Goal: Transaction & Acquisition: Book appointment/travel/reservation

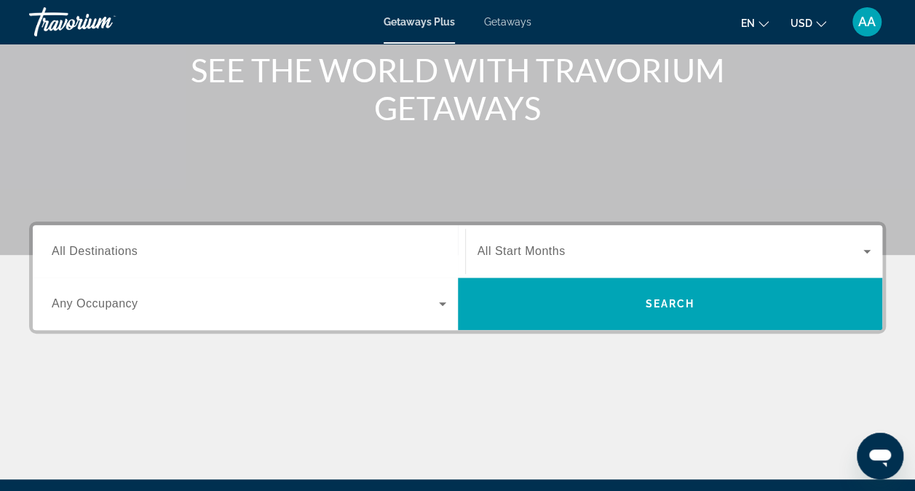
scroll to position [183, 0]
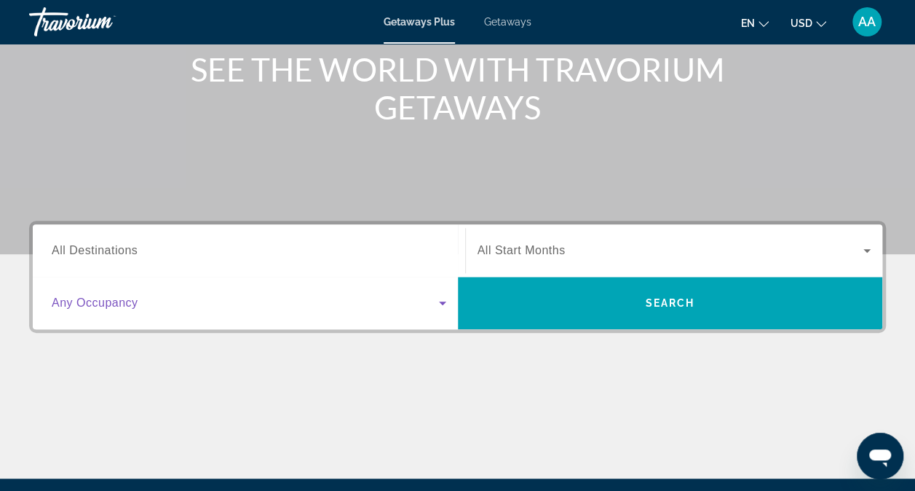
click at [440, 300] on icon "Search widget" at bounding box center [442, 302] width 17 height 17
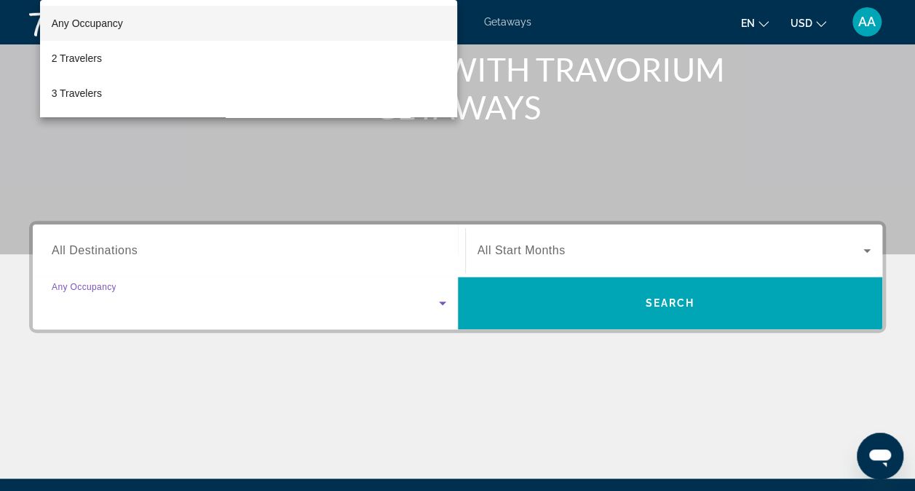
scroll to position [348, 0]
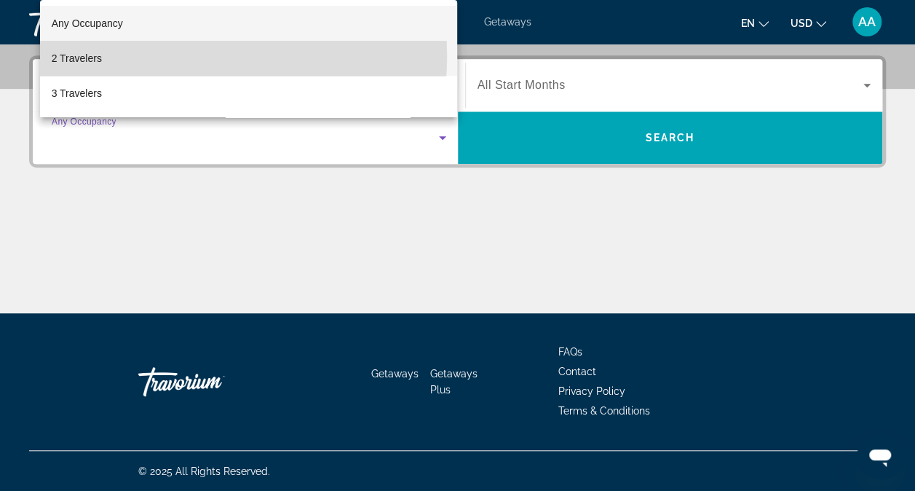
click at [88, 55] on span "2 Travelers" at bounding box center [77, 58] width 50 height 17
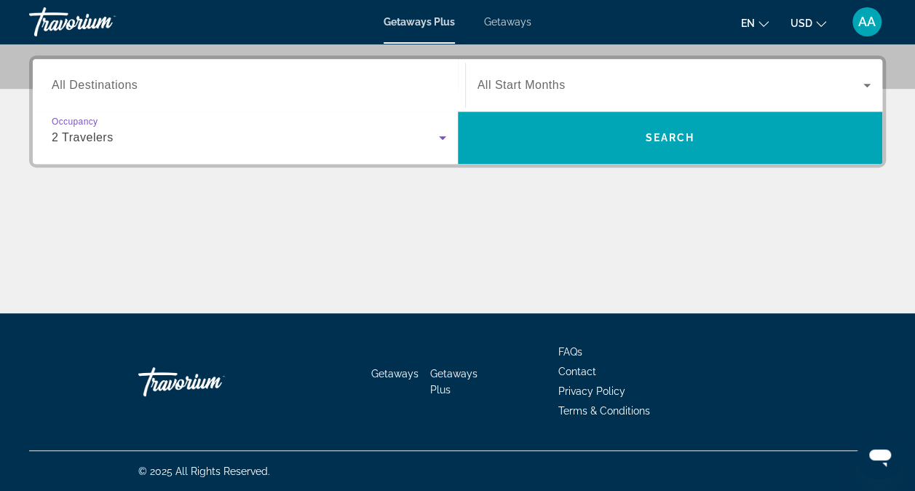
click at [866, 82] on icon "Search widget" at bounding box center [866, 84] width 17 height 17
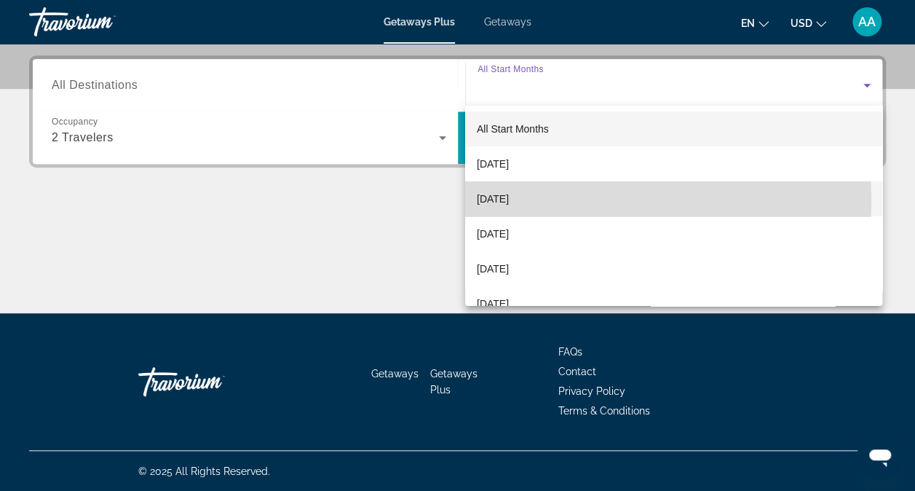
click at [509, 199] on span "[DATE]" at bounding box center [493, 198] width 32 height 17
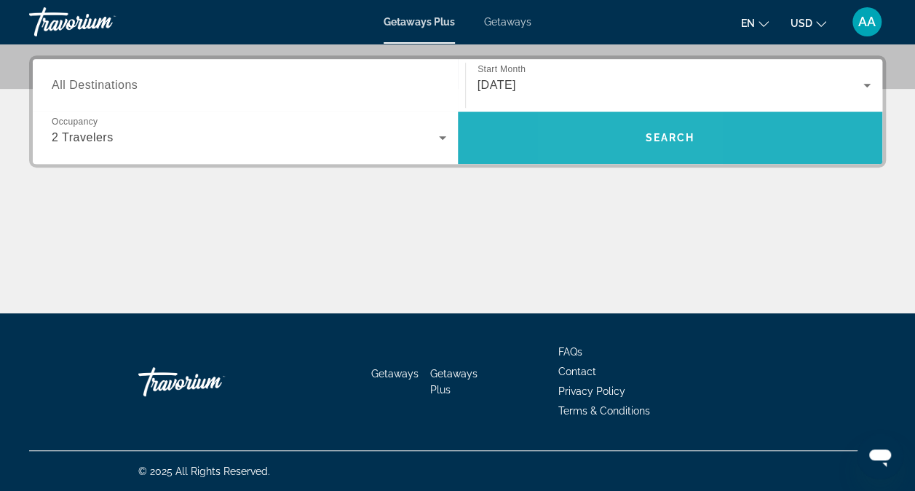
click at [618, 133] on span "Search widget" at bounding box center [670, 137] width 425 height 35
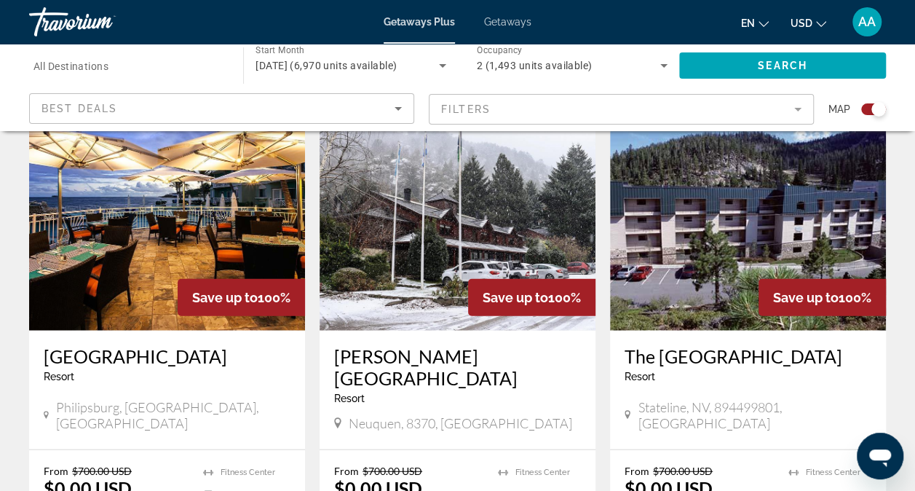
scroll to position [1605, 0]
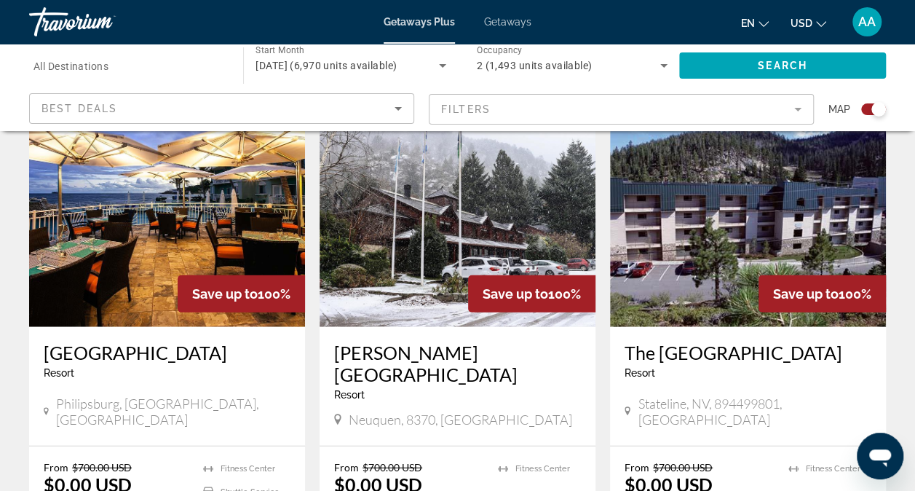
click at [201, 211] on img "Main content" at bounding box center [167, 210] width 276 height 233
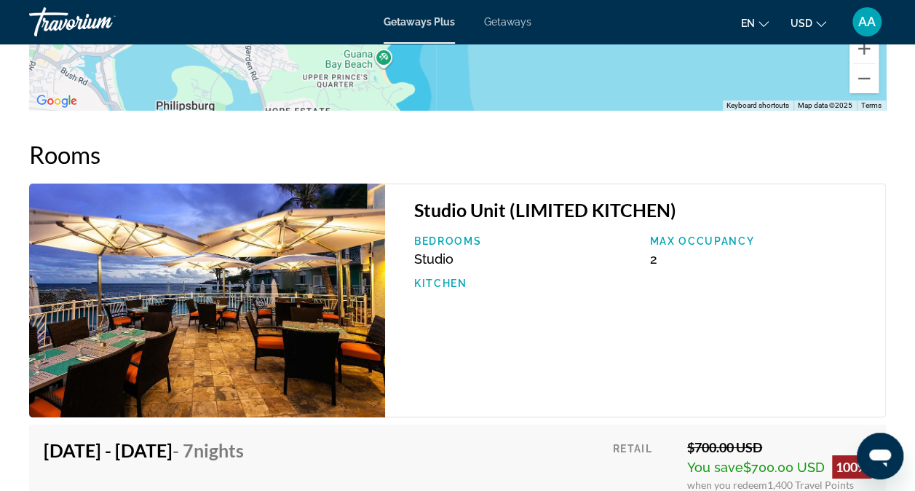
scroll to position [2461, 0]
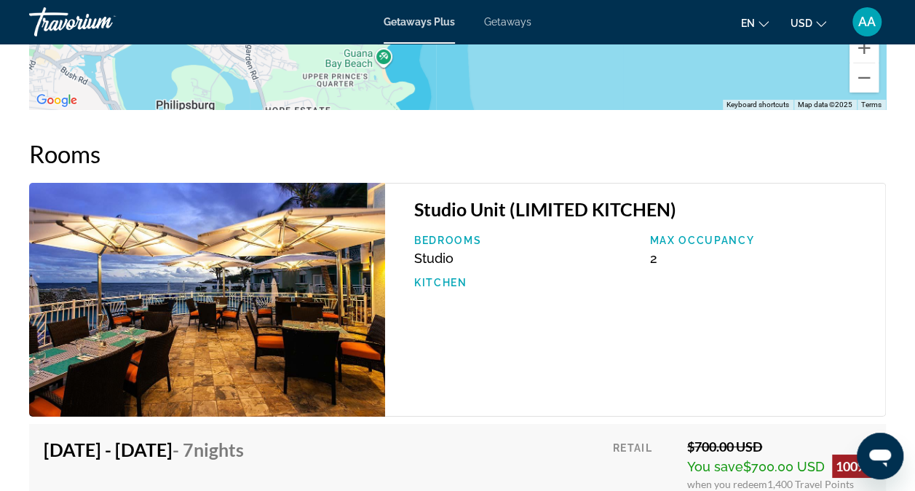
click at [333, 342] on img "Main content" at bounding box center [207, 300] width 356 height 234
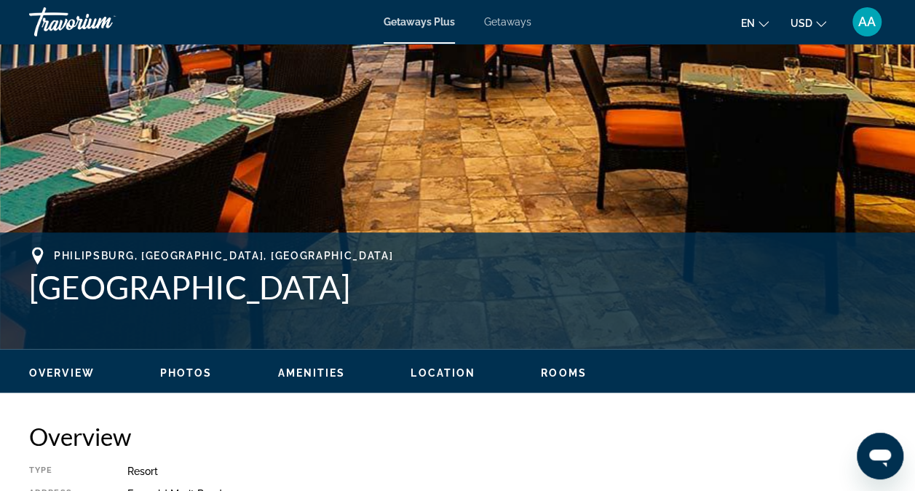
scroll to position [399, 0]
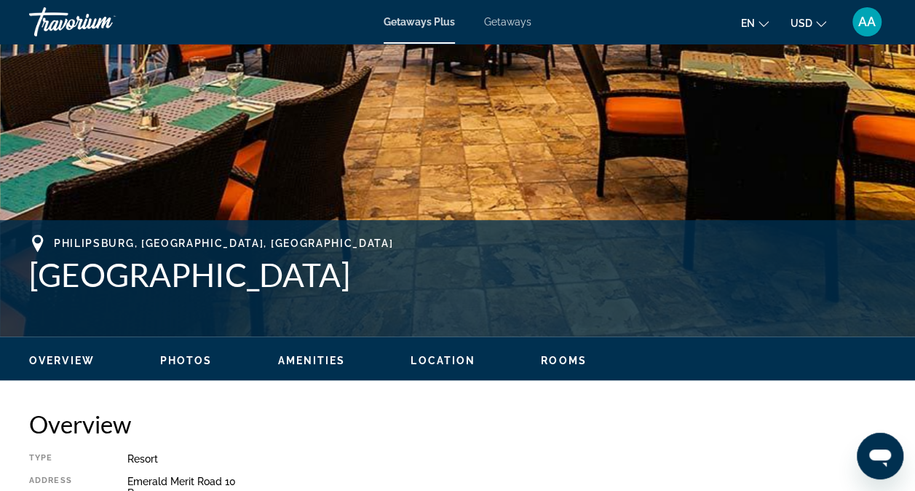
click at [197, 355] on span "Photos" at bounding box center [186, 361] width 52 height 12
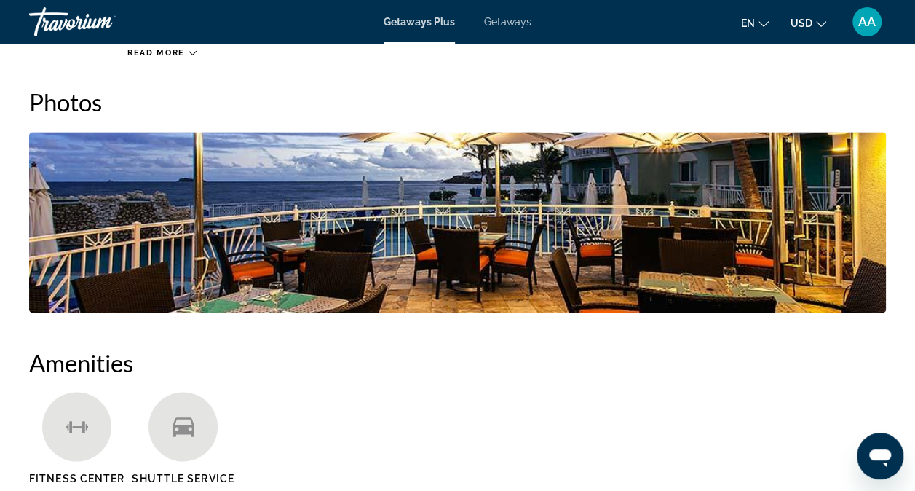
scroll to position [979, 0]
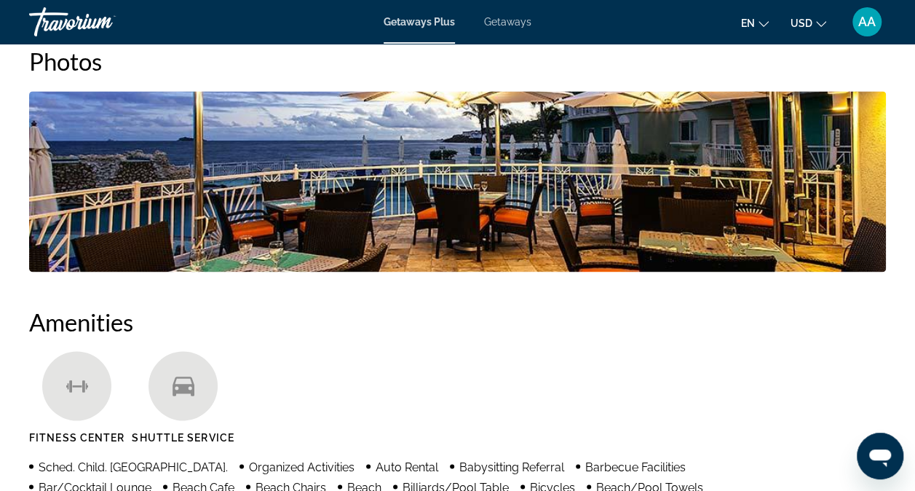
click at [361, 213] on img "Open full-screen image slider" at bounding box center [457, 181] width 857 height 181
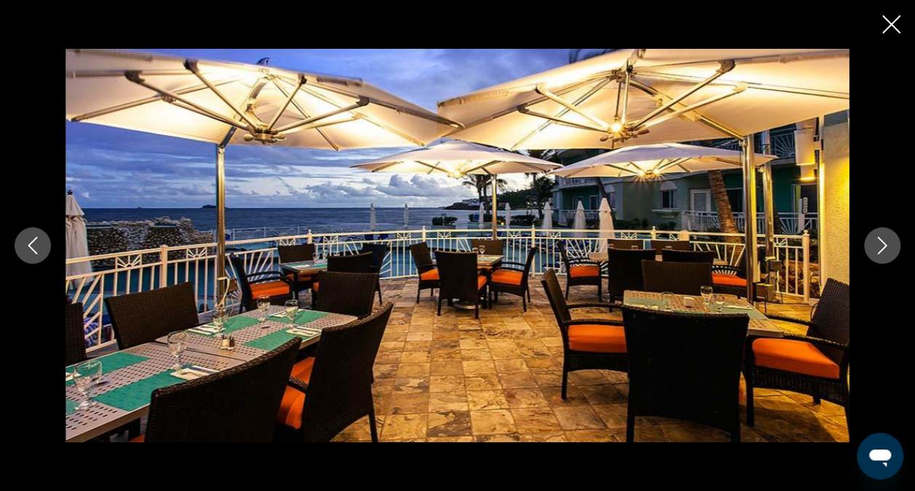
click at [885, 242] on icon "Next image" at bounding box center [882, 245] width 17 height 17
click at [885, 245] on icon "Next image" at bounding box center [882, 245] width 17 height 17
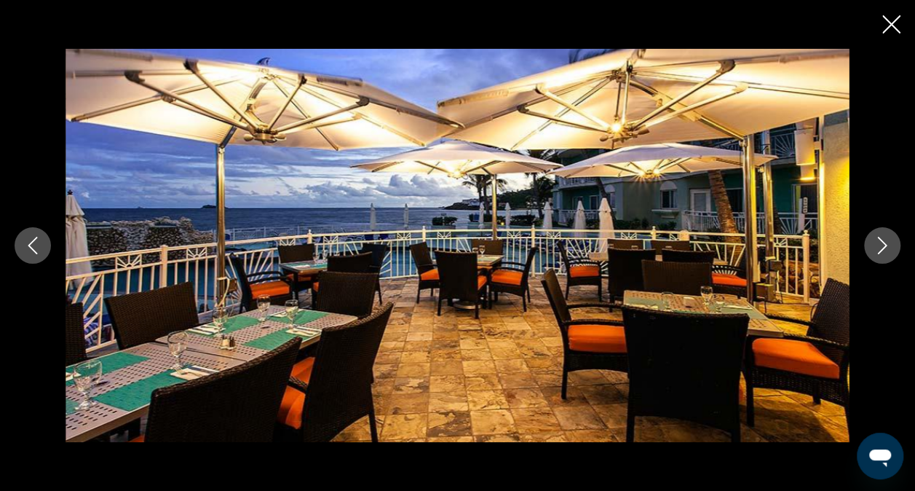
click at [885, 245] on icon "Next image" at bounding box center [882, 245] width 17 height 17
click at [33, 238] on icon "Previous image" at bounding box center [32, 245] width 17 height 17
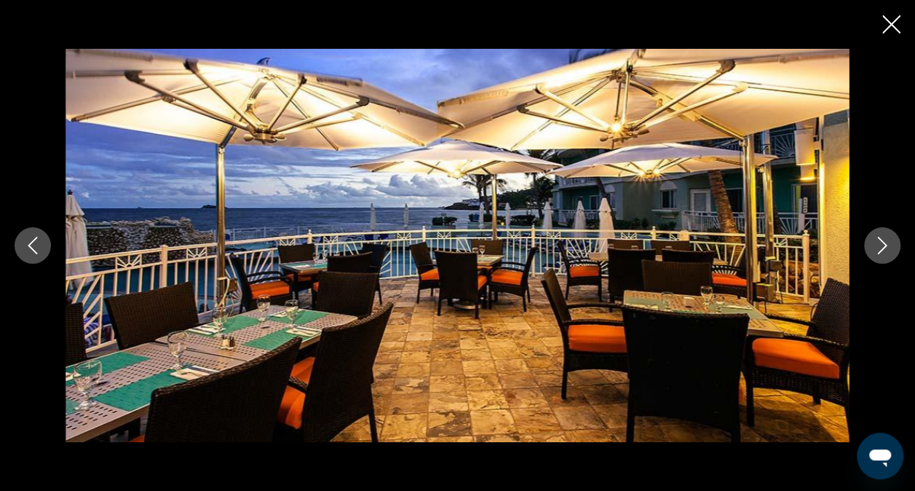
click at [33, 238] on icon "Previous image" at bounding box center [32, 245] width 17 height 17
click at [893, 26] on icon "Close slideshow" at bounding box center [891, 24] width 18 height 18
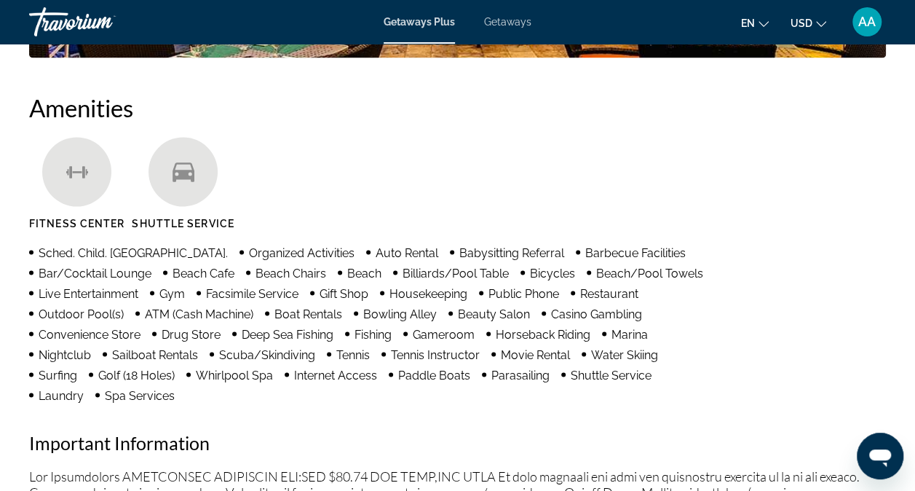
scroll to position [1190, 0]
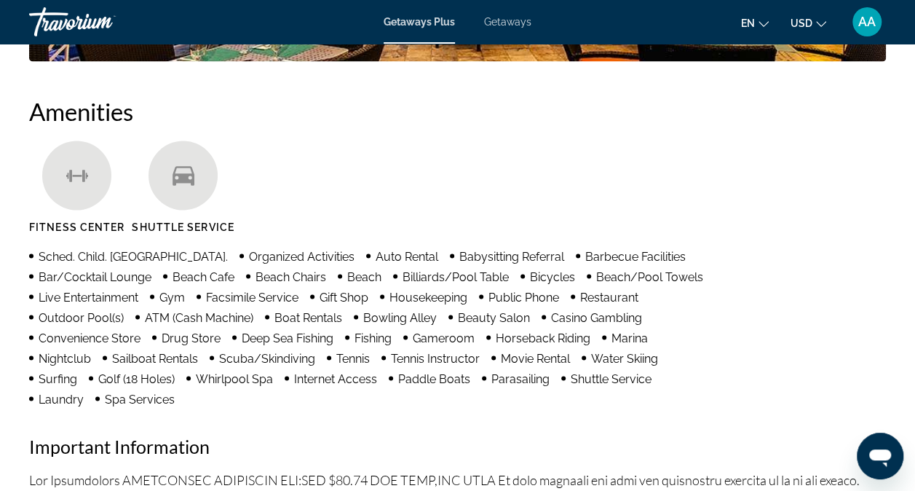
click at [619, 183] on ul "Fitness Center Shuttle Service" at bounding box center [457, 192] width 857 height 103
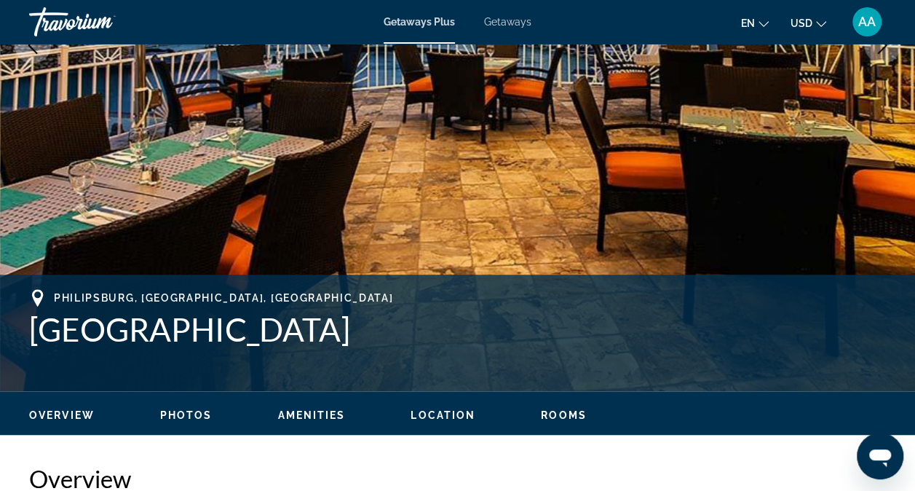
scroll to position [350, 0]
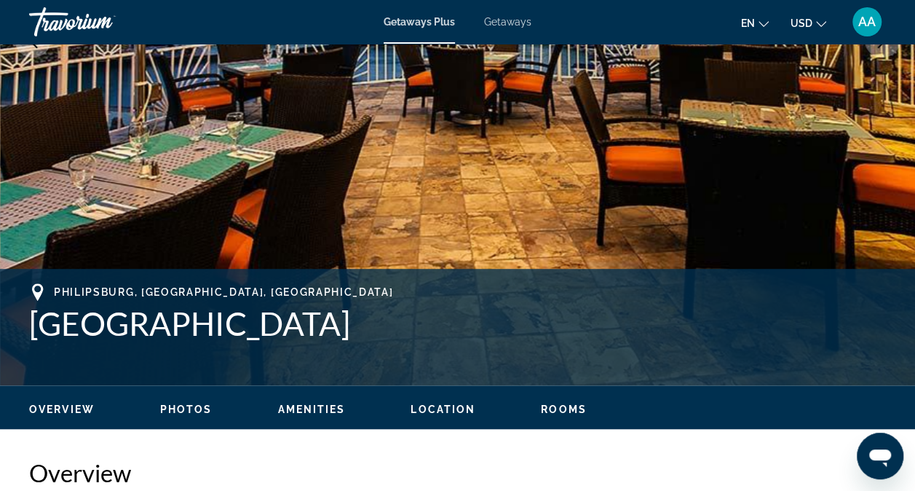
click at [561, 410] on span "Rooms" at bounding box center [564, 409] width 46 height 12
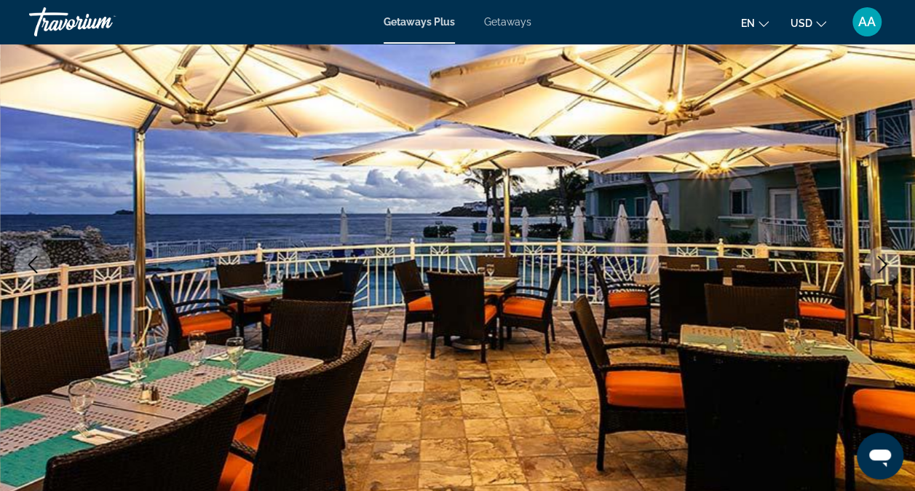
scroll to position [0, 0]
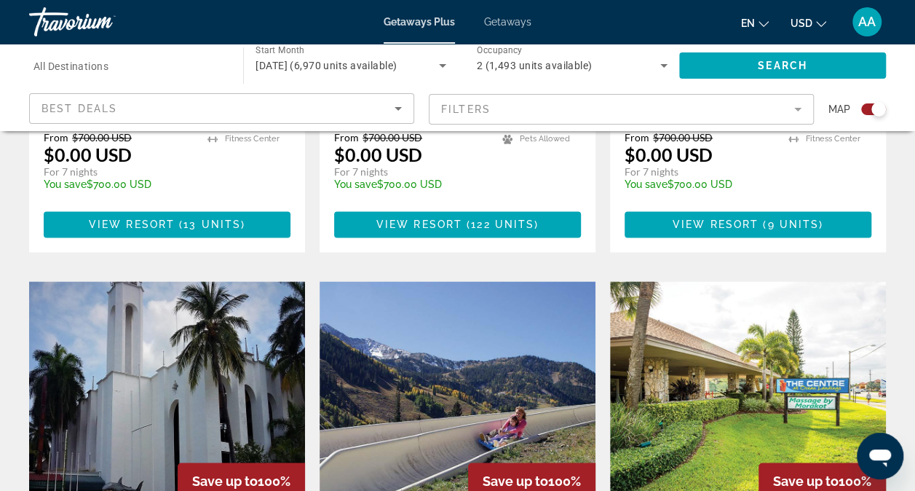
scroll to position [857, 0]
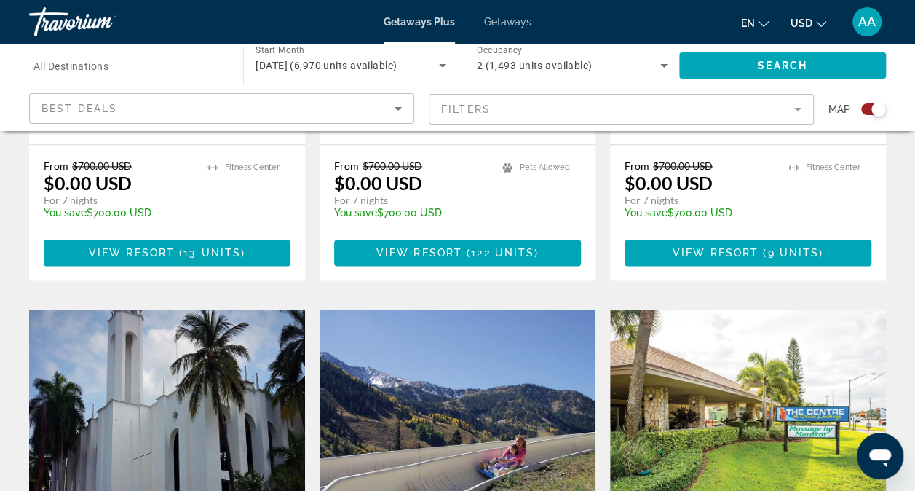
click at [498, 103] on mat-form-field "Filters" at bounding box center [621, 109] width 385 height 31
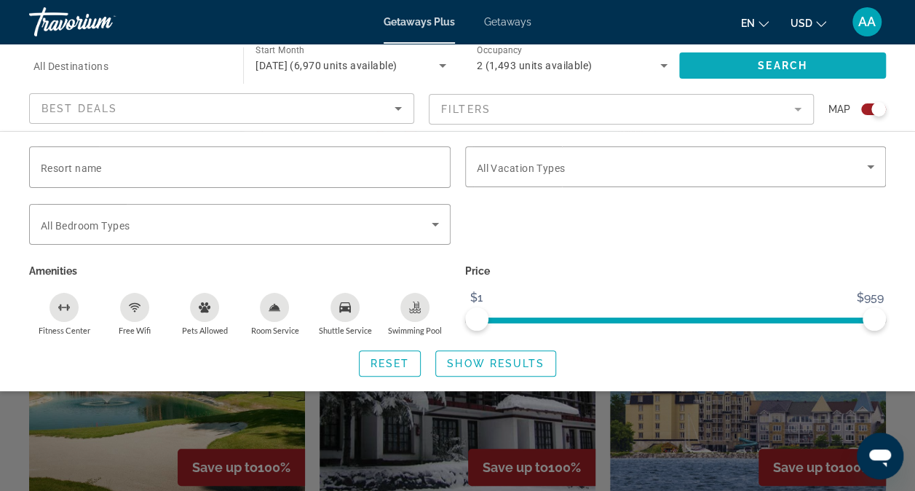
scroll to position [368, 0]
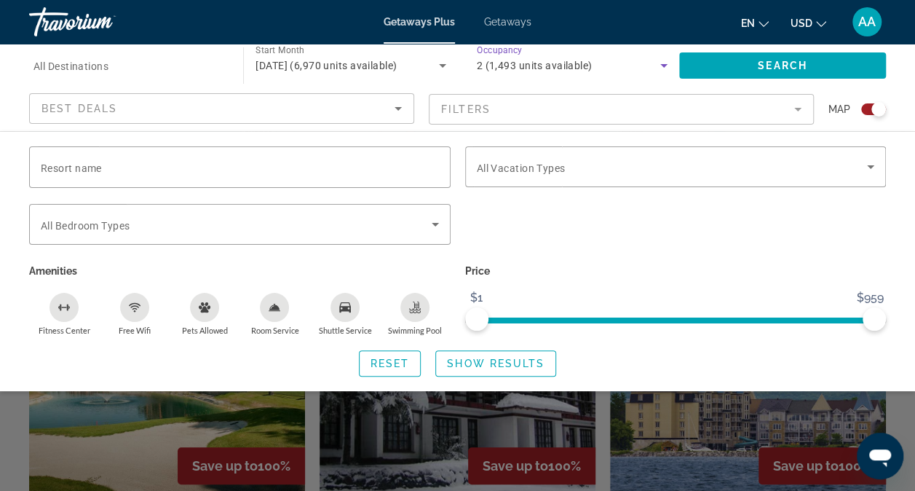
click at [664, 64] on icon "Search widget" at bounding box center [663, 66] width 7 height 4
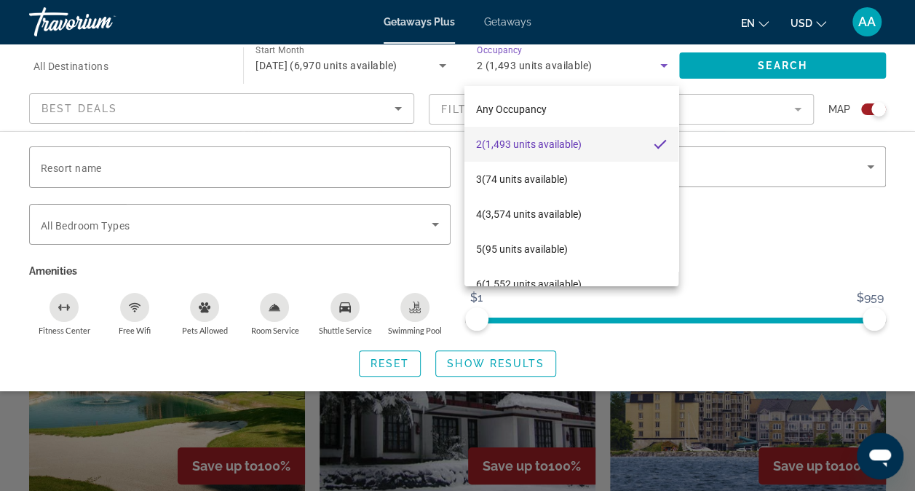
click at [664, 64] on div at bounding box center [457, 245] width 915 height 491
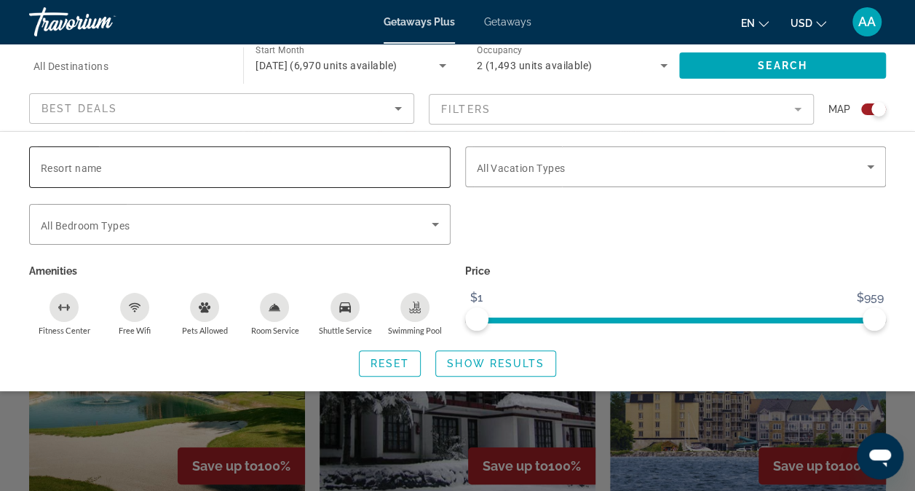
click at [253, 177] on div "Search widget" at bounding box center [240, 166] width 398 height 41
click at [4, 182] on div "Resort name Vacation Types All Vacation Types Bedroom Types All Bedroom Types A…" at bounding box center [457, 261] width 915 height 230
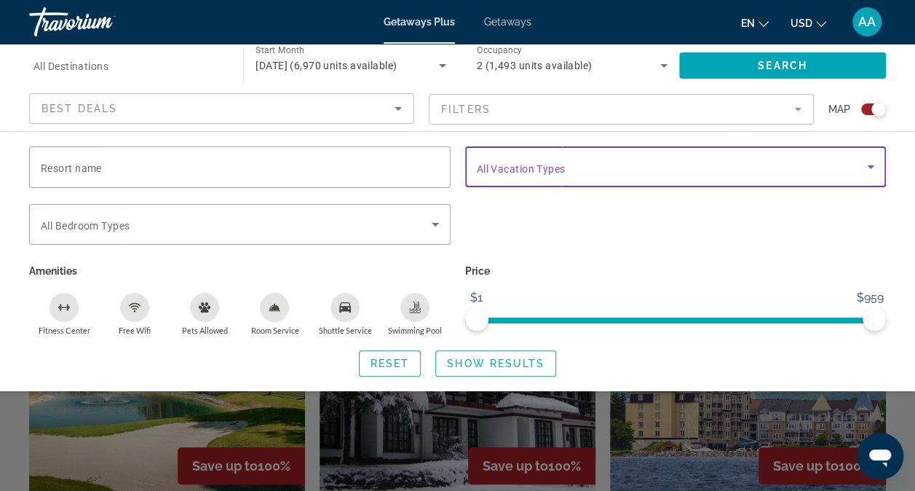
click at [588, 170] on span "Search widget" at bounding box center [672, 166] width 391 height 17
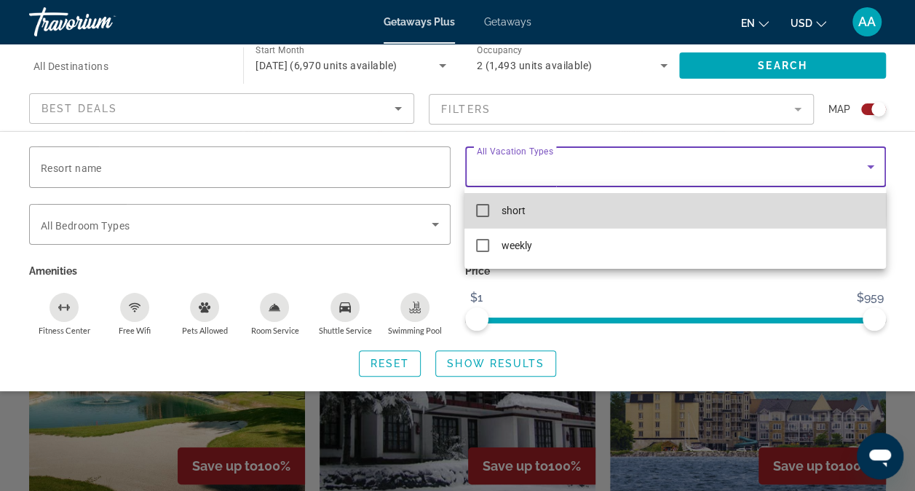
click at [486, 205] on mat-pseudo-checkbox at bounding box center [482, 210] width 13 height 13
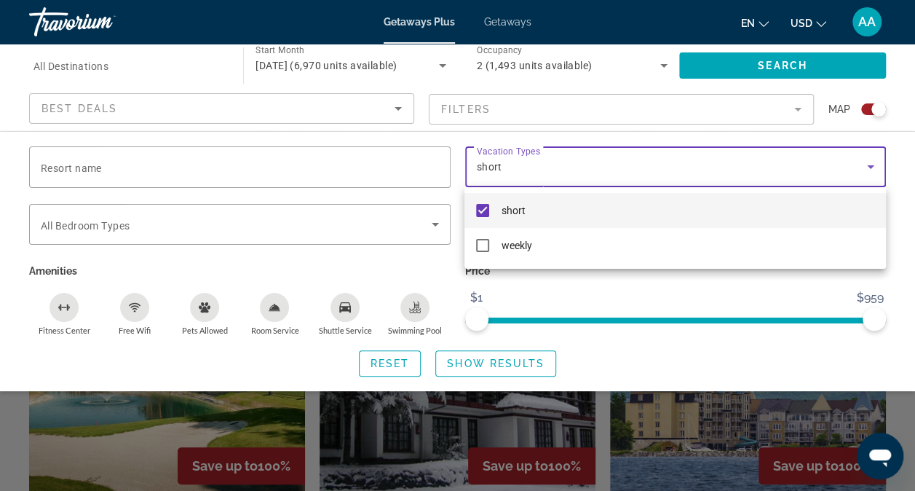
click at [904, 223] on div at bounding box center [457, 245] width 915 height 491
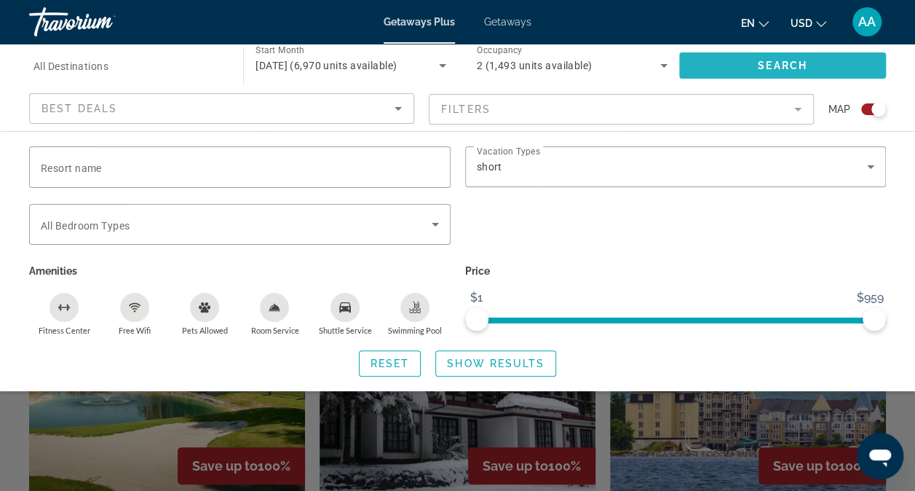
click at [779, 55] on span "Search widget" at bounding box center [782, 65] width 207 height 35
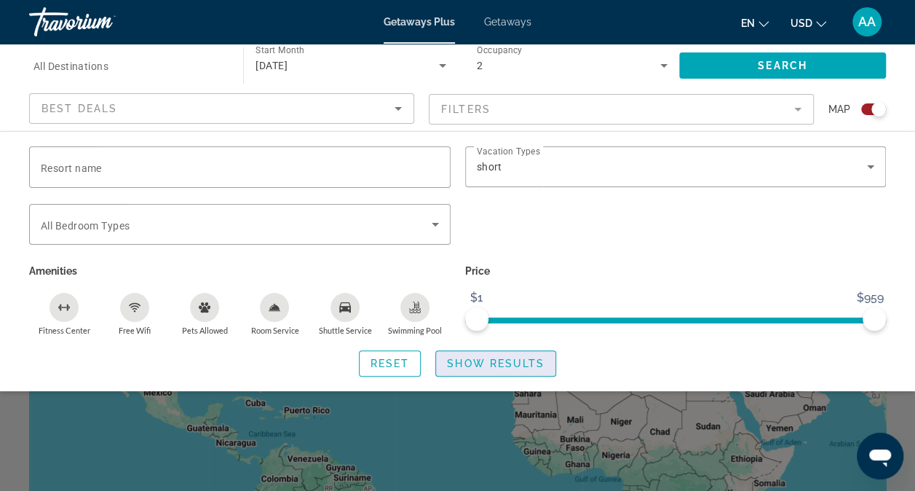
click at [483, 360] on span "Show Results" at bounding box center [496, 363] width 98 height 12
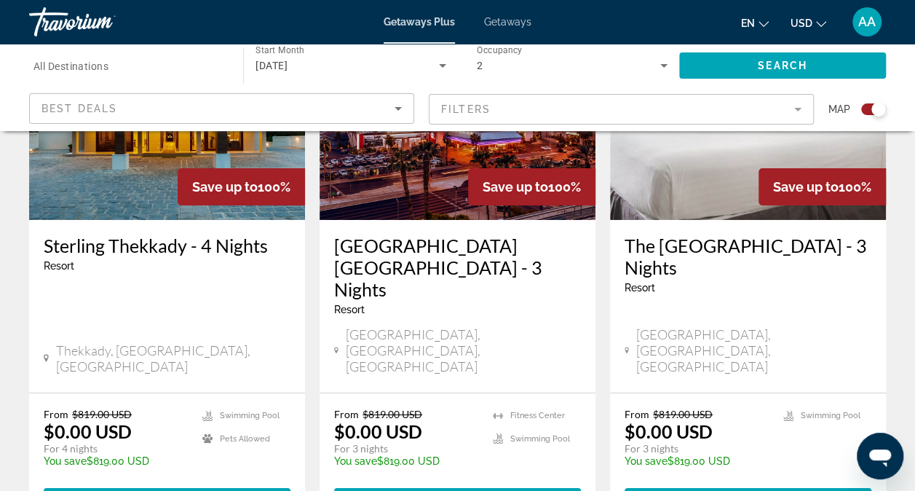
scroll to position [2445, 0]
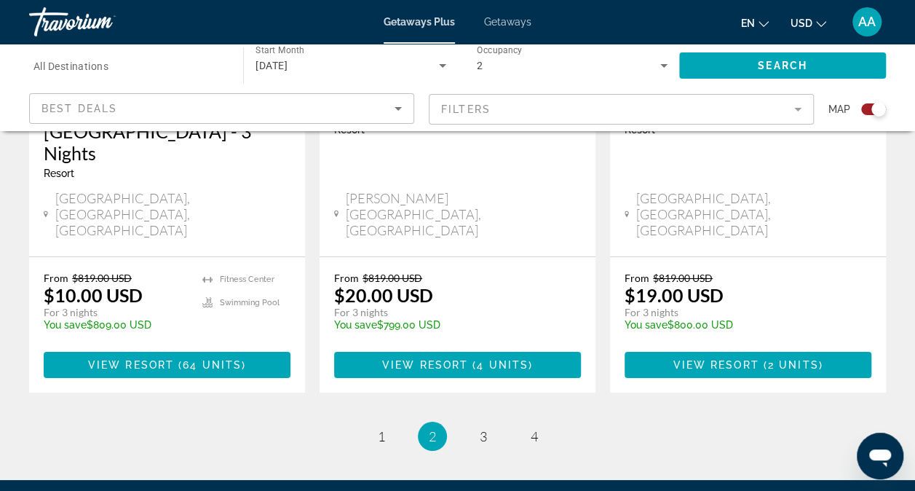
scroll to position [2486, 0]
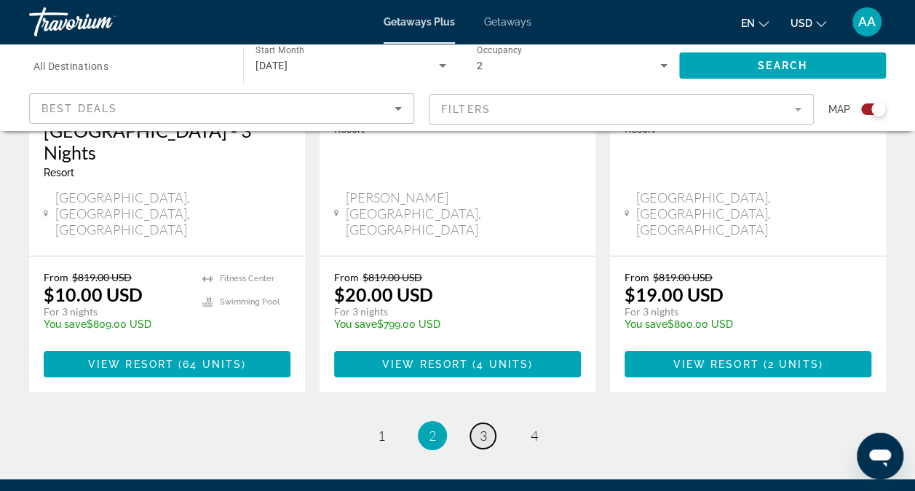
click at [485, 427] on span "3" at bounding box center [483, 435] width 7 height 16
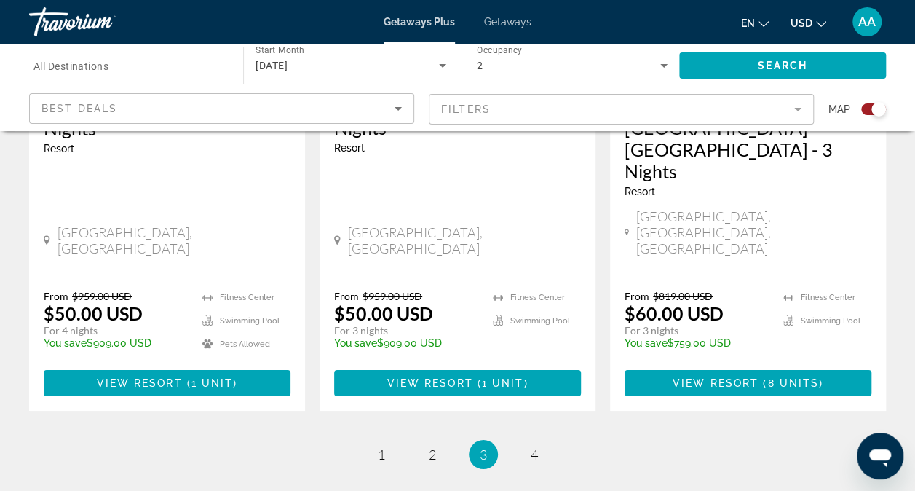
scroll to position [2467, 0]
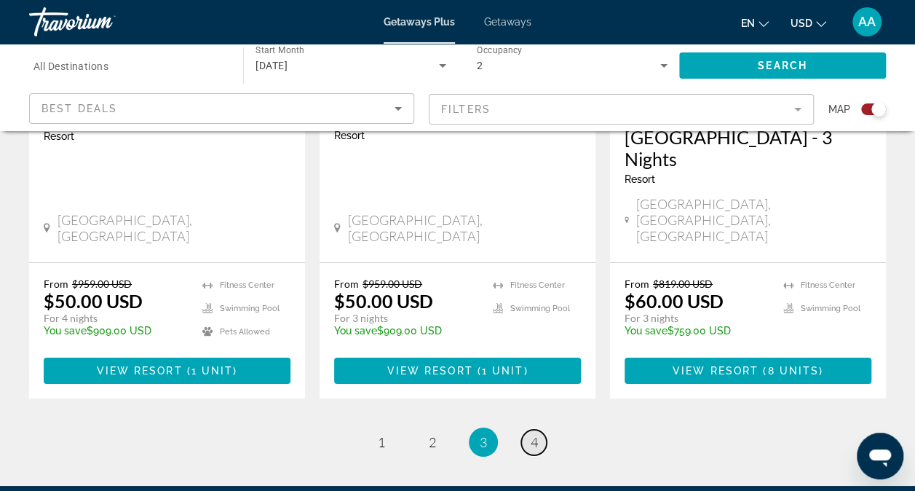
click at [537, 430] on link "page 4" at bounding box center [533, 442] width 25 height 25
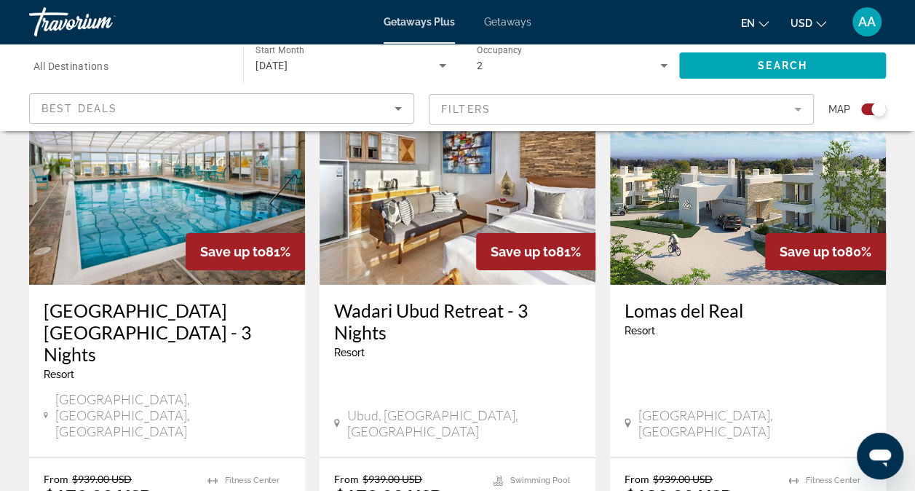
scroll to position [2309, 0]
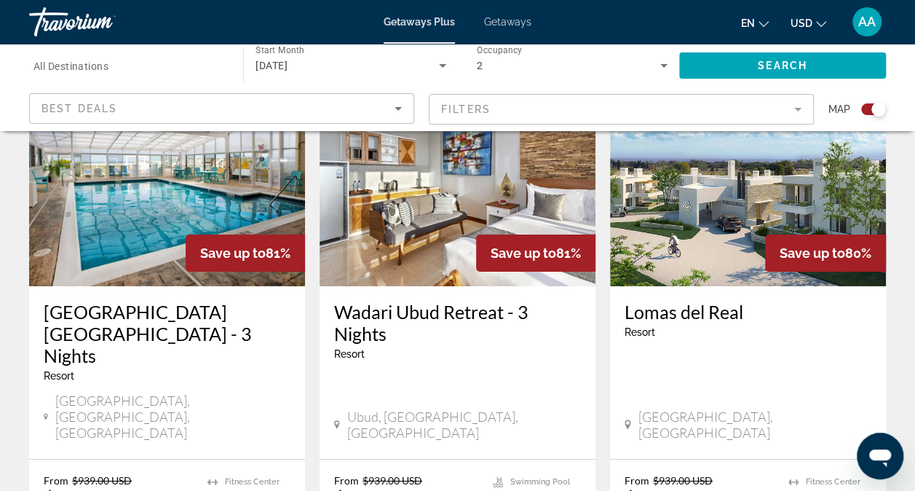
click at [706, 107] on mat-form-field "Filters" at bounding box center [621, 109] width 385 height 31
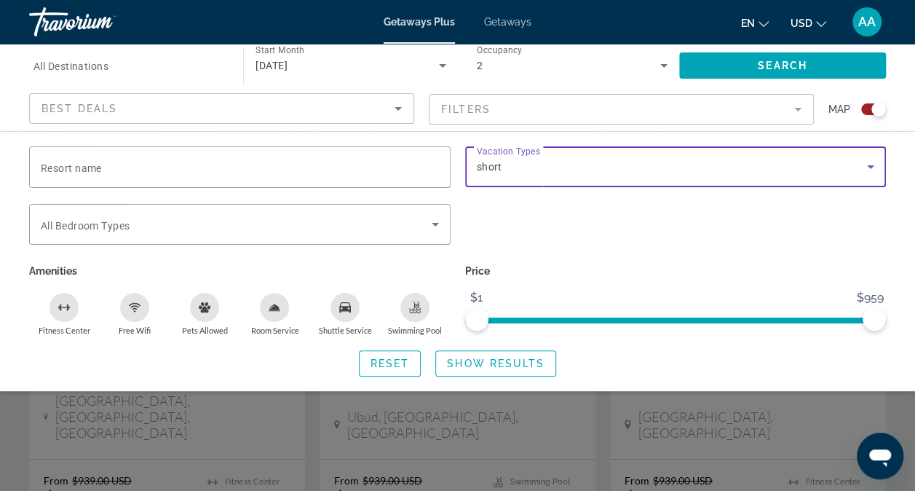
click at [671, 173] on div "short" at bounding box center [672, 166] width 391 height 17
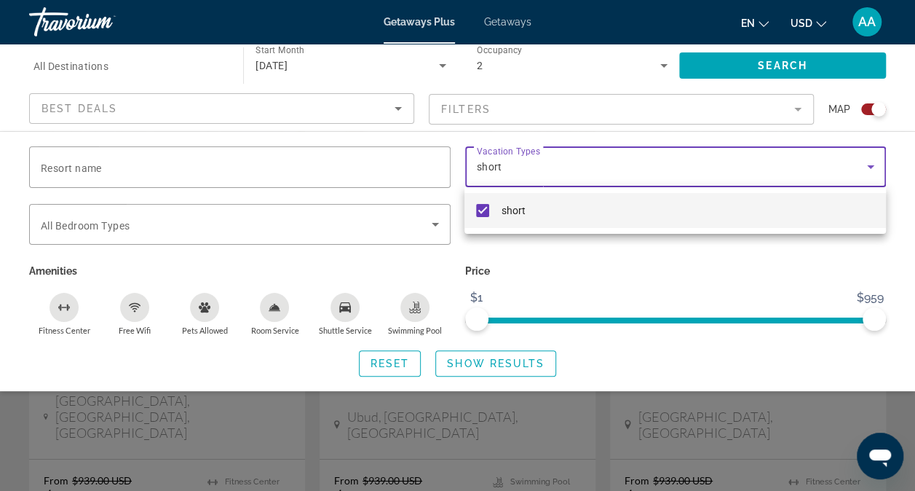
click at [740, 166] on div at bounding box center [457, 245] width 915 height 491
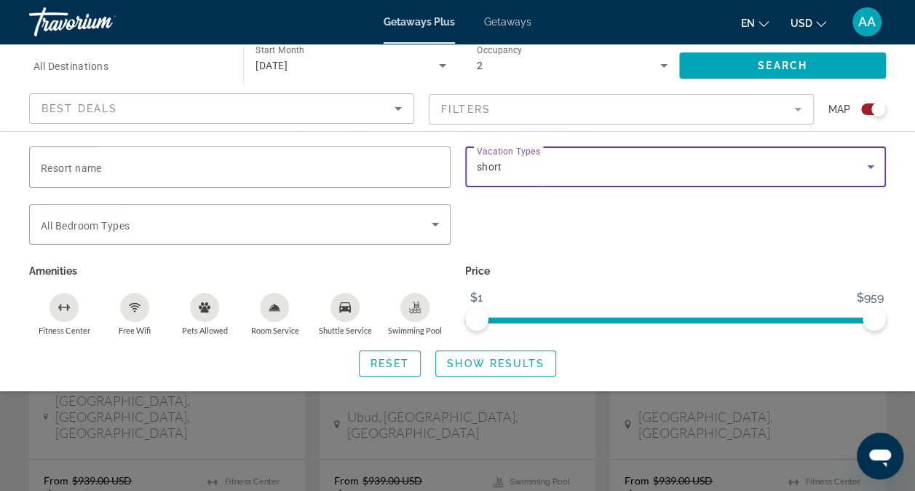
click at [740, 166] on div "short" at bounding box center [672, 166] width 391 height 17
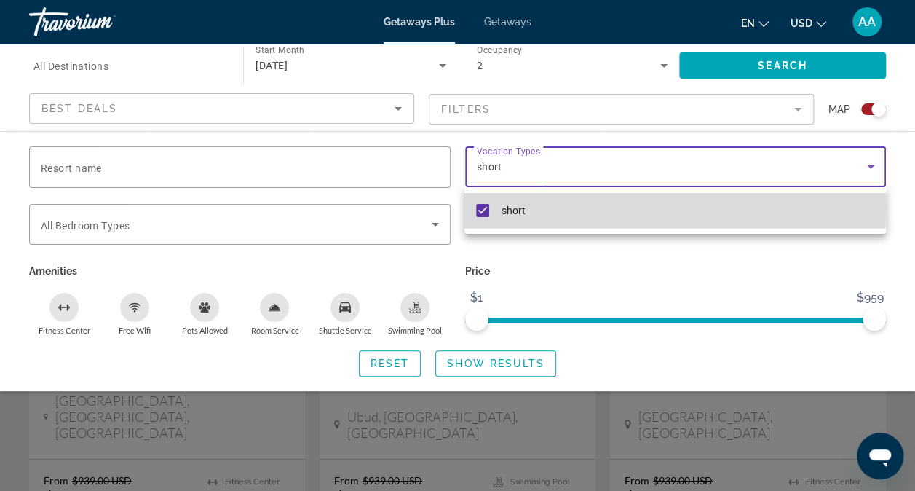
click at [483, 207] on mat-pseudo-checkbox at bounding box center [482, 210] width 13 height 13
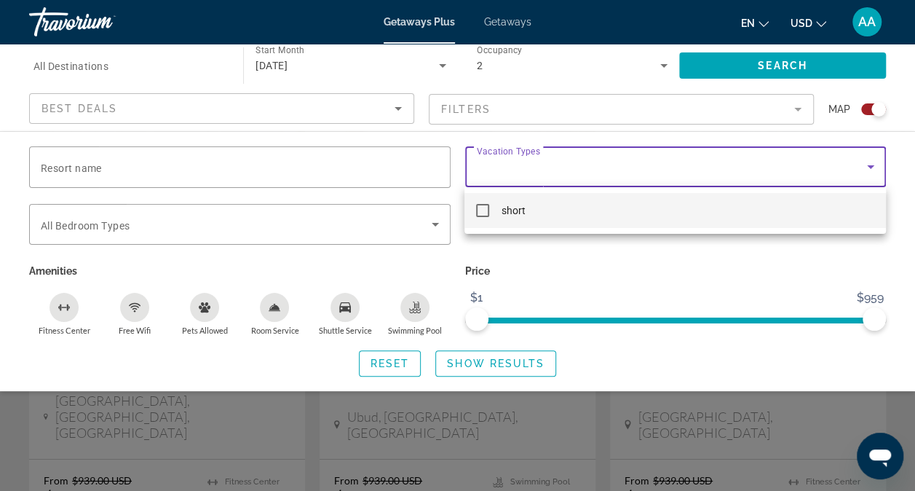
click at [590, 169] on div at bounding box center [457, 245] width 915 height 491
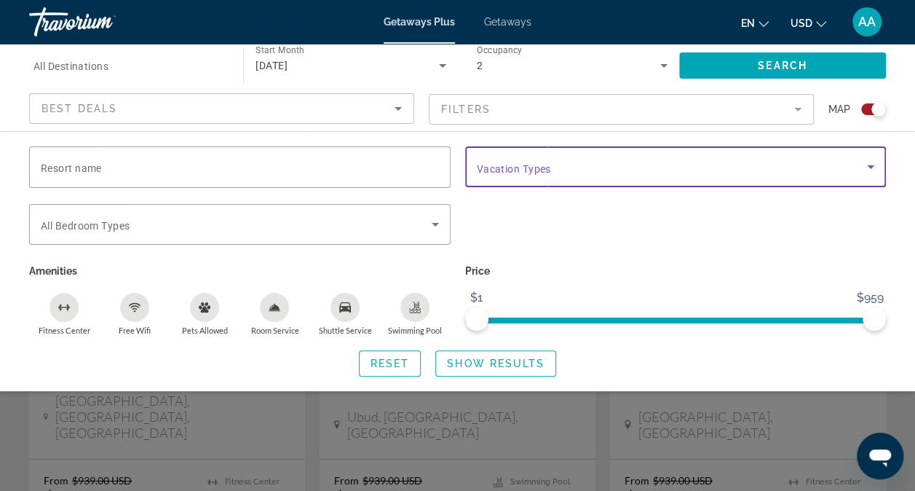
click at [590, 169] on span "Search widget" at bounding box center [672, 166] width 391 height 17
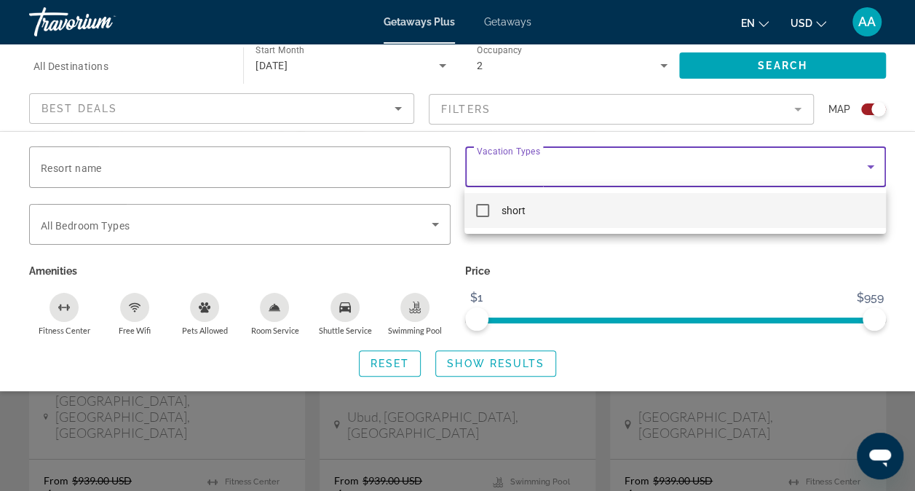
click at [590, 169] on div at bounding box center [457, 245] width 915 height 491
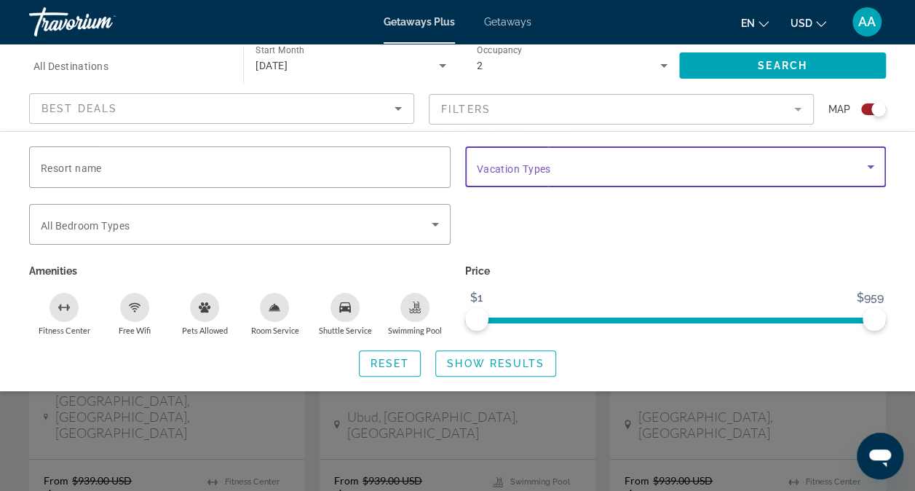
click at [873, 163] on icon "Search widget" at bounding box center [870, 166] width 17 height 17
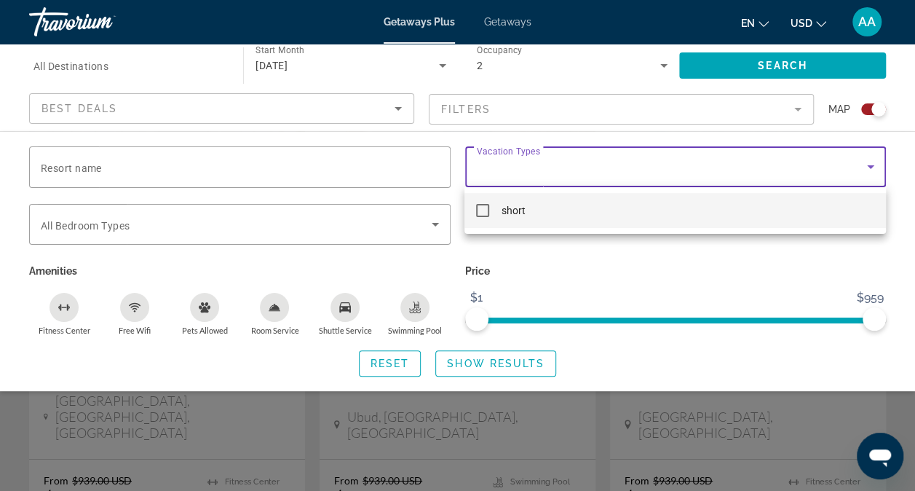
click at [869, 165] on div at bounding box center [457, 245] width 915 height 491
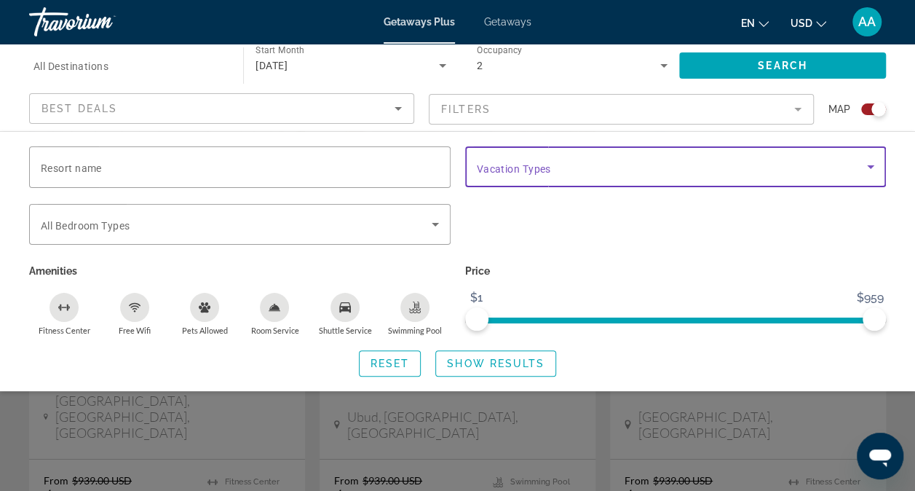
click at [869, 165] on icon "Search widget" at bounding box center [870, 167] width 7 height 4
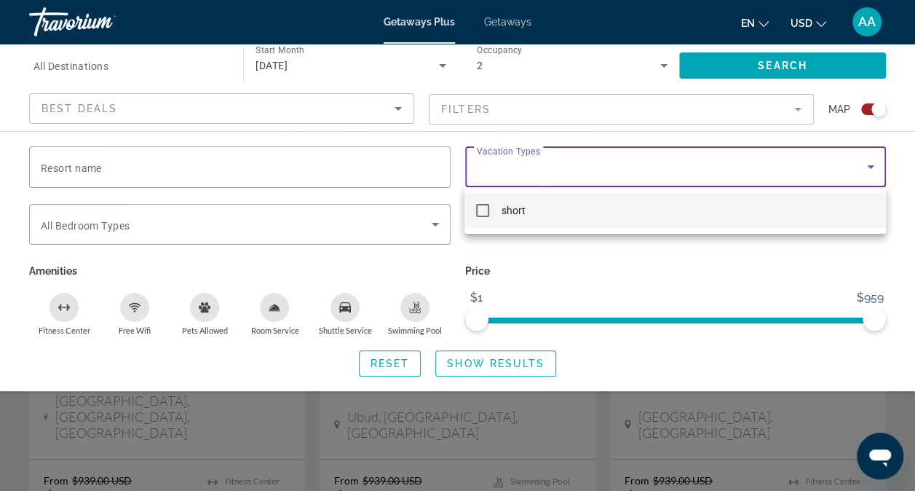
click at [869, 165] on div at bounding box center [457, 245] width 915 height 491
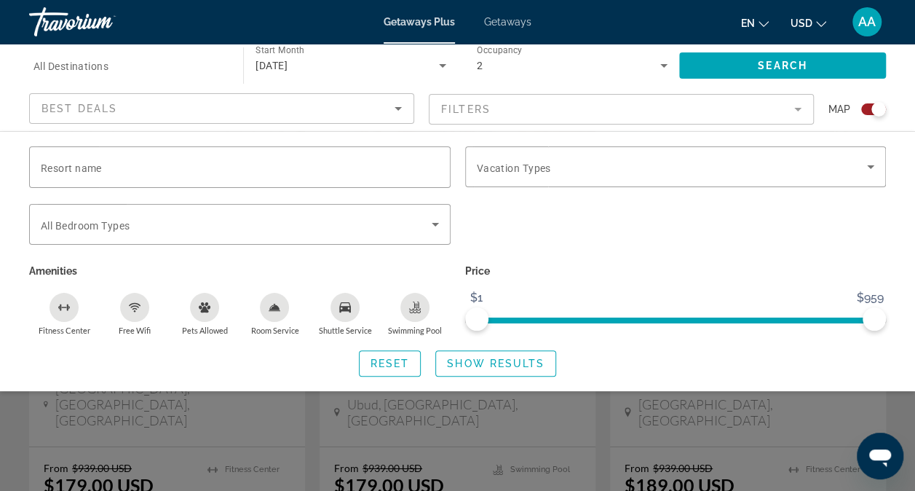
scroll to position [2314, 0]
click at [794, 104] on mat-form-field "Filters" at bounding box center [621, 109] width 385 height 31
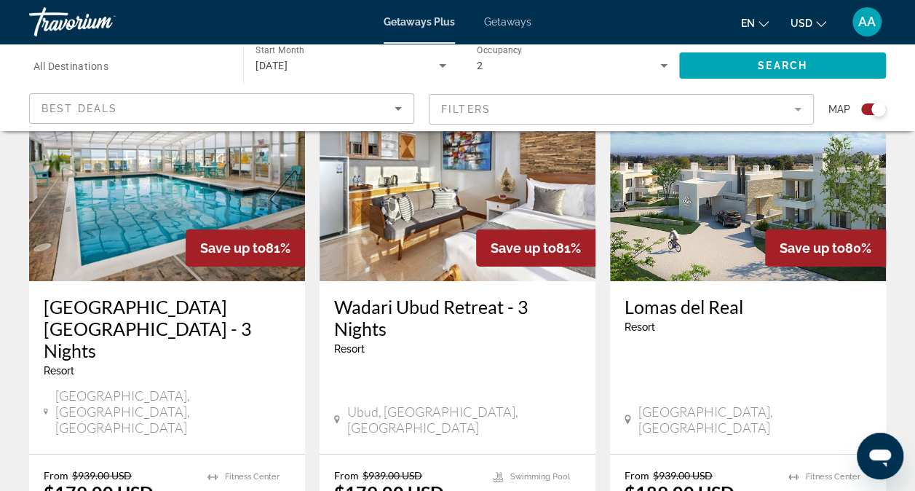
click at [794, 104] on mat-form-field "Filters" at bounding box center [621, 109] width 385 height 31
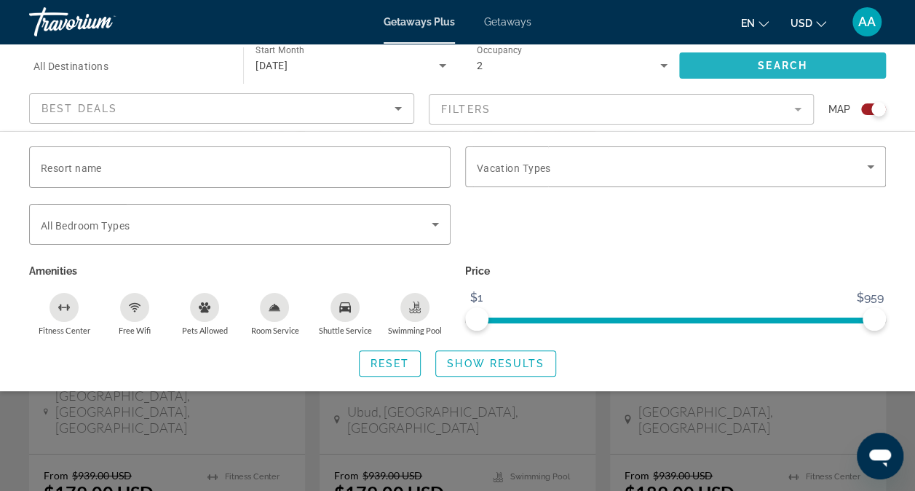
click at [792, 60] on span "Search" at bounding box center [783, 66] width 50 height 12
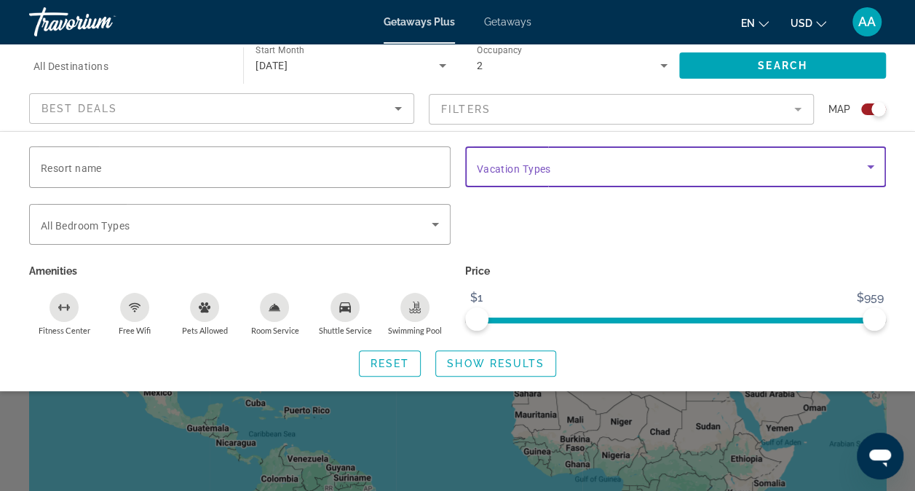
click at [872, 165] on icon "Search widget" at bounding box center [870, 166] width 17 height 17
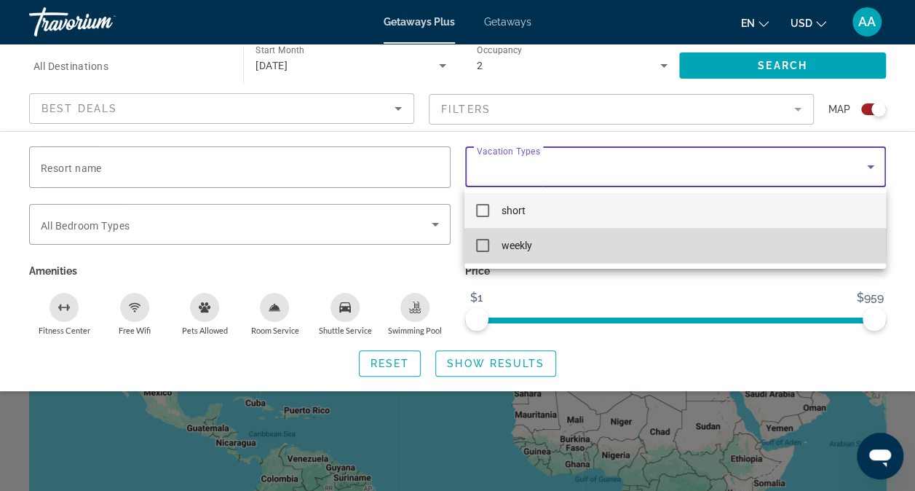
click at [483, 240] on mat-pseudo-checkbox at bounding box center [482, 245] width 13 height 13
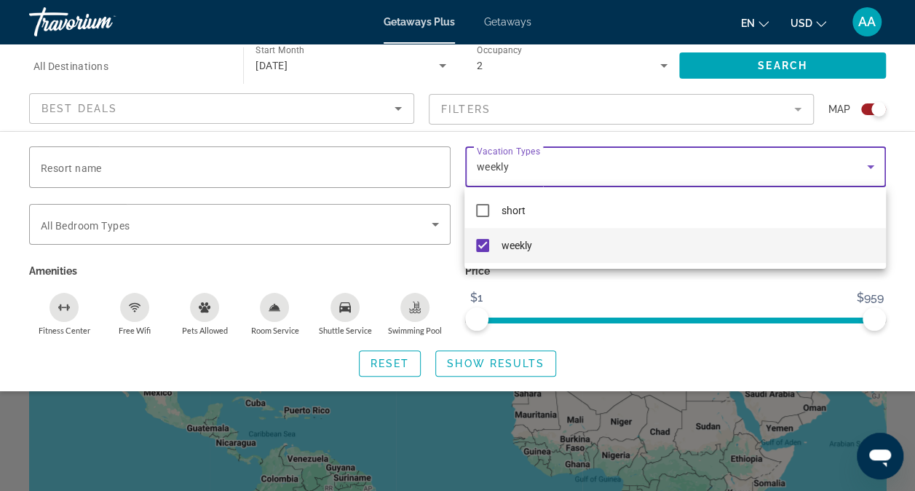
click at [772, 60] on div at bounding box center [457, 245] width 915 height 491
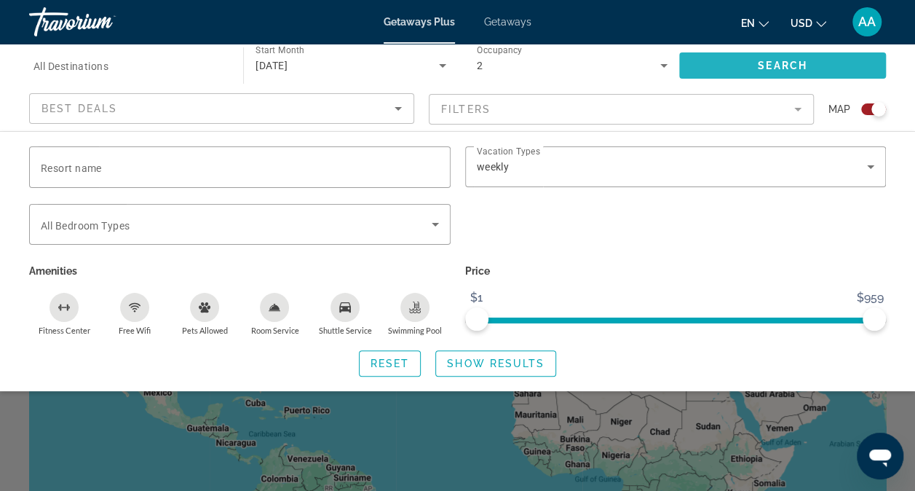
click at [786, 63] on span "Search" at bounding box center [783, 66] width 50 height 12
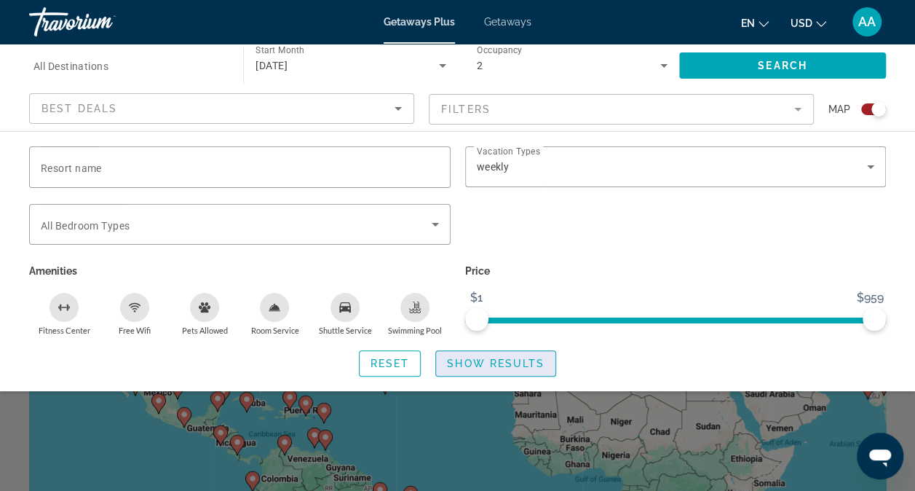
click at [505, 358] on span "Show Results" at bounding box center [496, 363] width 98 height 12
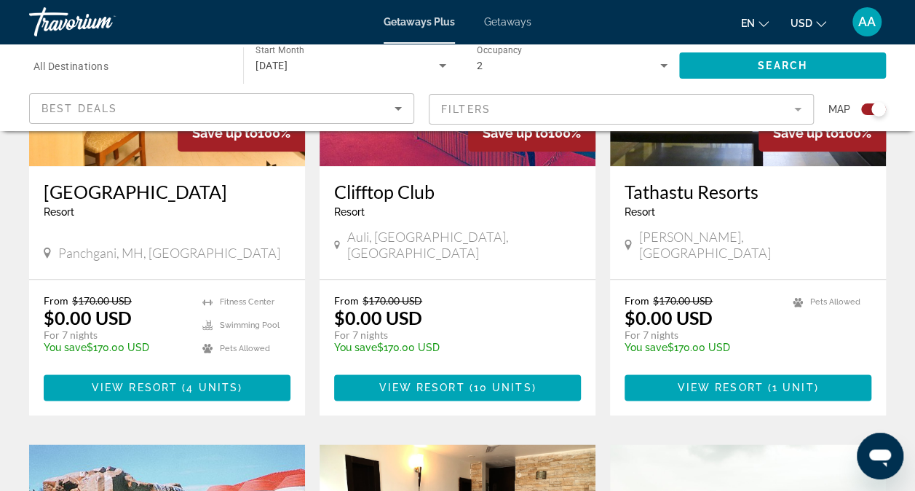
scroll to position [700, 0]
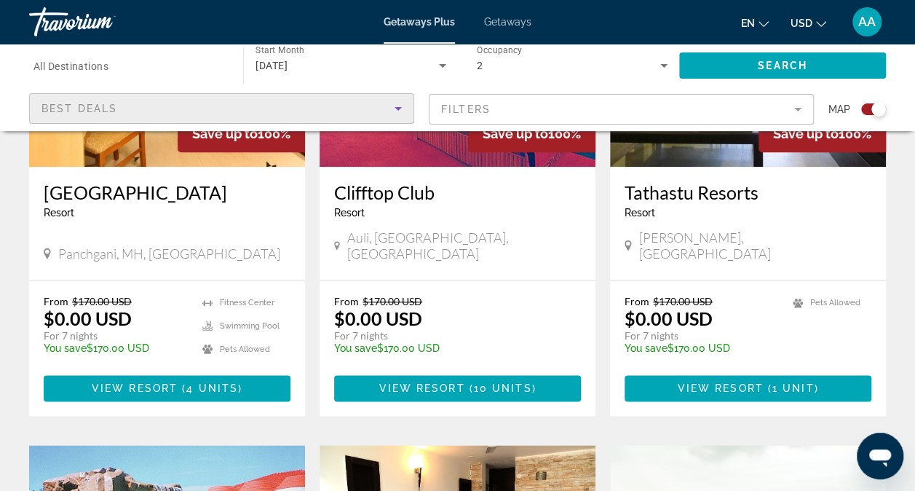
click at [262, 108] on div "Best Deals" at bounding box center [217, 108] width 353 height 17
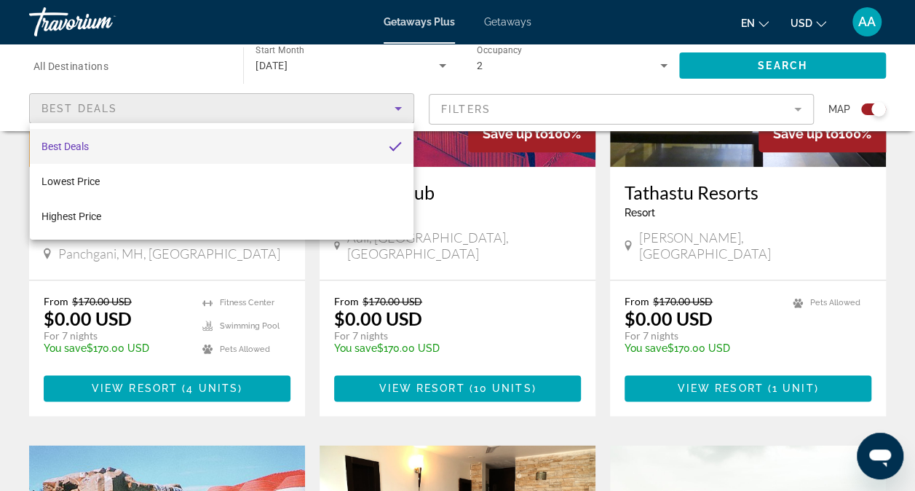
click at [262, 108] on div at bounding box center [457, 245] width 915 height 491
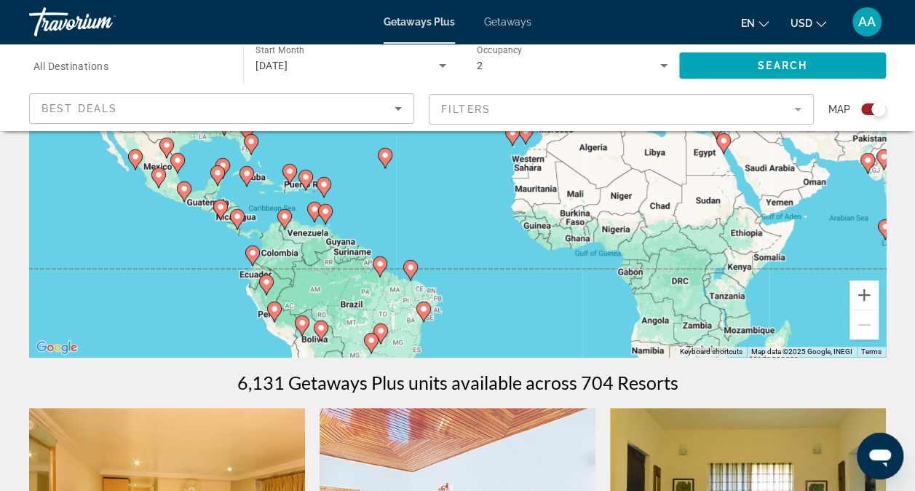
scroll to position [0, 0]
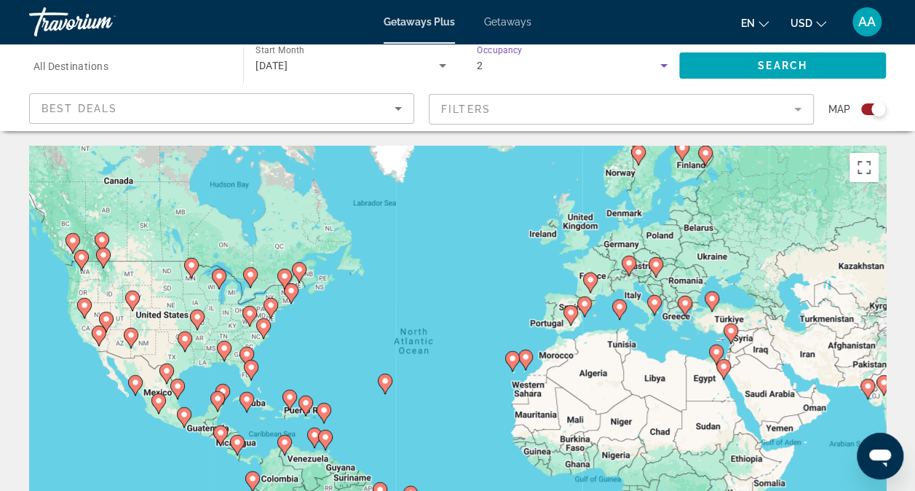
click at [662, 63] on icon "Search widget" at bounding box center [663, 65] width 17 height 17
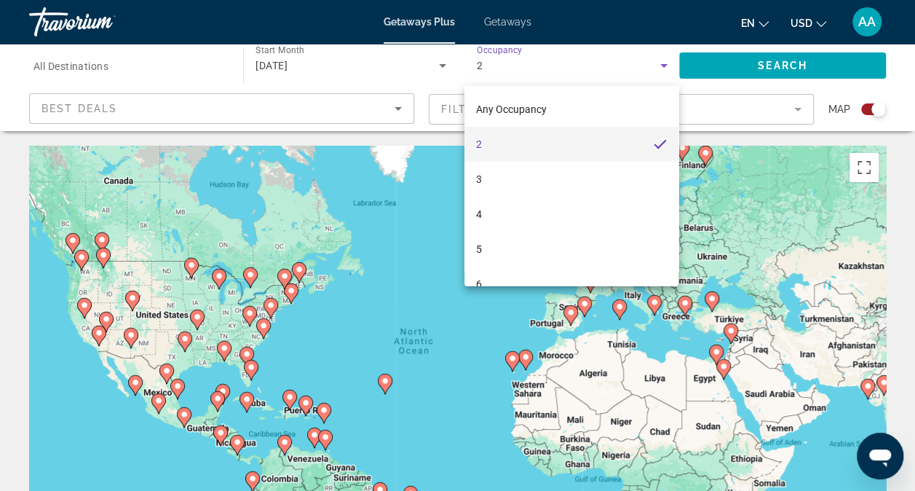
click at [662, 63] on div at bounding box center [457, 245] width 915 height 491
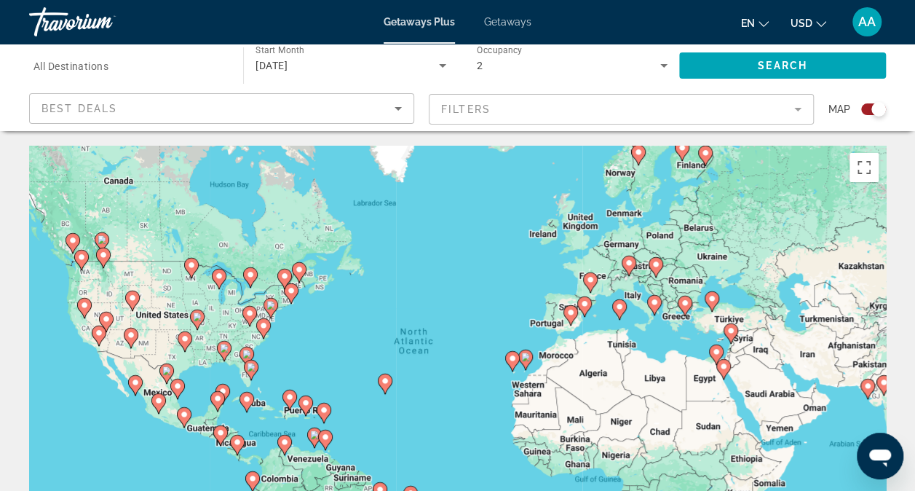
click at [165, 52] on div "Search widget" at bounding box center [128, 65] width 191 height 41
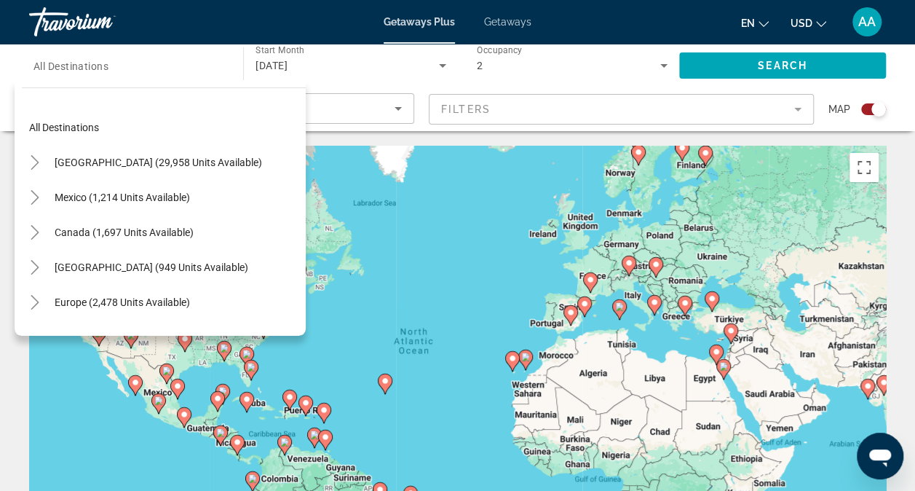
click at [165, 52] on div "Search widget" at bounding box center [128, 65] width 191 height 41
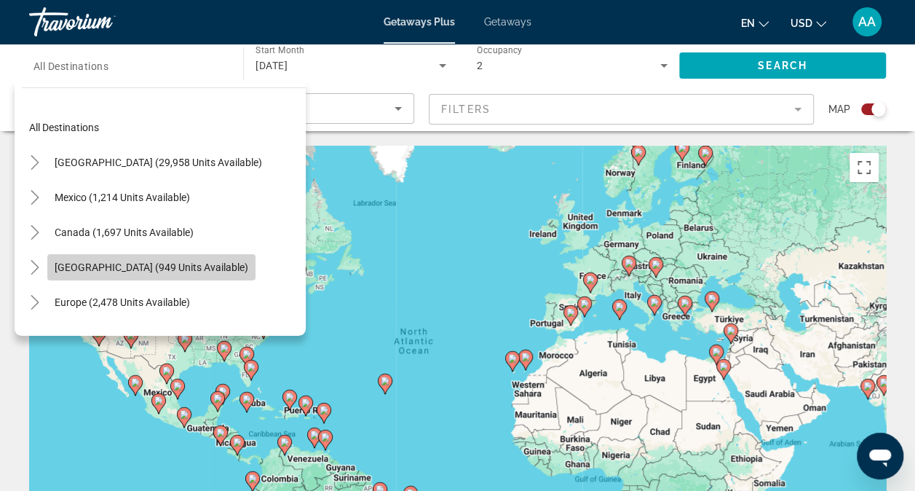
click at [229, 260] on span "Search widget" at bounding box center [151, 267] width 208 height 35
type input "**********"
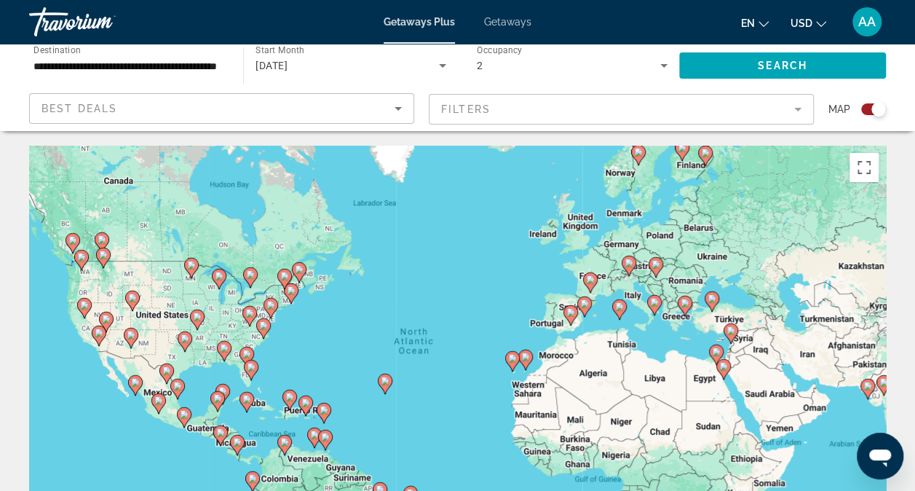
click at [229, 260] on div "To activate drag with keyboard, press Alt + Enter. Once in keyboard drag state,…" at bounding box center [457, 364] width 857 height 437
click at [746, 71] on span "Search widget" at bounding box center [782, 65] width 207 height 35
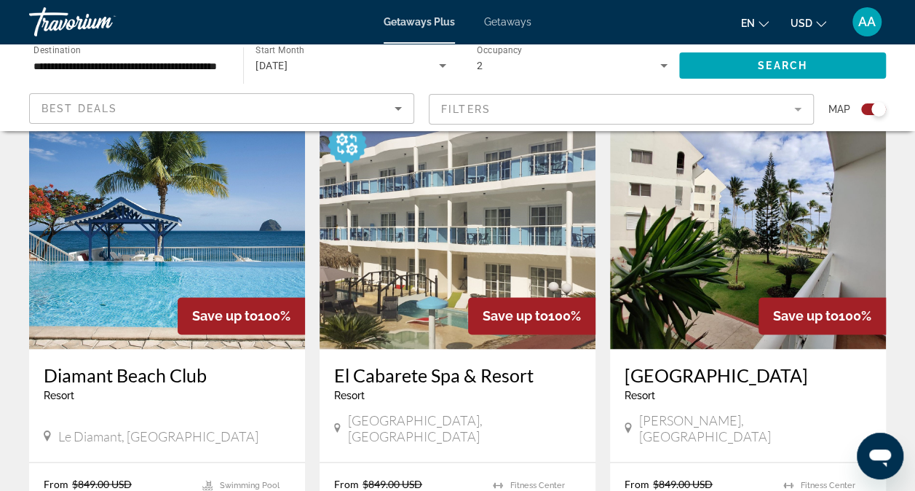
scroll to position [1035, 0]
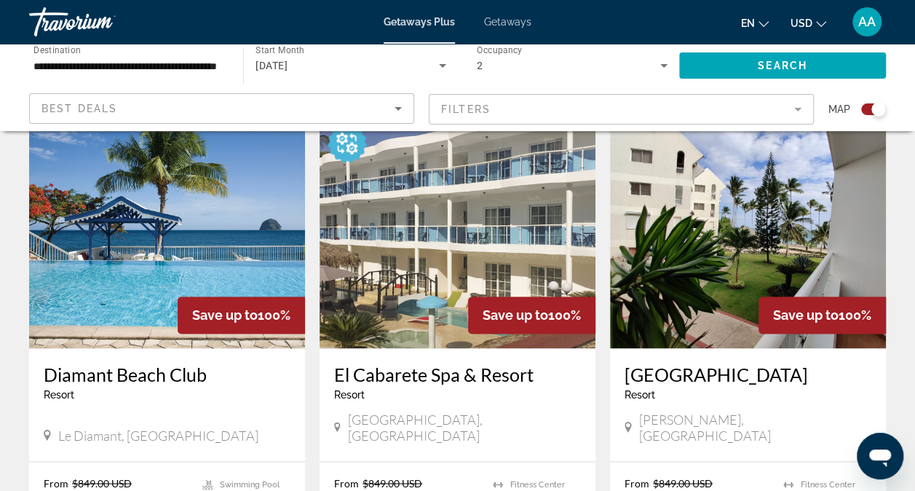
click at [713, 271] on img "Main content" at bounding box center [748, 231] width 276 height 233
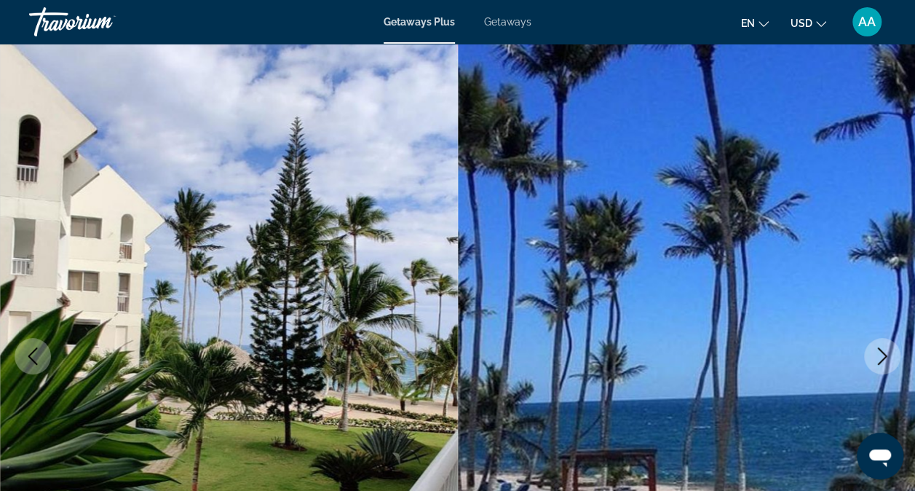
scroll to position [31, 0]
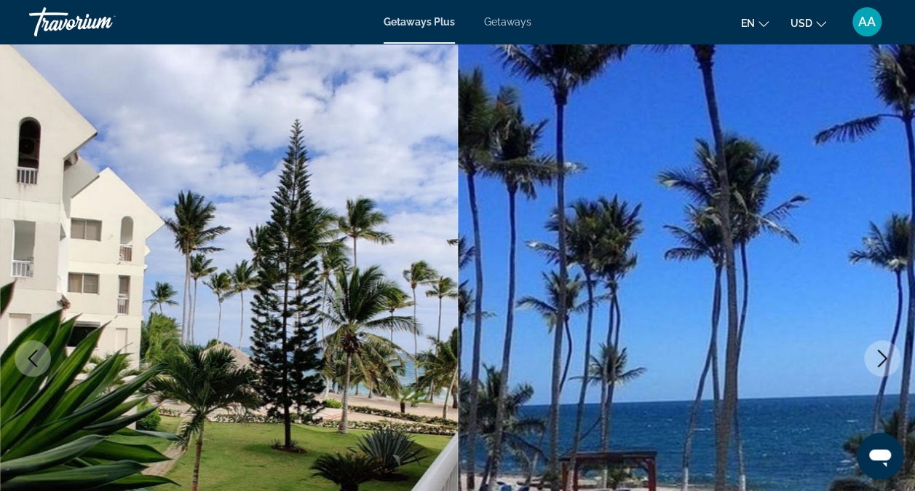
click at [882, 351] on icon "Next image" at bounding box center [882, 357] width 17 height 17
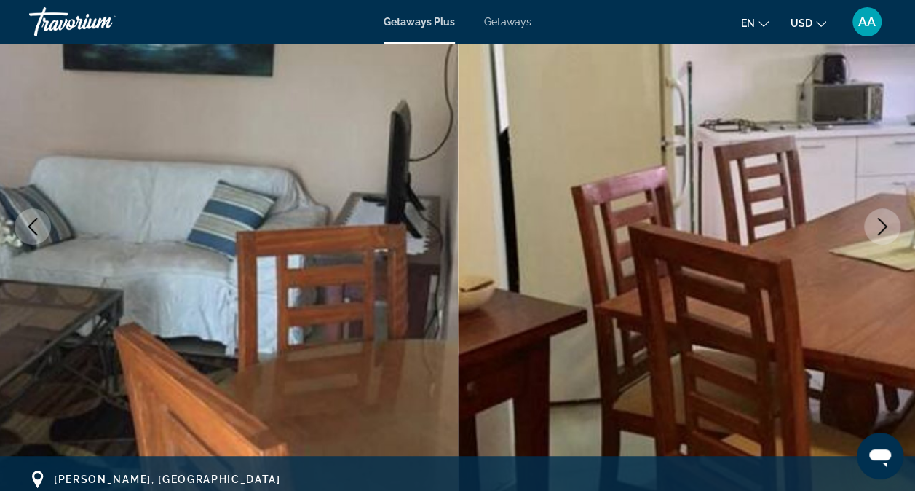
scroll to position [165, 0]
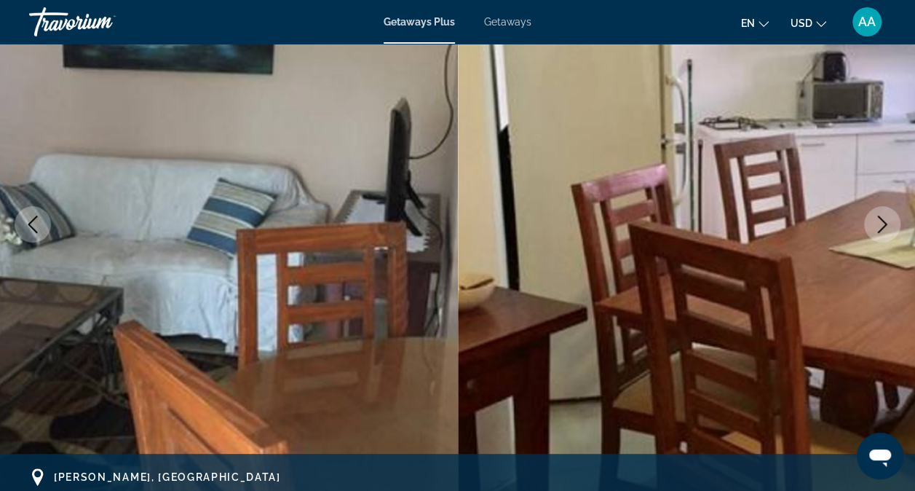
click at [878, 223] on icon "Next image" at bounding box center [882, 223] width 17 height 17
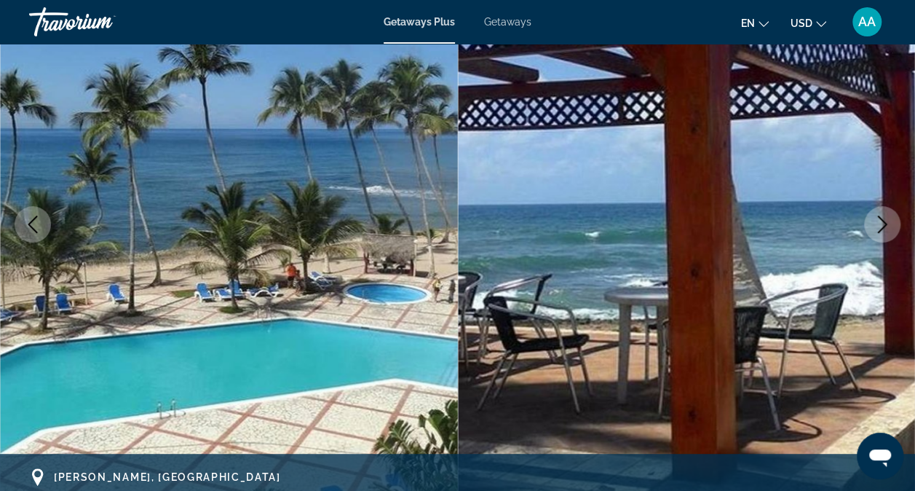
click at [878, 223] on icon "Next image" at bounding box center [882, 223] width 17 height 17
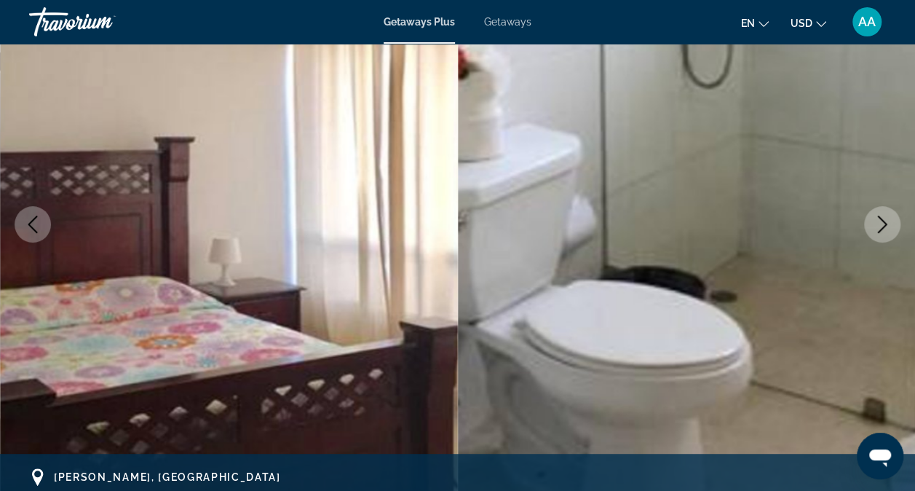
click at [878, 223] on icon "Next image" at bounding box center [882, 223] width 17 height 17
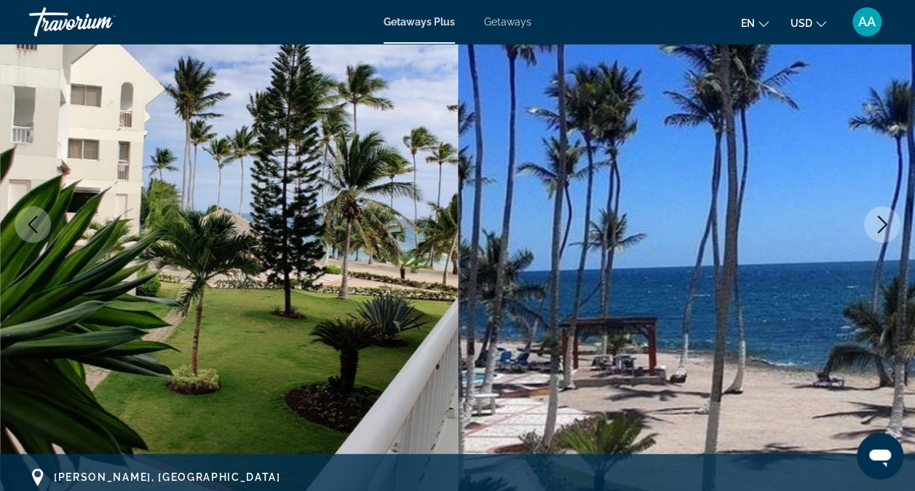
click at [269, 44] on img "Main content" at bounding box center [229, 224] width 458 height 692
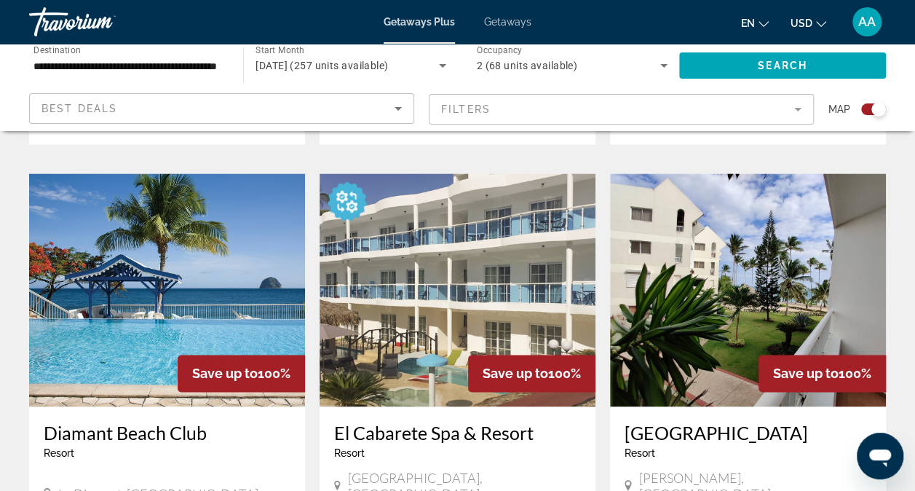
scroll to position [978, 0]
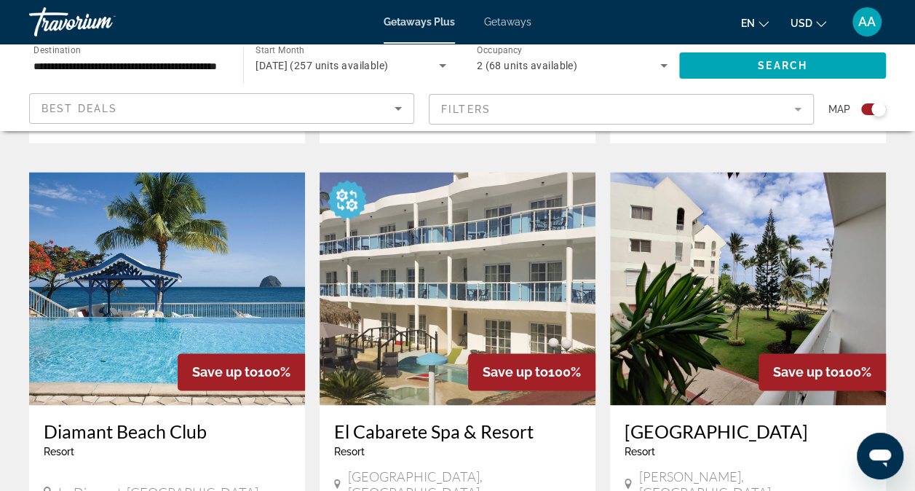
click at [403, 293] on img "Main content" at bounding box center [458, 288] width 276 height 233
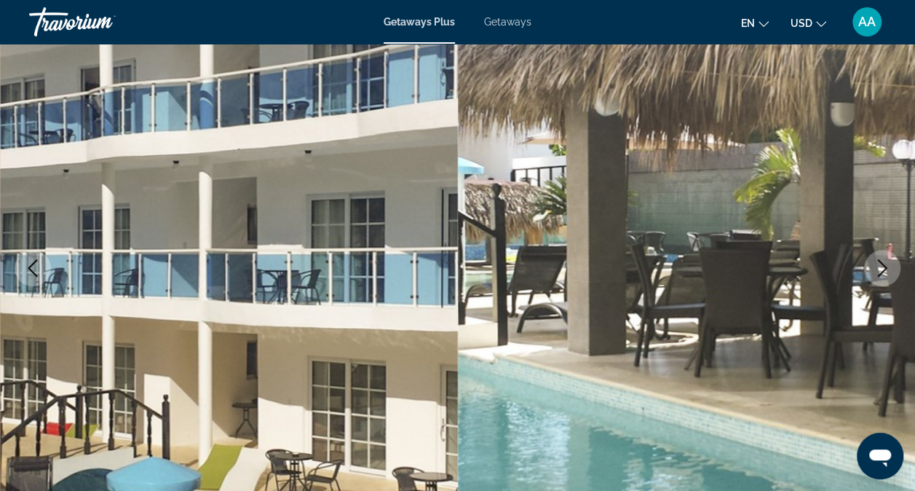
scroll to position [124, 0]
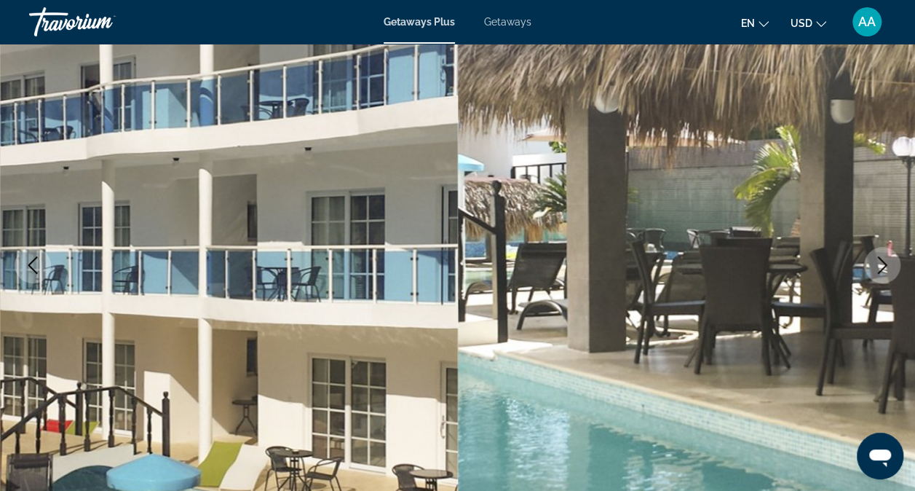
click at [874, 260] on icon "Next image" at bounding box center [882, 264] width 17 height 17
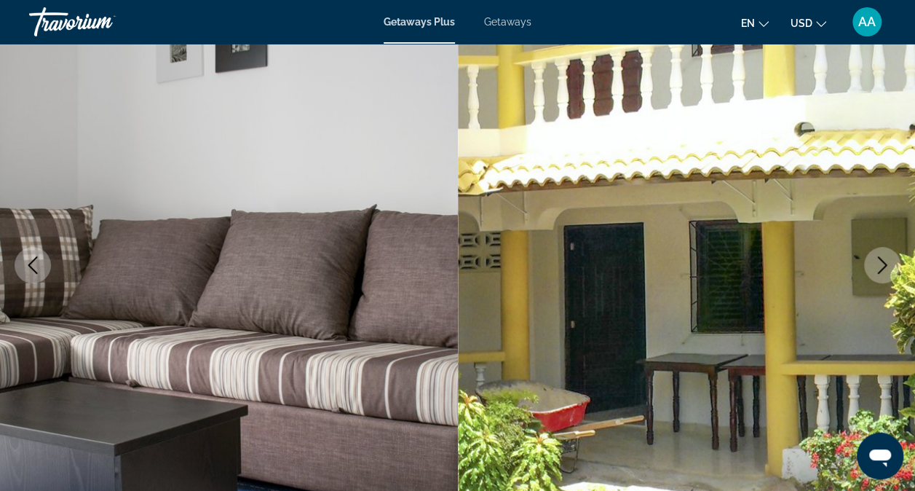
click at [874, 260] on icon "Next image" at bounding box center [882, 264] width 17 height 17
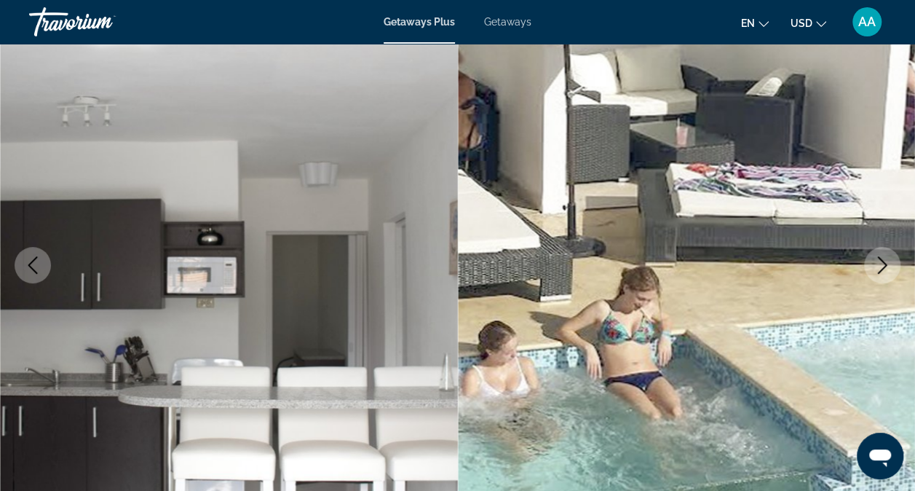
click at [874, 260] on icon "Next image" at bounding box center [882, 264] width 17 height 17
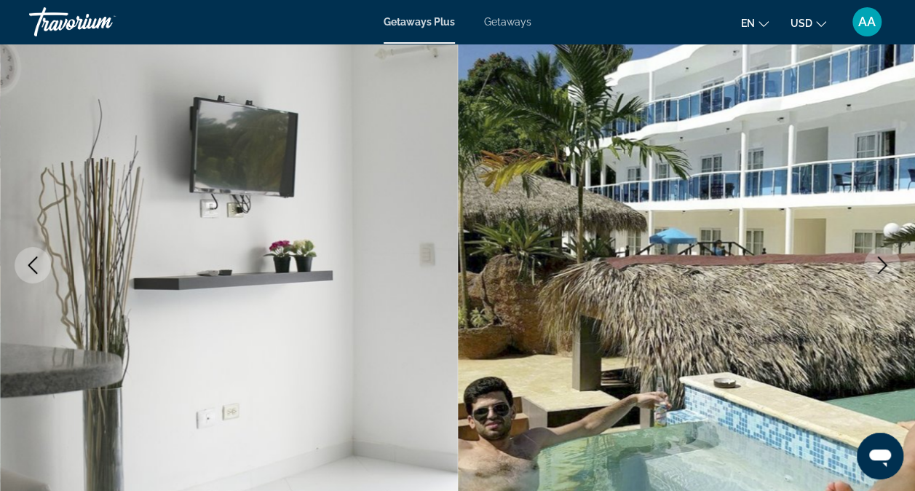
click at [874, 260] on icon "Next image" at bounding box center [882, 264] width 17 height 17
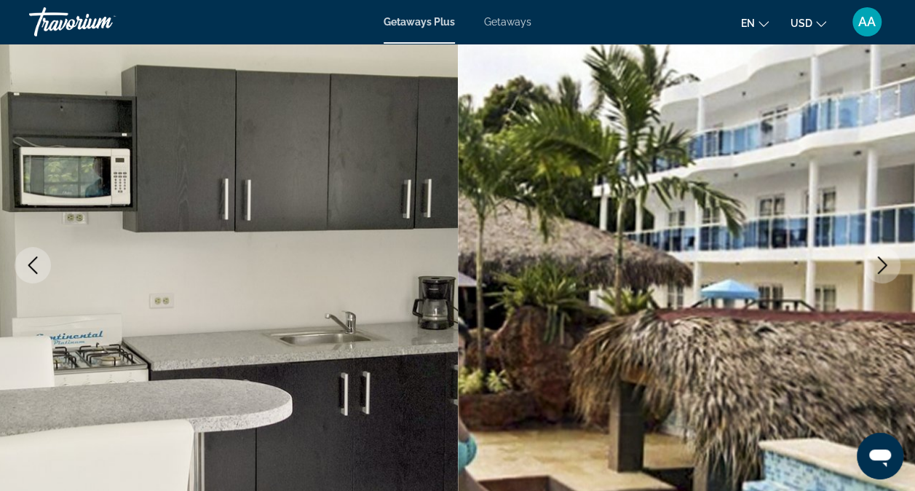
click at [874, 260] on icon "Next image" at bounding box center [882, 264] width 17 height 17
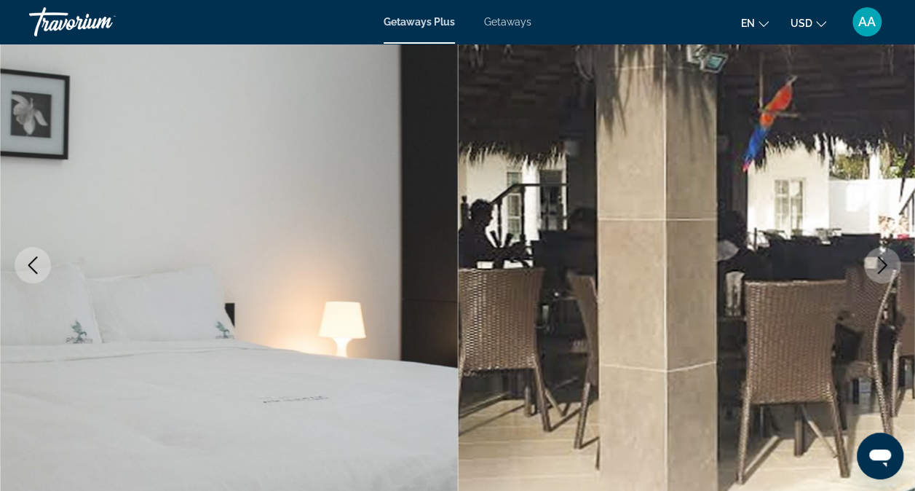
click at [874, 260] on icon "Next image" at bounding box center [882, 264] width 17 height 17
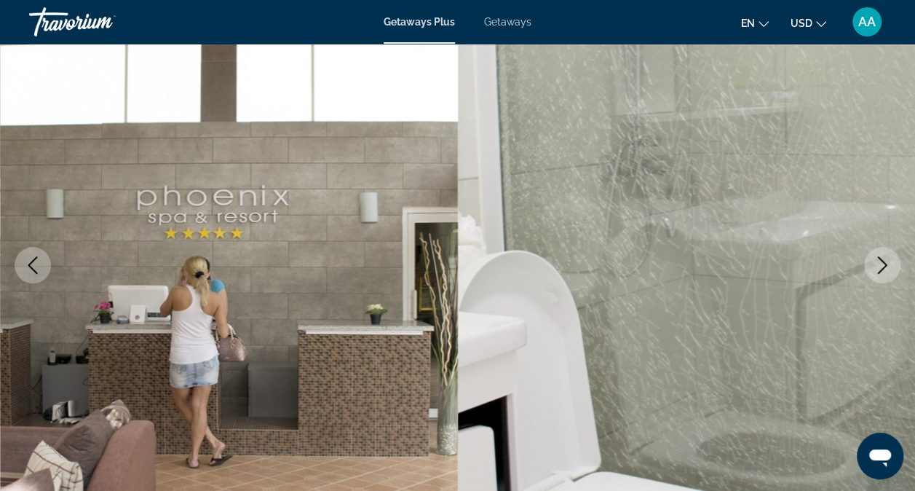
click at [874, 260] on icon "Next image" at bounding box center [882, 264] width 17 height 17
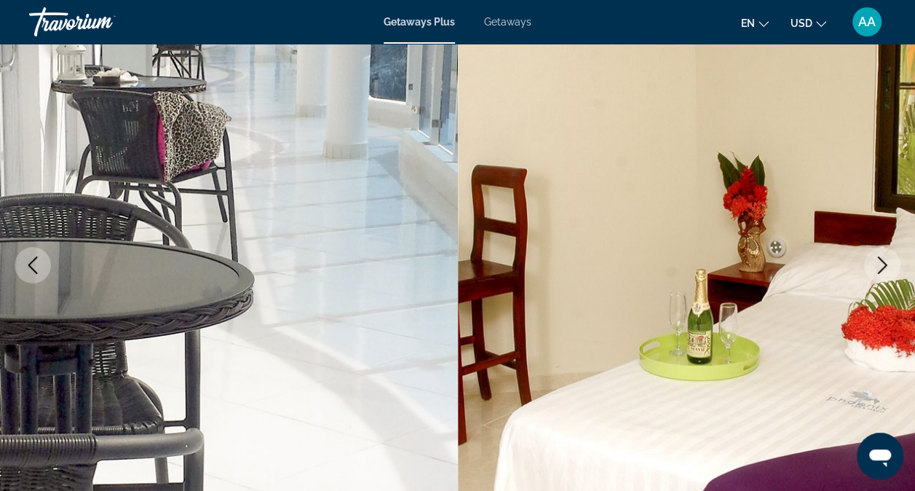
click at [874, 260] on icon "Next image" at bounding box center [882, 264] width 17 height 17
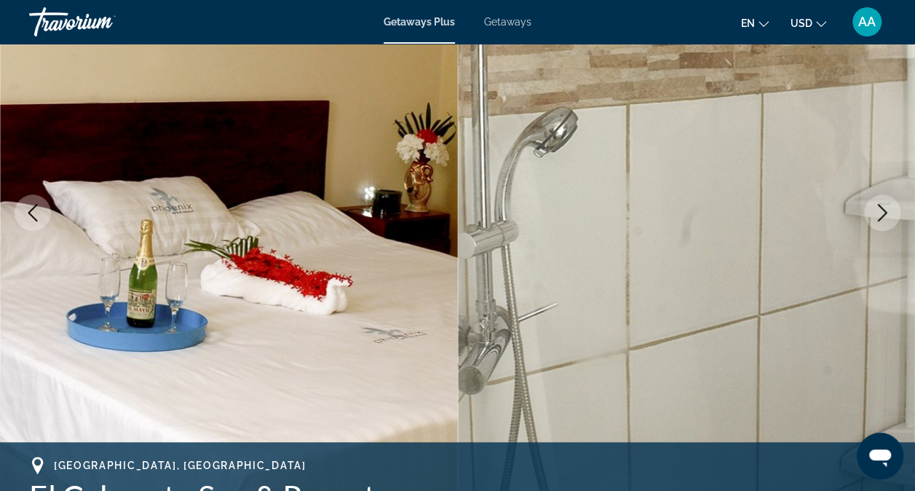
scroll to position [178, 0]
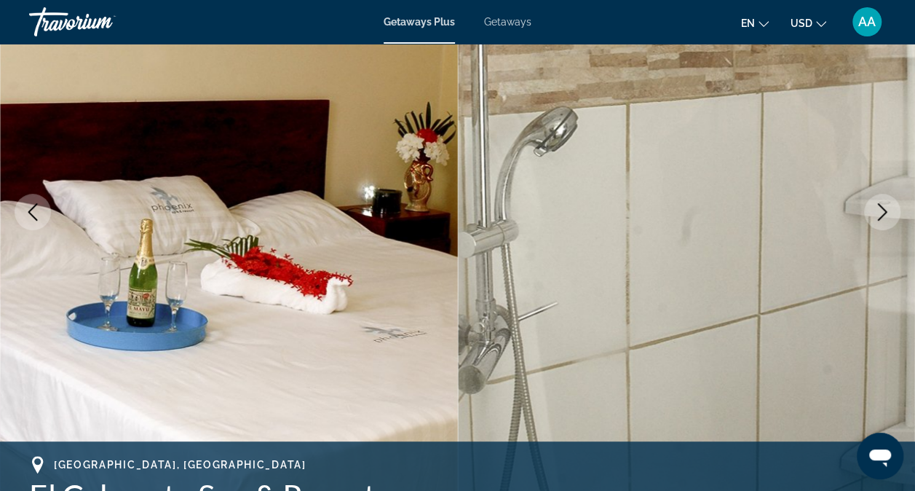
click at [882, 208] on icon "Next image" at bounding box center [882, 211] width 9 height 17
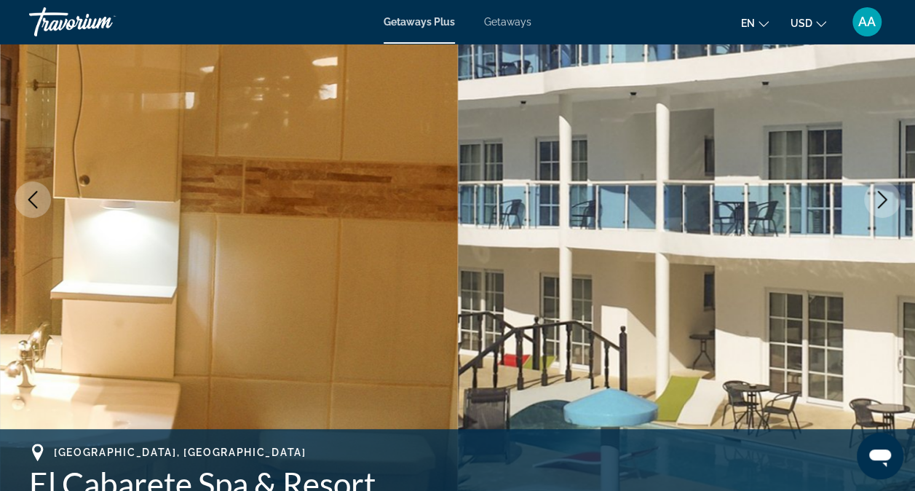
scroll to position [188, 0]
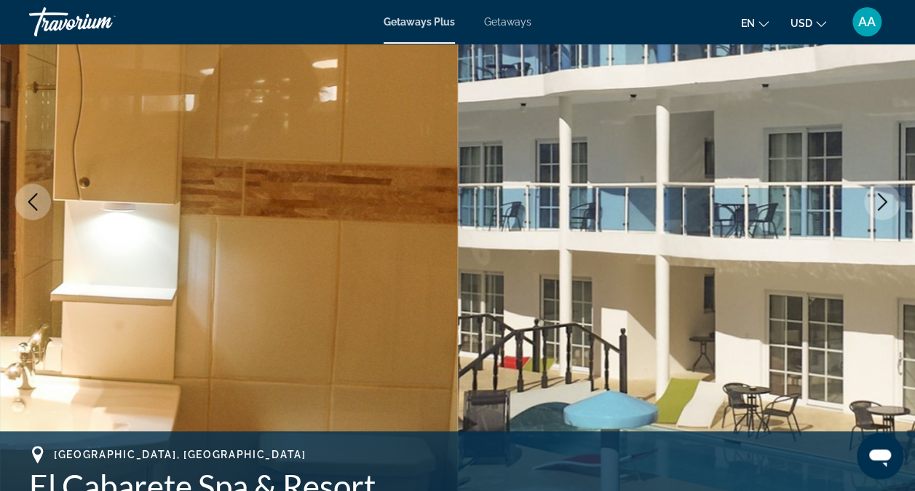
click at [881, 197] on icon "Next image" at bounding box center [882, 201] width 9 height 17
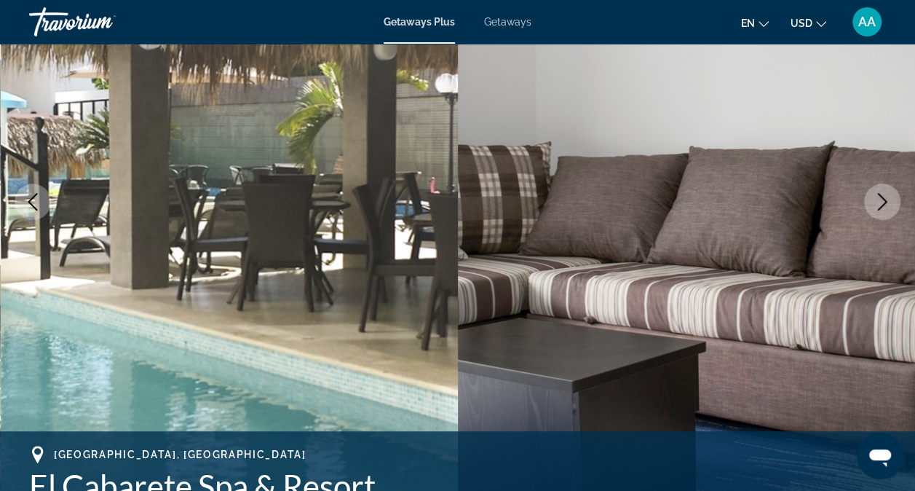
click at [881, 197] on icon "Next image" at bounding box center [882, 201] width 9 height 17
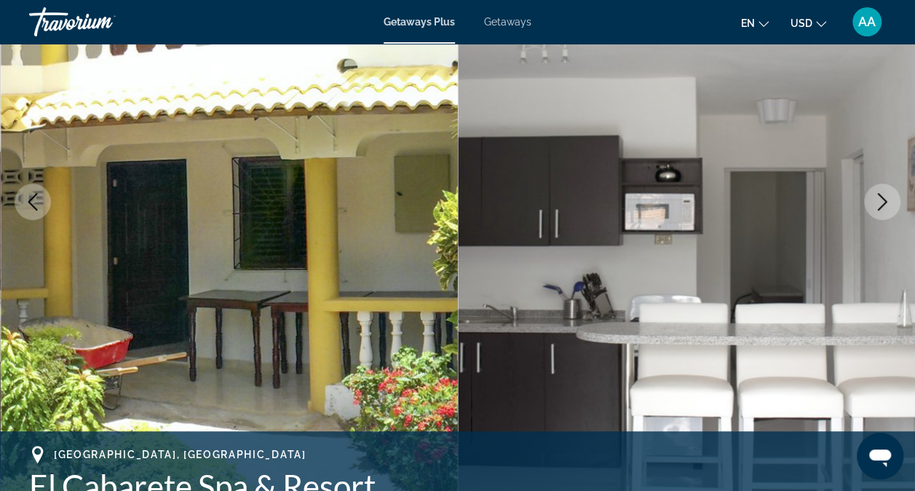
click at [881, 197] on icon "Next image" at bounding box center [882, 201] width 9 height 17
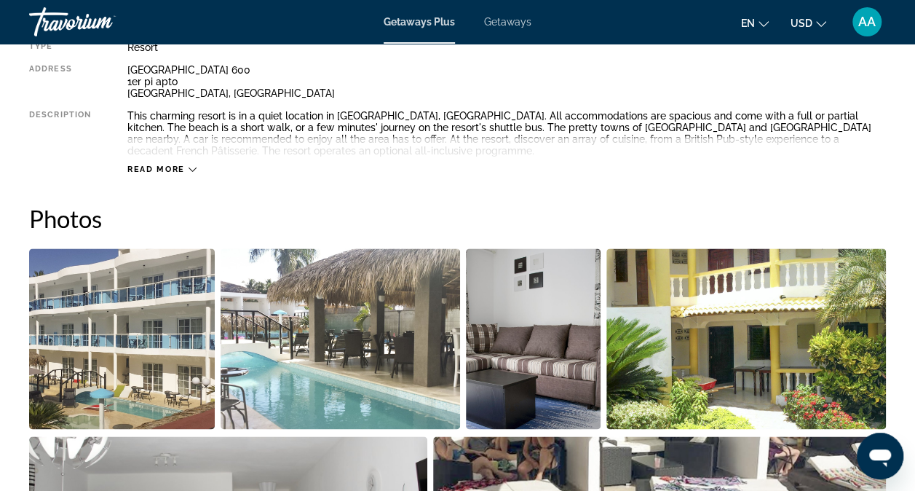
scroll to position [810, 0]
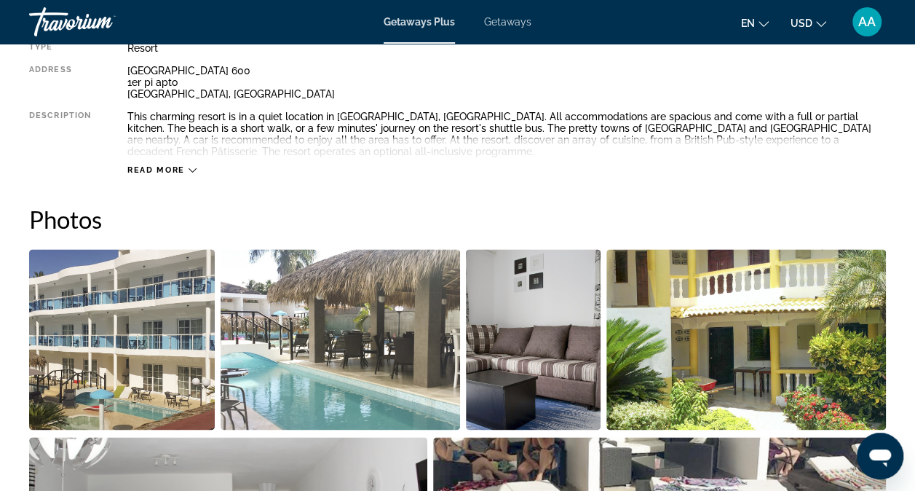
click at [168, 170] on span "Read more" at bounding box center [156, 169] width 58 height 9
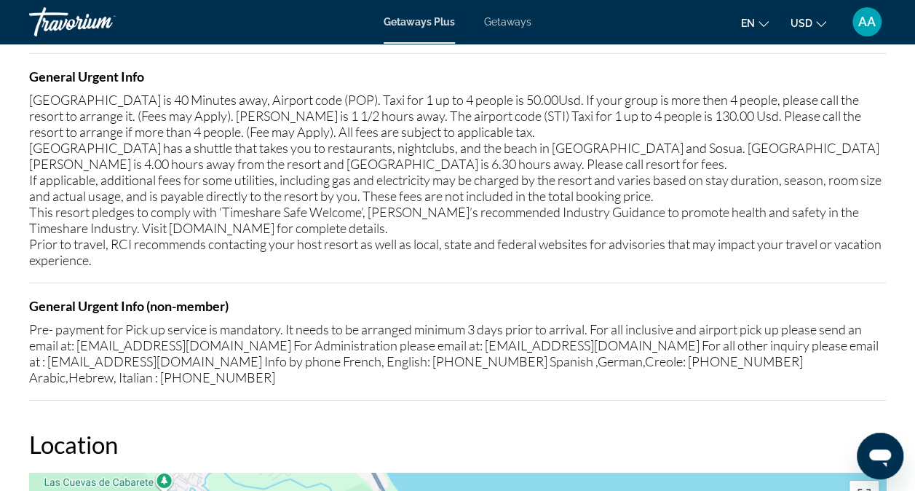
scroll to position [2009, 0]
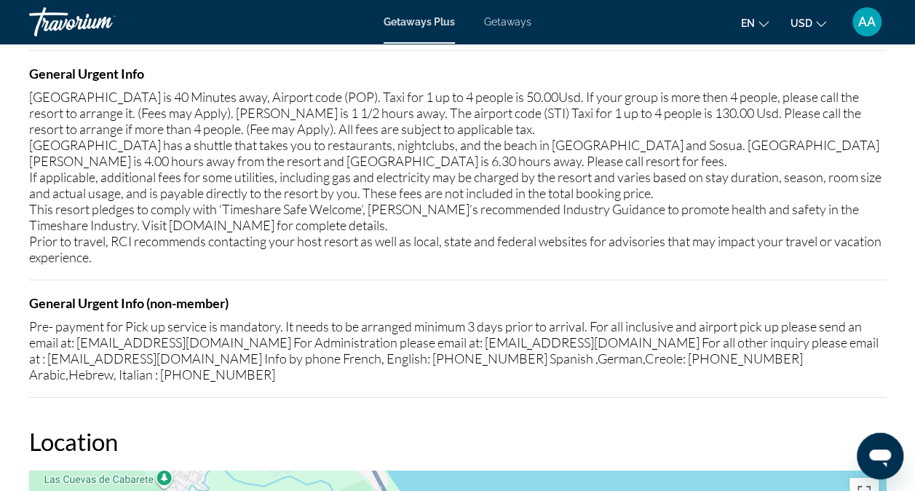
click at [168, 170] on div "Puerto Plata is 40 Minutes away, Airport code (POP). Taxi for 1 up to 4 people …" at bounding box center [457, 177] width 857 height 176
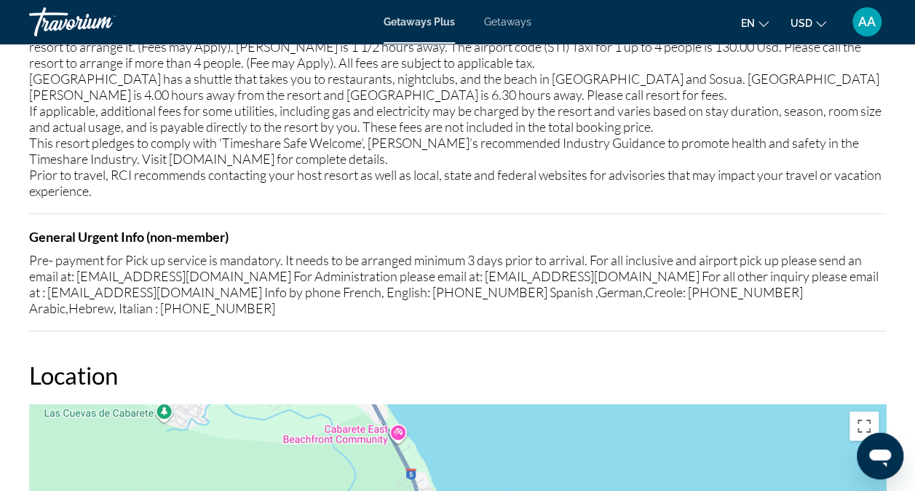
scroll to position [2077, 0]
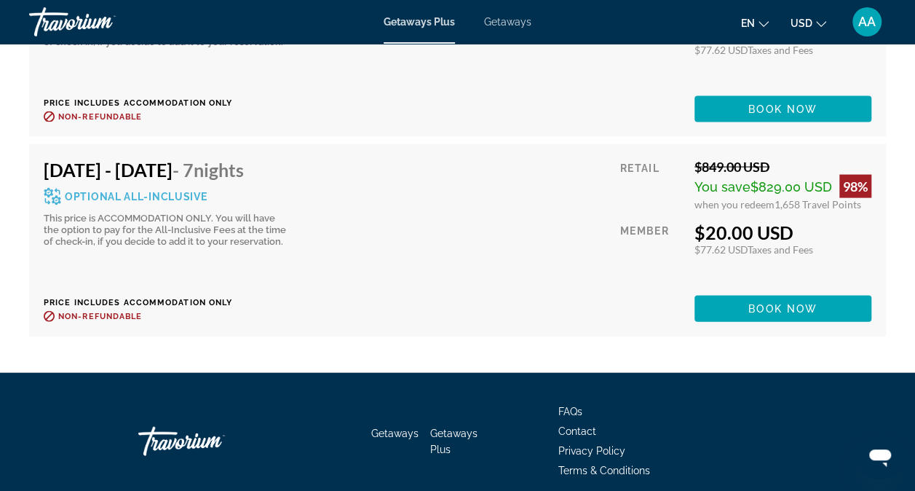
scroll to position [4155, 0]
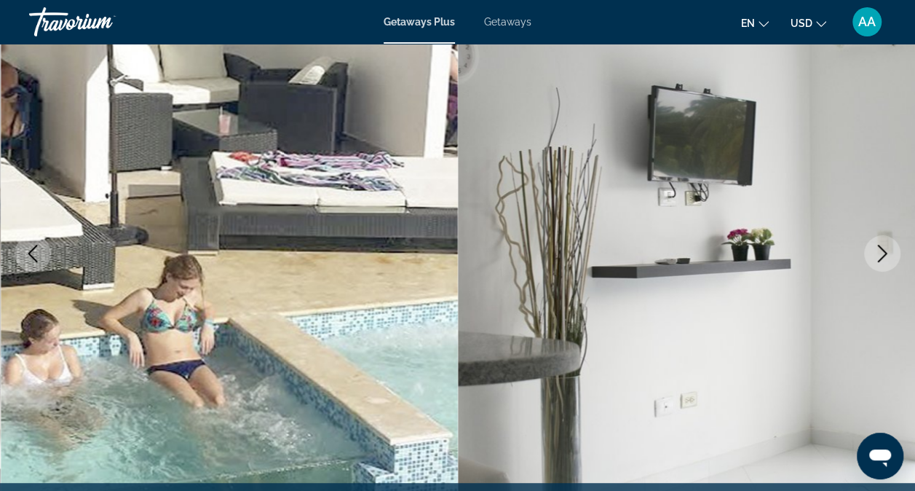
scroll to position [0, 0]
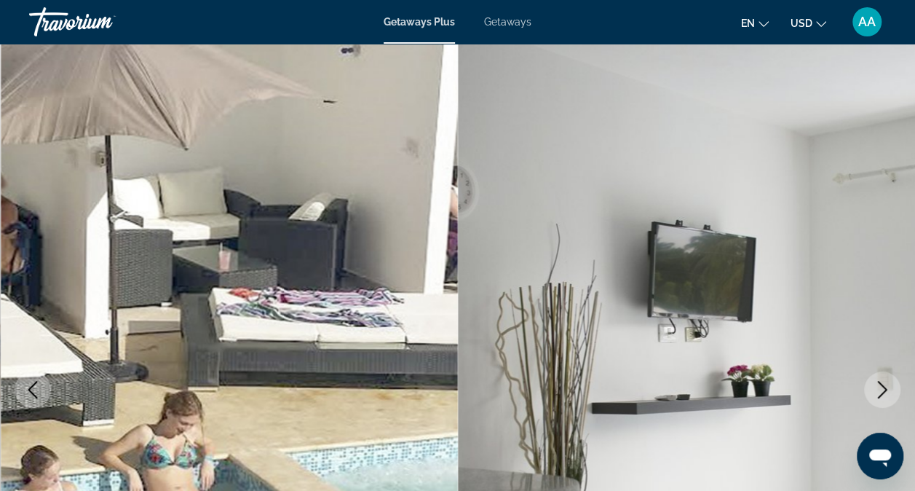
click at [420, 22] on span "Getaways Plus" at bounding box center [419, 22] width 71 height 12
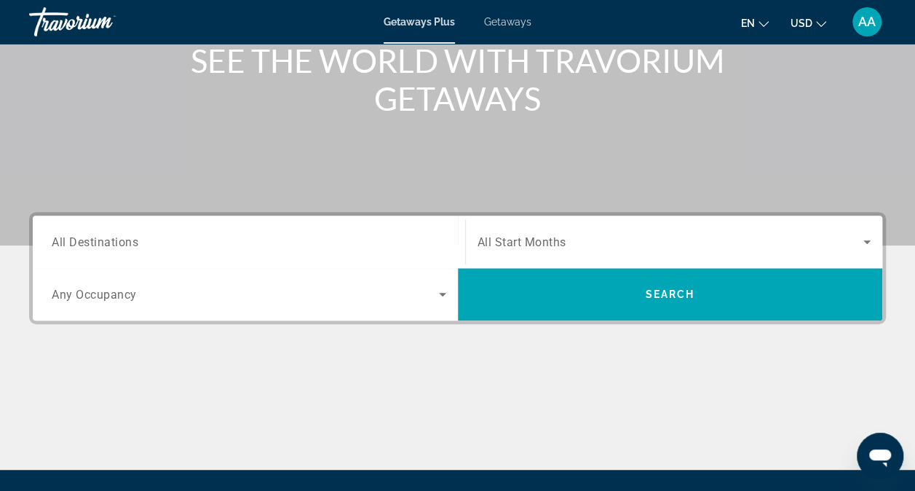
scroll to position [348, 0]
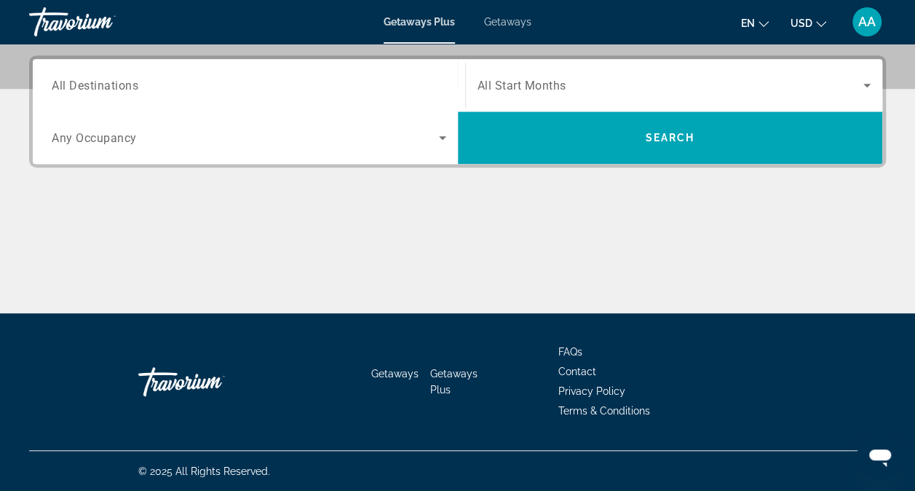
click at [88, 82] on span "All Destinations" at bounding box center [95, 85] width 87 height 14
click at [88, 82] on input "Destination All Destinations" at bounding box center [249, 85] width 395 height 17
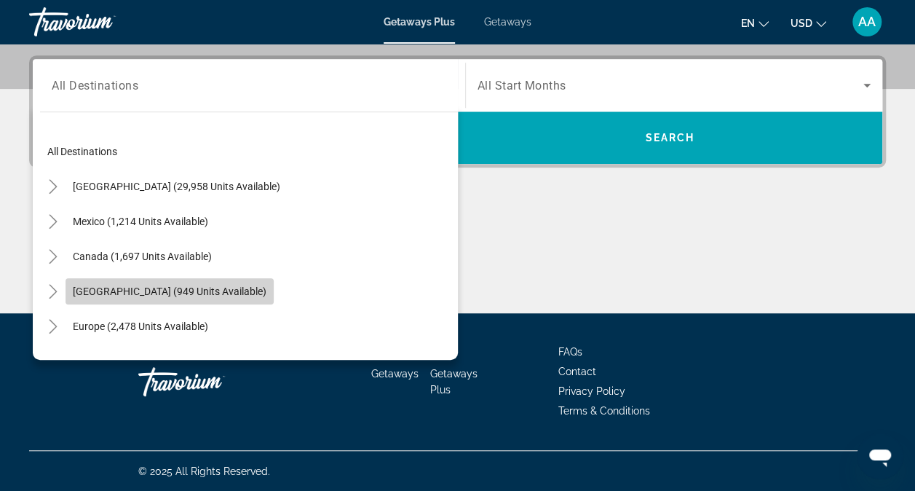
click at [114, 293] on span "[GEOGRAPHIC_DATA] (949 units available)" at bounding box center [170, 291] width 194 height 12
type input "**********"
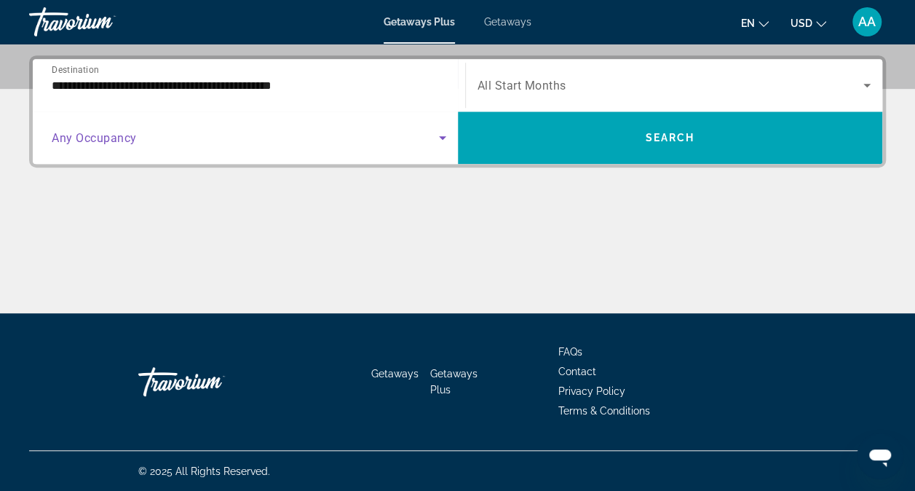
click at [149, 138] on span "Search widget" at bounding box center [245, 137] width 387 height 17
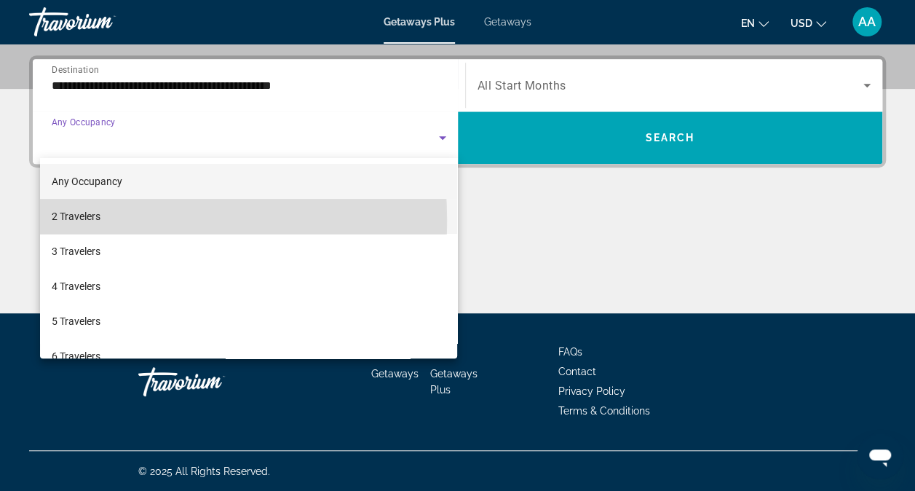
click at [91, 220] on span "2 Travelers" at bounding box center [76, 215] width 49 height 17
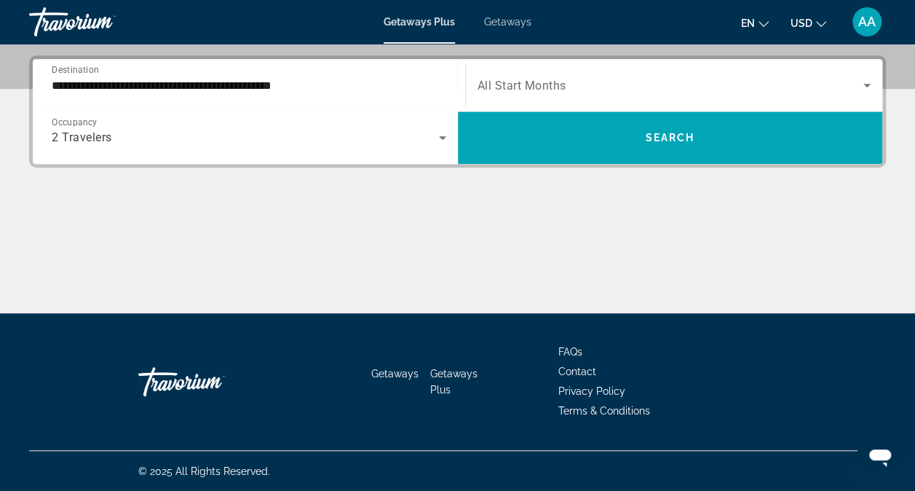
click at [507, 73] on div "Search widget" at bounding box center [675, 85] width 394 height 41
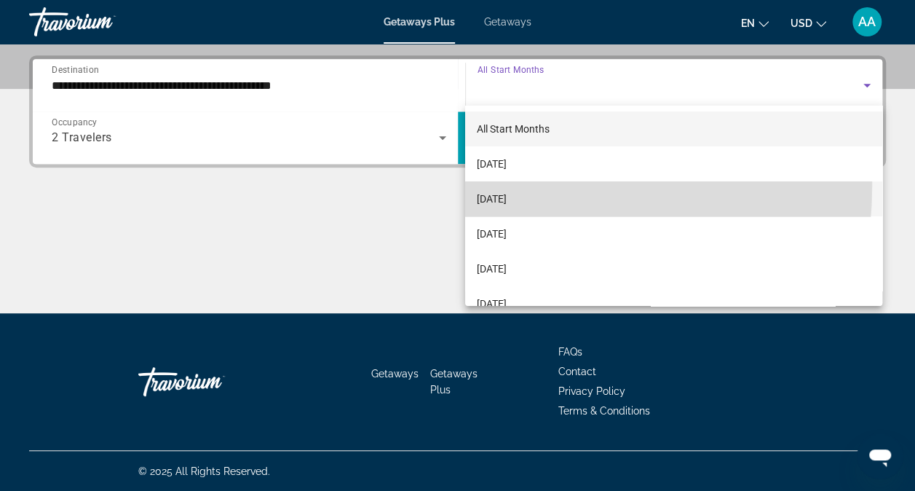
click at [497, 186] on mat-option "[DATE]" at bounding box center [673, 198] width 417 height 35
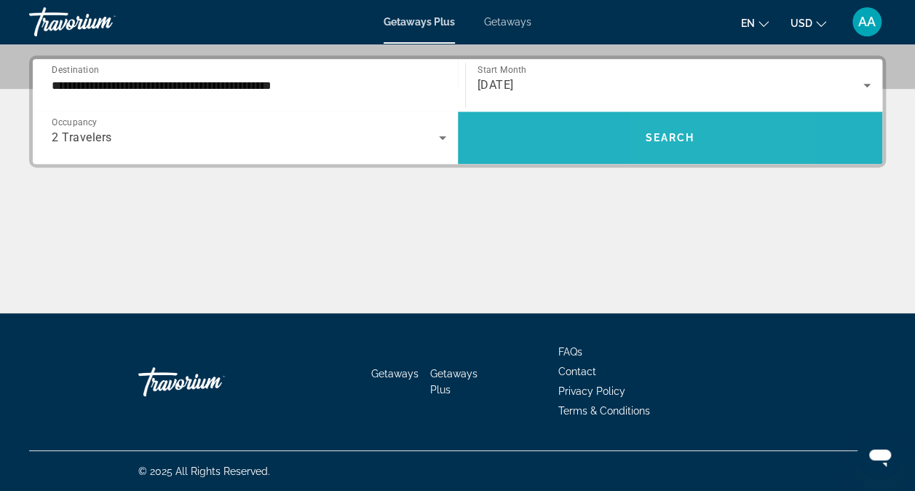
click at [664, 137] on span "Search" at bounding box center [670, 138] width 50 height 12
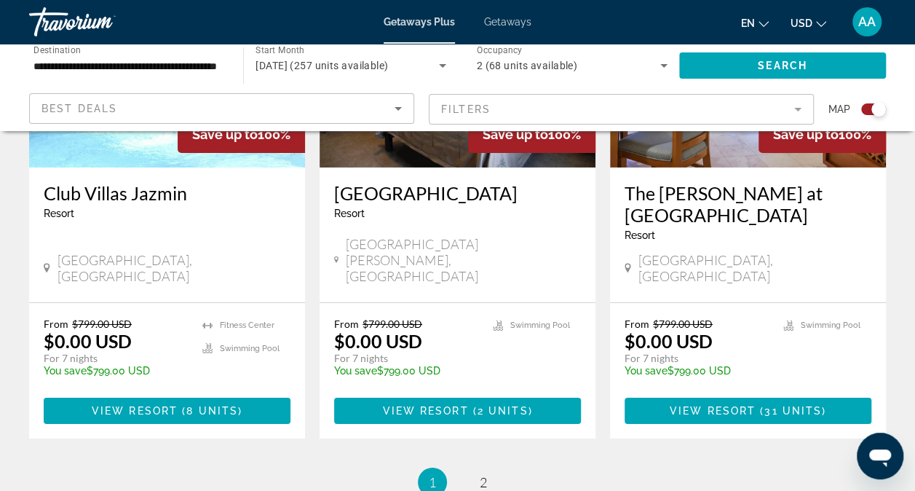
scroll to position [2314, 0]
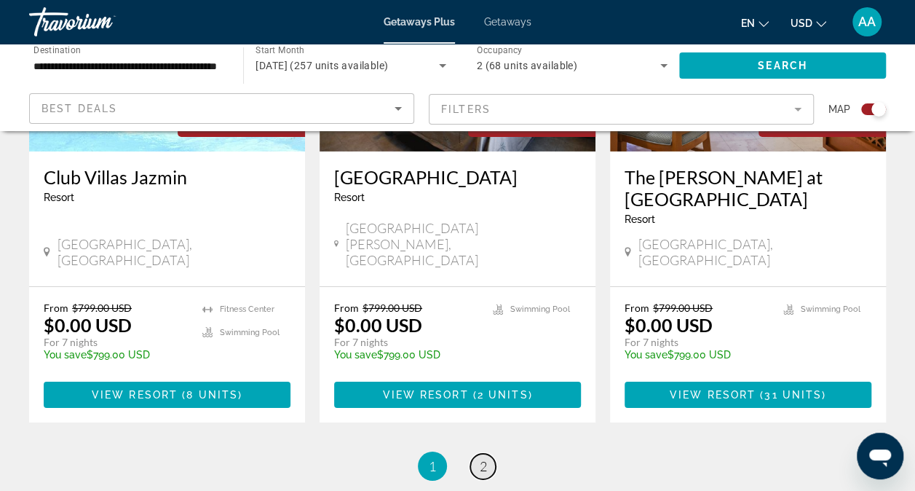
click at [482, 458] on span "2" at bounding box center [483, 466] width 7 height 16
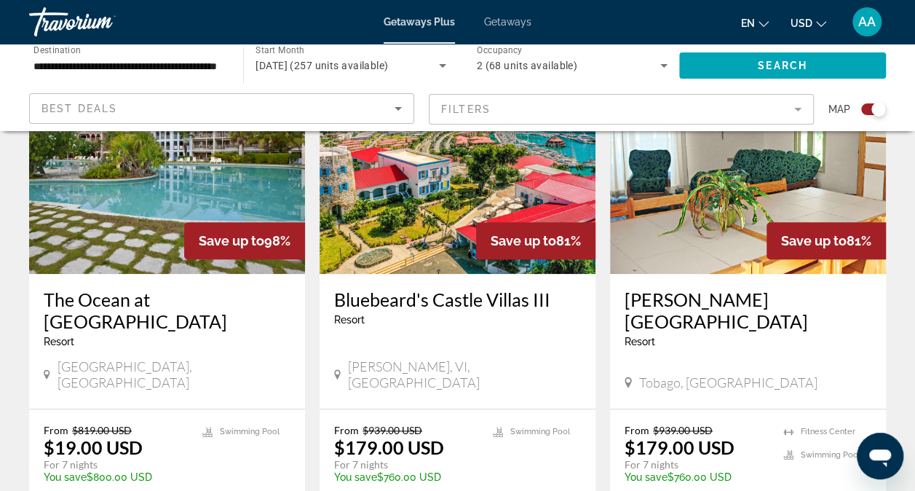
scroll to position [591, 0]
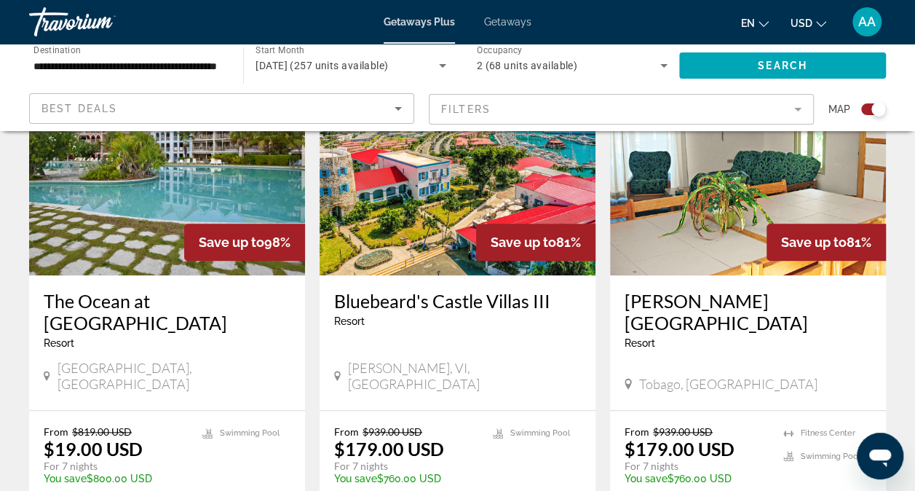
click at [716, 263] on img "Main content" at bounding box center [748, 158] width 276 height 233
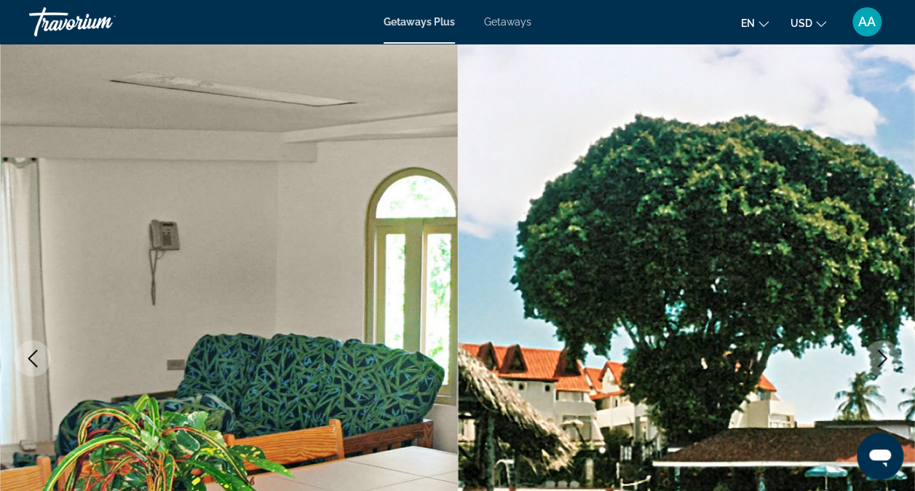
scroll to position [28, 0]
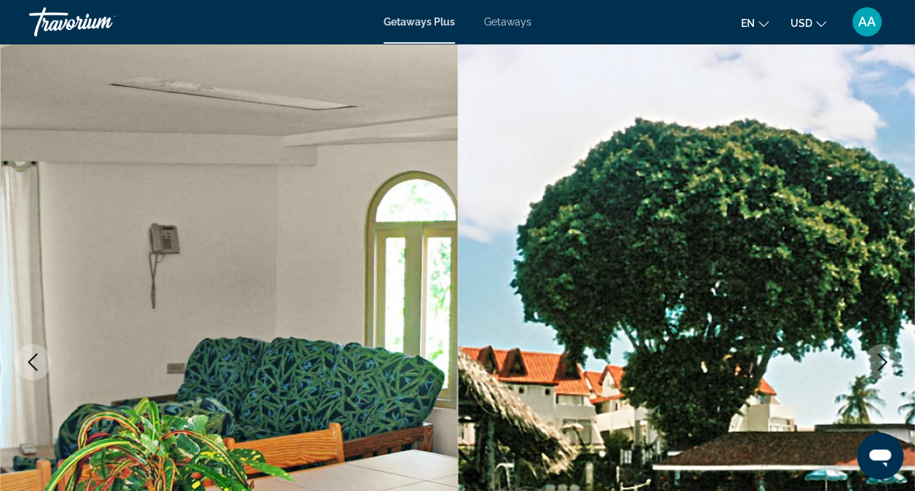
click at [853, 173] on img "Main content" at bounding box center [687, 362] width 458 height 692
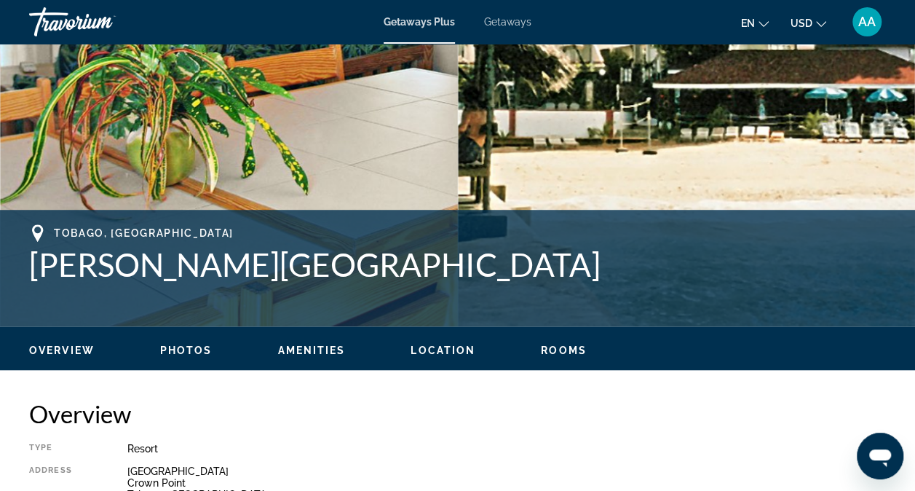
scroll to position [410, 0]
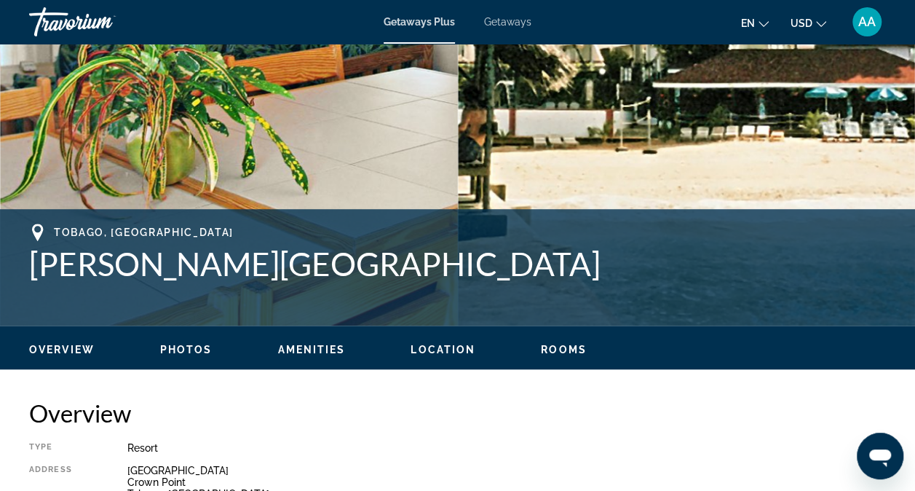
click at [191, 351] on span "Photos" at bounding box center [186, 350] width 52 height 12
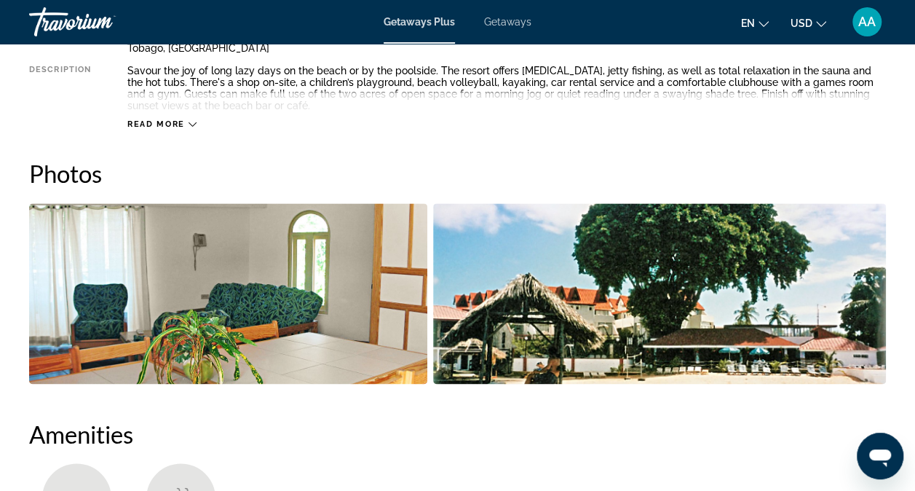
scroll to position [855, 0]
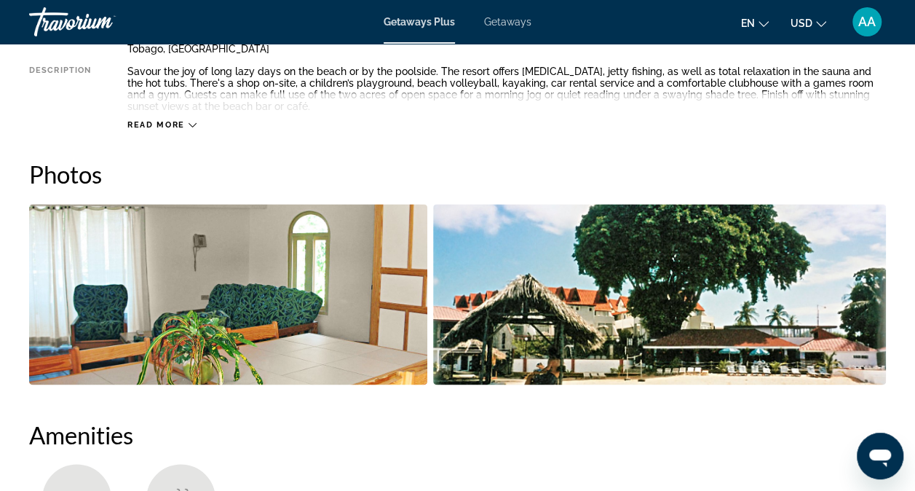
click at [804, 297] on img "Open full-screen image slider" at bounding box center [659, 294] width 453 height 181
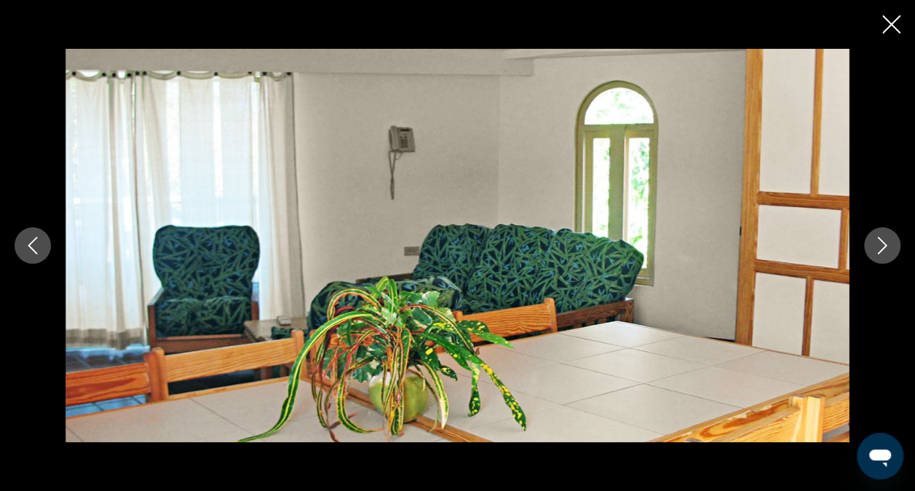
click at [804, 297] on img "Main content" at bounding box center [458, 245] width 784 height 392
click at [885, 246] on icon "Next image" at bounding box center [882, 245] width 9 height 17
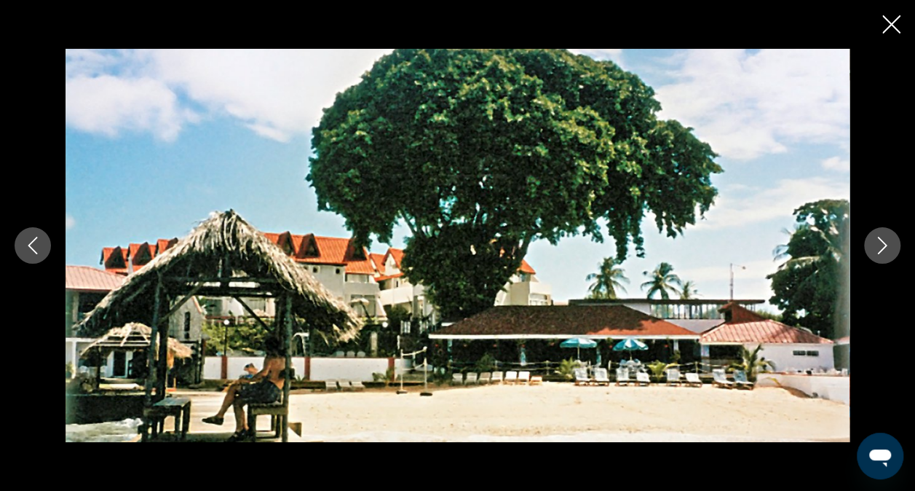
click at [885, 246] on icon "Next image" at bounding box center [882, 245] width 9 height 17
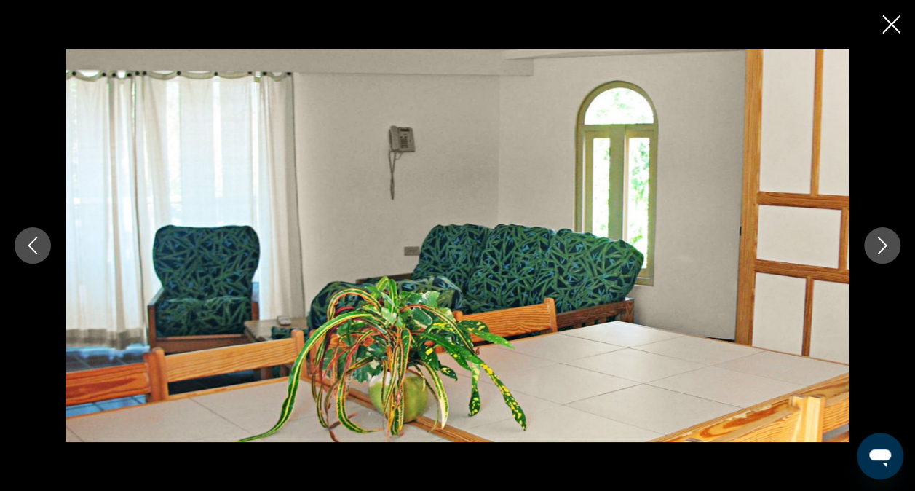
click at [885, 246] on icon "Next image" at bounding box center [882, 245] width 9 height 17
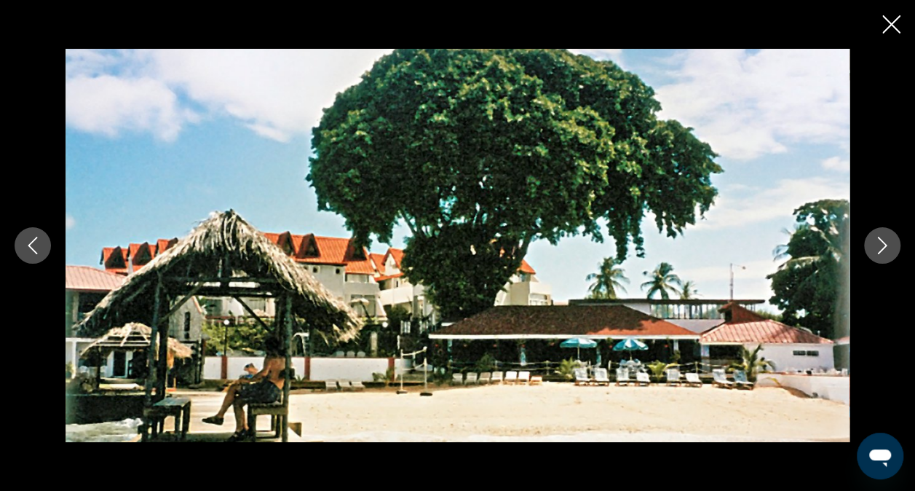
click at [881, 21] on div "prev next" at bounding box center [457, 245] width 915 height 491
click at [886, 21] on icon "Close slideshow" at bounding box center [891, 24] width 18 height 18
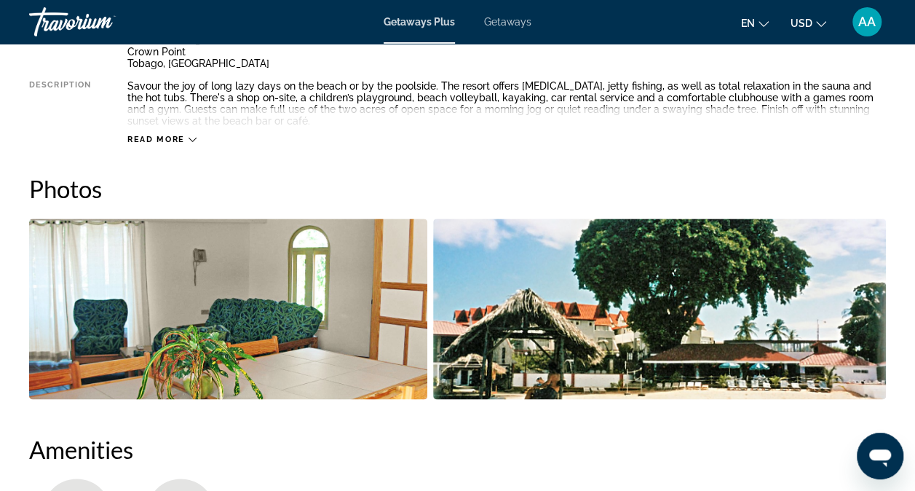
scroll to position [808, 0]
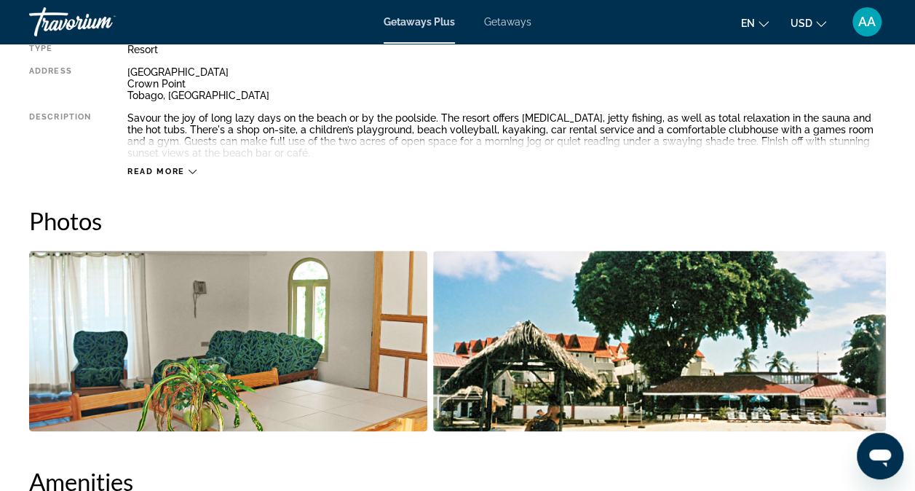
click at [507, 16] on span "Getaways" at bounding box center [507, 22] width 47 height 12
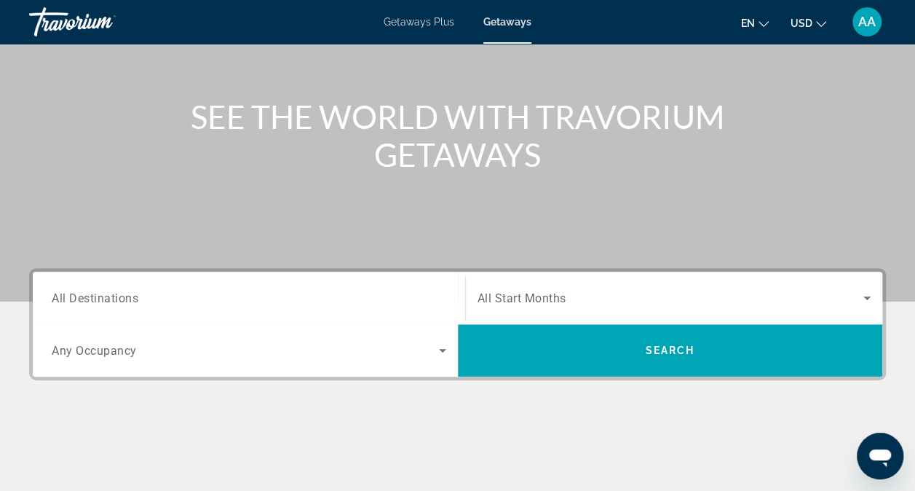
scroll to position [139, 0]
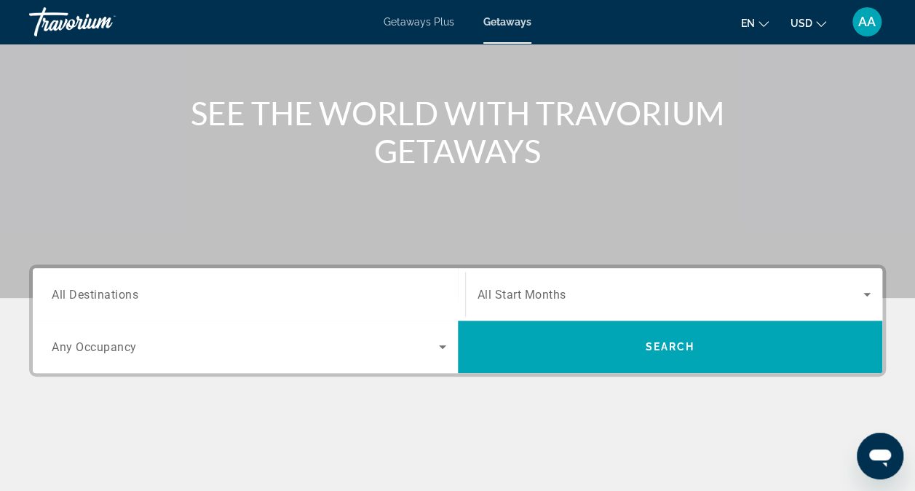
click at [115, 281] on div "Search widget" at bounding box center [249, 294] width 395 height 41
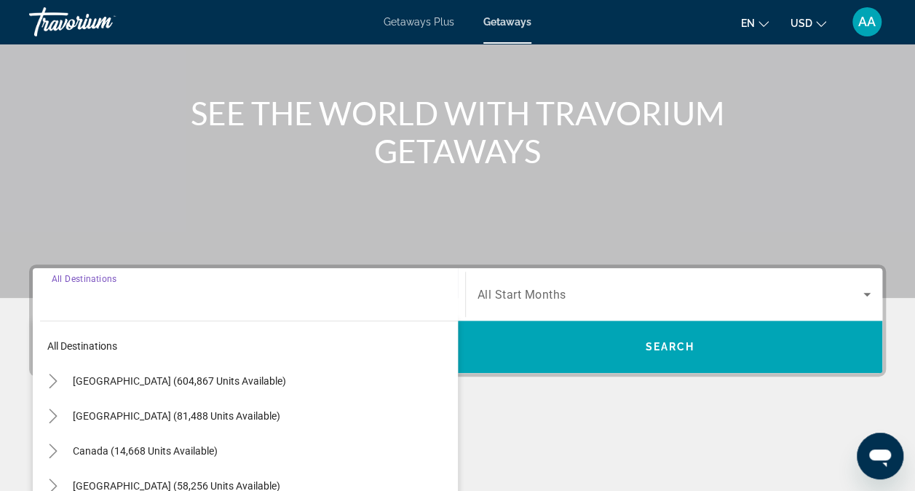
scroll to position [348, 0]
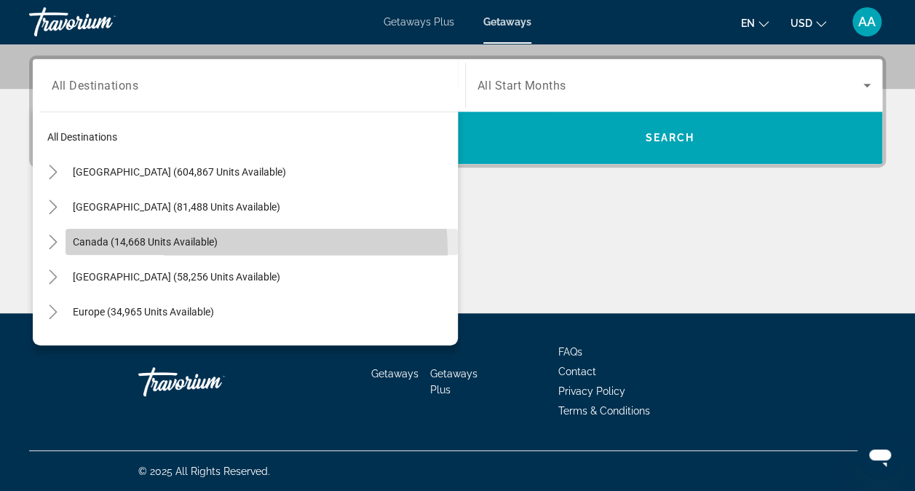
click at [120, 255] on span "Search widget" at bounding box center [262, 241] width 392 height 35
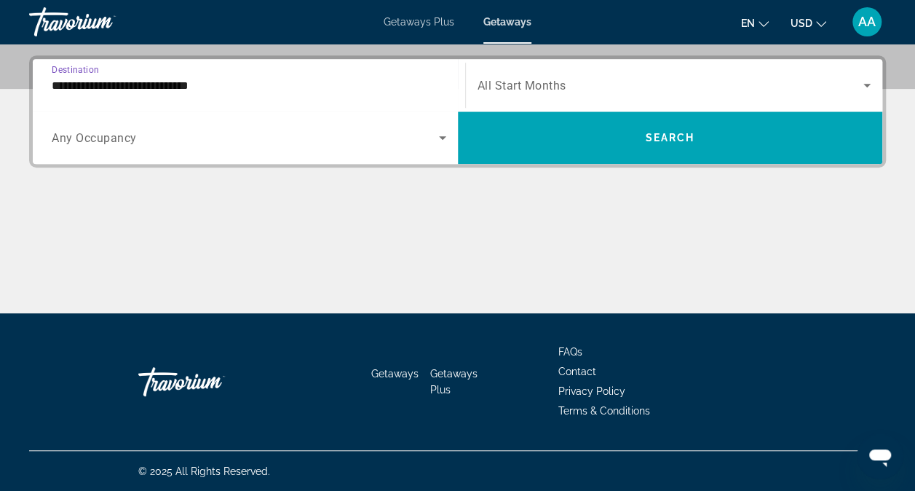
click at [143, 89] on input "**********" at bounding box center [249, 85] width 395 height 17
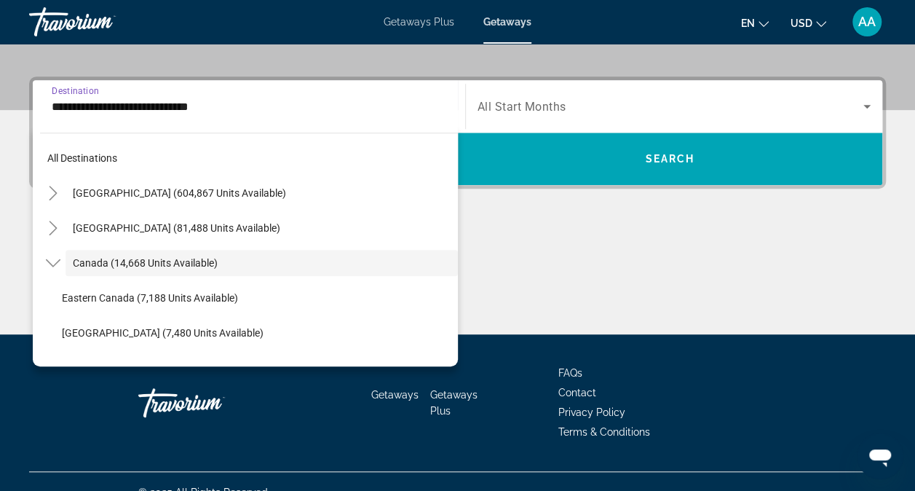
scroll to position [17, 0]
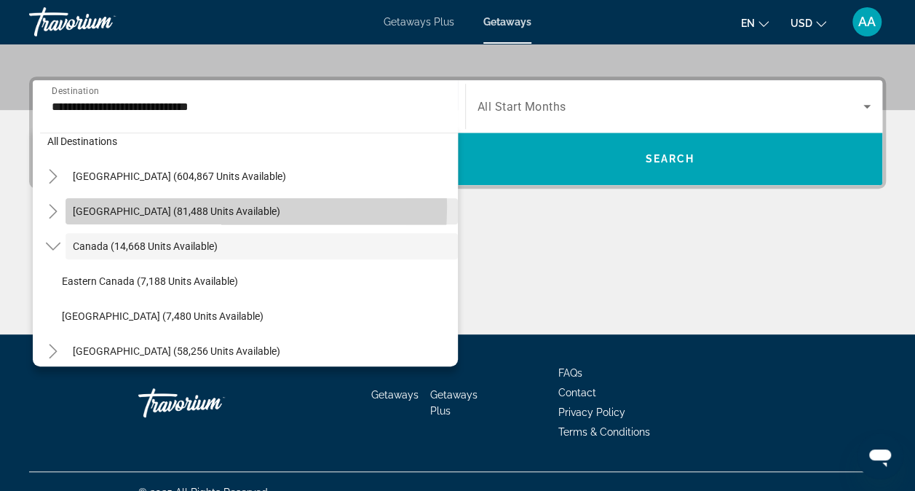
click at [149, 205] on span "Mexico (81,488 units available)" at bounding box center [176, 211] width 207 height 12
type input "**********"
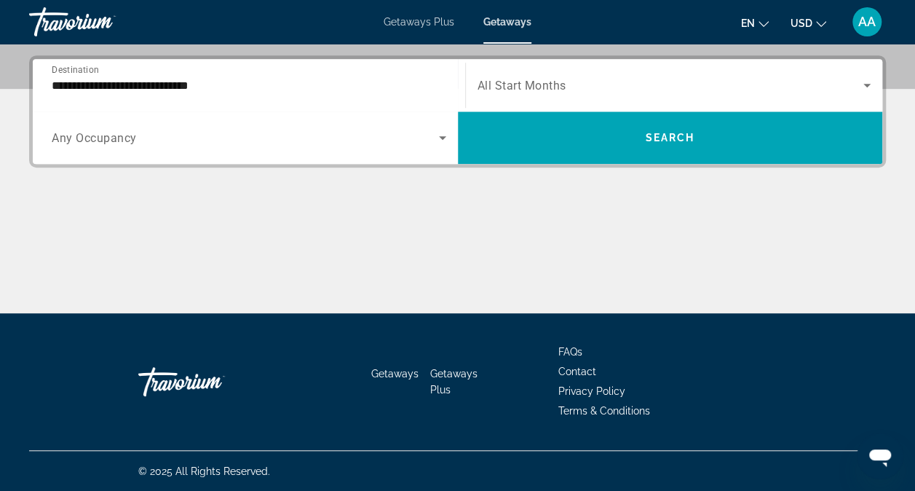
click at [127, 134] on span "Any Occupancy" at bounding box center [94, 138] width 85 height 14
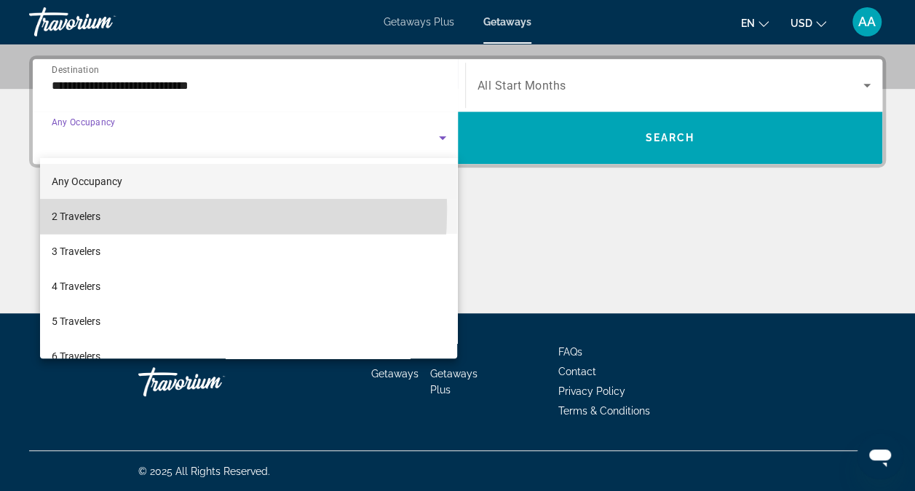
click at [73, 210] on span "2 Travelers" at bounding box center [76, 215] width 49 height 17
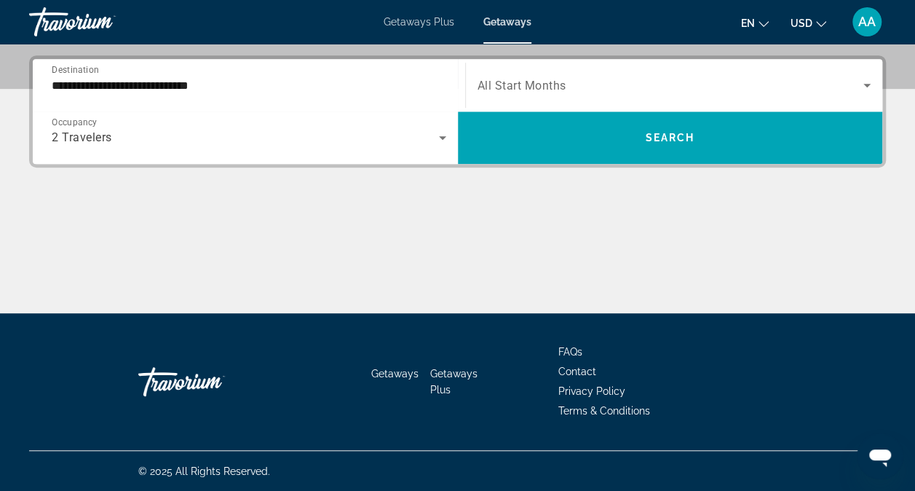
click at [535, 83] on span "All Start Months" at bounding box center [522, 86] width 89 height 14
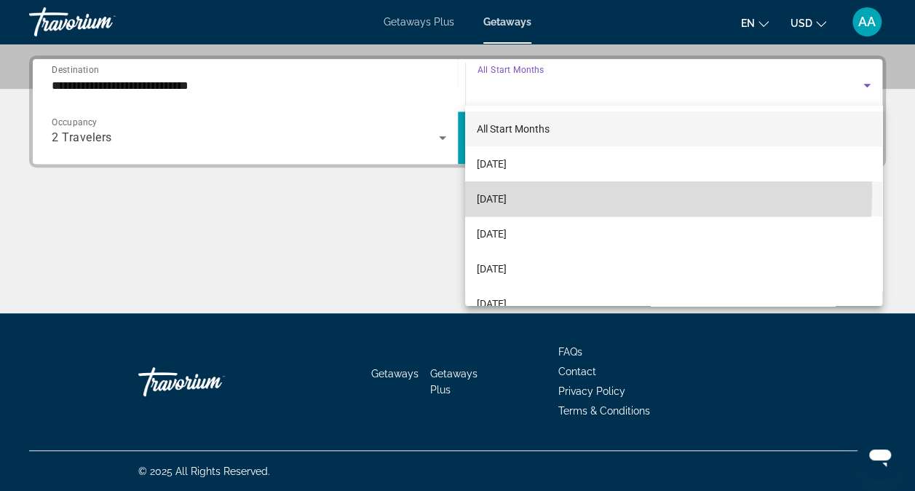
click at [490, 191] on span "[DATE]" at bounding box center [492, 198] width 30 height 17
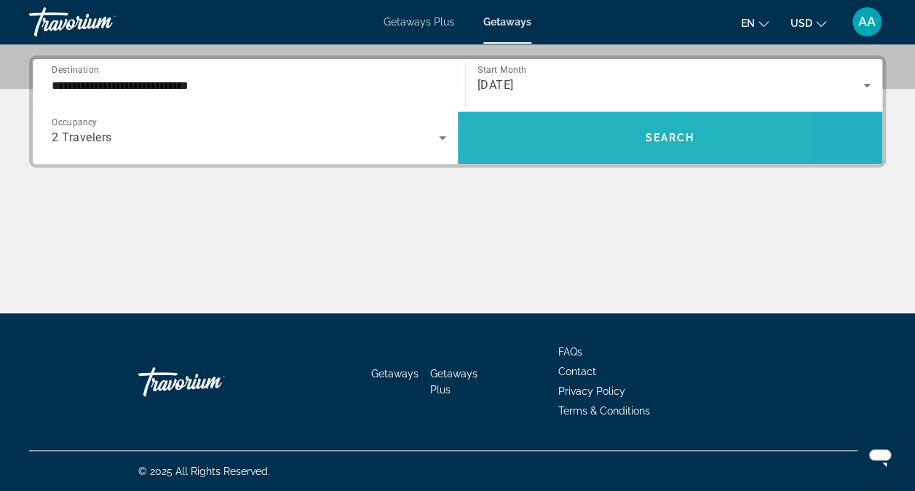
click at [571, 124] on span "Search widget" at bounding box center [670, 137] width 425 height 35
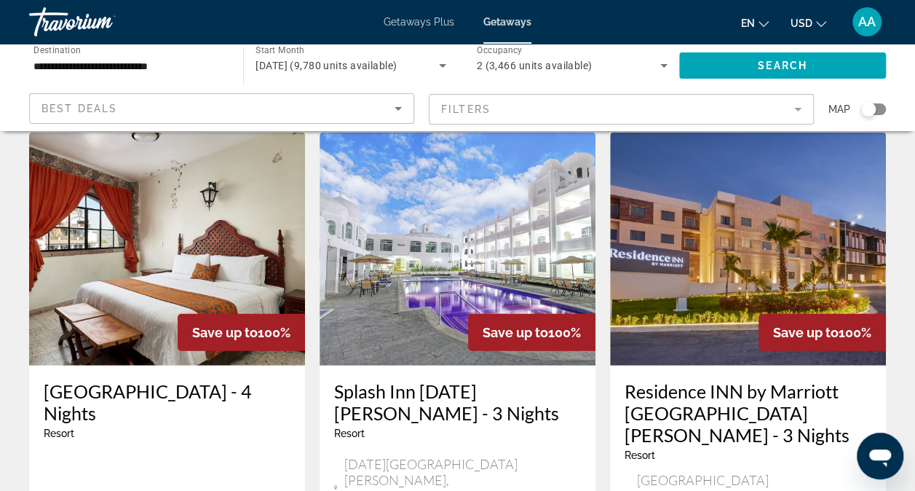
scroll to position [1655, 0]
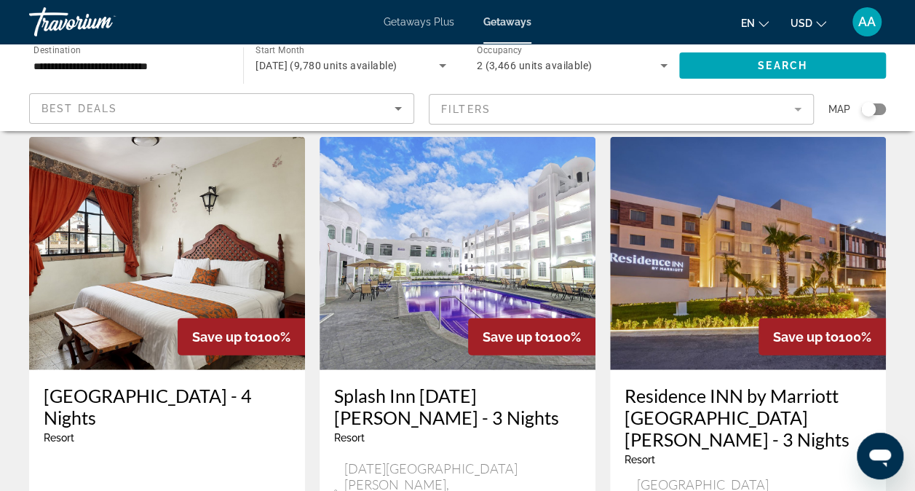
click at [729, 264] on img "Main content" at bounding box center [748, 253] width 276 height 233
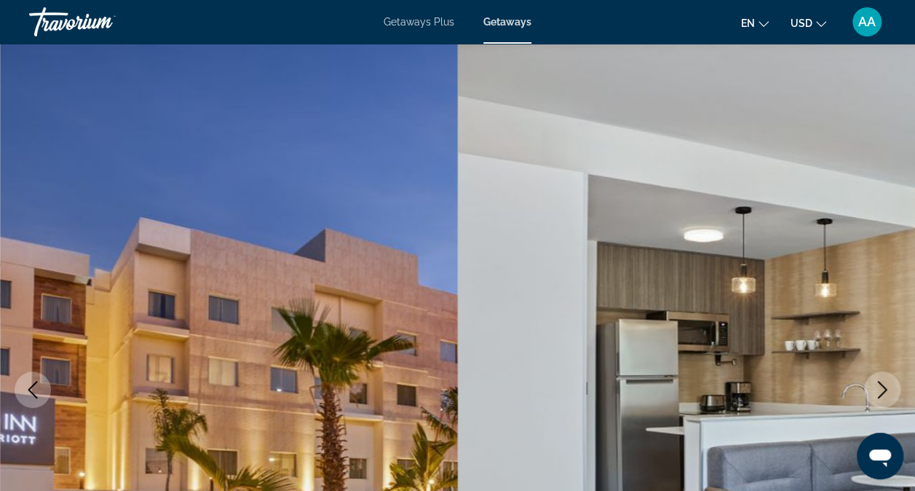
click at [109, 223] on img "Main content" at bounding box center [229, 390] width 458 height 692
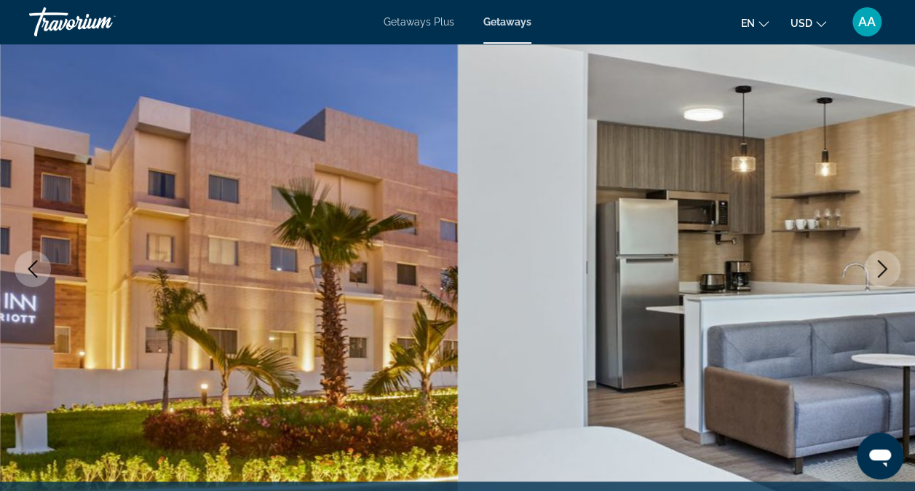
scroll to position [121, 0]
click at [885, 264] on icon "Next image" at bounding box center [882, 268] width 17 height 17
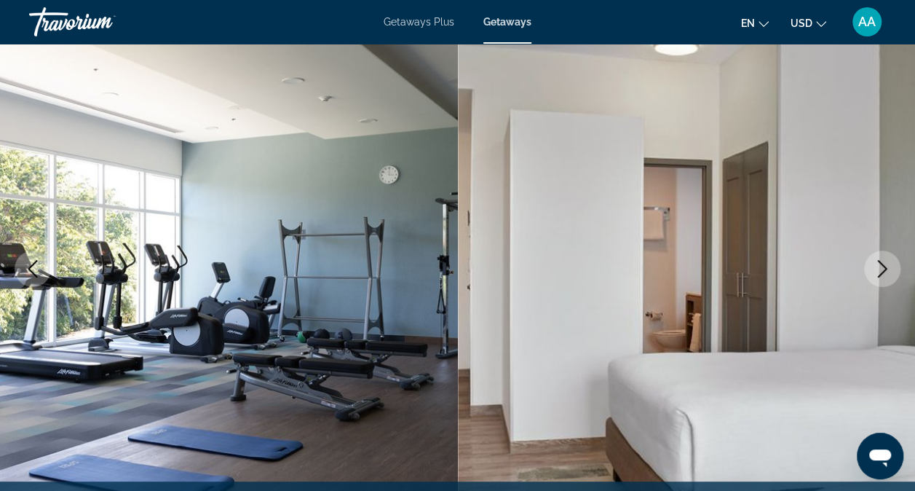
click at [885, 264] on icon "Next image" at bounding box center [882, 268] width 17 height 17
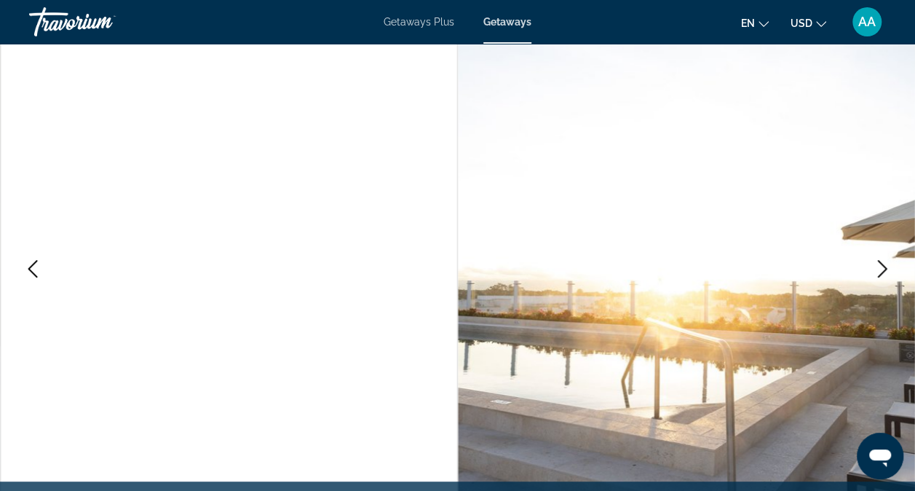
click at [885, 264] on icon "Next image" at bounding box center [882, 268] width 17 height 17
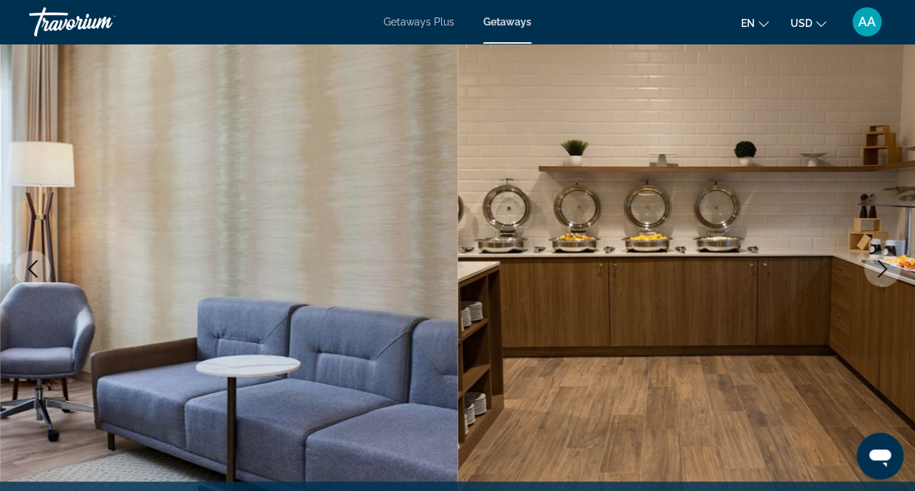
click at [885, 264] on icon "Next image" at bounding box center [882, 268] width 17 height 17
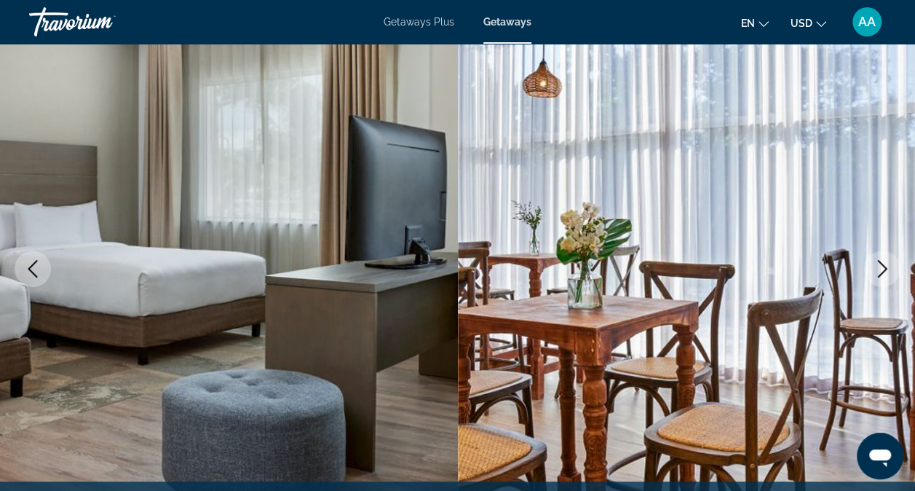
click at [885, 264] on icon "Next image" at bounding box center [882, 268] width 17 height 17
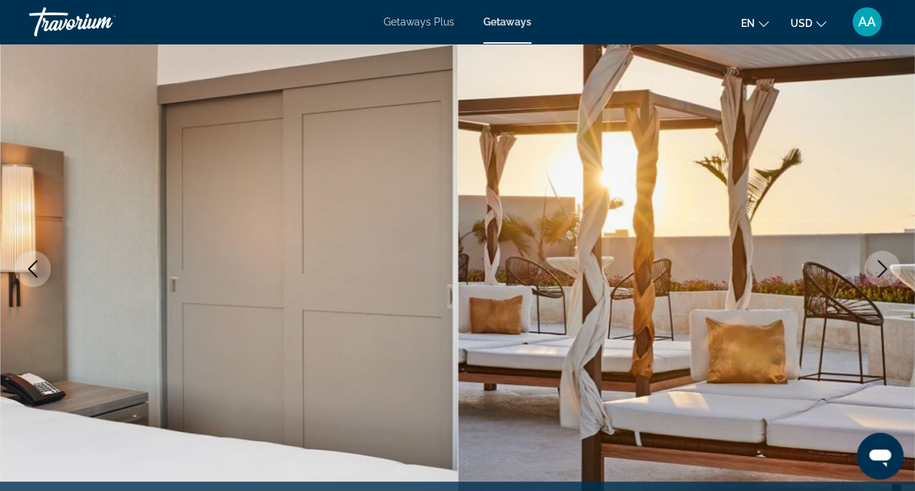
click at [885, 264] on icon "Next image" at bounding box center [882, 268] width 17 height 17
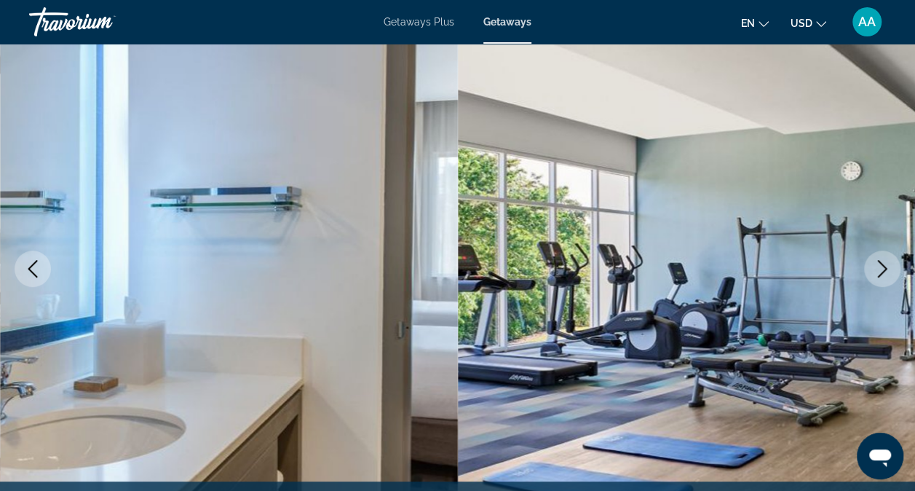
click at [885, 264] on icon "Next image" at bounding box center [882, 268] width 17 height 17
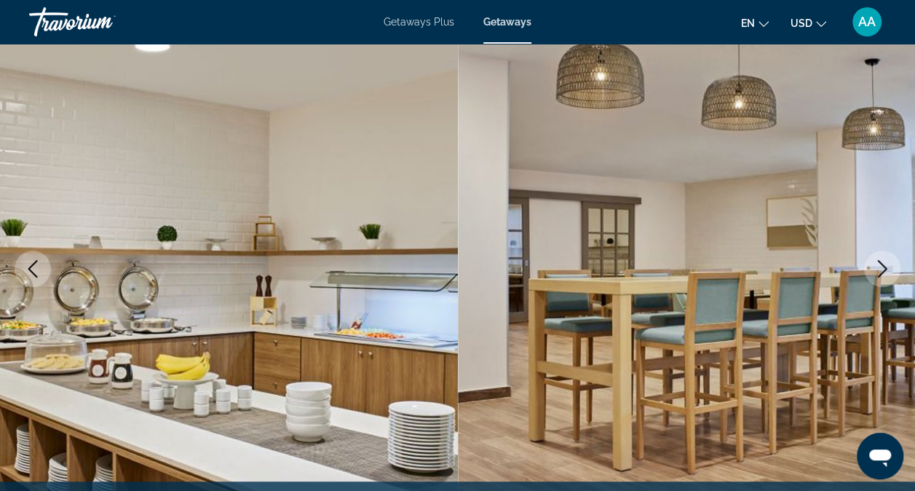
click at [885, 264] on icon "Next image" at bounding box center [882, 268] width 17 height 17
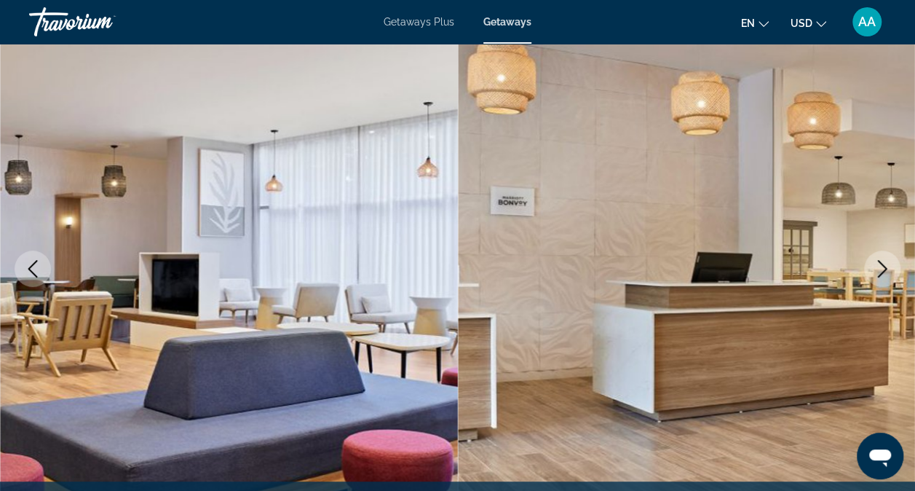
click at [885, 264] on icon "Next image" at bounding box center [882, 268] width 17 height 17
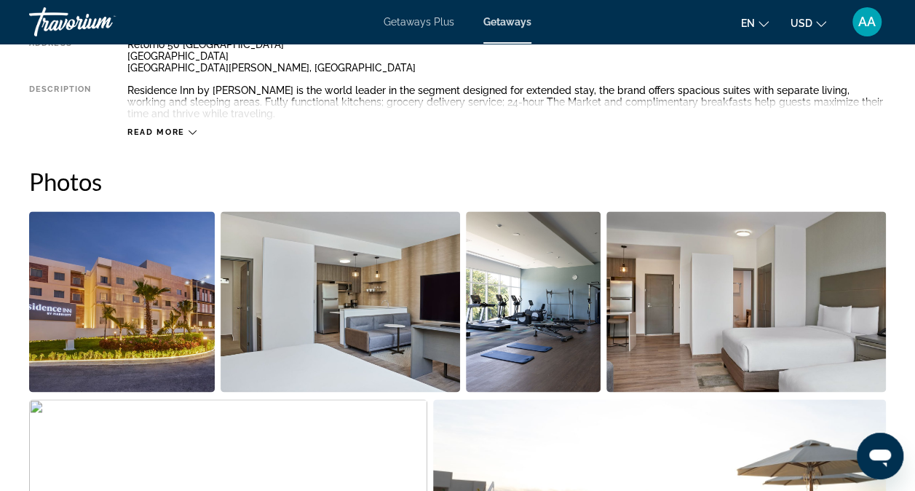
scroll to position [834, 0]
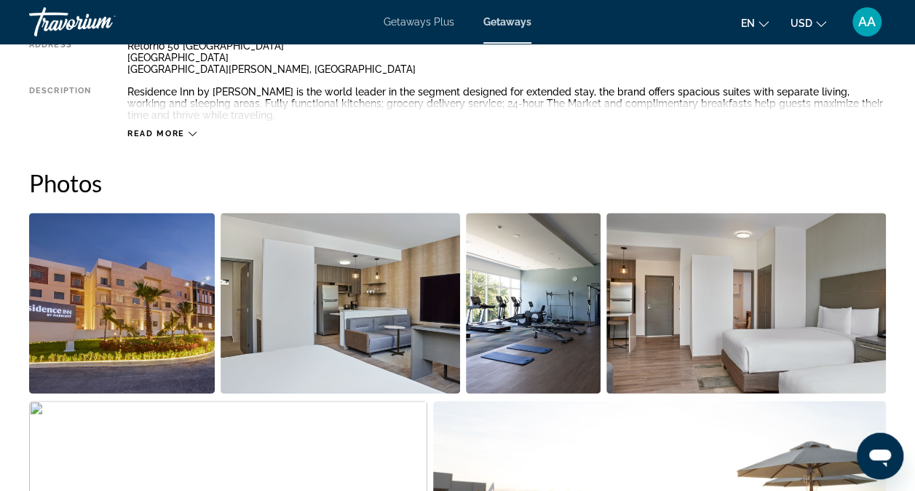
click at [142, 132] on span "Read more" at bounding box center [156, 133] width 58 height 9
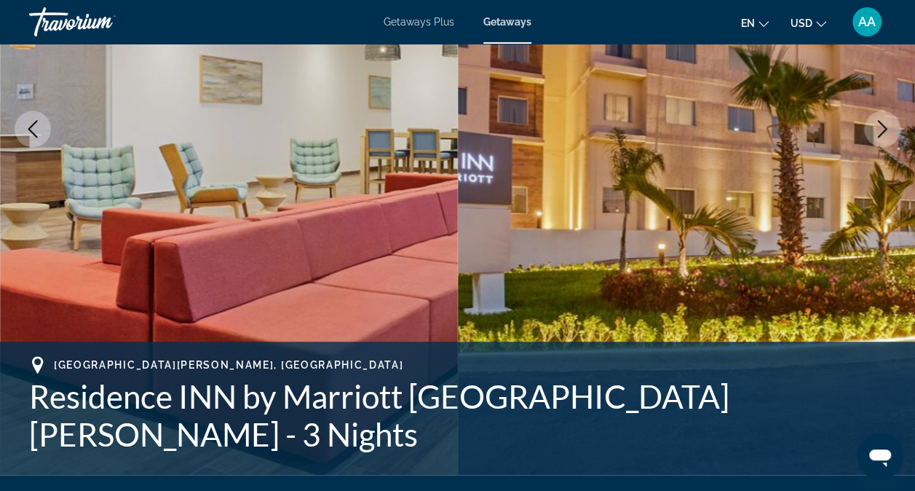
scroll to position [0, 0]
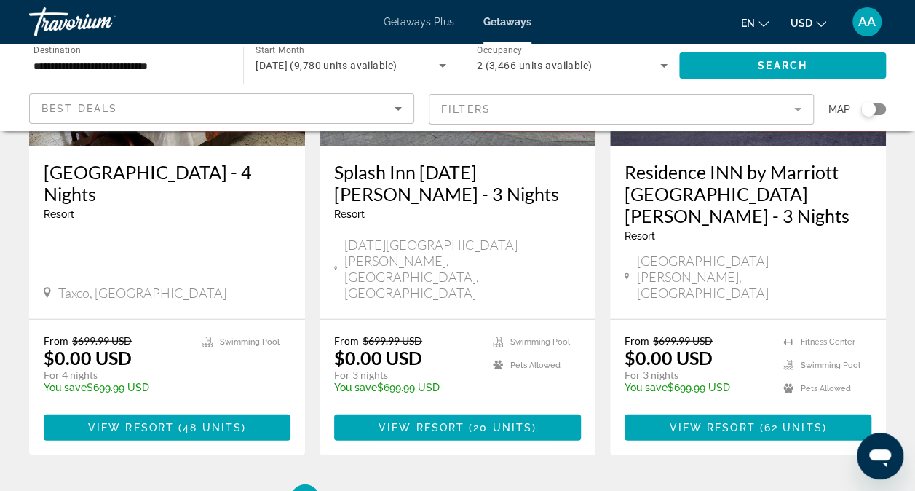
scroll to position [1989, 0]
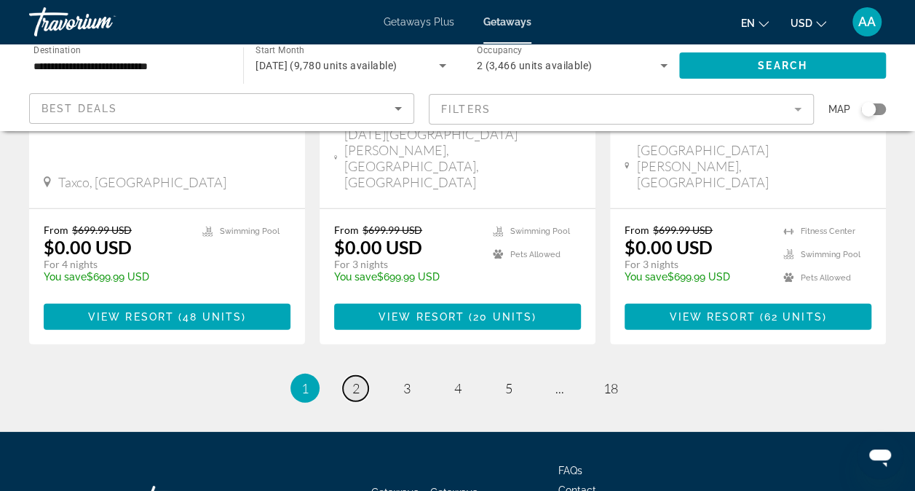
click at [358, 380] on span "2" at bounding box center [355, 388] width 7 height 16
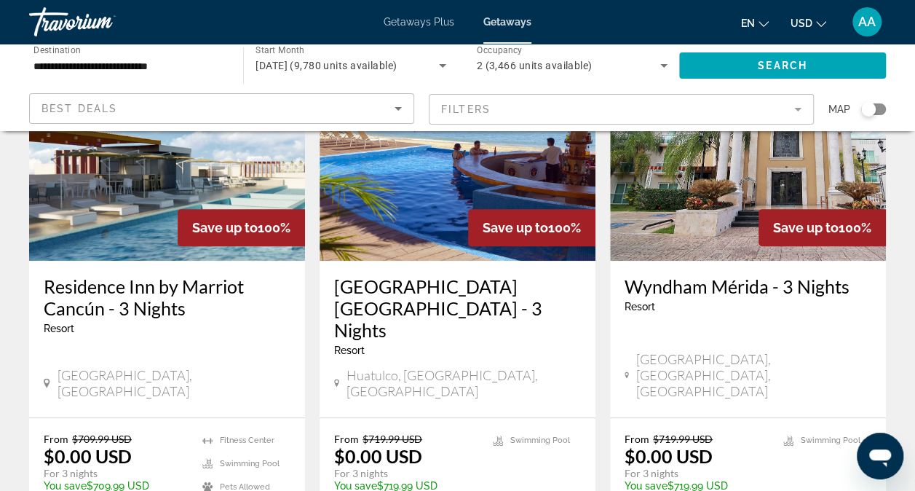
scroll to position [146, 0]
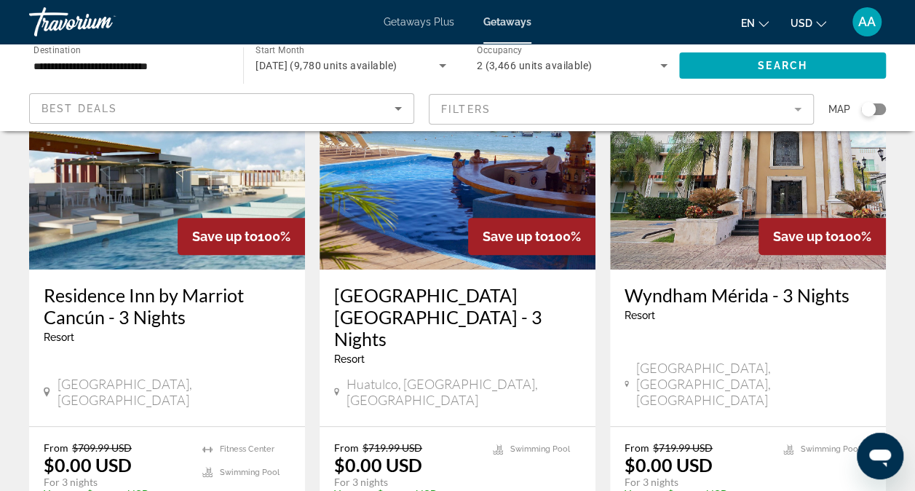
click at [135, 203] on img "Main content" at bounding box center [167, 152] width 276 height 233
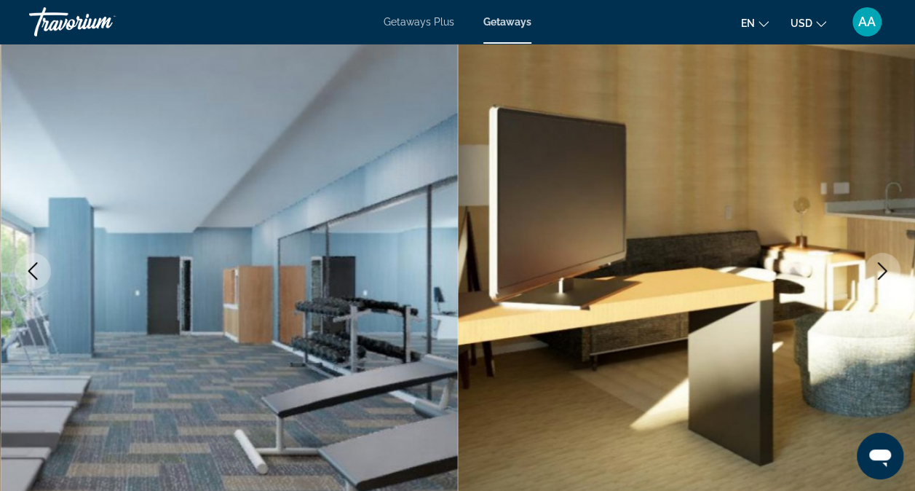
scroll to position [88, 0]
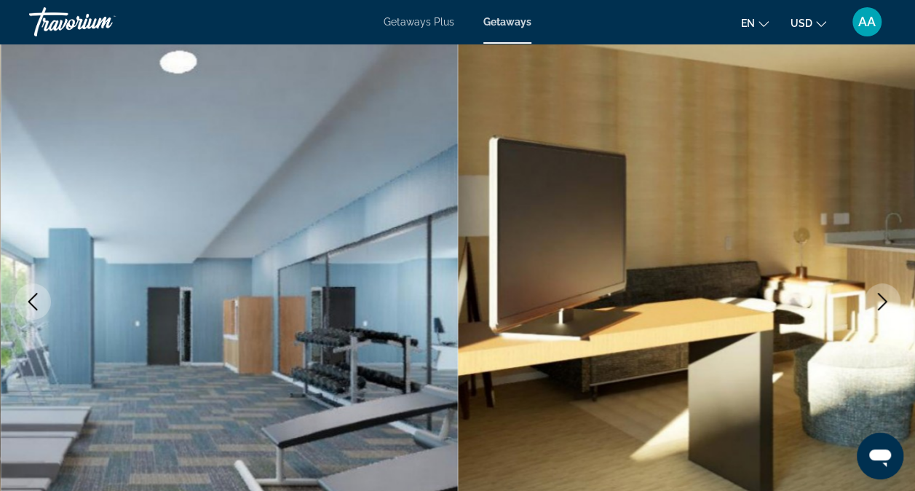
click at [882, 298] on icon "Next image" at bounding box center [882, 301] width 17 height 17
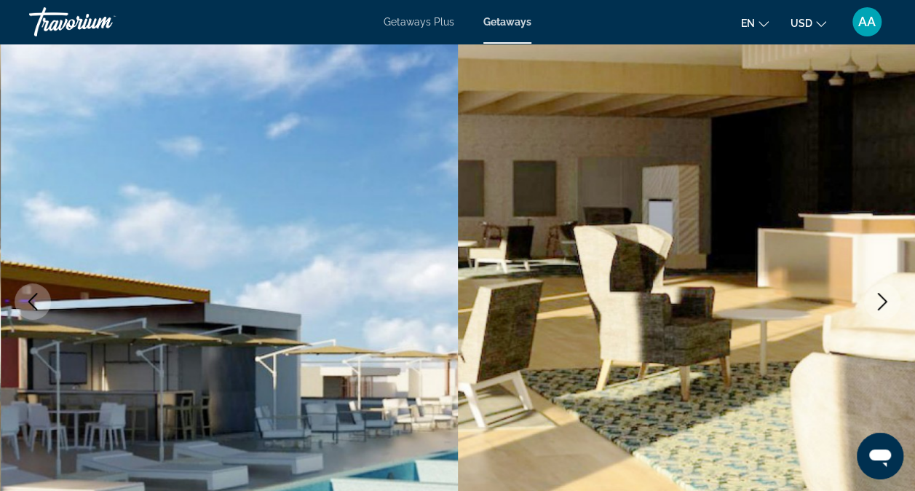
click at [882, 298] on icon "Next image" at bounding box center [882, 301] width 17 height 17
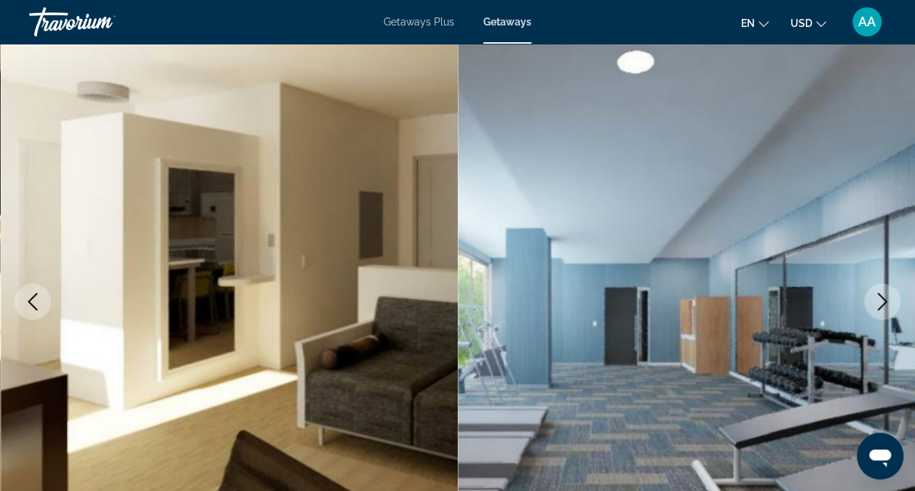
click at [882, 298] on icon "Next image" at bounding box center [882, 301] width 17 height 17
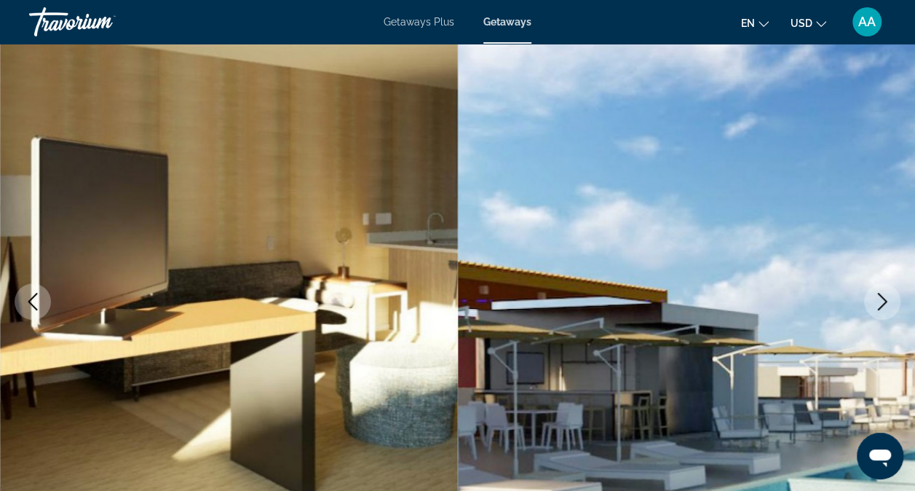
click at [882, 298] on icon "Next image" at bounding box center [882, 301] width 17 height 17
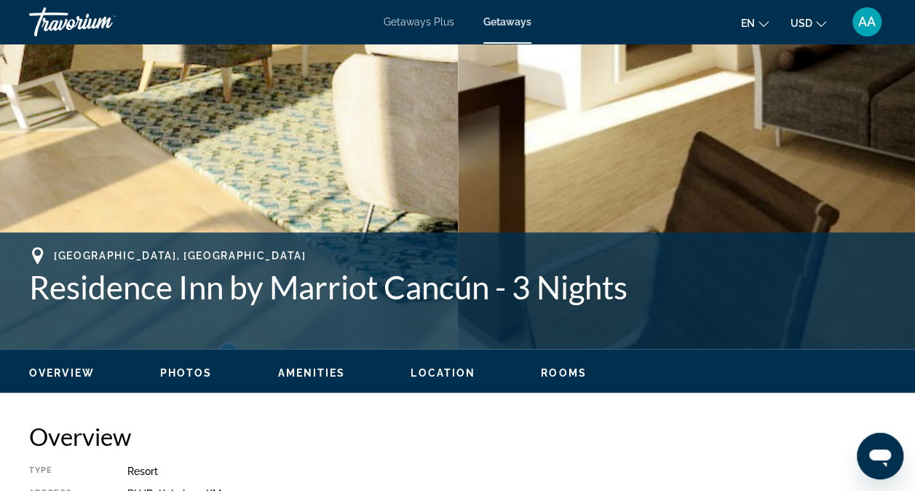
scroll to position [387, 0]
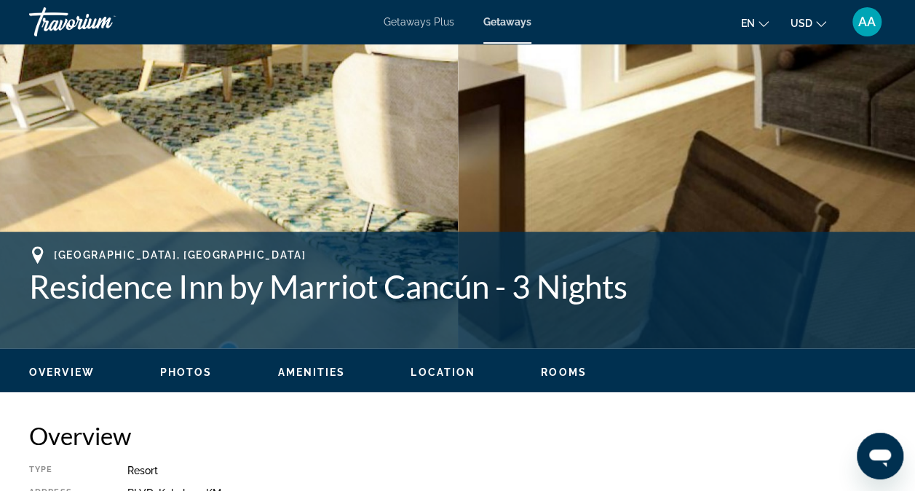
click at [186, 371] on span "Photos" at bounding box center [186, 372] width 52 height 12
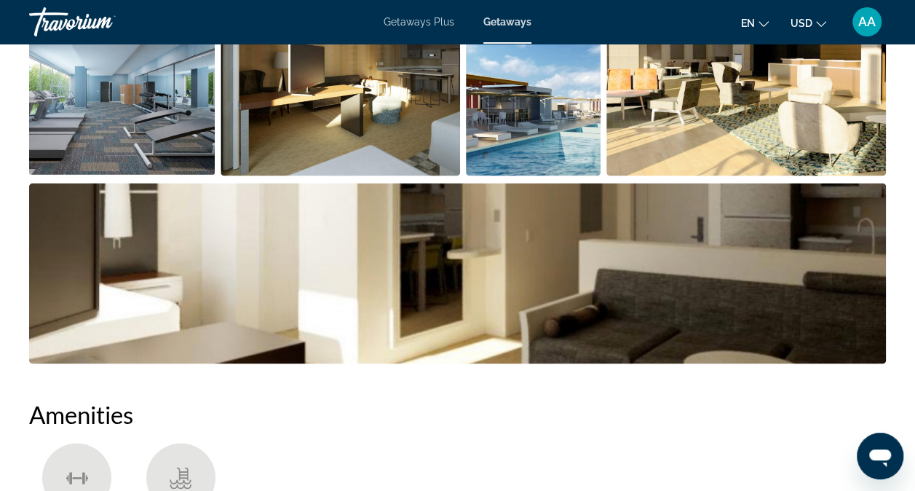
scroll to position [1020, 0]
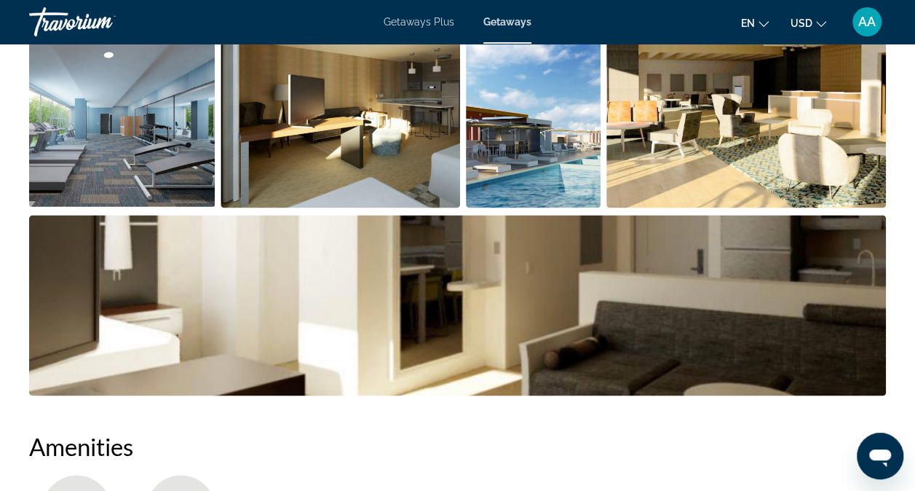
click at [196, 140] on img "Open full-screen image slider" at bounding box center [122, 117] width 186 height 181
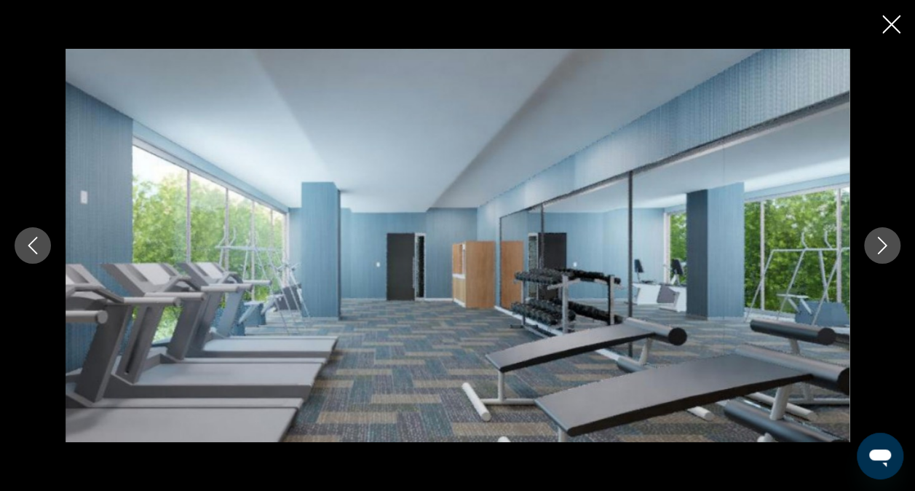
click at [884, 248] on icon "Next image" at bounding box center [882, 245] width 9 height 17
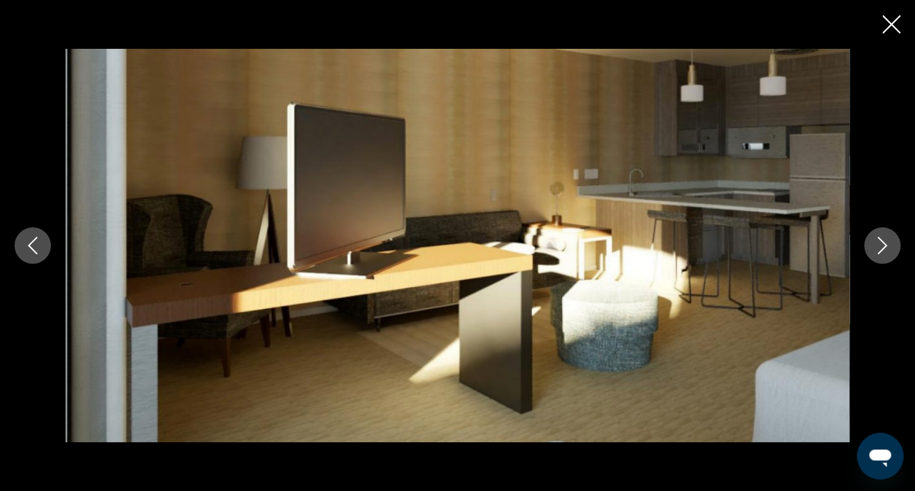
click at [884, 248] on icon "Next image" at bounding box center [882, 245] width 9 height 17
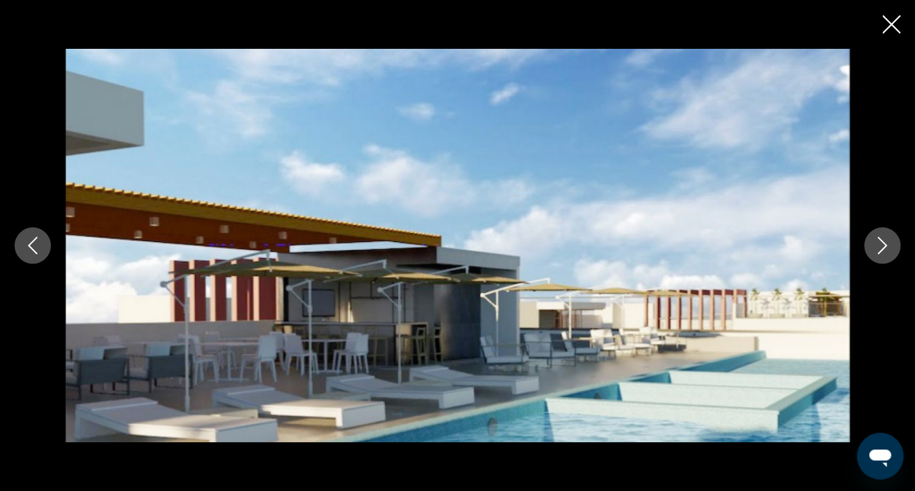
click at [884, 248] on icon "Next image" at bounding box center [882, 245] width 9 height 17
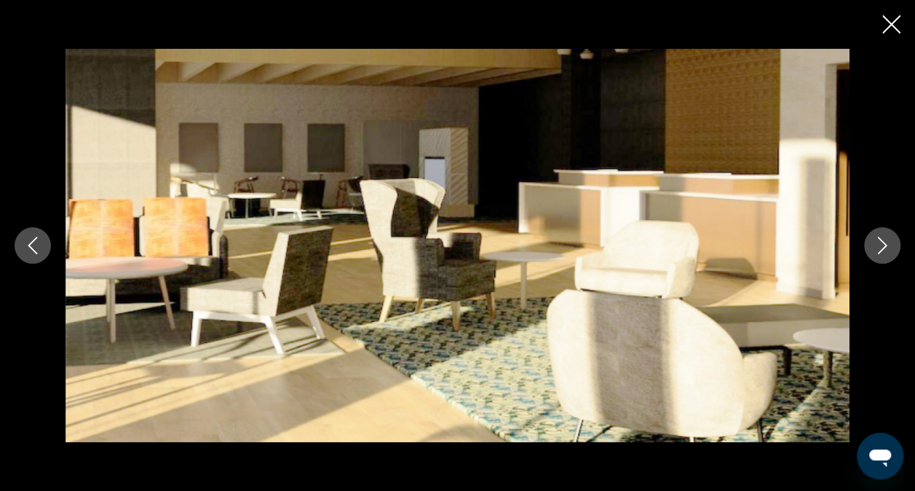
click at [33, 247] on icon "Previous image" at bounding box center [32, 245] width 17 height 17
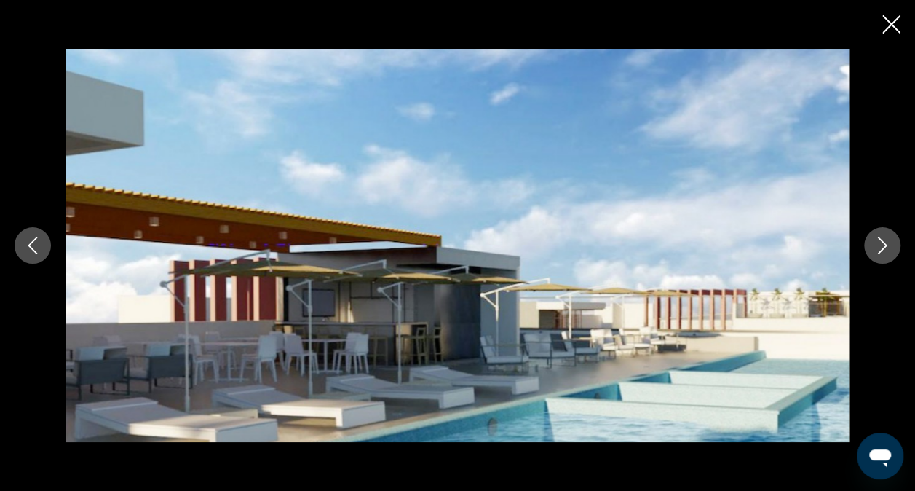
scroll to position [1091, 0]
click at [885, 246] on icon "Next image" at bounding box center [882, 245] width 9 height 17
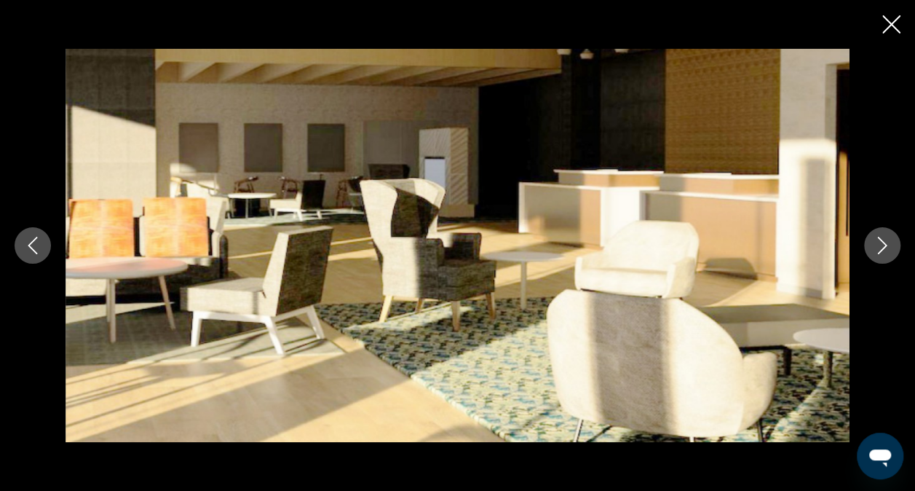
click at [885, 246] on icon "Next image" at bounding box center [882, 245] width 9 height 17
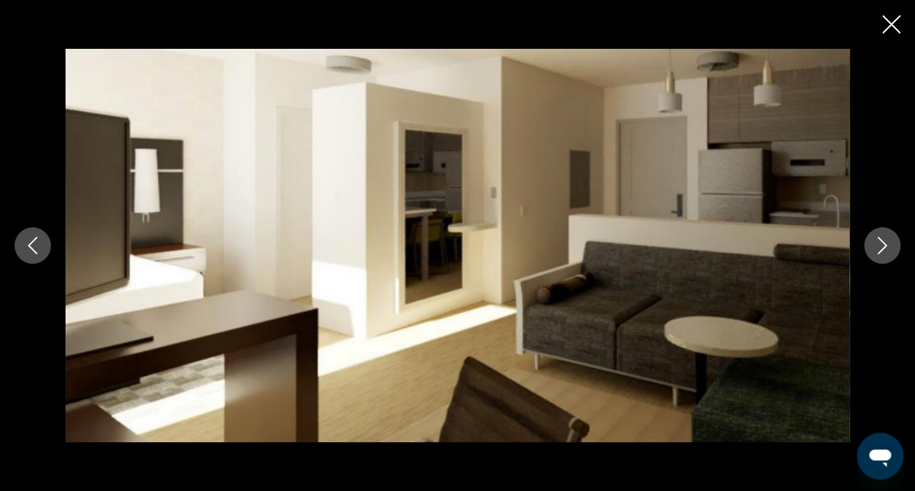
click at [885, 246] on icon "Next image" at bounding box center [882, 245] width 9 height 17
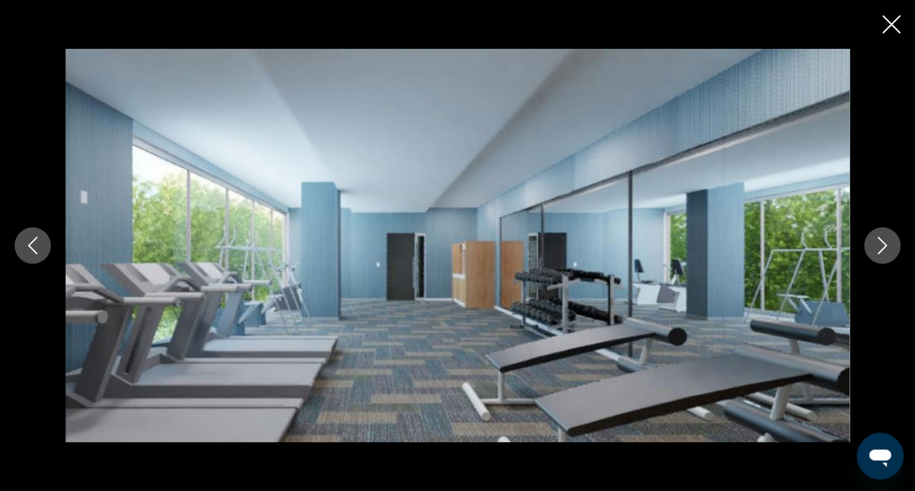
click at [896, 16] on icon "Close slideshow" at bounding box center [891, 24] width 18 height 18
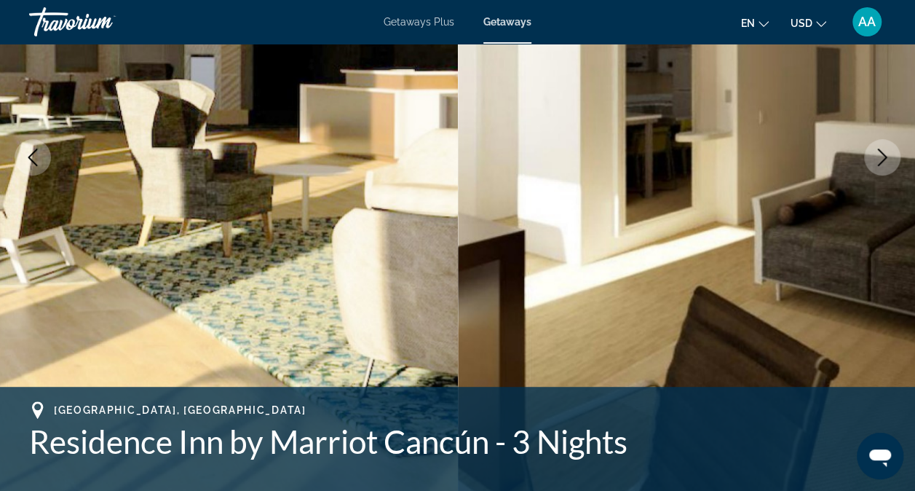
scroll to position [0, 0]
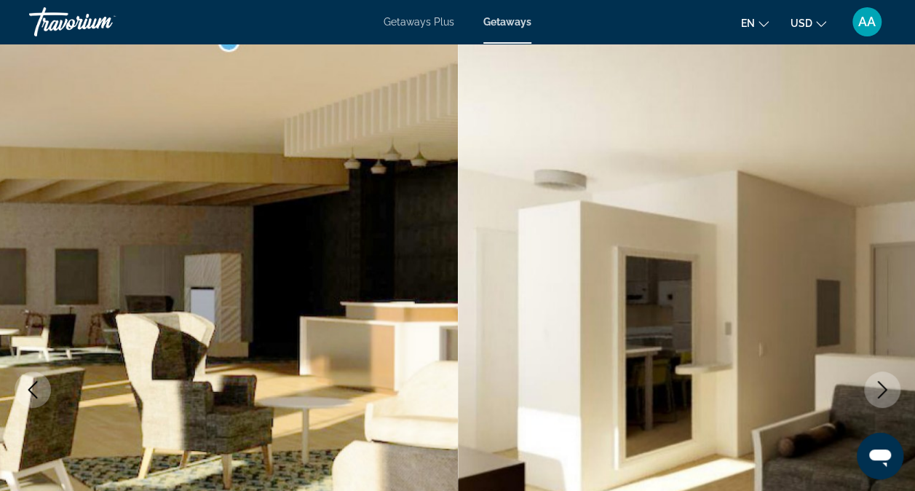
click at [111, 132] on img "Main content" at bounding box center [229, 390] width 458 height 692
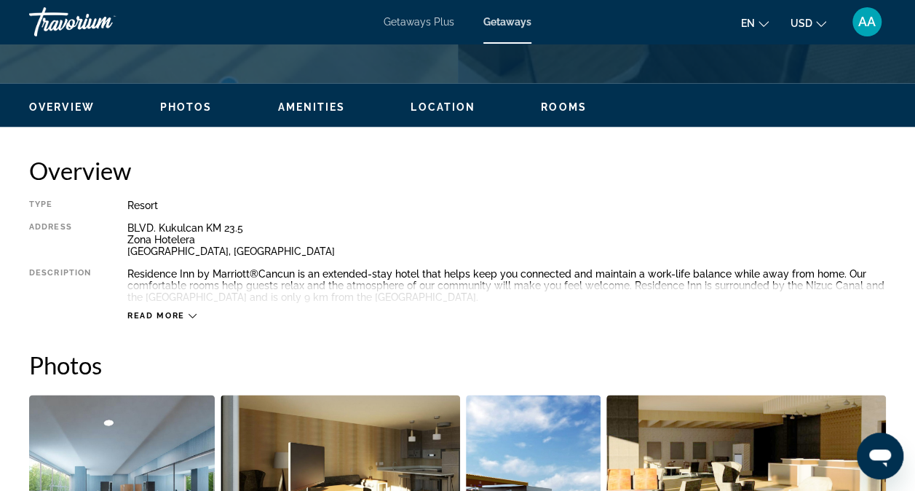
scroll to position [652, 0]
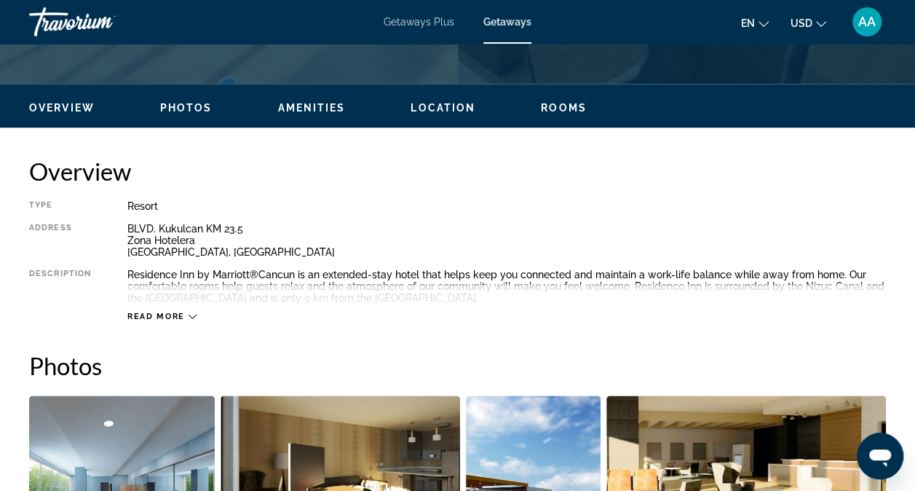
click at [73, 95] on div "Overview Photos Amenities Location Rooms Search" at bounding box center [457, 106] width 915 height 45
click at [70, 112] on span "Overview" at bounding box center [62, 108] width 66 height 12
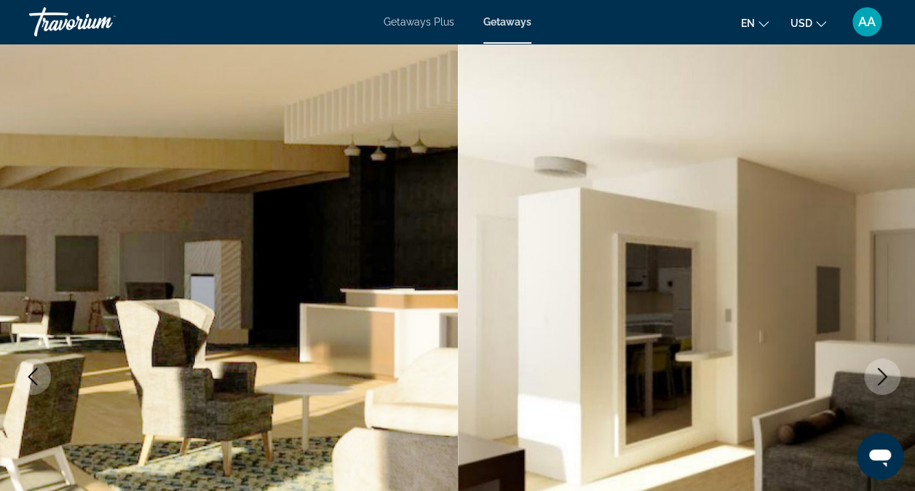
scroll to position [0, 0]
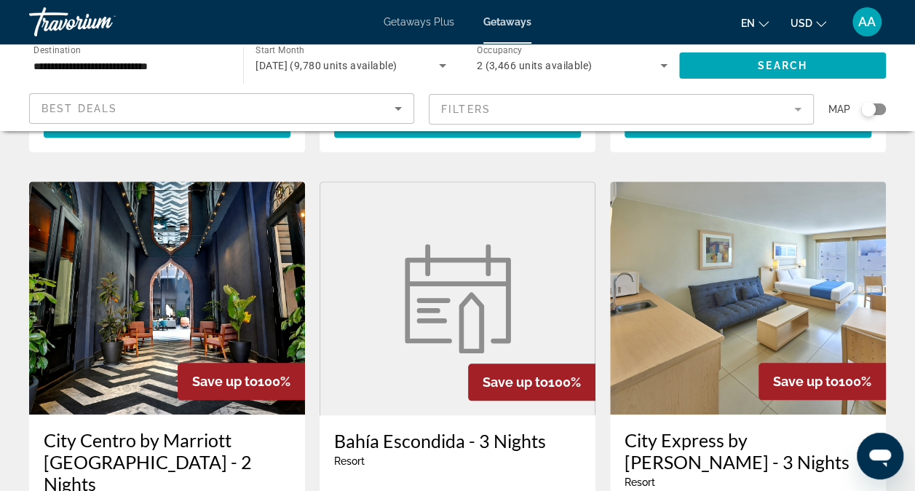
scroll to position [556, 0]
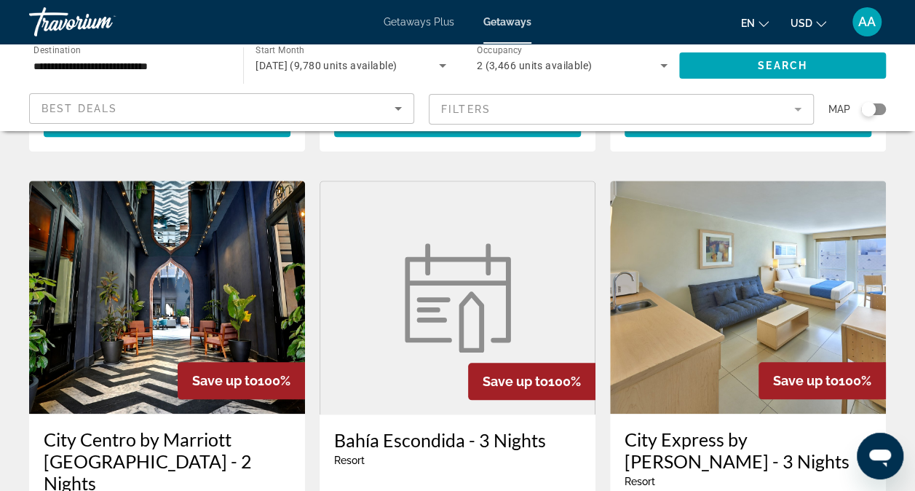
click at [141, 309] on img "Main content" at bounding box center [167, 297] width 276 height 233
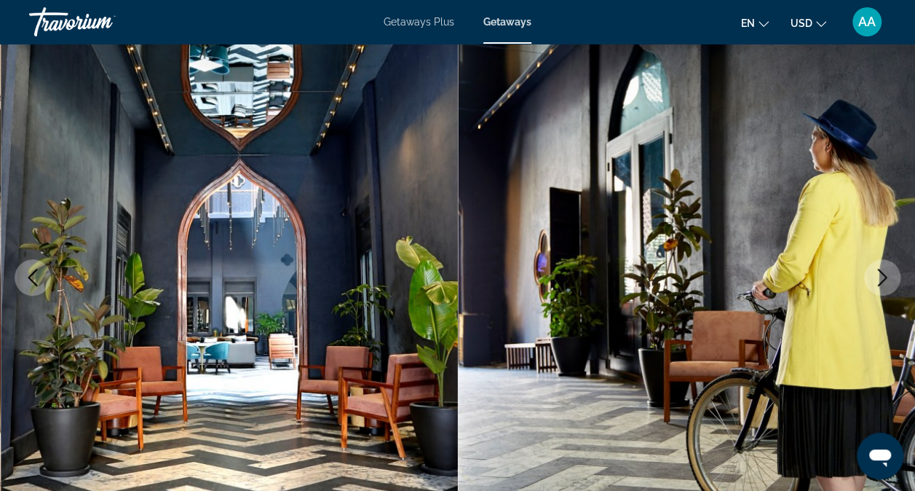
scroll to position [122, 0]
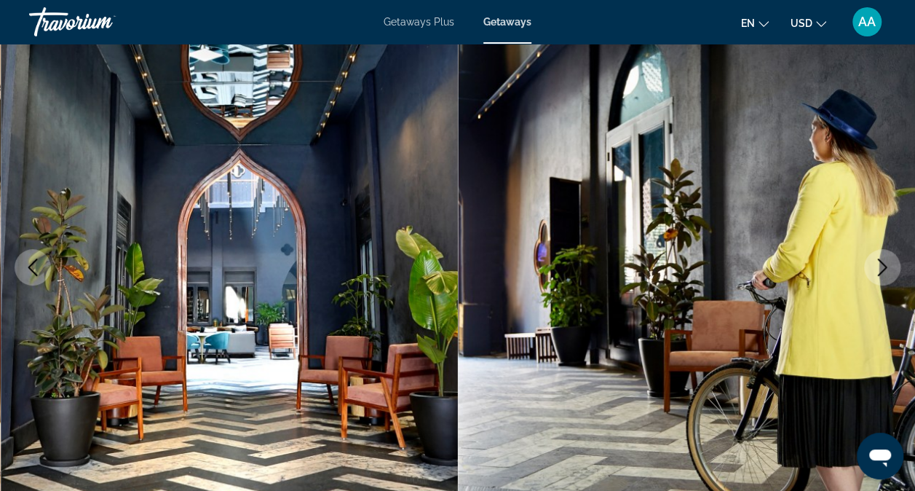
click at [890, 262] on icon "Next image" at bounding box center [882, 266] width 17 height 17
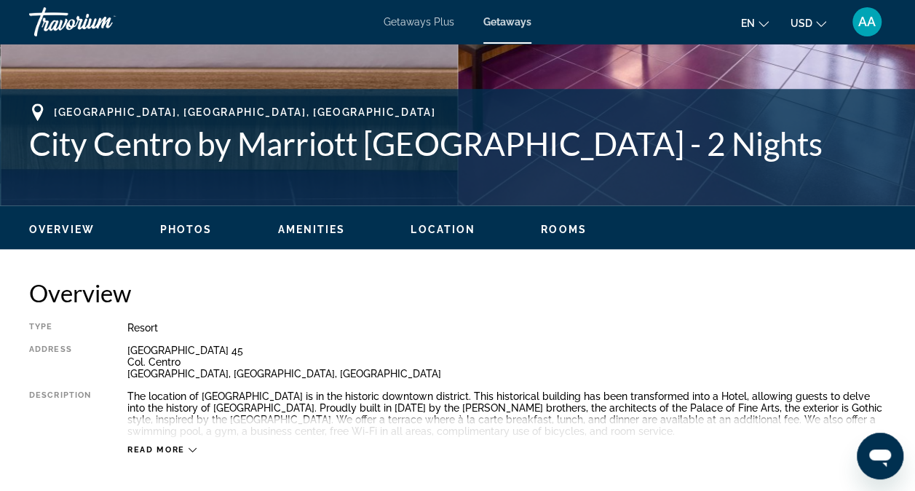
scroll to position [525, 0]
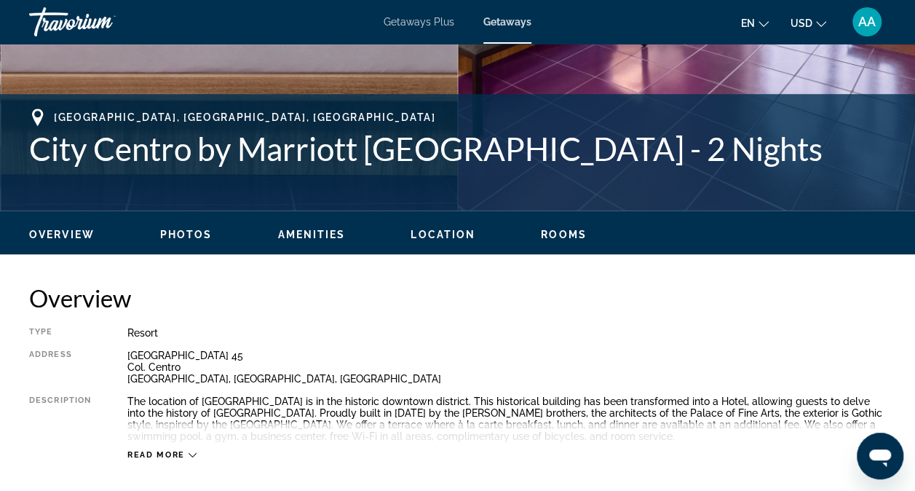
click at [64, 229] on span "Overview" at bounding box center [62, 235] width 66 height 12
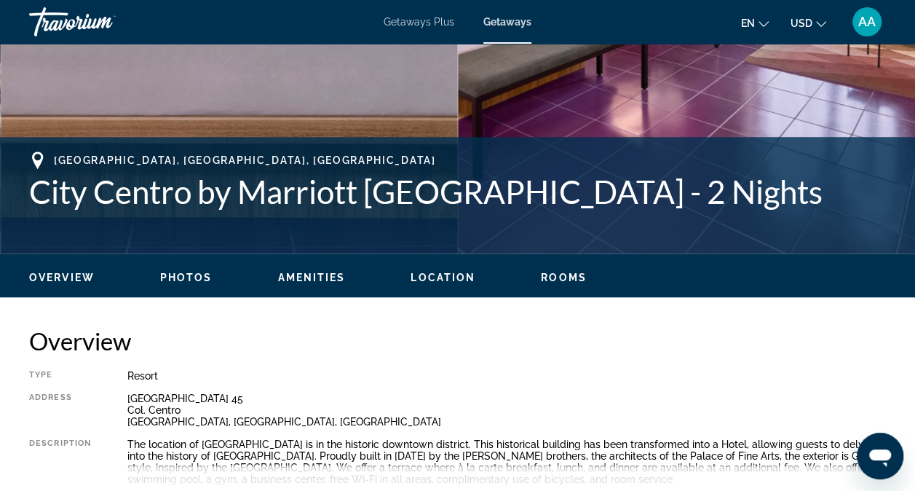
scroll to position [483, 0]
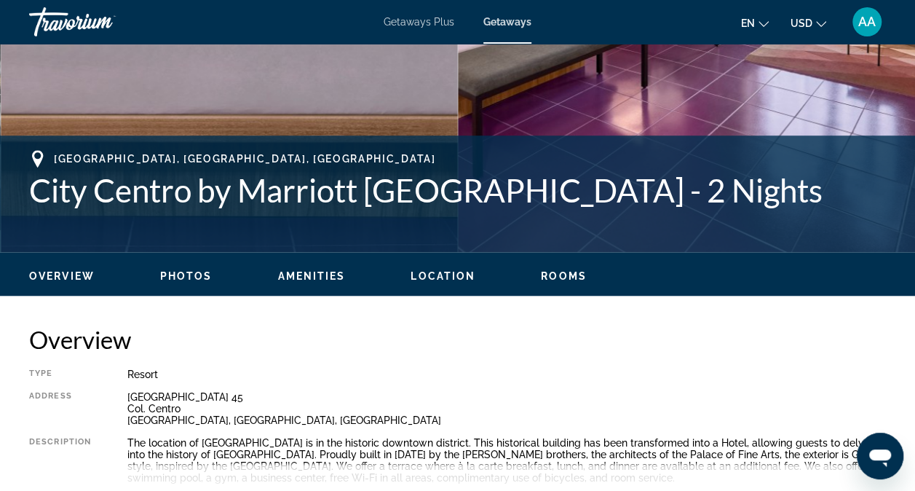
click at [61, 270] on span "Overview" at bounding box center [62, 276] width 66 height 12
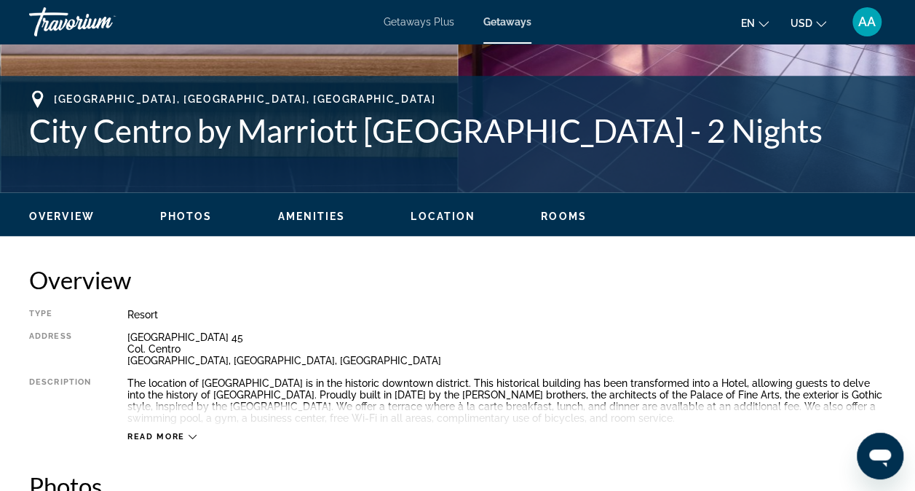
scroll to position [524, 0]
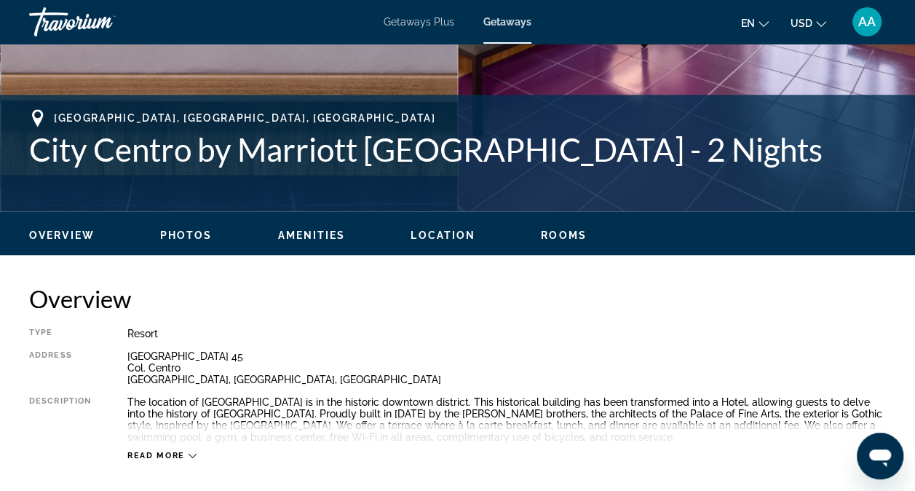
click at [63, 234] on span "Overview" at bounding box center [62, 235] width 66 height 12
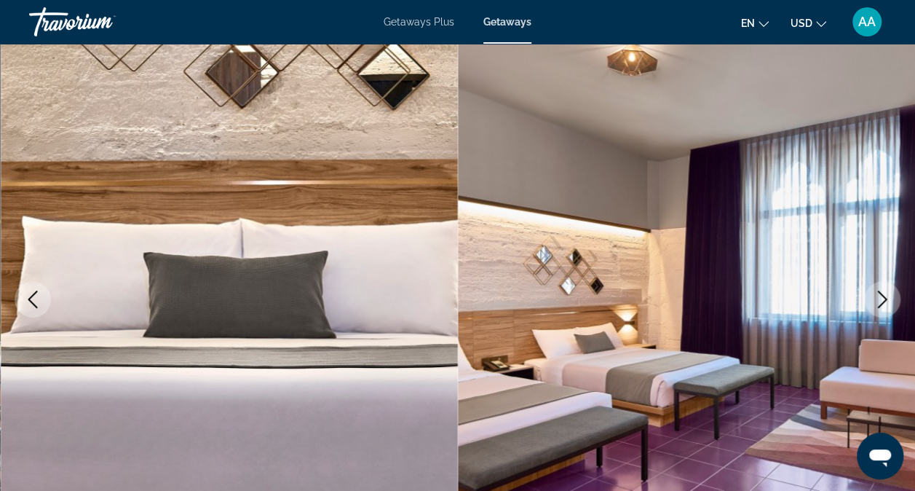
scroll to position [0, 0]
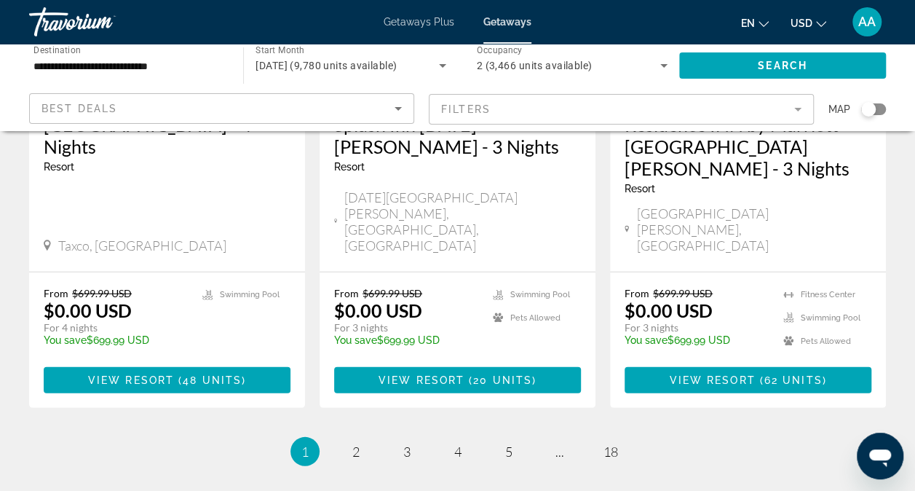
scroll to position [1989, 0]
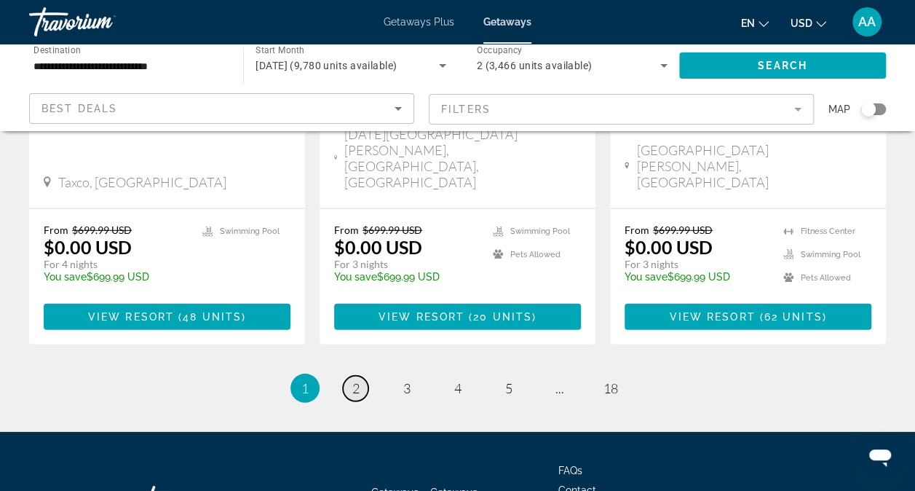
click at [353, 380] on span "2" at bounding box center [355, 388] width 7 height 16
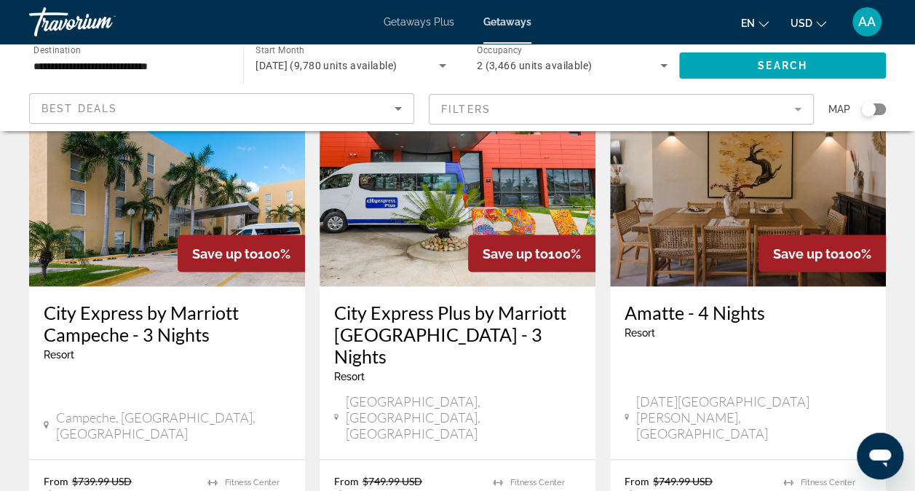
scroll to position [1262, 0]
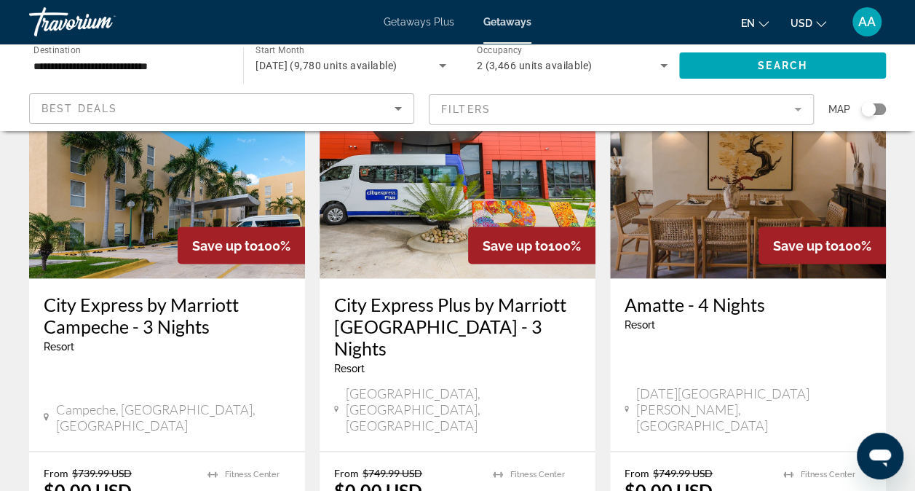
click at [367, 306] on div "City Express Plus by Marriott Puerto Vallarta - 3 Nights Resort - This is an ad…" at bounding box center [458, 364] width 276 height 173
click at [367, 384] on div "Puerto Vallarta, Jalisco, Mexico" at bounding box center [457, 410] width 247 height 52
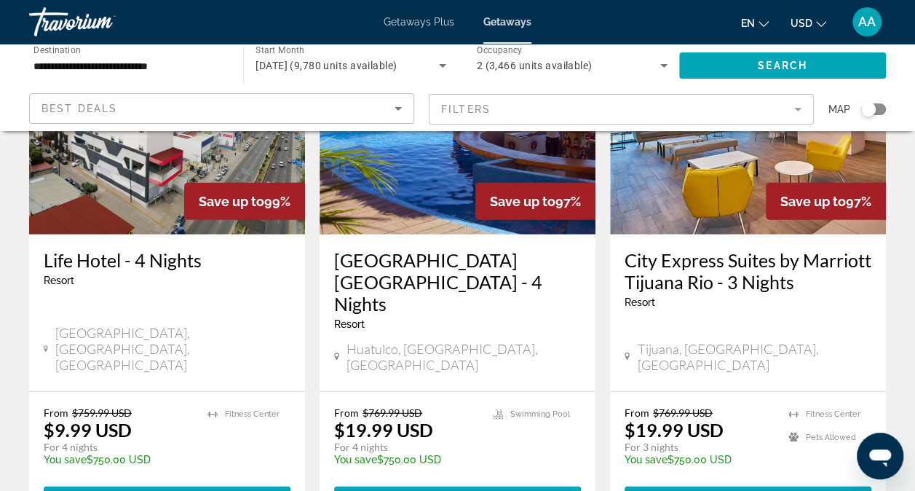
scroll to position [1879, 0]
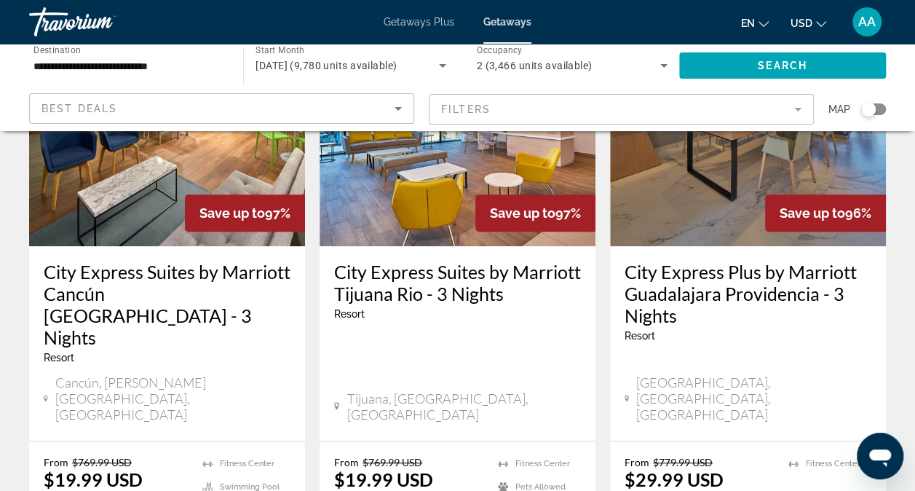
scroll to position [168, 0]
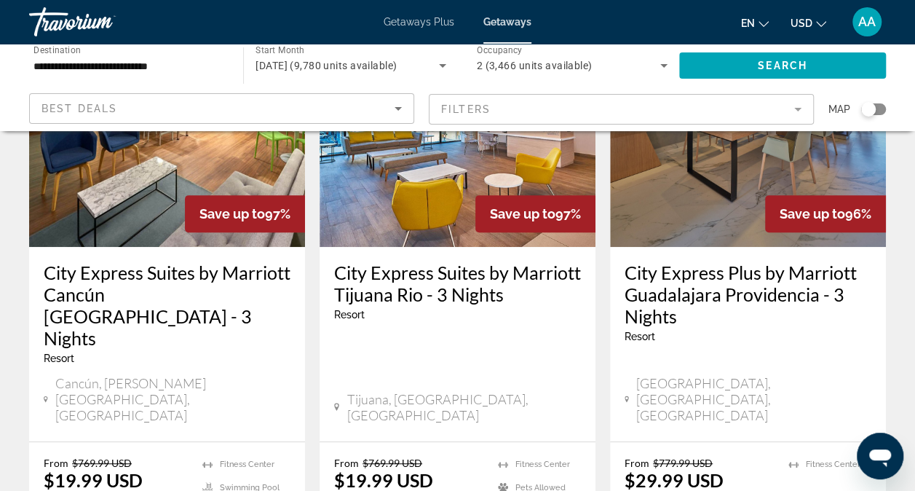
click at [98, 180] on img "Main content" at bounding box center [167, 130] width 276 height 233
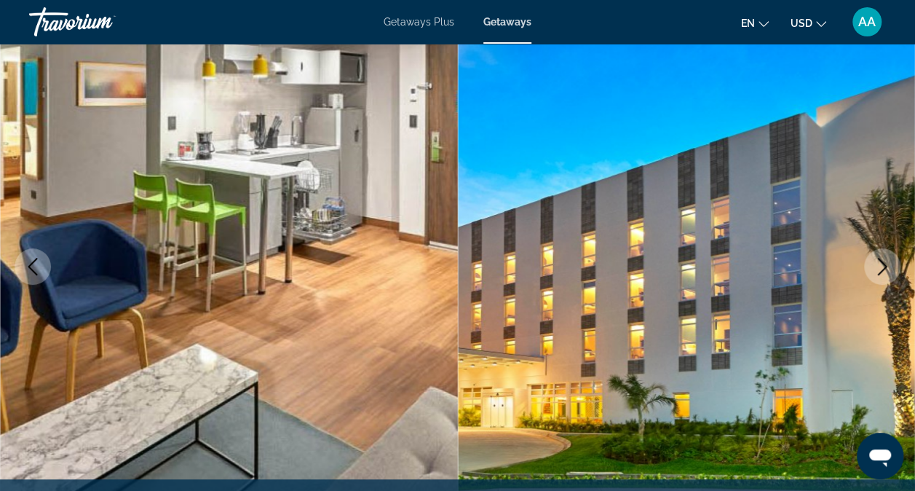
scroll to position [122, 0]
click at [879, 264] on icon "Next image" at bounding box center [882, 266] width 17 height 17
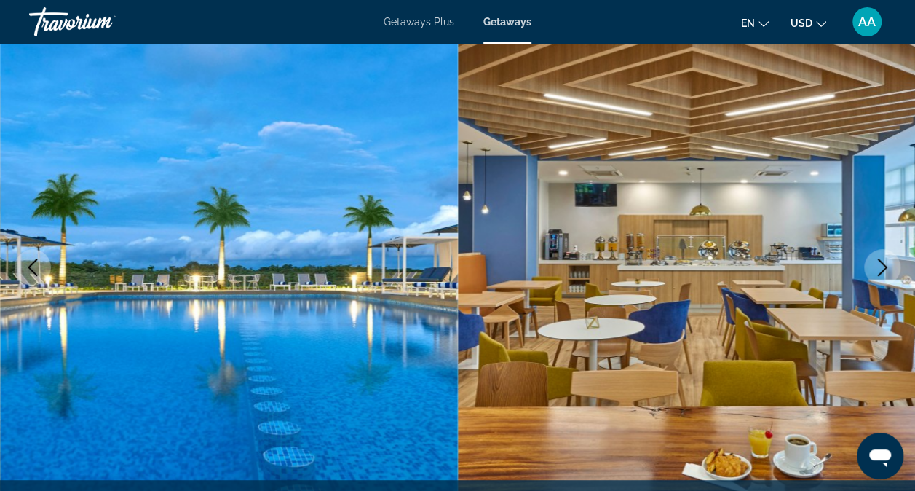
click at [879, 264] on icon "Next image" at bounding box center [882, 266] width 17 height 17
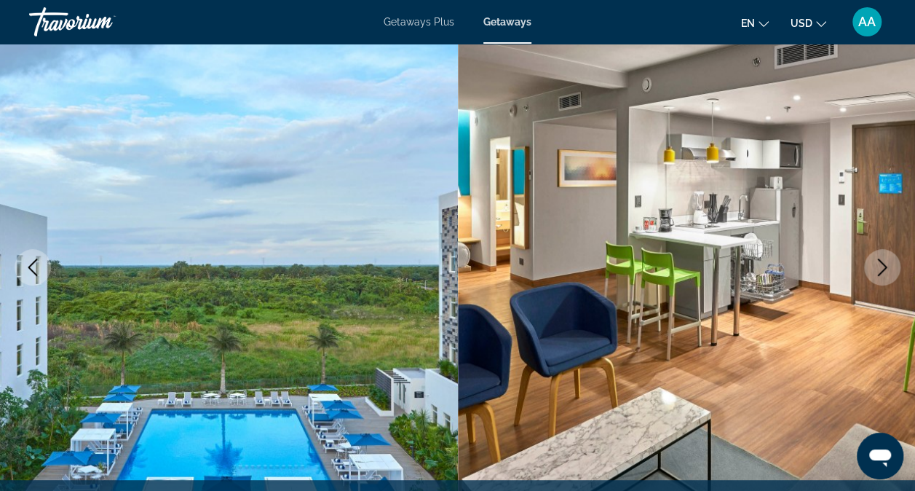
click at [879, 264] on icon "Next image" at bounding box center [882, 266] width 17 height 17
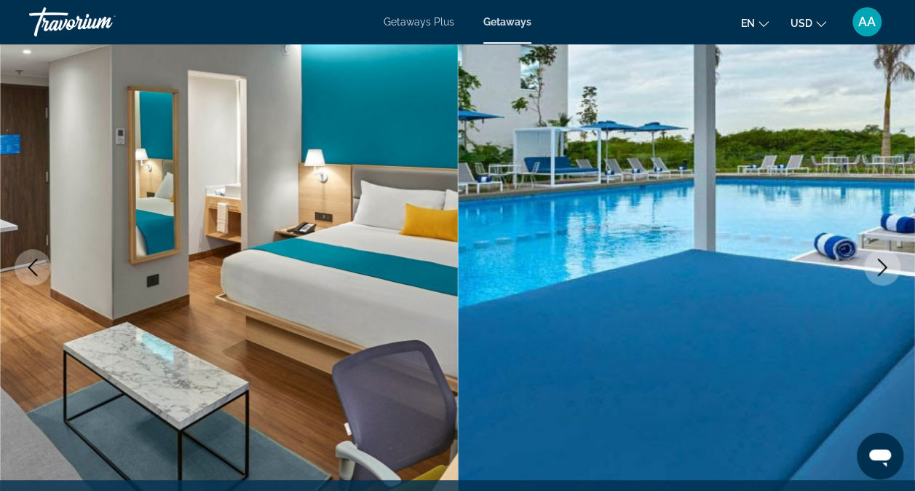
click at [879, 264] on icon "Next image" at bounding box center [882, 266] width 17 height 17
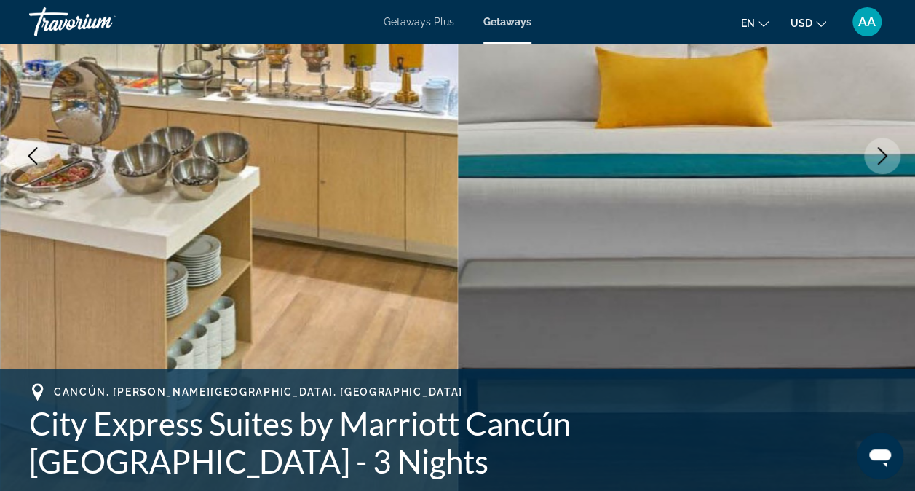
scroll to position [237, 0]
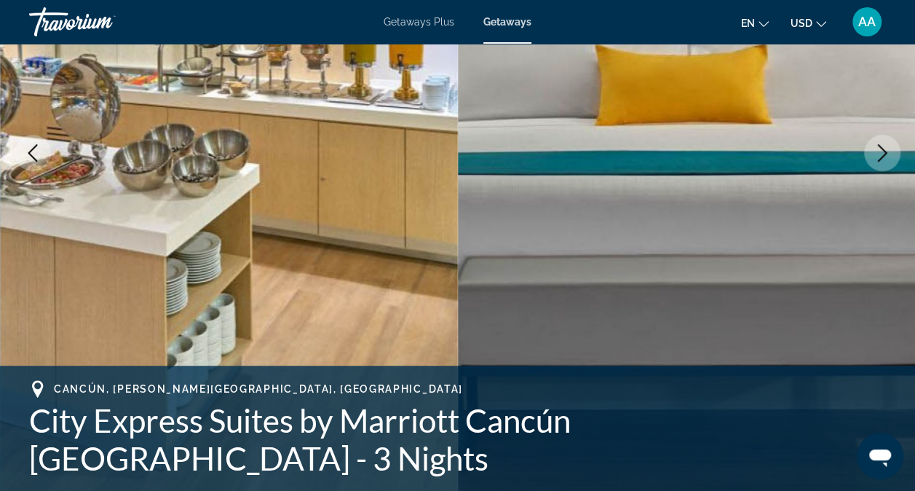
click at [881, 155] on icon "Next image" at bounding box center [882, 152] width 17 height 17
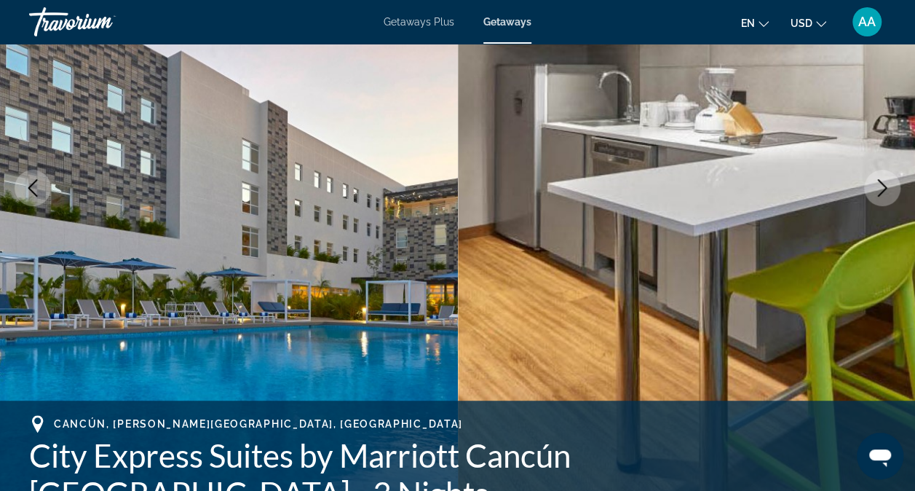
scroll to position [197, 0]
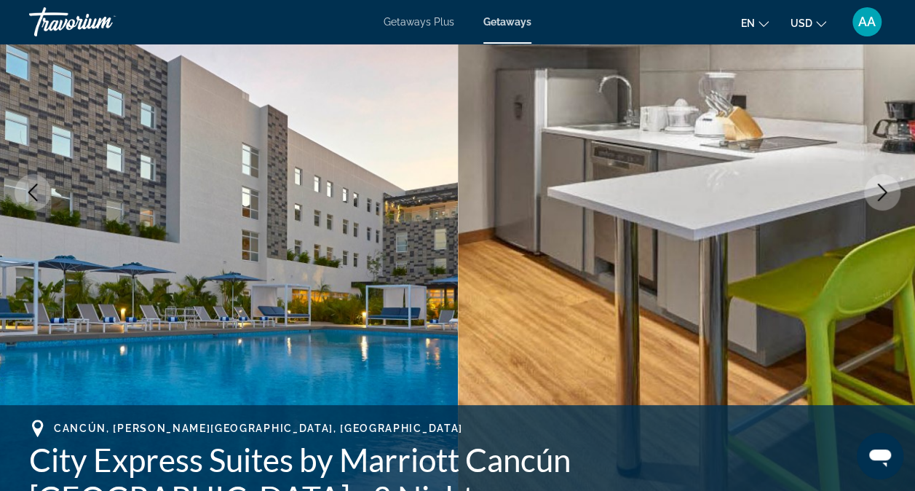
click at [882, 185] on icon "Next image" at bounding box center [882, 191] width 17 height 17
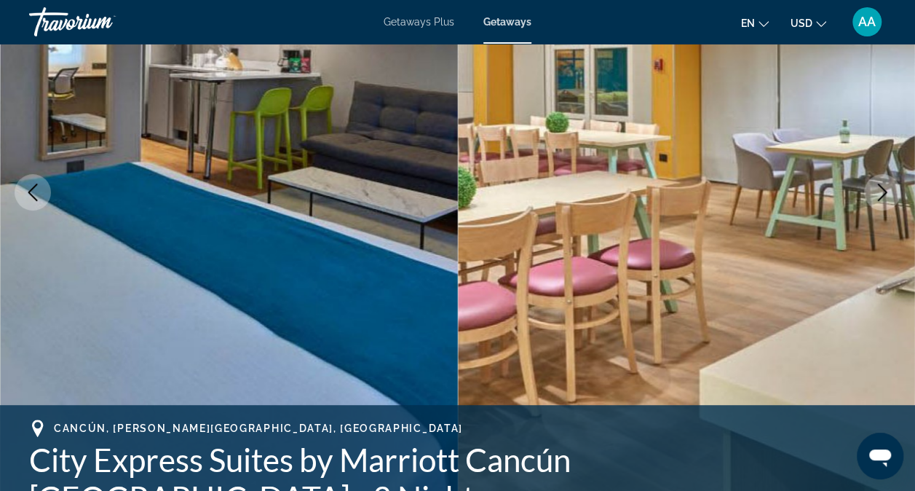
click at [882, 185] on icon "Next image" at bounding box center [882, 191] width 17 height 17
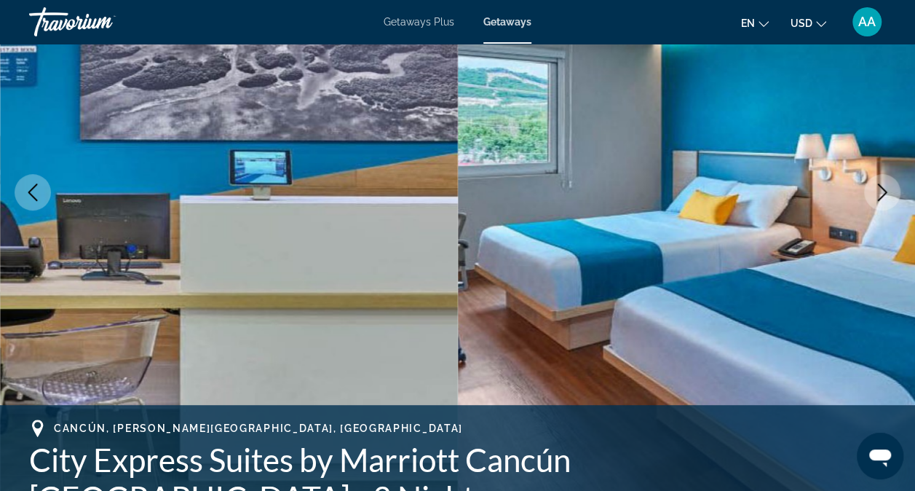
click at [882, 185] on icon "Next image" at bounding box center [882, 191] width 17 height 17
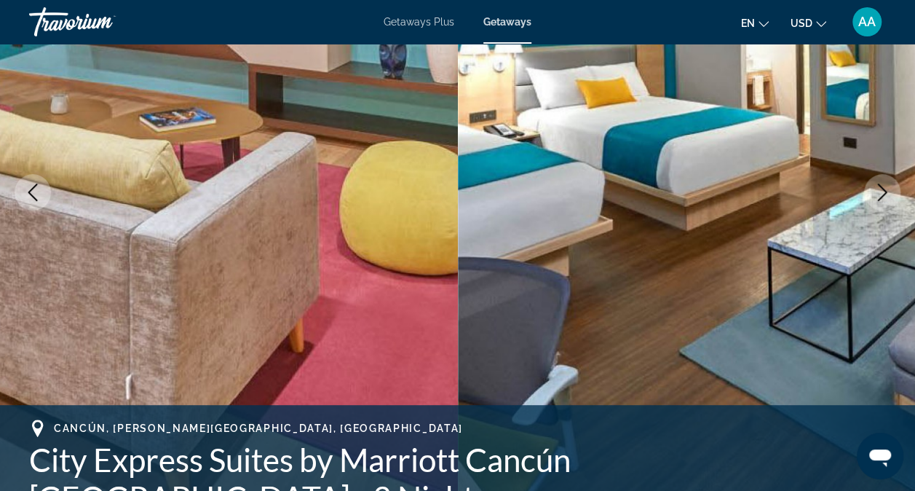
click at [882, 185] on icon "Next image" at bounding box center [882, 191] width 17 height 17
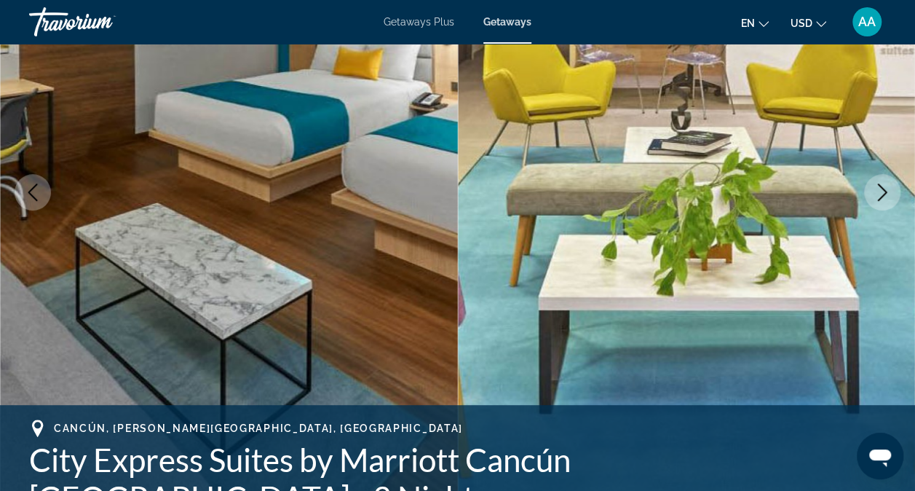
click at [882, 190] on icon "Next image" at bounding box center [882, 191] width 17 height 17
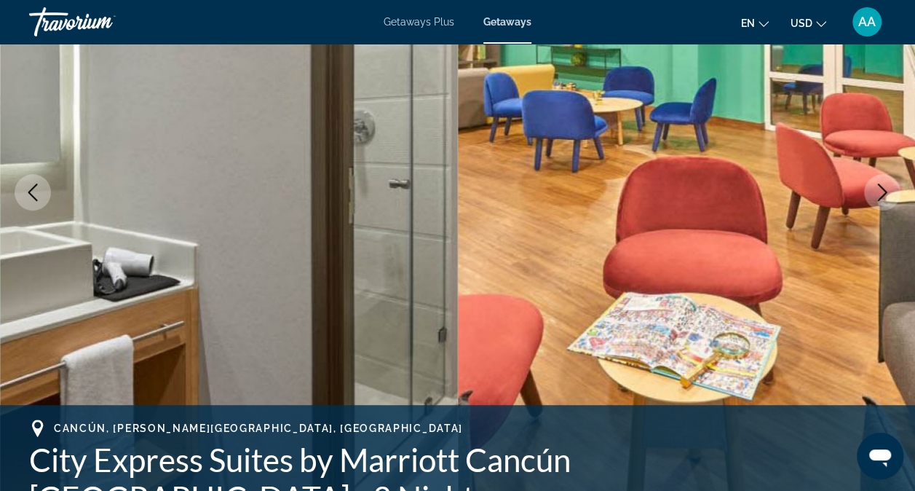
click at [882, 190] on icon "Next image" at bounding box center [882, 191] width 17 height 17
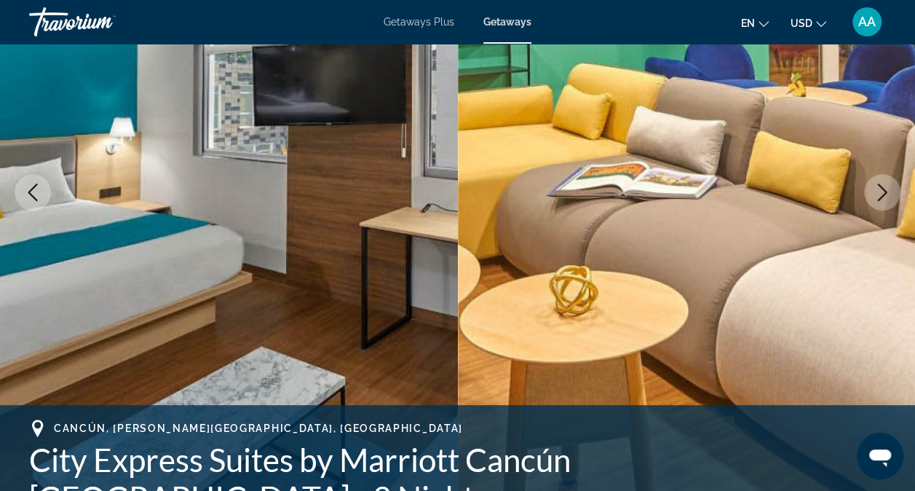
click at [882, 190] on icon "Next image" at bounding box center [882, 191] width 17 height 17
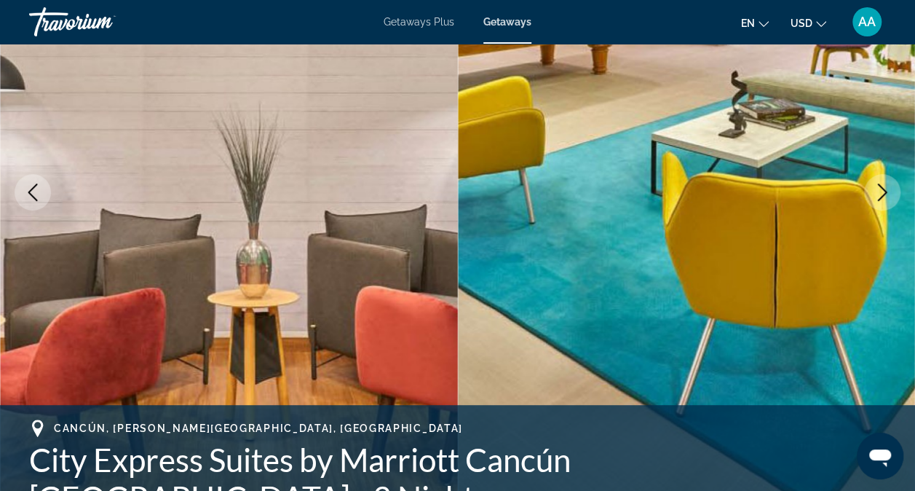
click at [882, 190] on icon "Next image" at bounding box center [882, 191] width 17 height 17
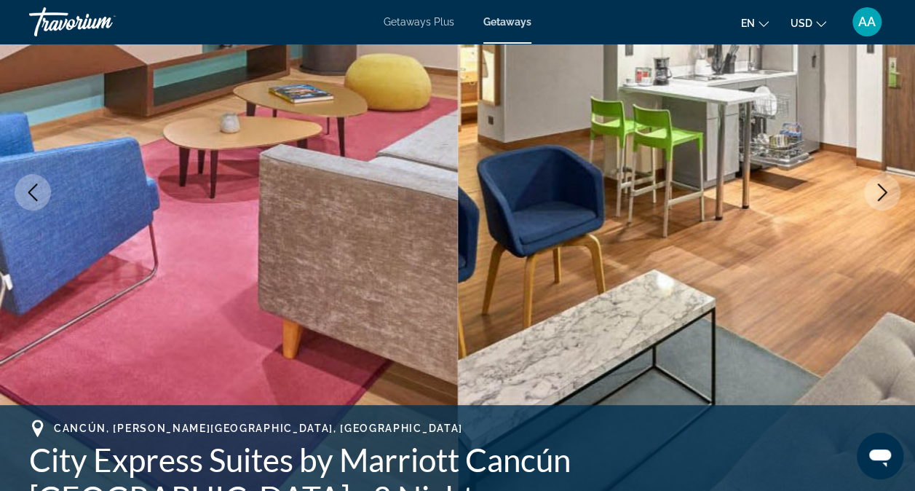
click at [882, 190] on icon "Next image" at bounding box center [882, 191] width 17 height 17
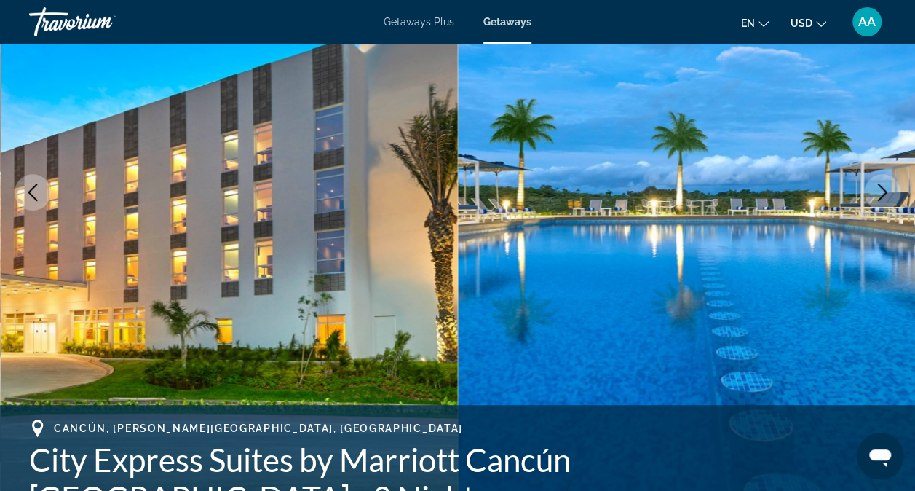
click at [879, 185] on icon "Next image" at bounding box center [882, 191] width 9 height 17
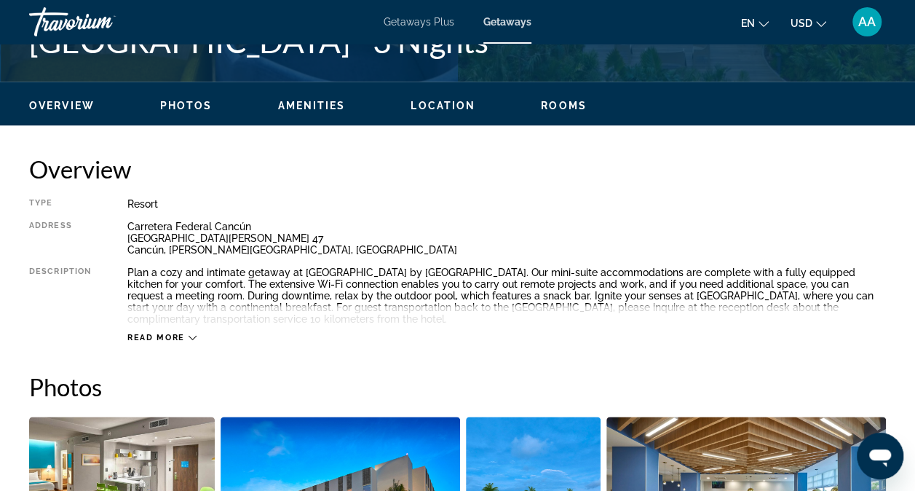
scroll to position [654, 0]
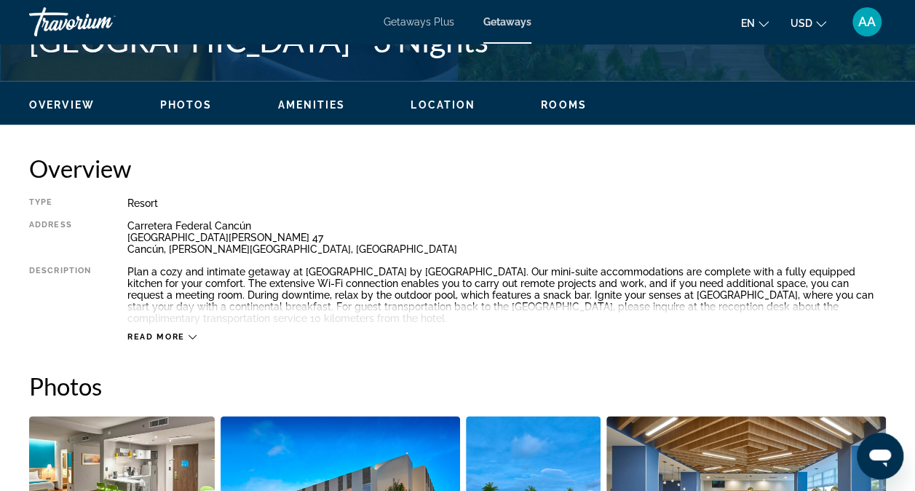
click at [186, 335] on div "Read more" at bounding box center [161, 336] width 69 height 9
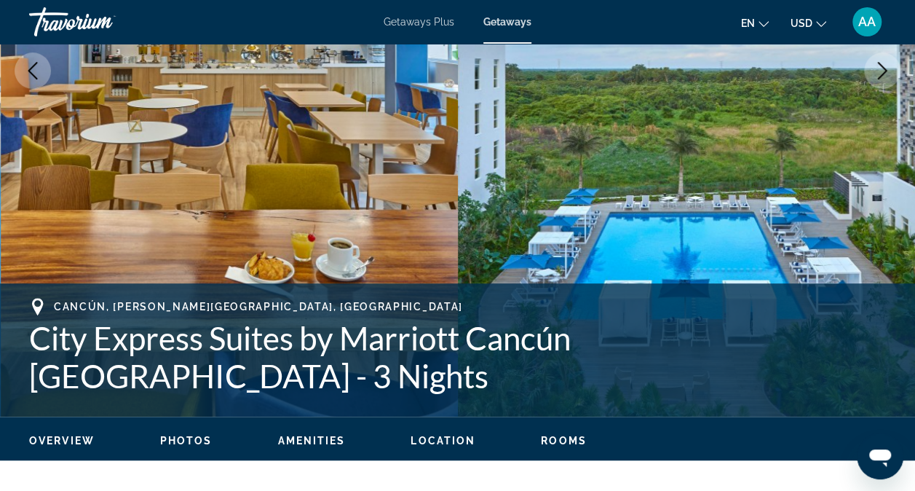
scroll to position [317, 0]
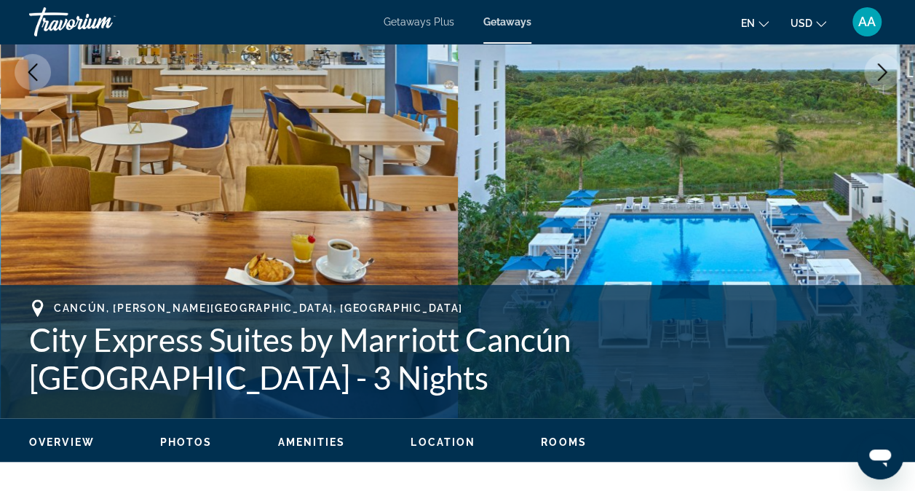
click at [67, 440] on span "Overview" at bounding box center [62, 442] width 66 height 12
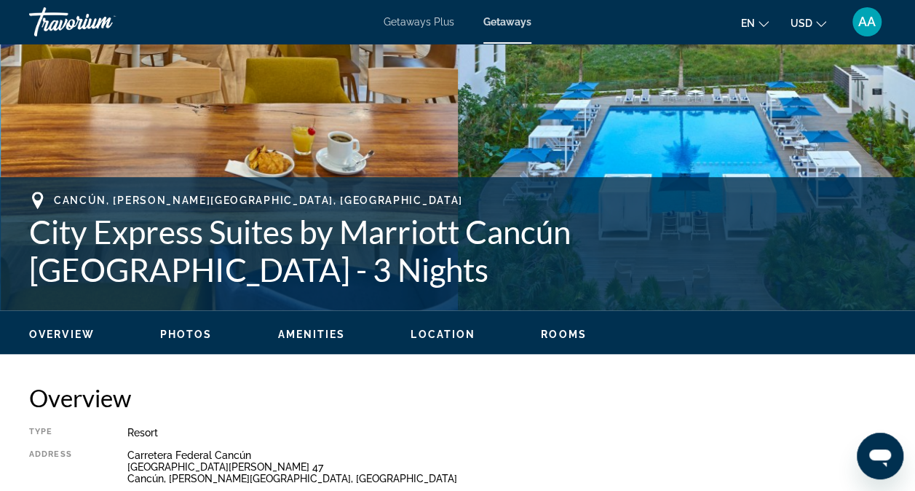
scroll to position [380, 0]
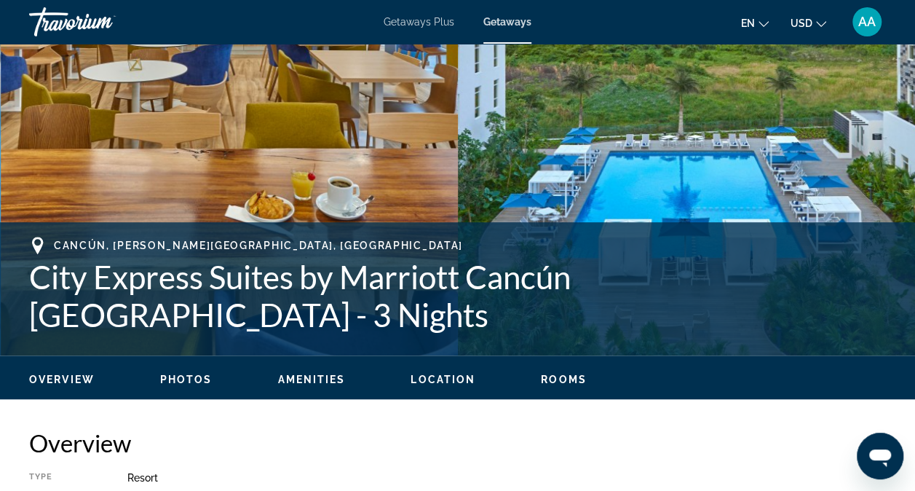
click at [71, 374] on span "Overview" at bounding box center [62, 379] width 66 height 12
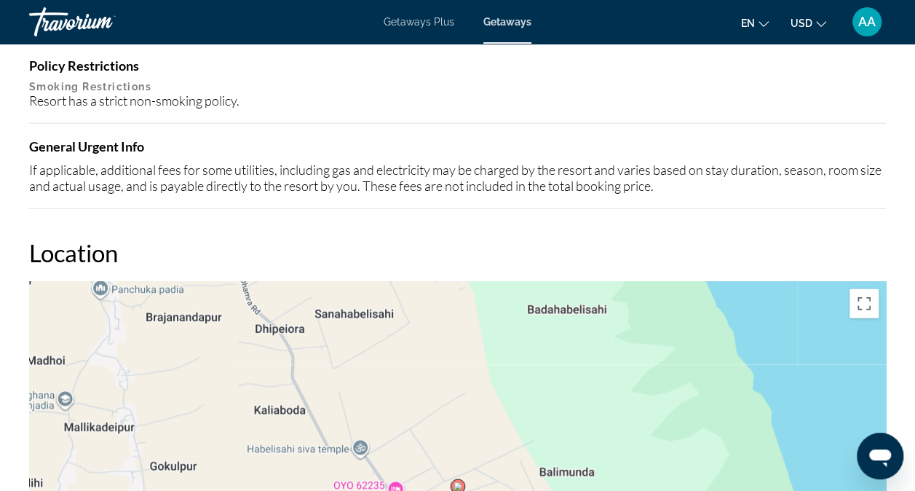
scroll to position [1810, 0]
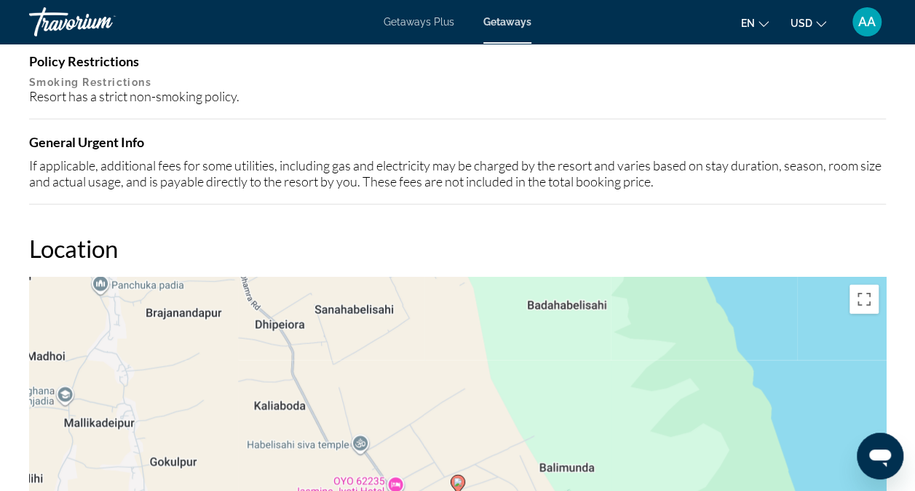
click at [571, 306] on div "To activate drag with keyboard, press Alt + Enter. Once in keyboard drag state,…" at bounding box center [457, 495] width 857 height 437
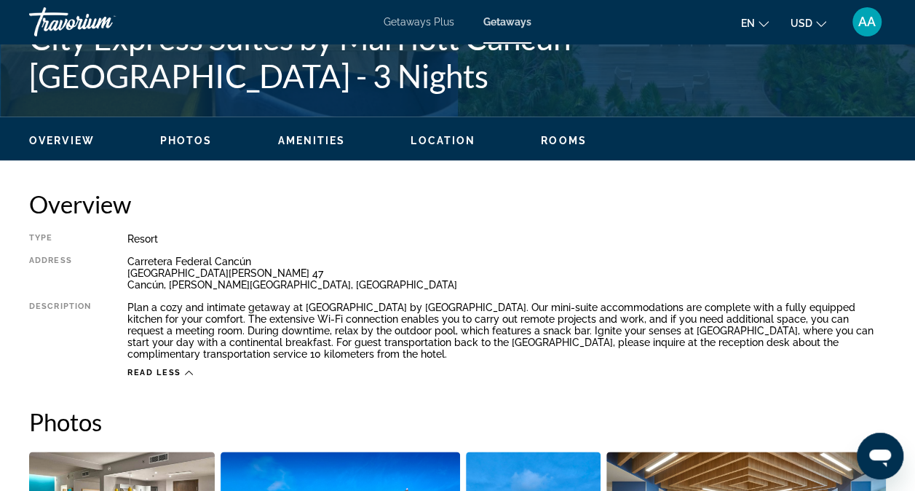
scroll to position [606, 0]
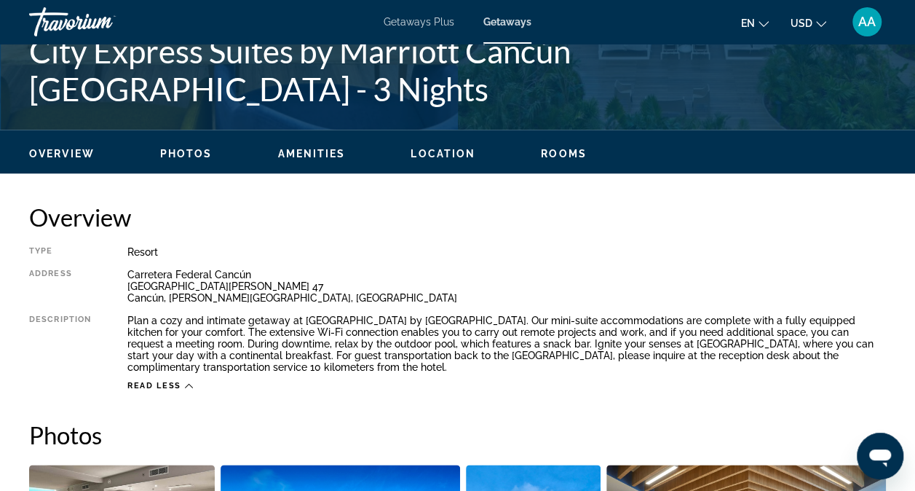
click at [48, 148] on span "Overview" at bounding box center [62, 154] width 66 height 12
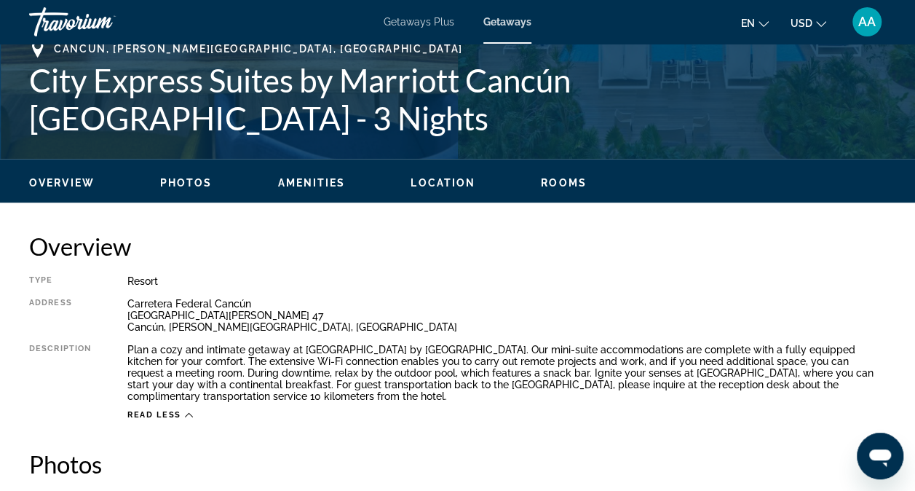
scroll to position [576, 0]
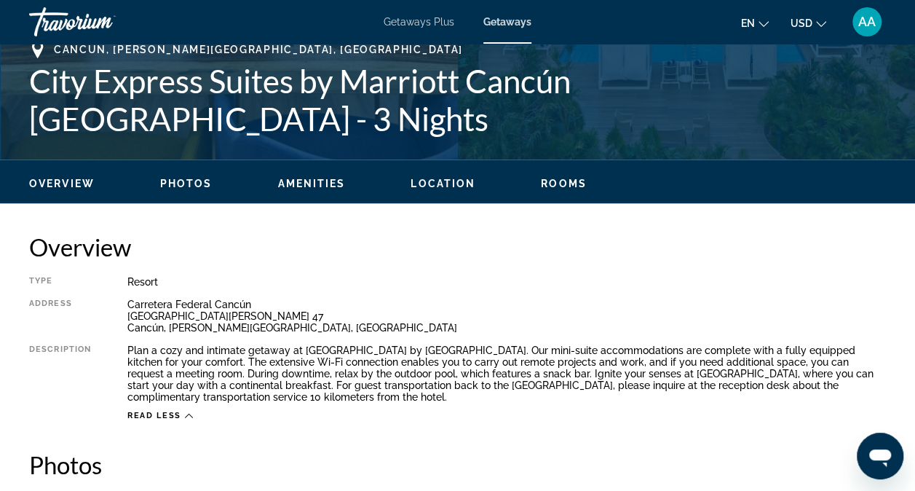
click at [58, 178] on span "Overview" at bounding box center [62, 184] width 66 height 12
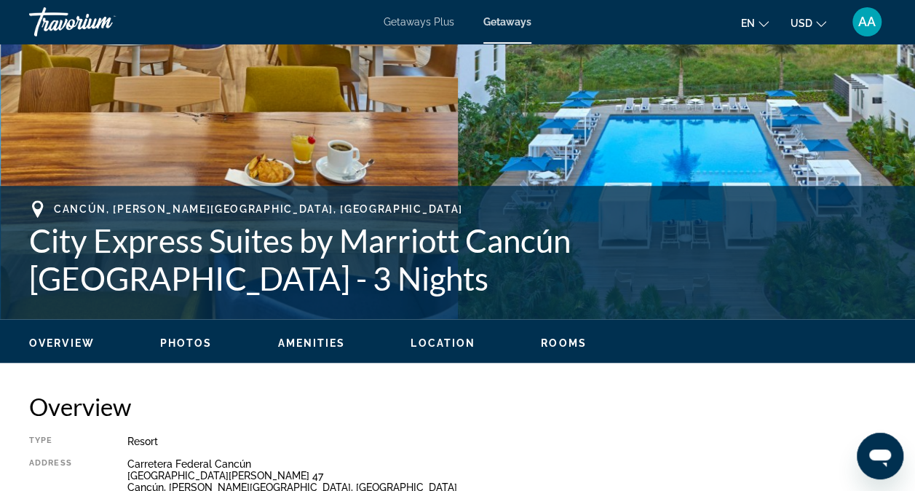
scroll to position [416, 0]
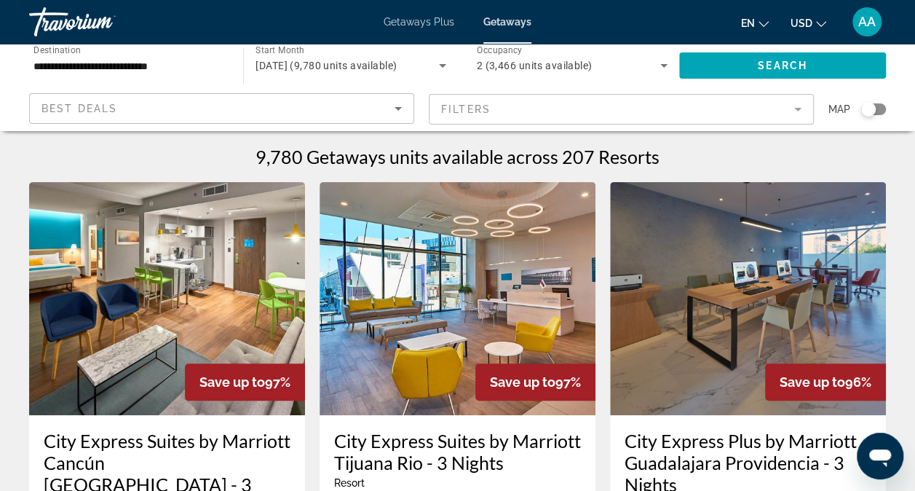
click at [752, 282] on img "Main content" at bounding box center [748, 298] width 276 height 233
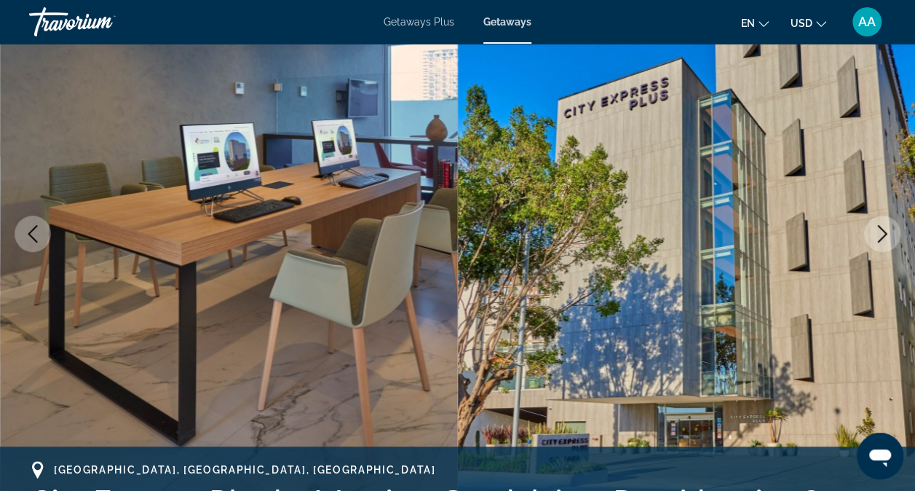
scroll to position [157, 0]
click at [884, 227] on icon "Next image" at bounding box center [882, 232] width 17 height 17
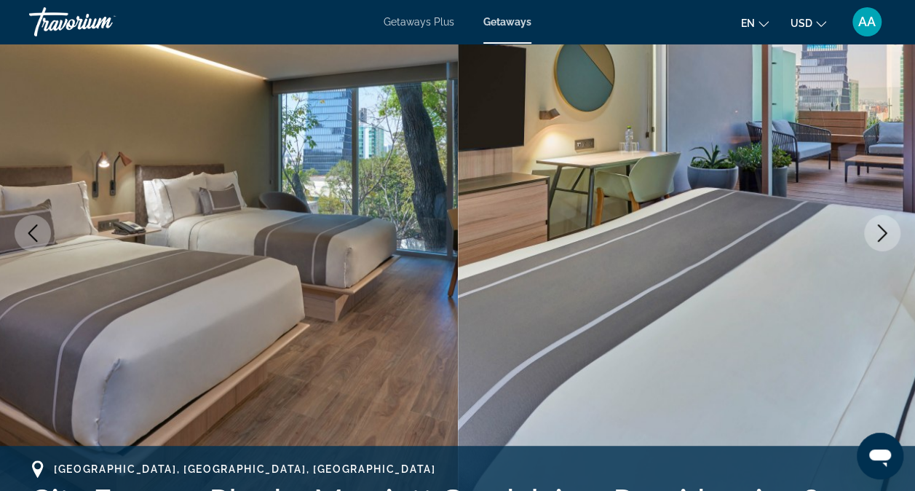
click at [884, 227] on icon "Next image" at bounding box center [882, 232] width 17 height 17
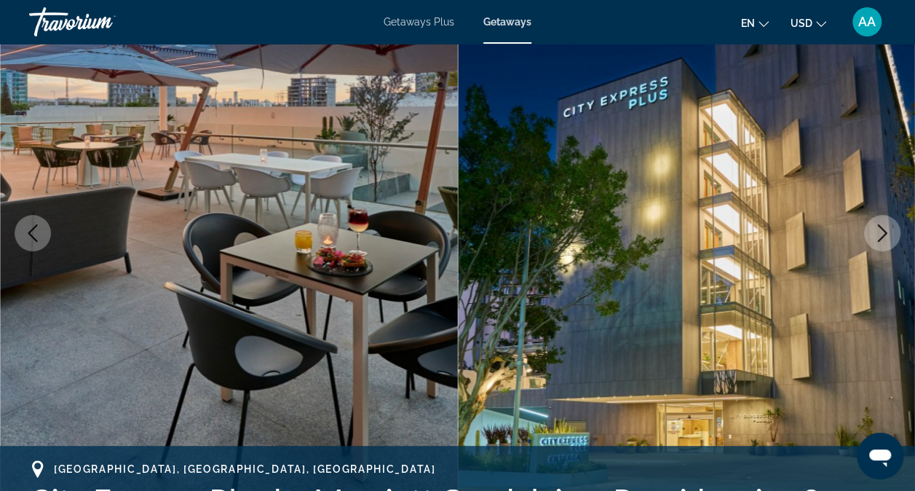
click at [884, 227] on icon "Next image" at bounding box center [882, 232] width 17 height 17
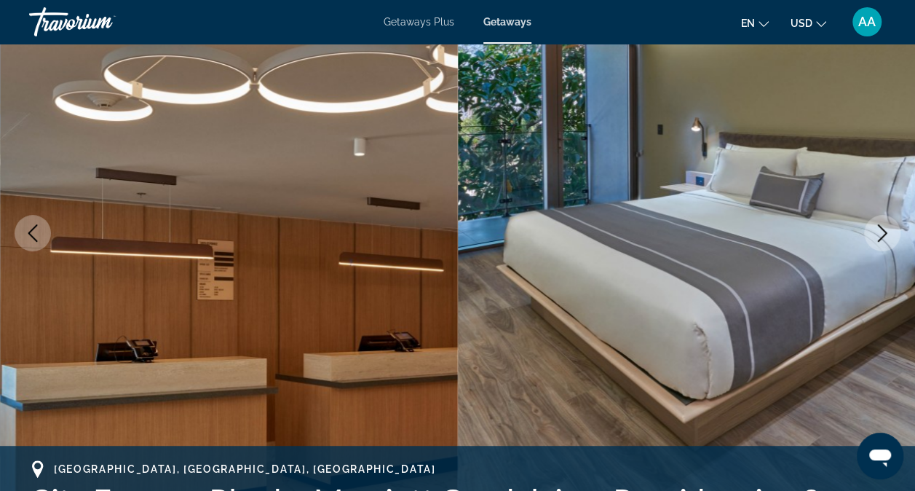
click at [884, 227] on icon "Next image" at bounding box center [882, 232] width 17 height 17
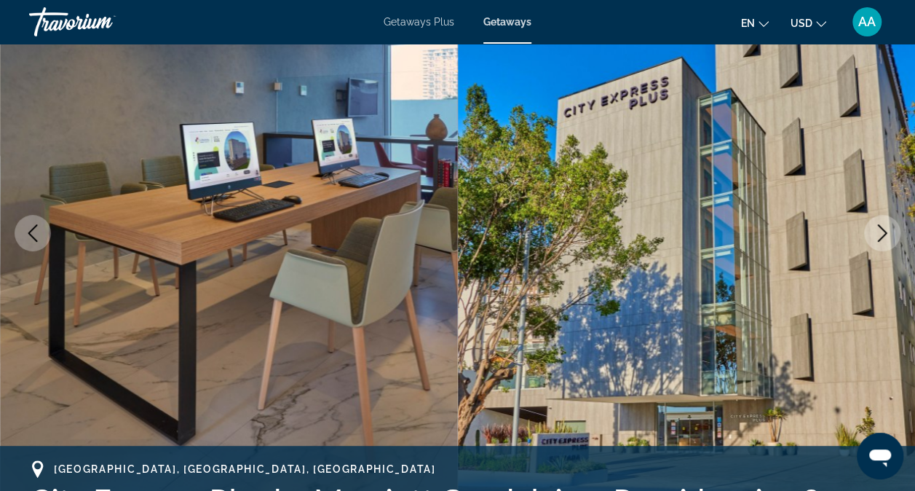
click at [884, 227] on icon "Next image" at bounding box center [882, 232] width 17 height 17
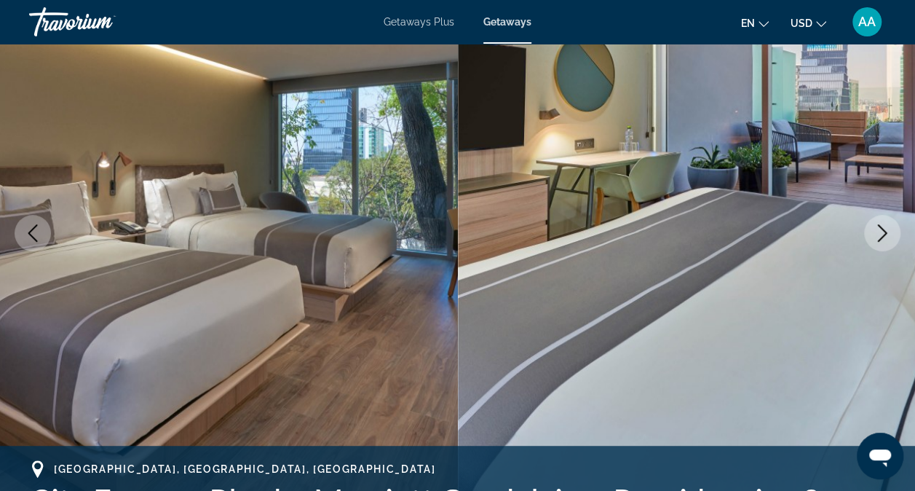
click at [884, 227] on icon "Next image" at bounding box center [882, 232] width 17 height 17
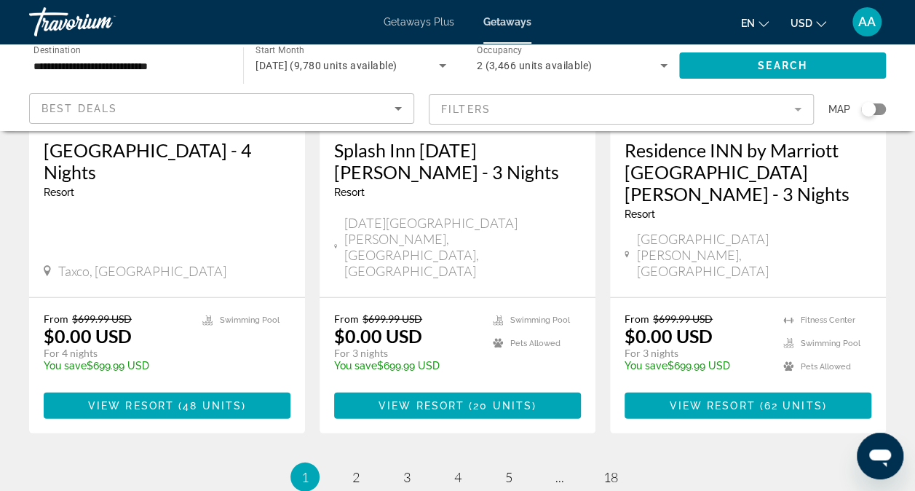
scroll to position [1902, 0]
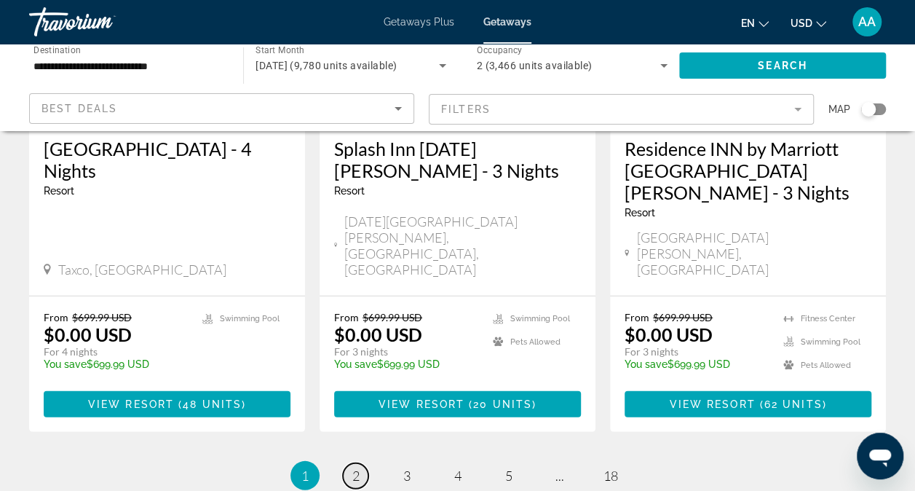
click at [355, 467] on span "2" at bounding box center [355, 475] width 7 height 16
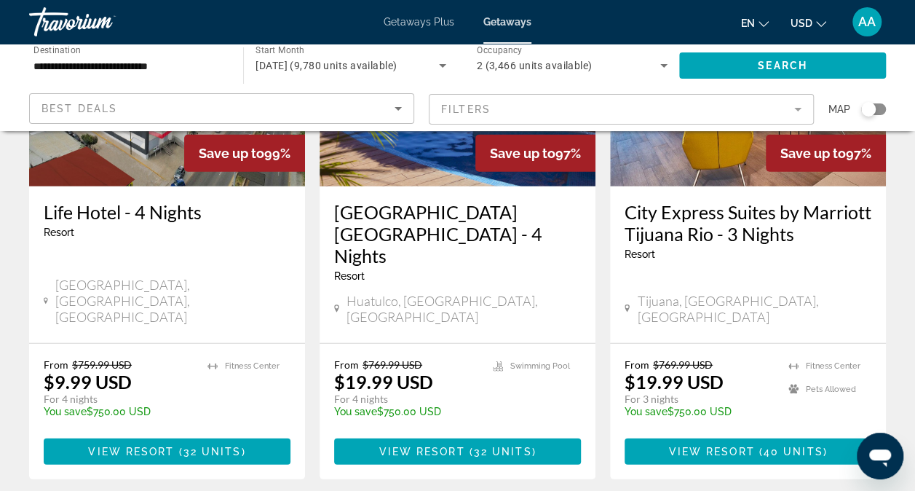
scroll to position [2010, 0]
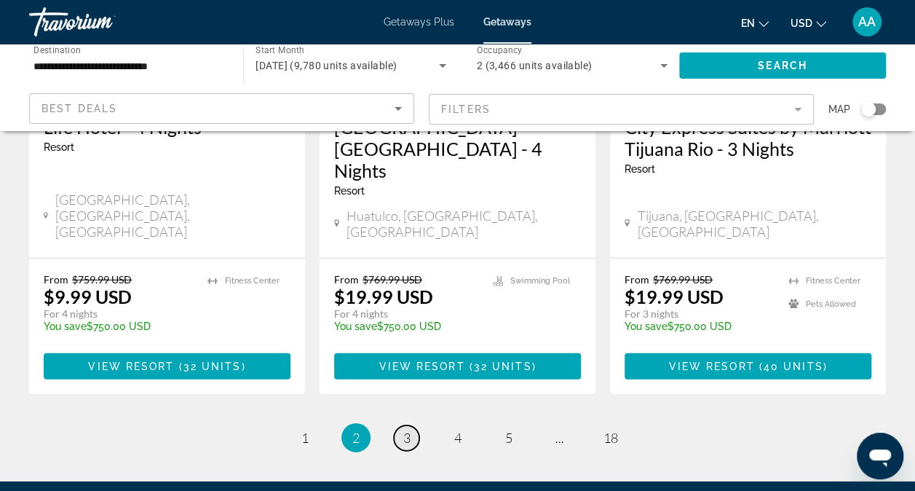
click at [406, 430] on span "3" at bounding box center [406, 438] width 7 height 16
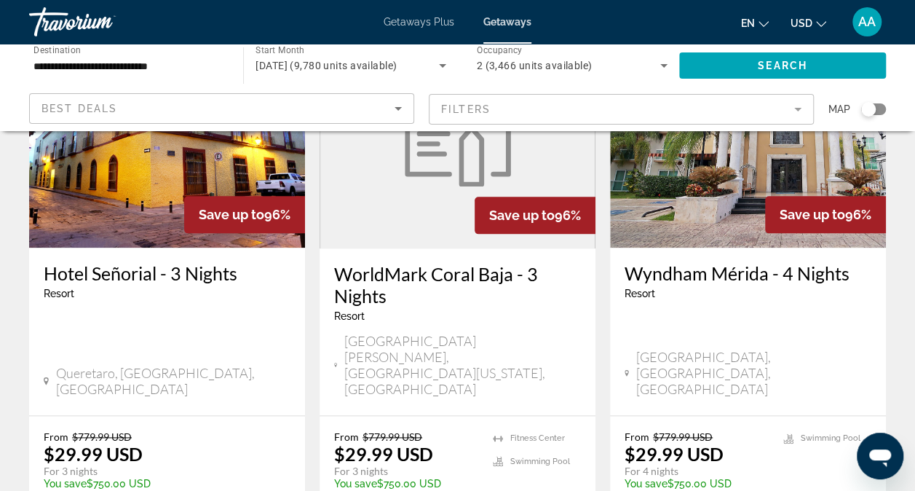
scroll to position [759, 0]
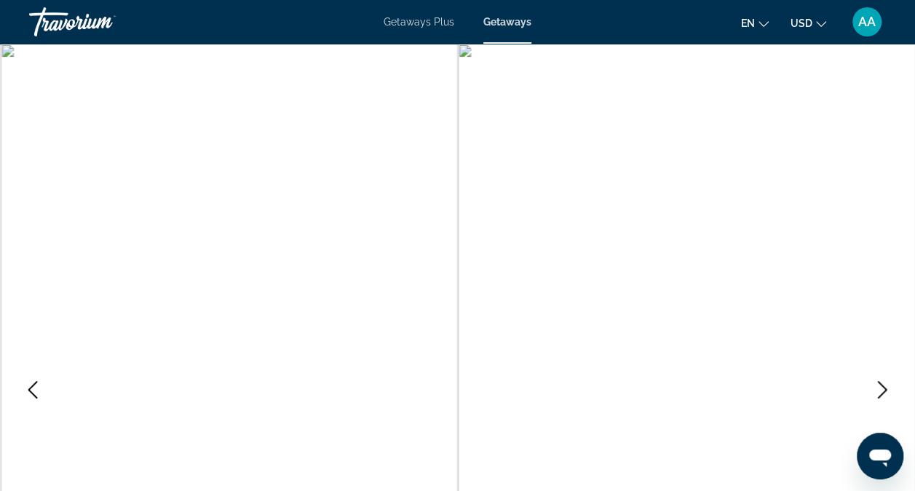
click at [467, 51] on img "Main content" at bounding box center [687, 390] width 458 height 692
click at [39, 388] on icon "Previous image" at bounding box center [32, 389] width 17 height 17
click at [28, 387] on icon "Previous image" at bounding box center [32, 389] width 17 height 17
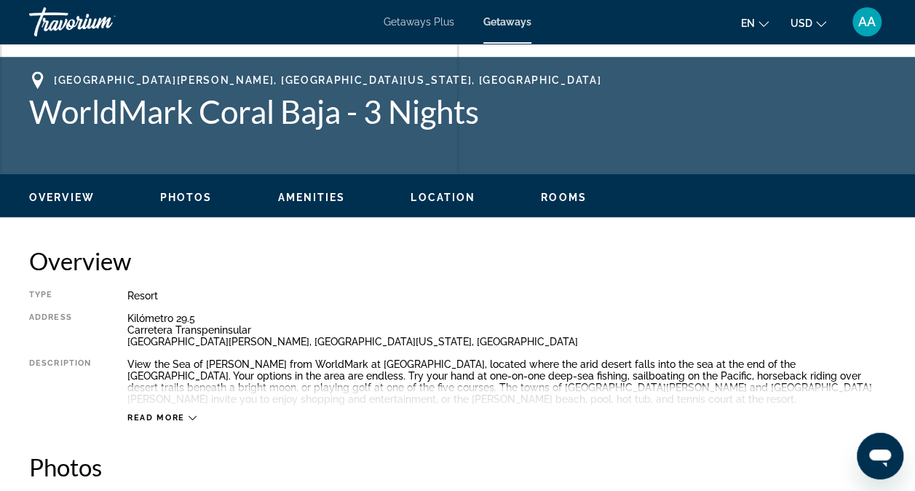
scroll to position [563, 0]
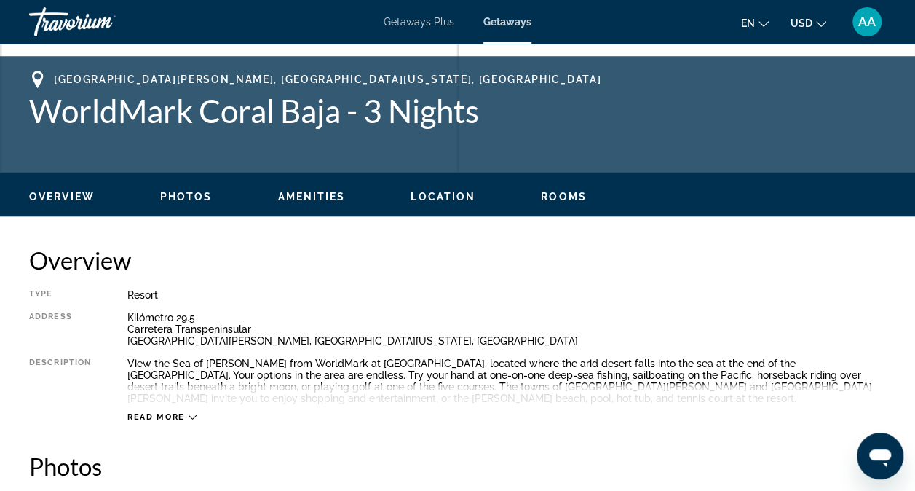
click at [168, 199] on span "Photos" at bounding box center [186, 197] width 52 height 12
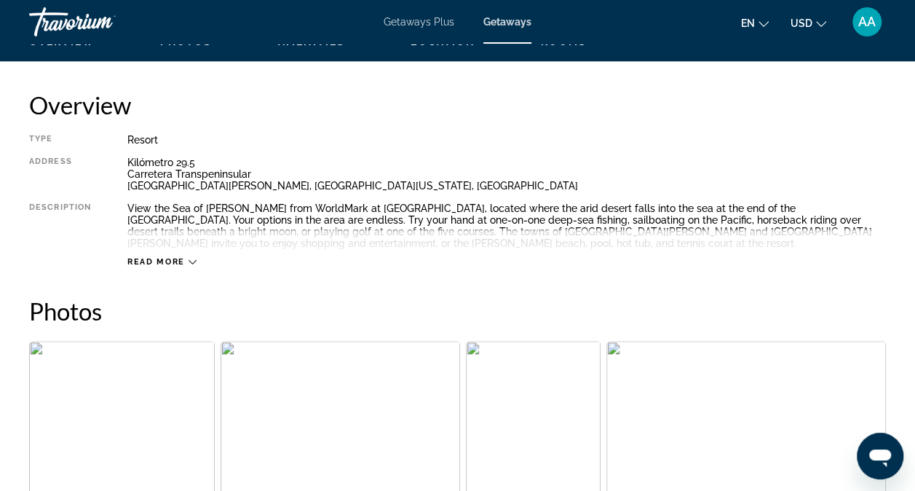
scroll to position [718, 0]
click at [165, 263] on span "Read more" at bounding box center [156, 261] width 58 height 9
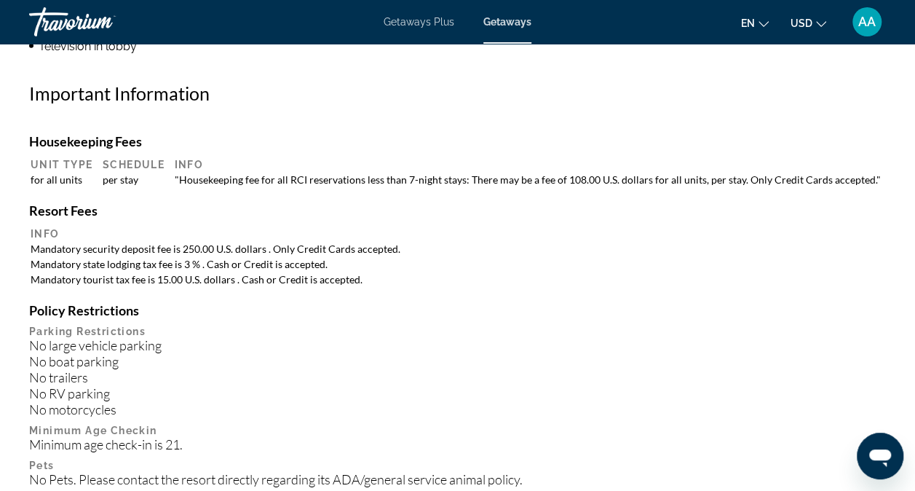
scroll to position [1701, 0]
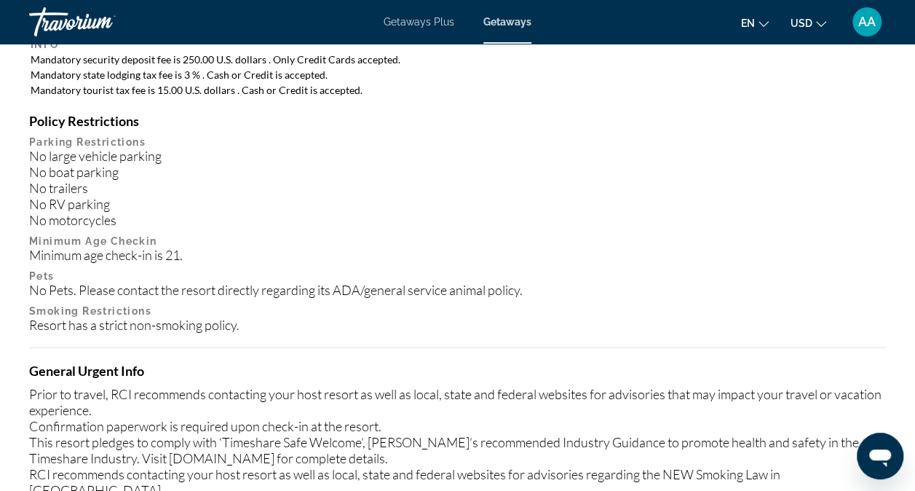
scroll to position [1886, 0]
click at [194, 285] on div "No Pets. Please contact the resort directly regarding its ADA/general service a…" at bounding box center [457, 291] width 857 height 16
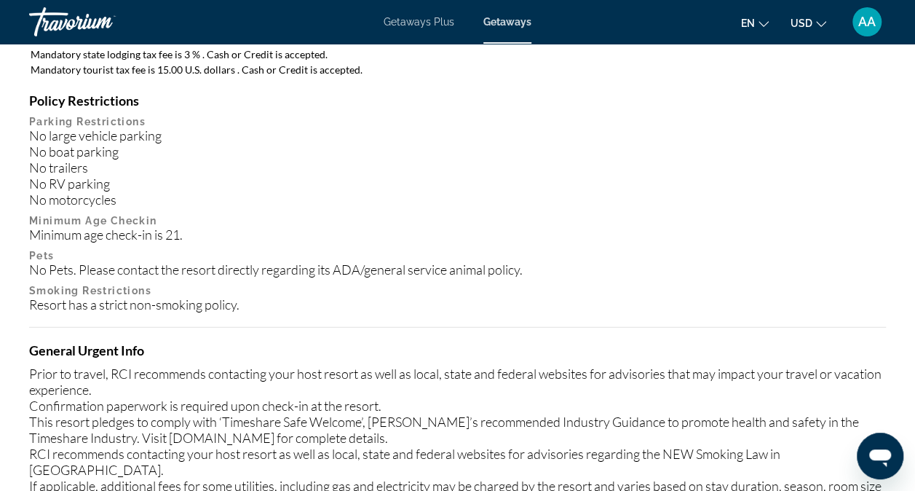
click at [243, 310] on div "Resort has a strict non-smoking policy." at bounding box center [457, 304] width 857 height 16
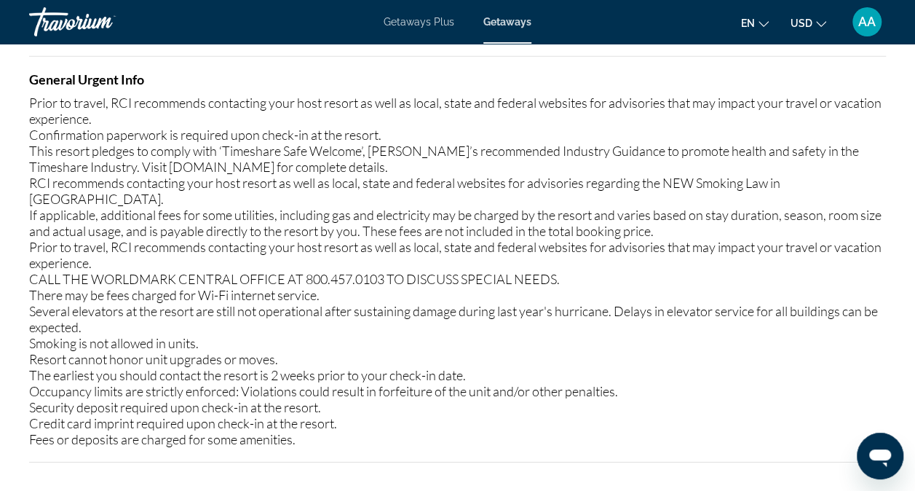
scroll to position [2180, 0]
click at [242, 309] on div "Prior to travel, RCI recommends contacting your host resort as well as local, s…" at bounding box center [457, 269] width 857 height 352
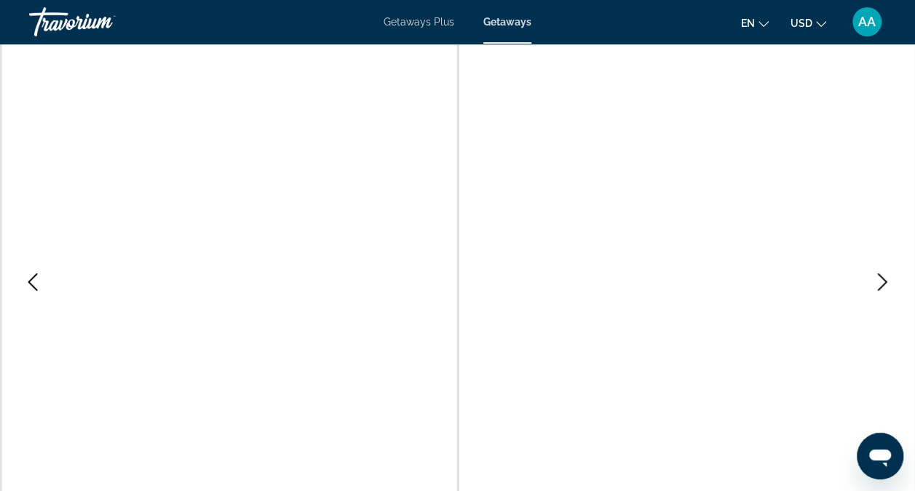
scroll to position [0, 0]
click at [29, 387] on icon "Previous image" at bounding box center [32, 389] width 17 height 17
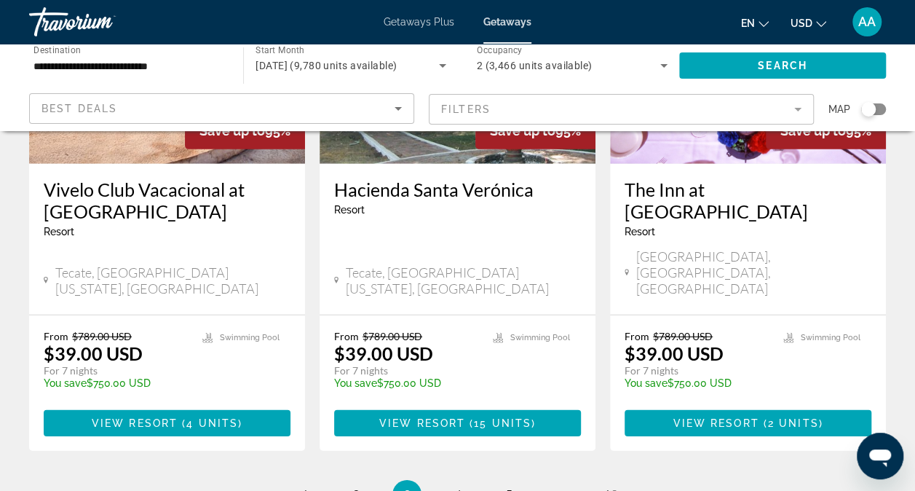
scroll to position [2049, 0]
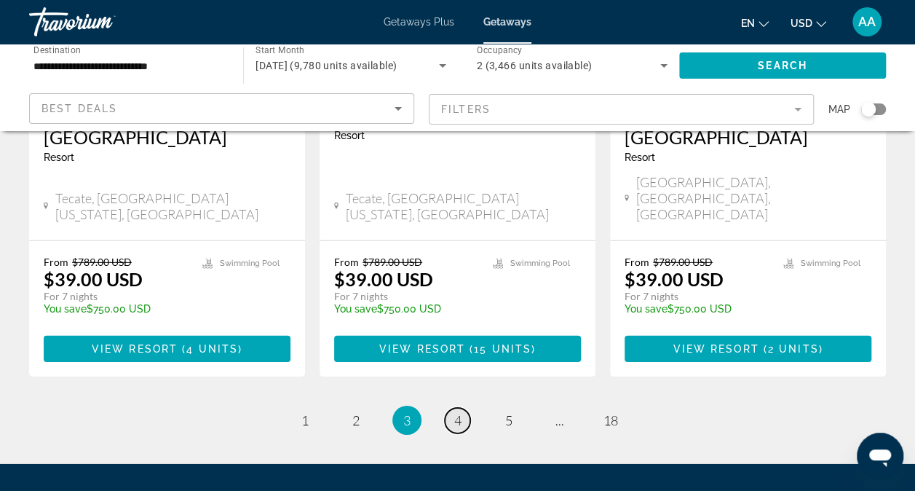
click at [462, 408] on link "page 4" at bounding box center [457, 420] width 25 height 25
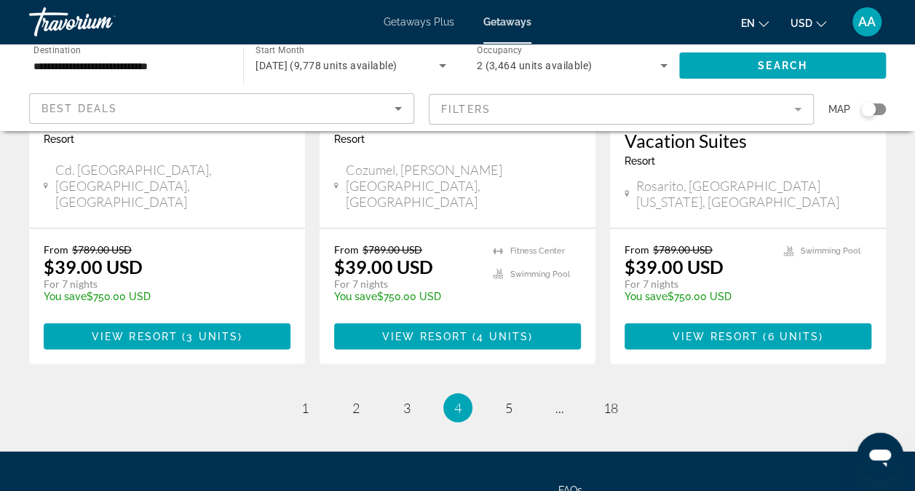
scroll to position [1986, 0]
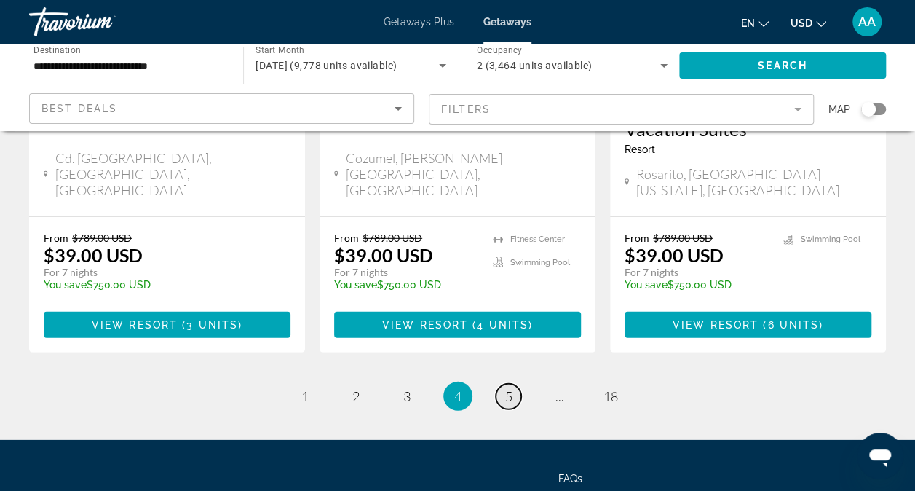
click at [509, 388] on span "5" at bounding box center [508, 396] width 7 height 16
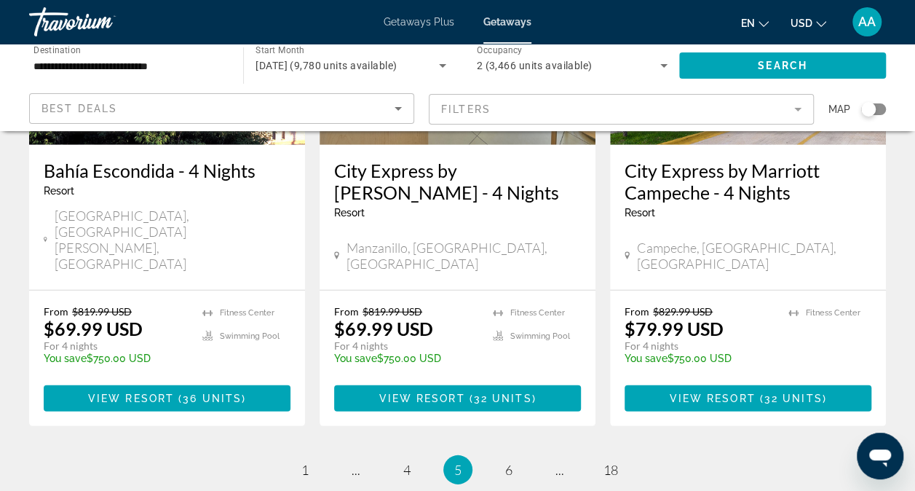
scroll to position [1994, 0]
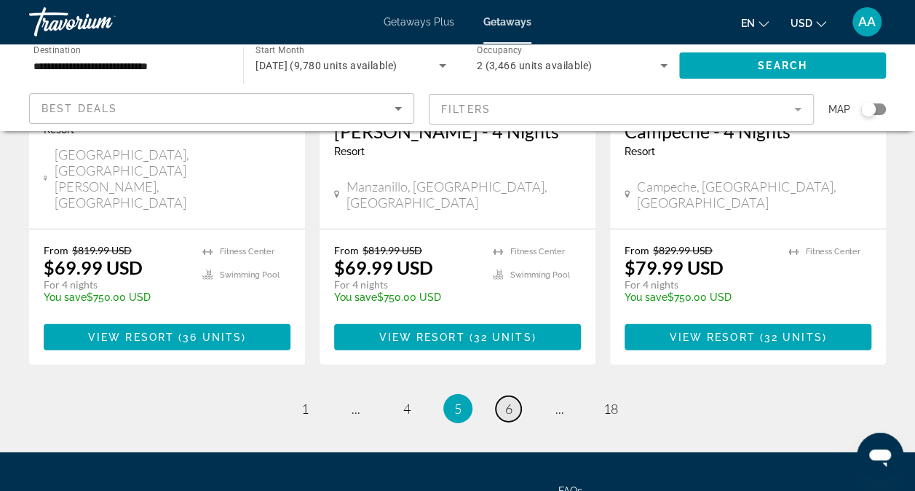
click at [508, 396] on link "page 6" at bounding box center [508, 408] width 25 height 25
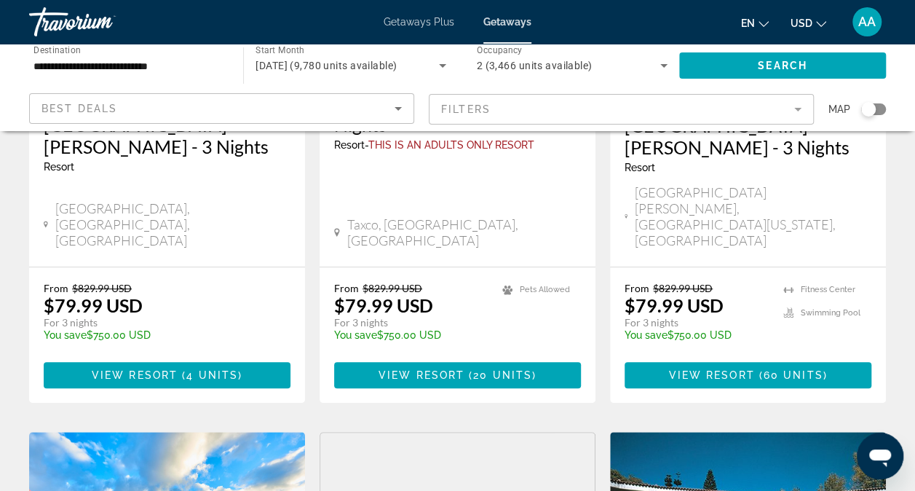
scroll to position [339, 0]
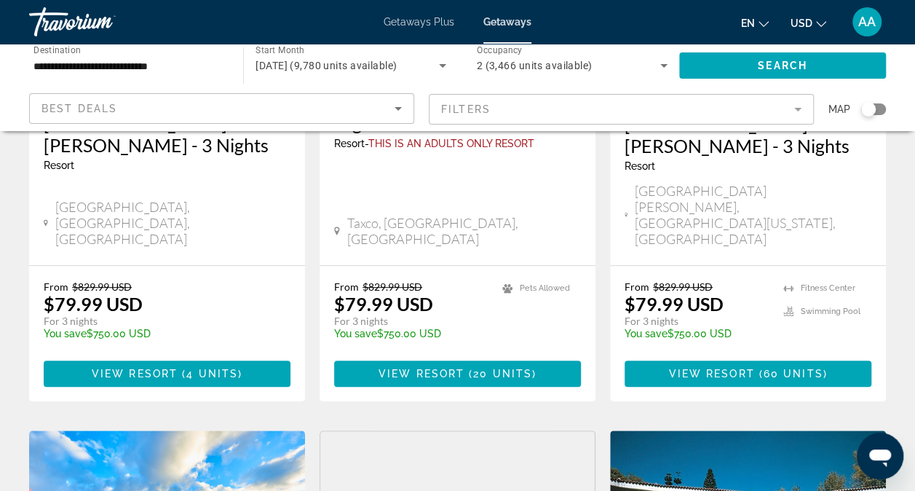
click at [508, 280] on ul "Pets Allowed" at bounding box center [541, 314] width 79 height 69
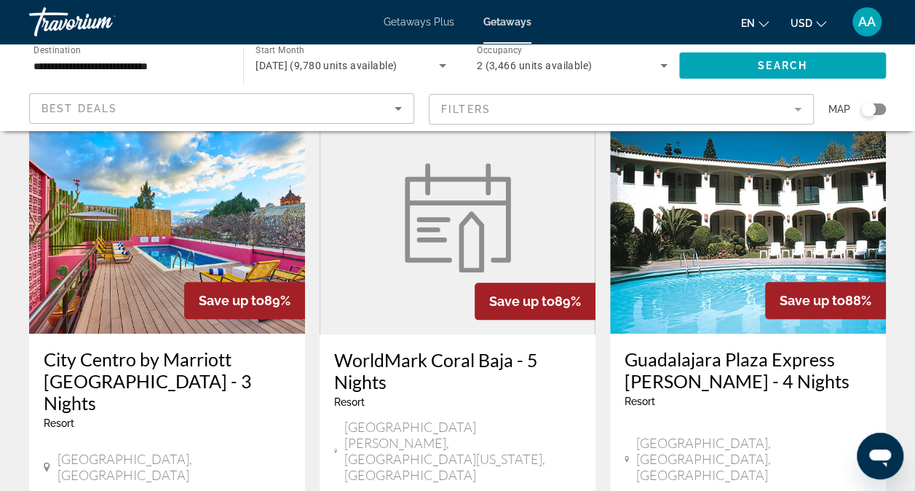
scroll to position [673, 0]
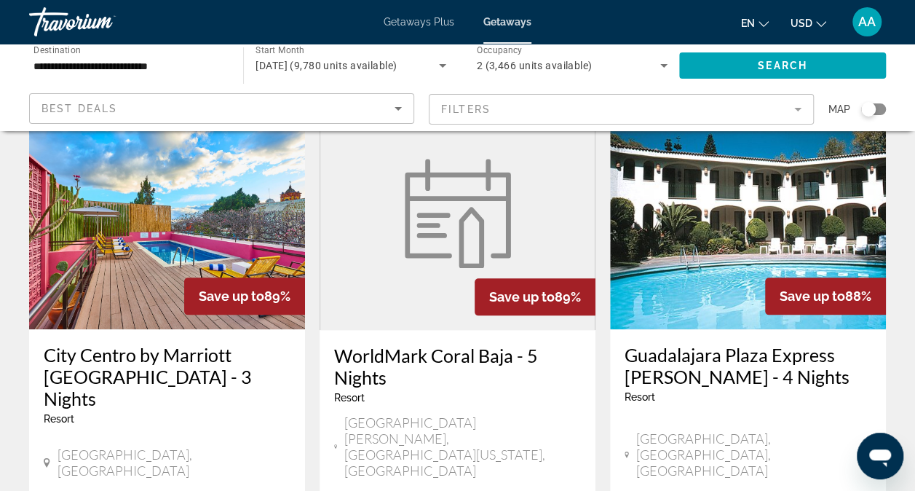
click at [58, 220] on img "Main content" at bounding box center [167, 212] width 276 height 233
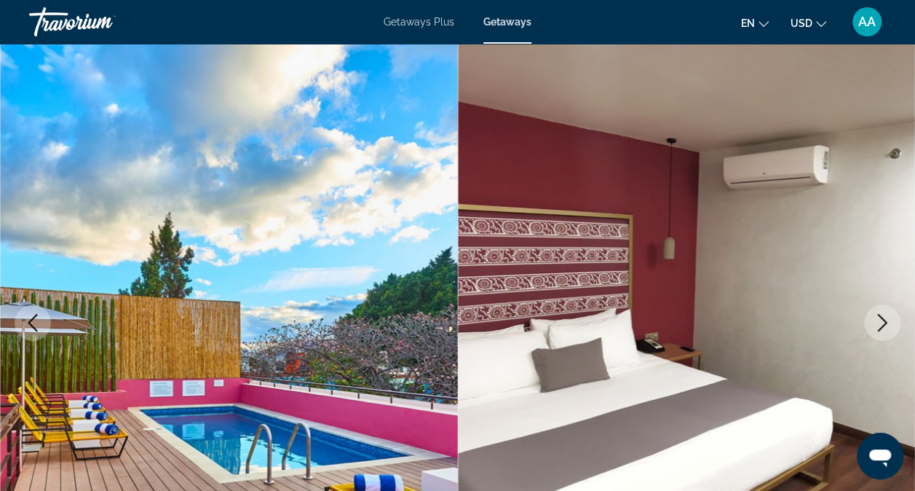
scroll to position [68, 0]
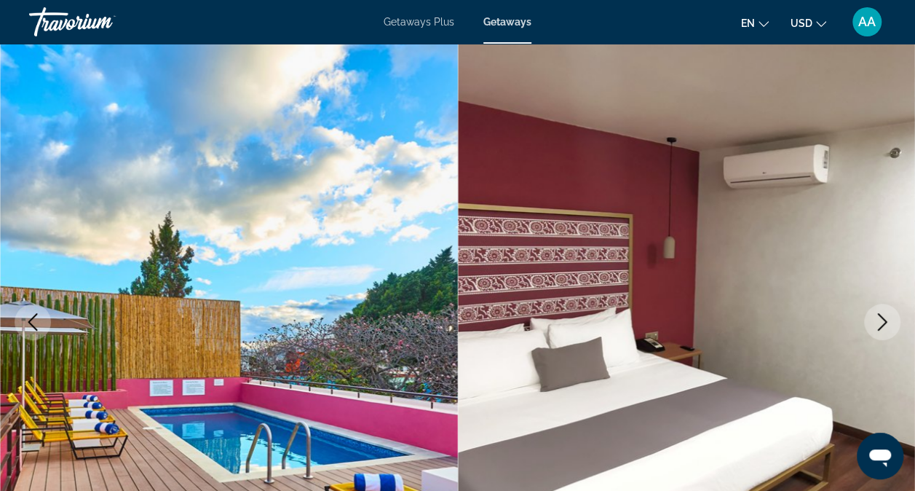
click at [881, 318] on icon "Next image" at bounding box center [882, 321] width 17 height 17
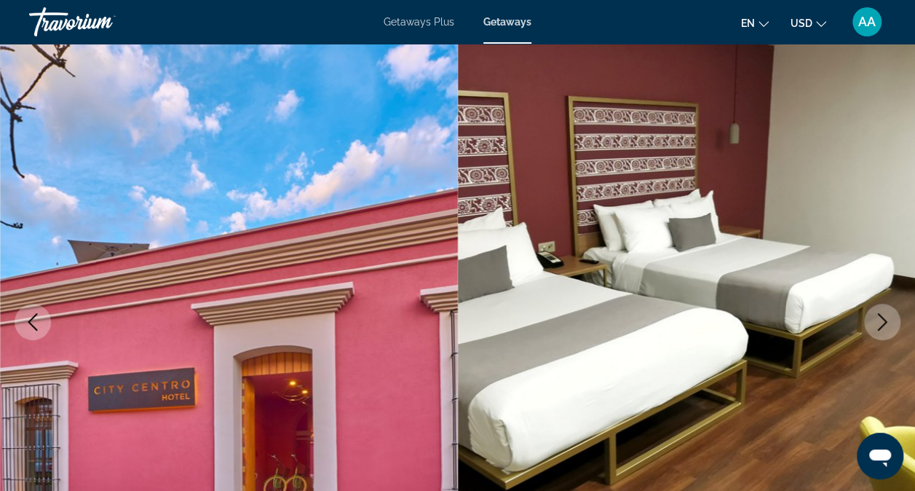
click at [881, 318] on icon "Next image" at bounding box center [882, 321] width 17 height 17
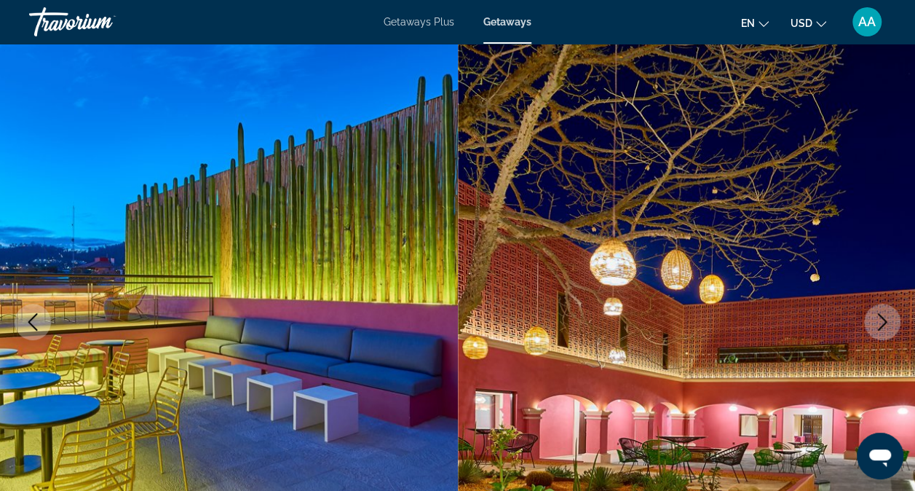
click at [881, 318] on icon "Next image" at bounding box center [882, 321] width 17 height 17
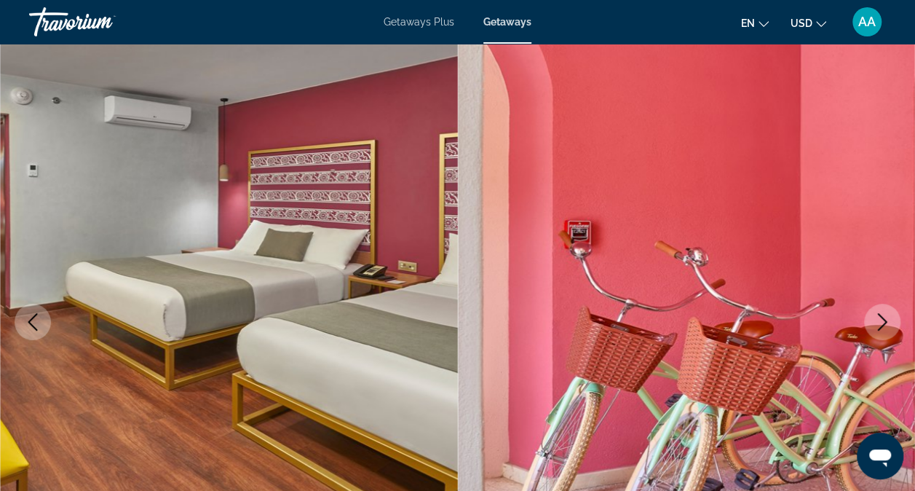
click at [881, 318] on icon "Next image" at bounding box center [882, 321] width 17 height 17
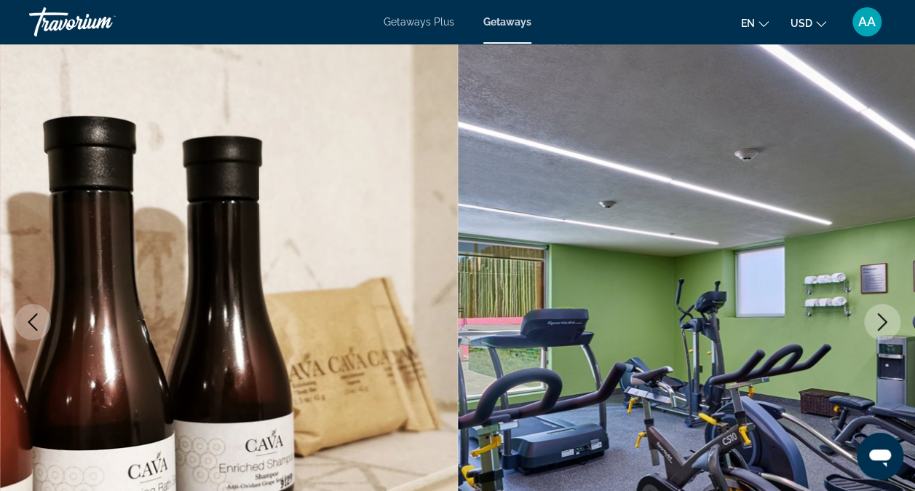
click at [881, 318] on icon "Next image" at bounding box center [882, 321] width 17 height 17
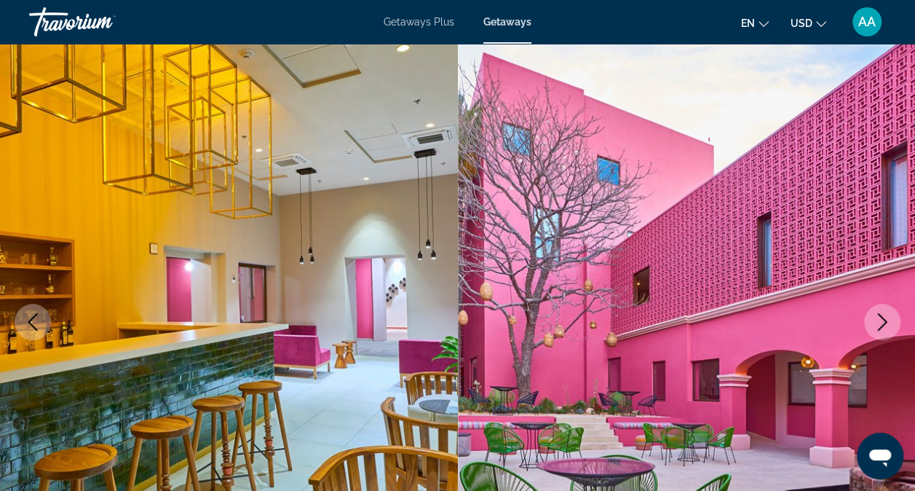
click at [881, 318] on icon "Next image" at bounding box center [882, 321] width 17 height 17
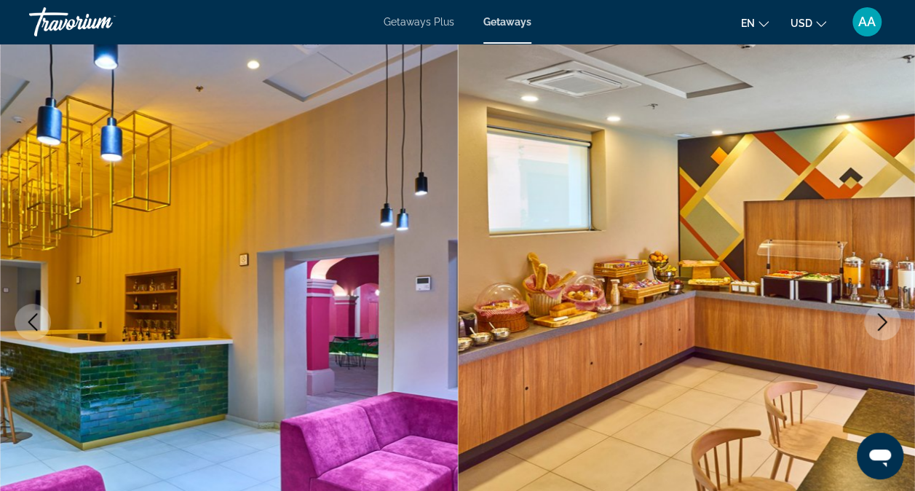
click at [881, 318] on icon "Next image" at bounding box center [882, 321] width 17 height 17
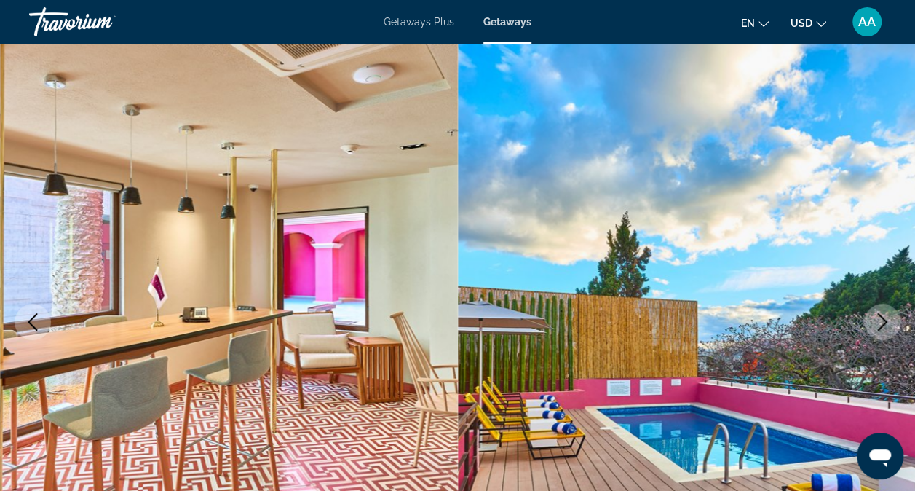
click at [881, 318] on icon "Next image" at bounding box center [882, 321] width 17 height 17
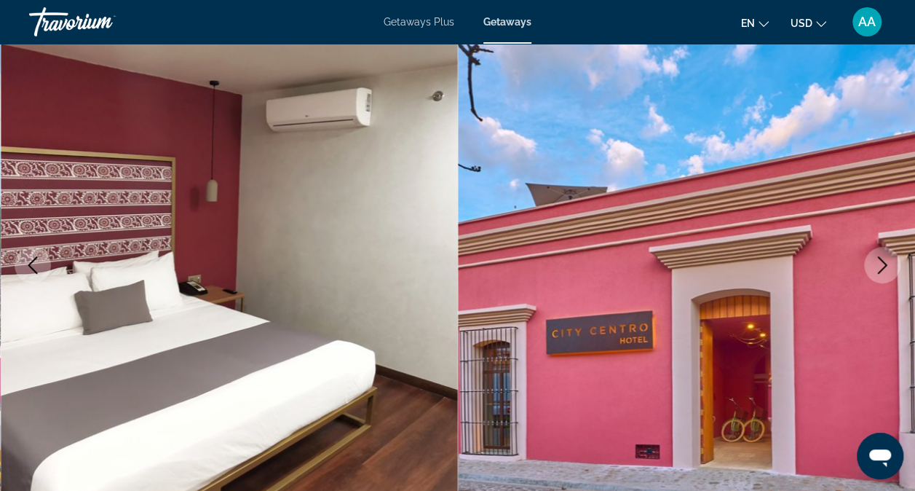
scroll to position [0, 0]
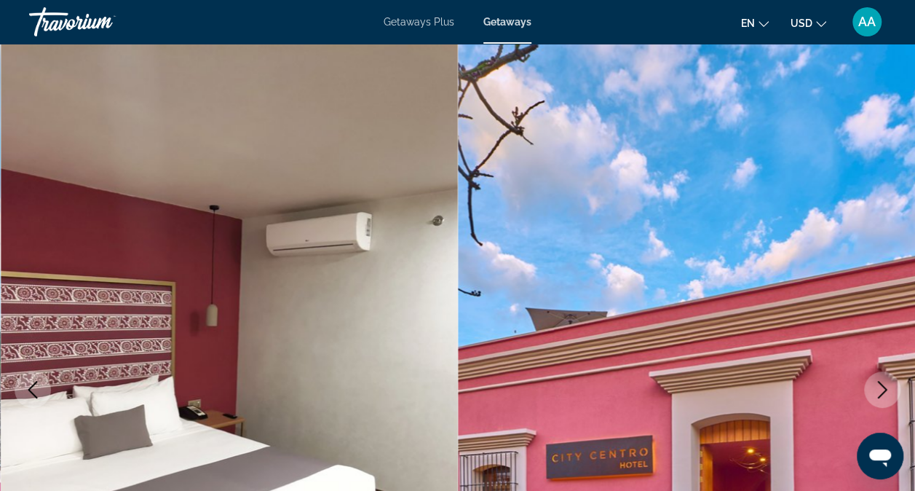
click at [865, 21] on span "AA" at bounding box center [866, 22] width 17 height 15
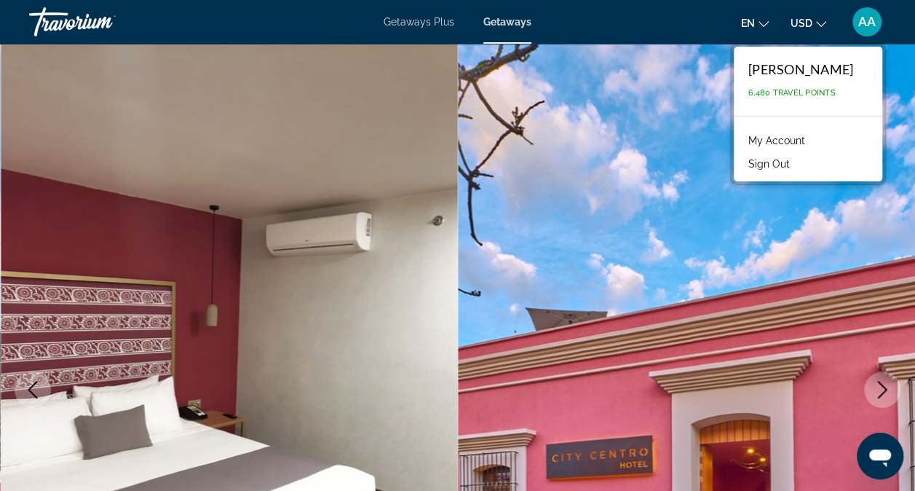
click at [865, 21] on span "AA" at bounding box center [866, 22] width 17 height 15
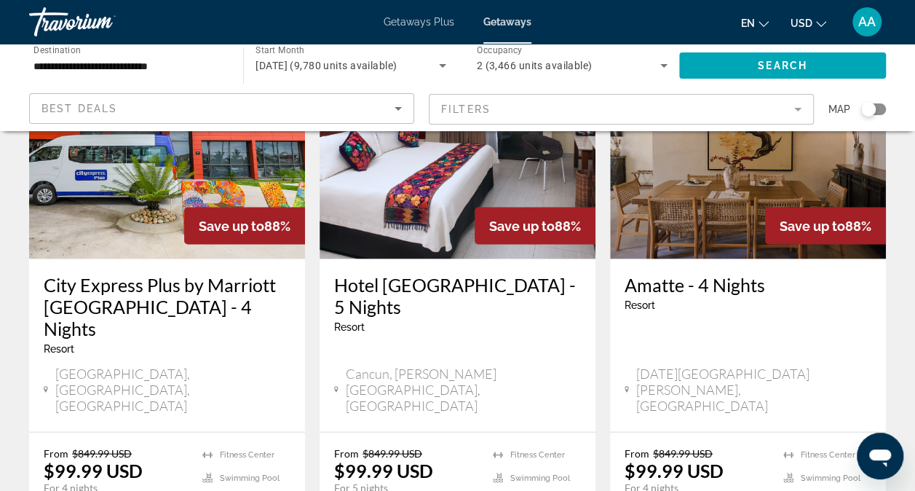
scroll to position [1289, 0]
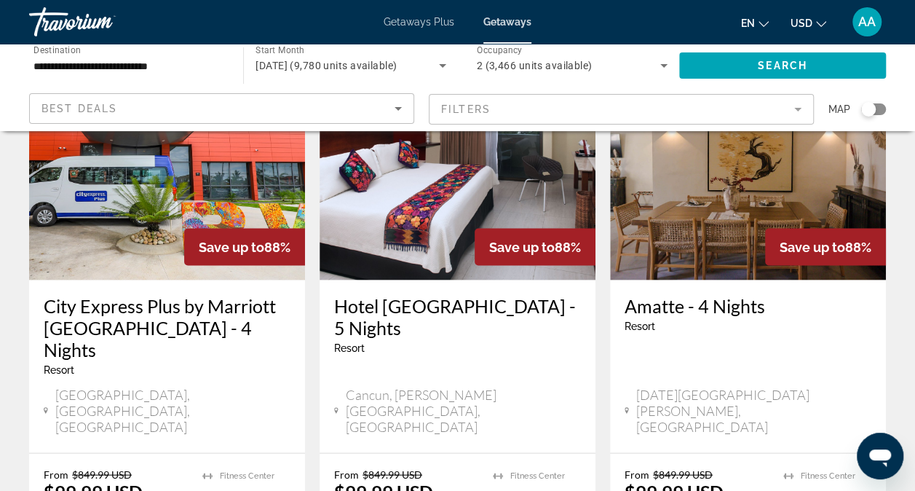
click at [154, 143] on img "Main content" at bounding box center [167, 163] width 276 height 233
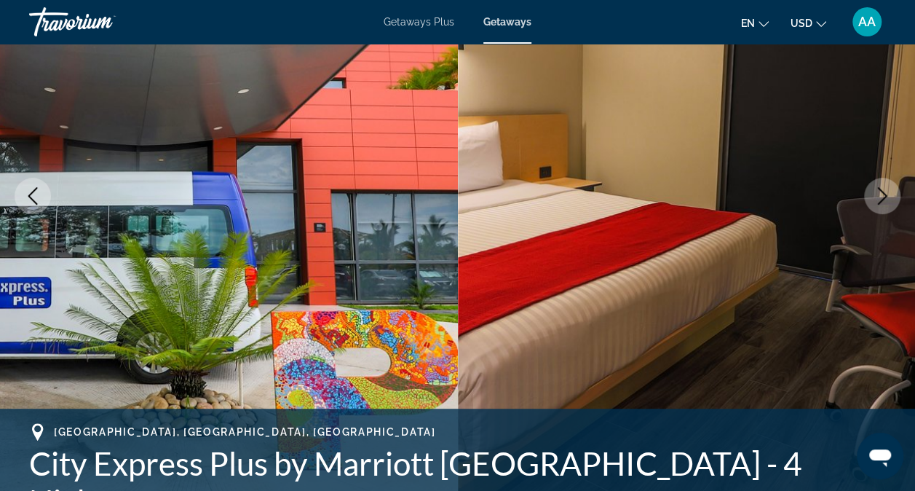
scroll to position [197, 0]
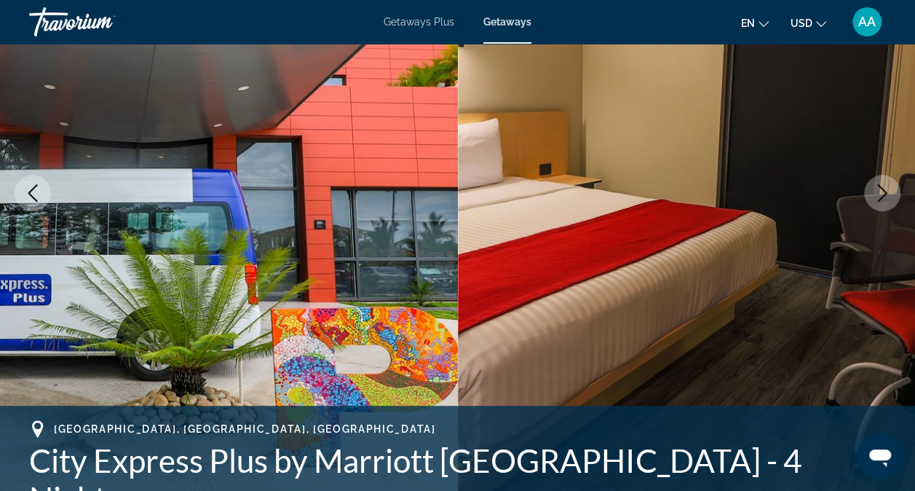
click at [887, 196] on icon "Next image" at bounding box center [882, 192] width 17 height 17
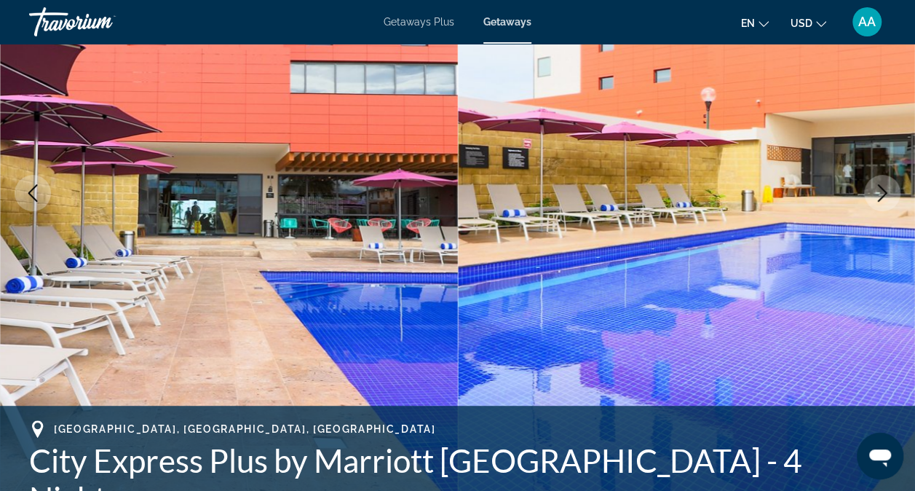
click at [887, 196] on icon "Next image" at bounding box center [882, 192] width 17 height 17
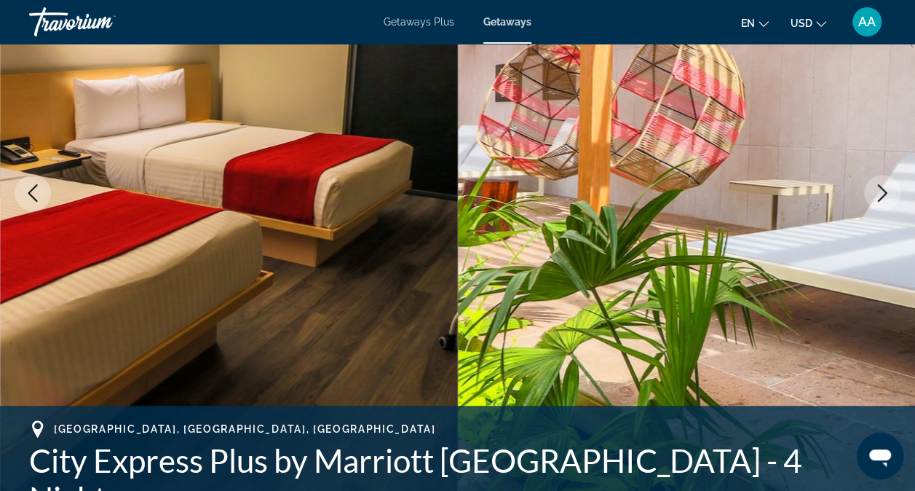
click at [887, 196] on icon "Next image" at bounding box center [882, 192] width 17 height 17
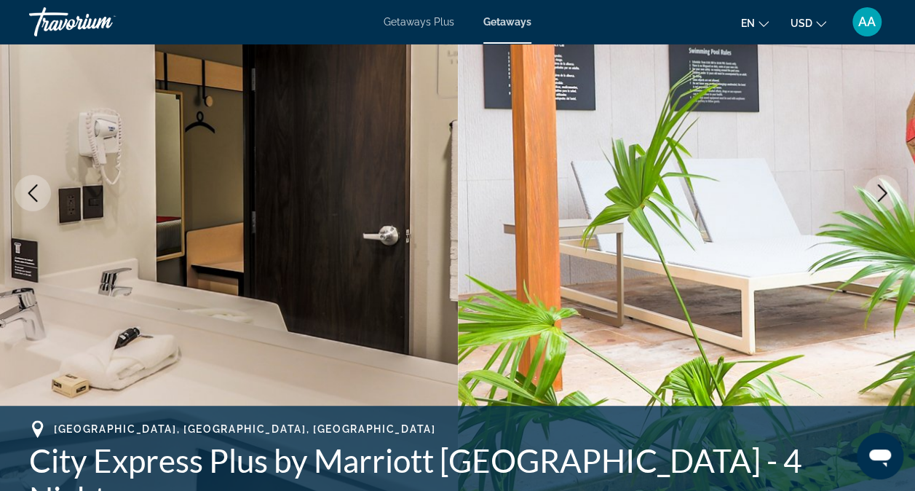
click at [887, 196] on icon "Next image" at bounding box center [882, 192] width 17 height 17
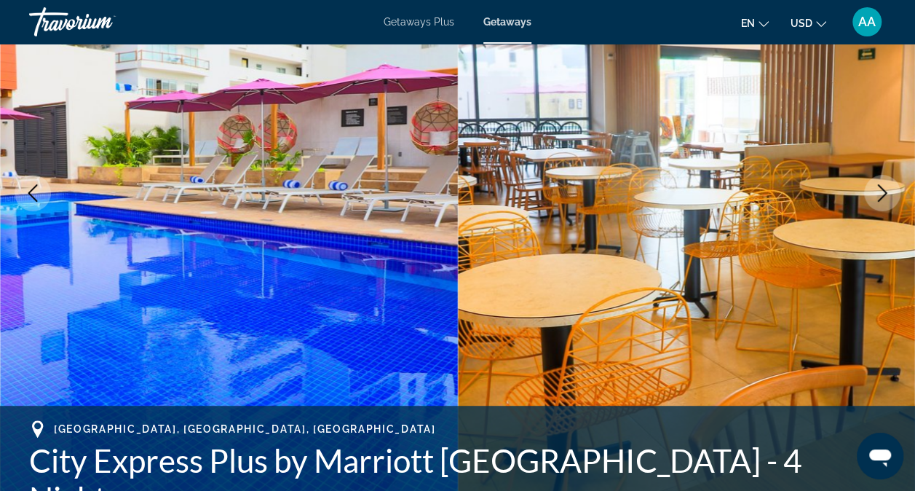
click at [887, 196] on icon "Next image" at bounding box center [882, 192] width 17 height 17
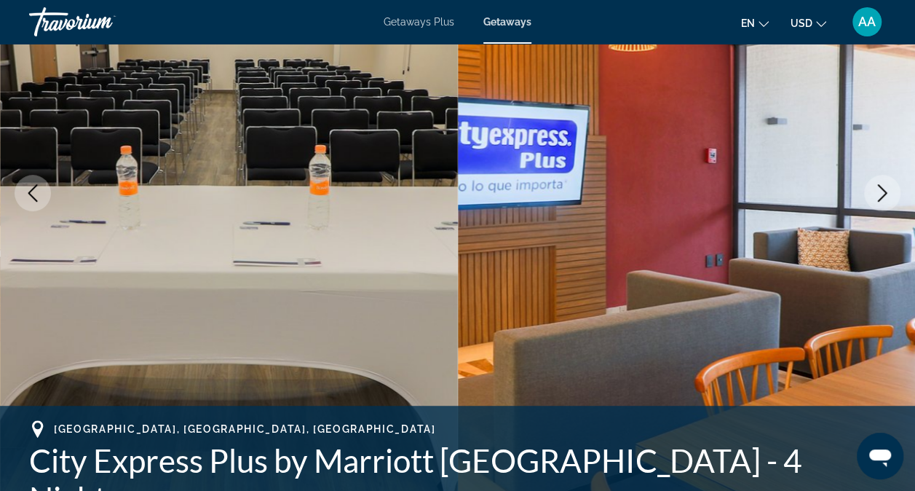
click at [887, 196] on icon "Next image" at bounding box center [882, 192] width 17 height 17
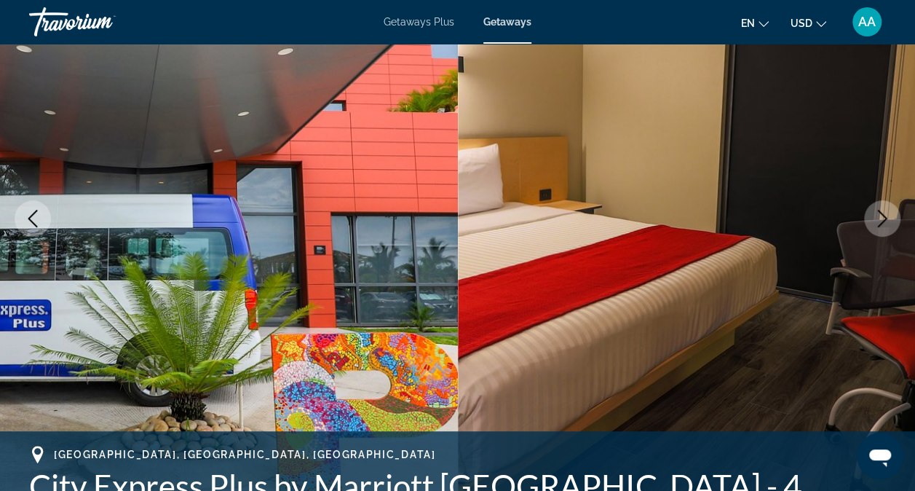
scroll to position [162, 0]
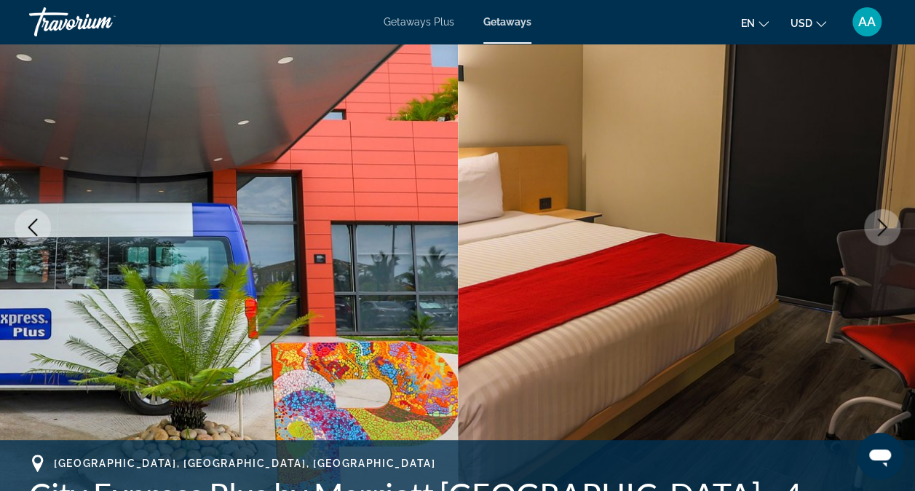
click at [887, 229] on icon "Next image" at bounding box center [882, 226] width 17 height 17
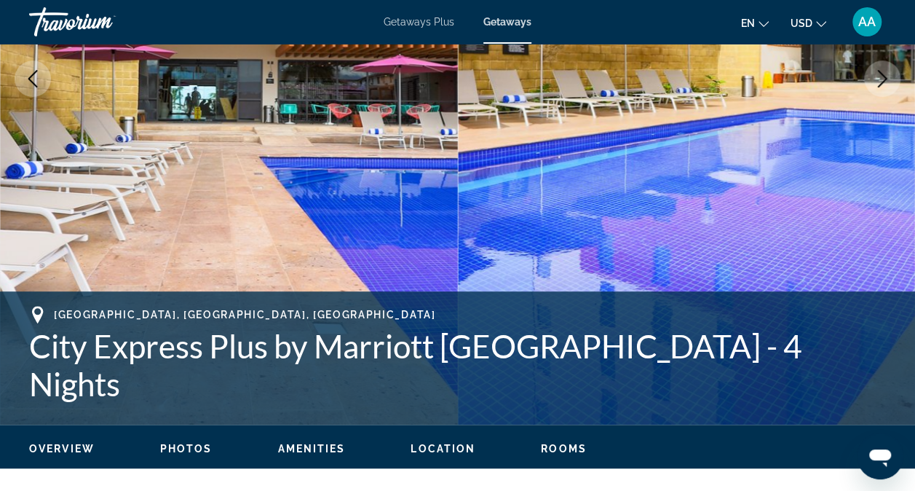
scroll to position [317, 0]
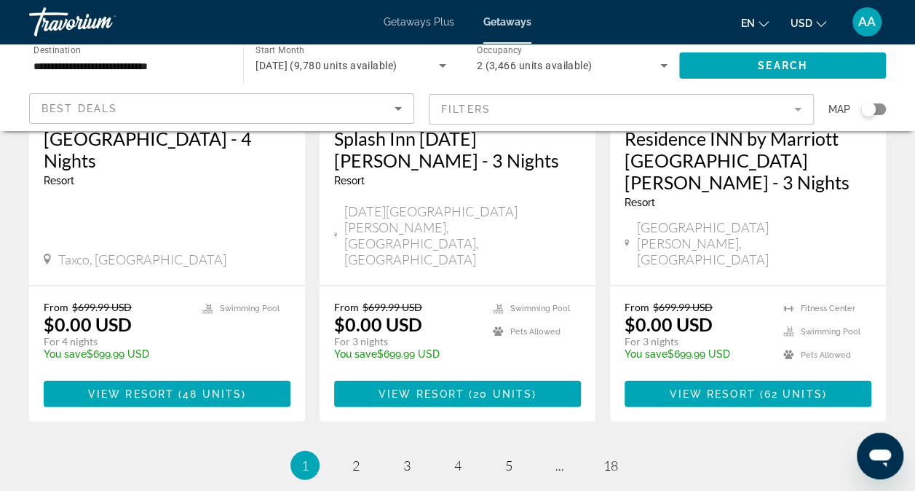
scroll to position [1912, 0]
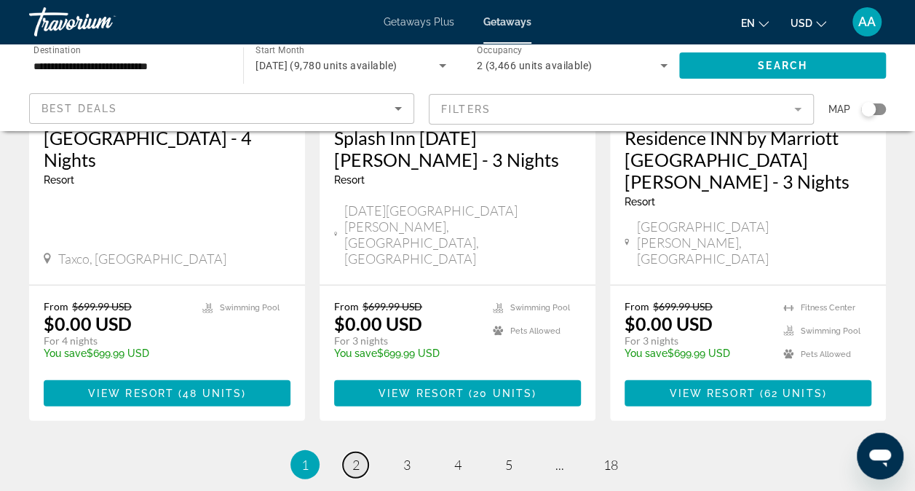
click at [354, 456] on span "2" at bounding box center [355, 464] width 7 height 16
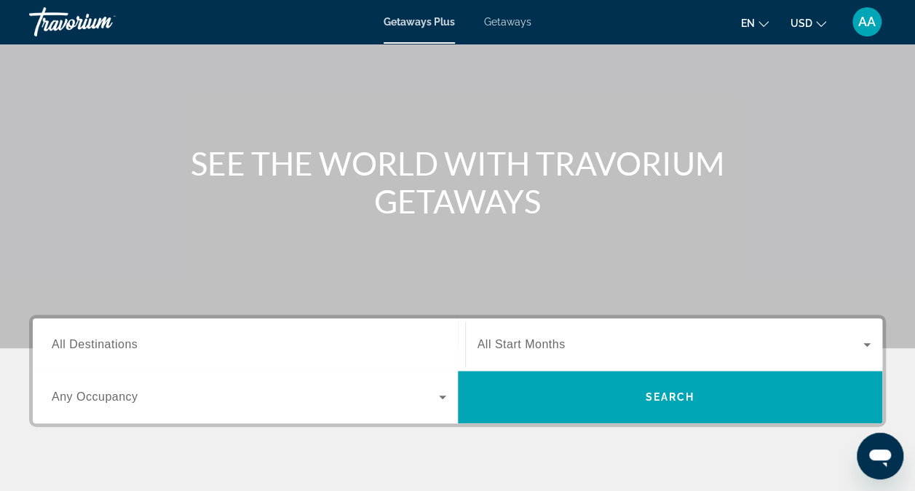
scroll to position [107, 0]
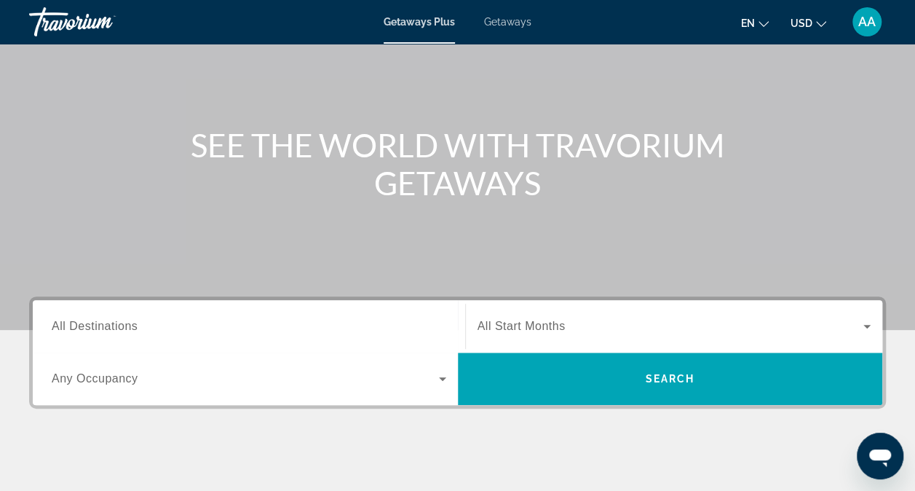
click at [102, 325] on span "All Destinations" at bounding box center [95, 326] width 86 height 12
click at [102, 325] on input "Destination All Destinations" at bounding box center [249, 326] width 395 height 17
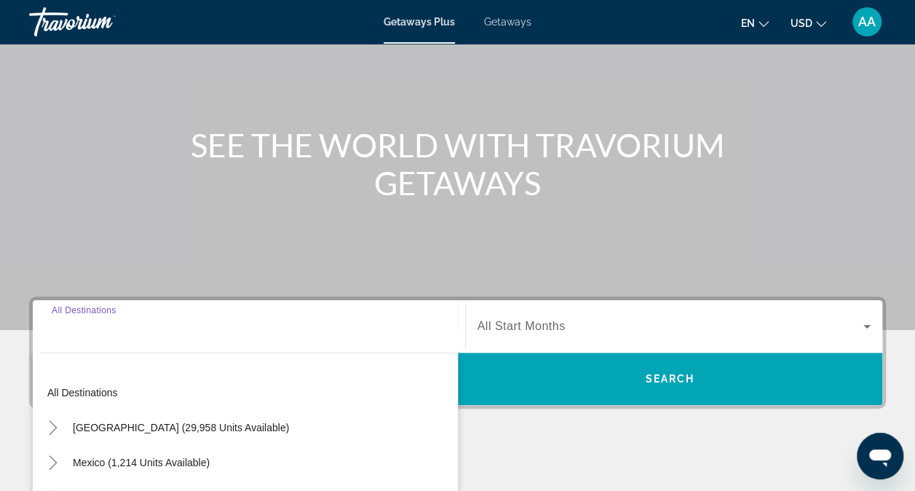
scroll to position [348, 0]
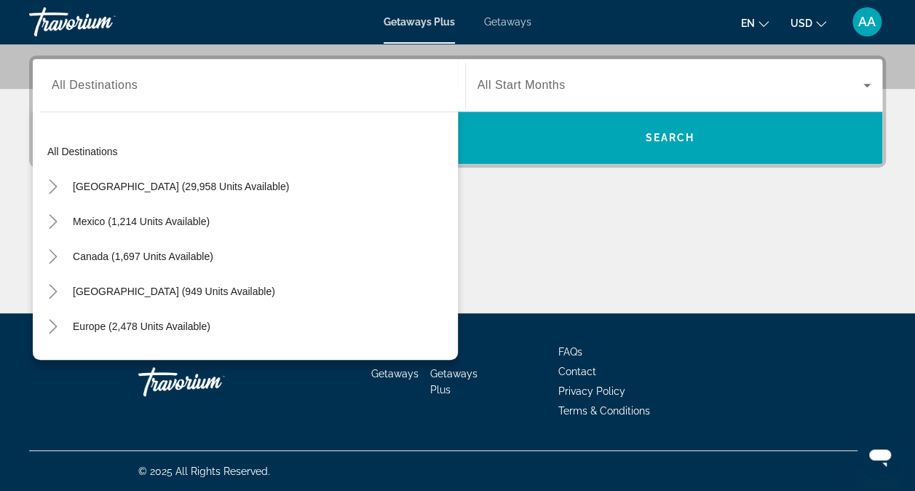
click at [201, 20] on div "Getaways Plus Getaways en English Español Français Italiano Português русский U…" at bounding box center [457, 22] width 915 height 38
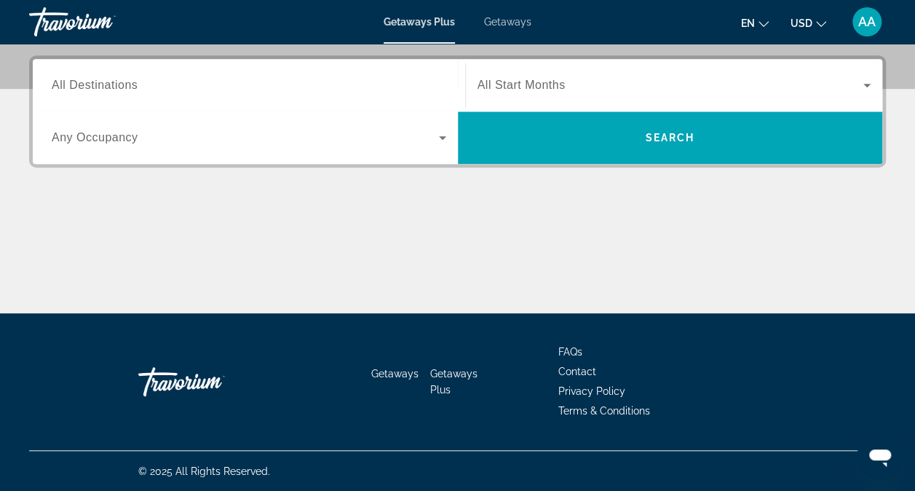
click at [135, 138] on span "Any Occupancy" at bounding box center [95, 137] width 87 height 12
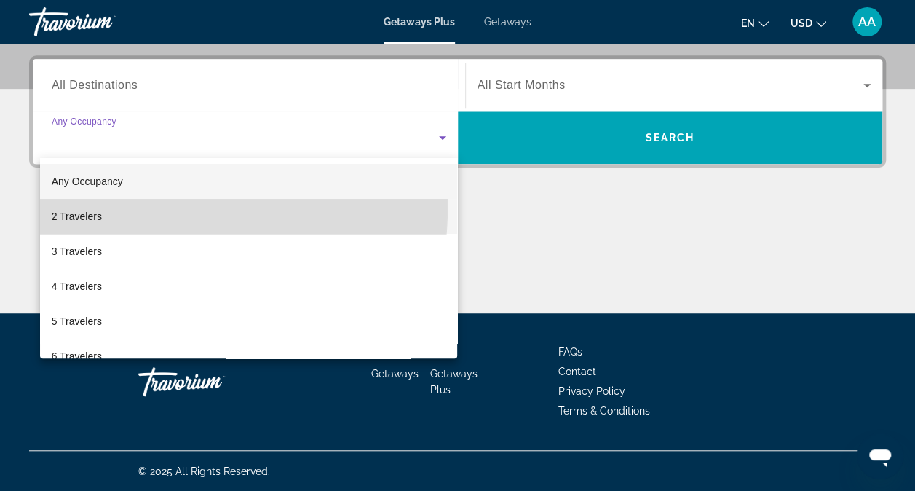
click at [90, 205] on mat-option "2 Travelers" at bounding box center [249, 216] width 418 height 35
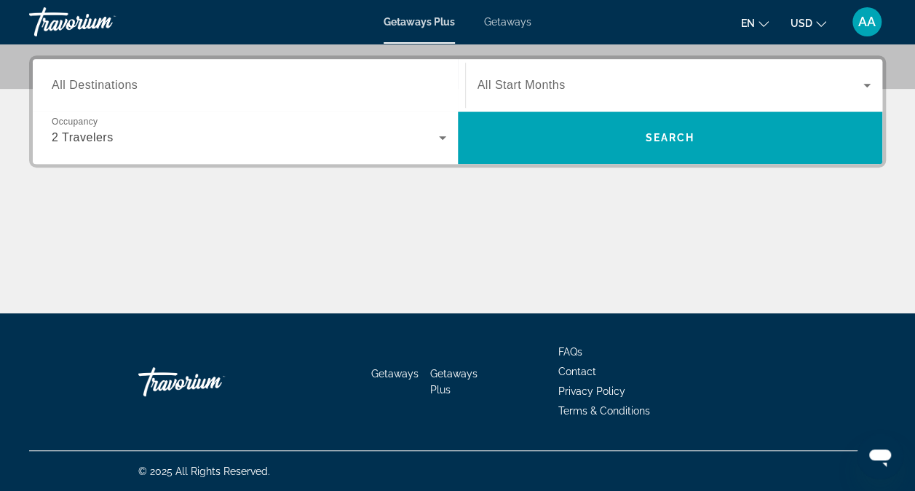
click at [537, 82] on span "All Start Months" at bounding box center [522, 85] width 88 height 12
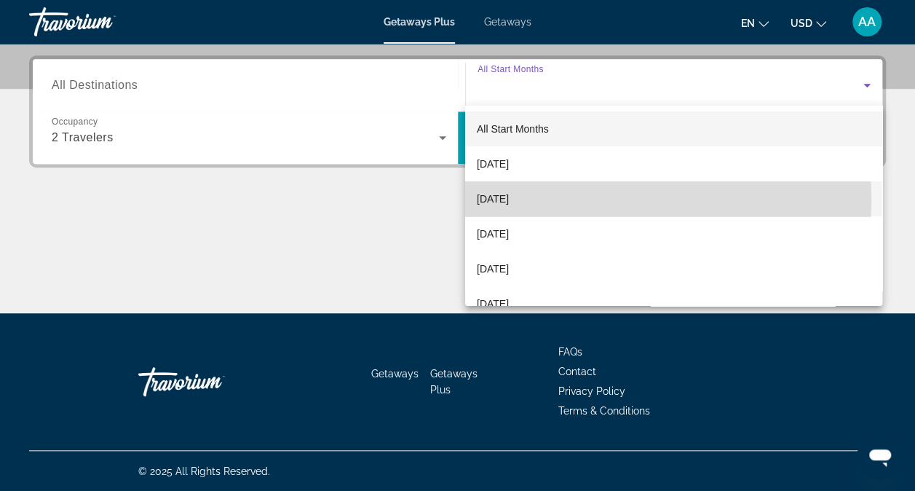
click at [509, 198] on span "[DATE]" at bounding box center [493, 198] width 32 height 17
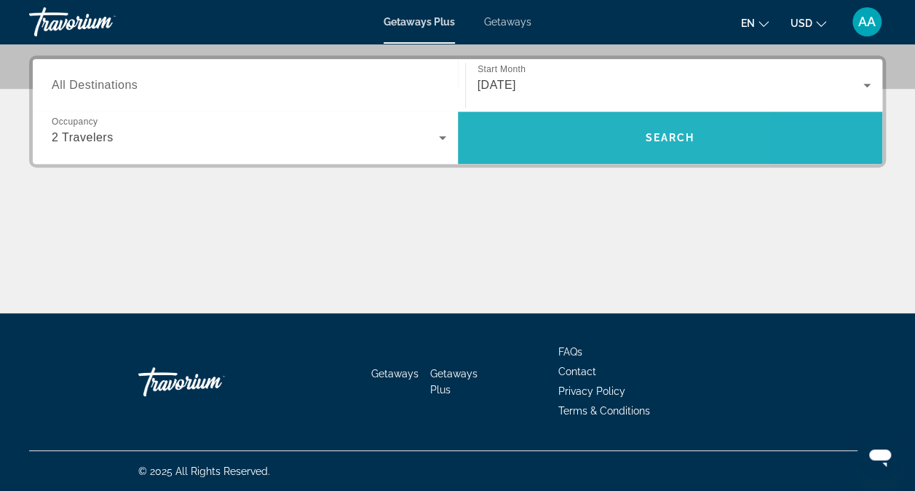
click at [549, 142] on span "Search widget" at bounding box center [670, 137] width 425 height 35
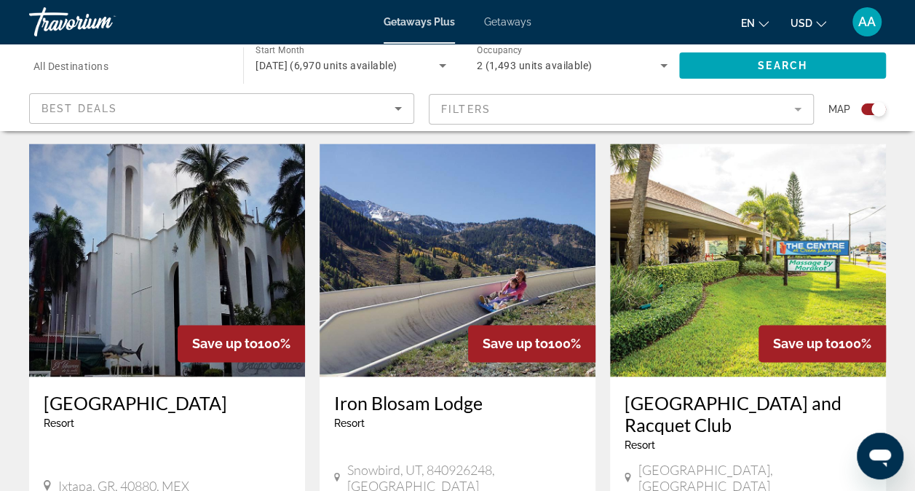
scroll to position [1020, 0]
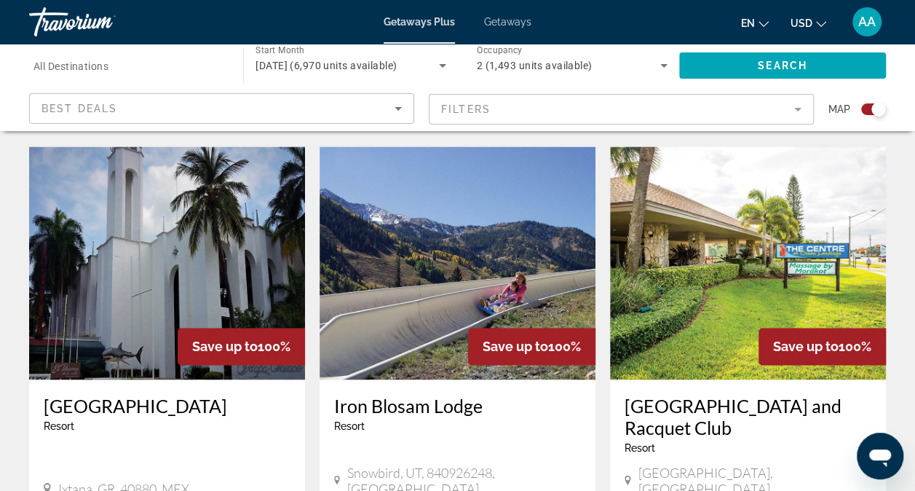
click at [159, 285] on img "Main content" at bounding box center [167, 262] width 276 height 233
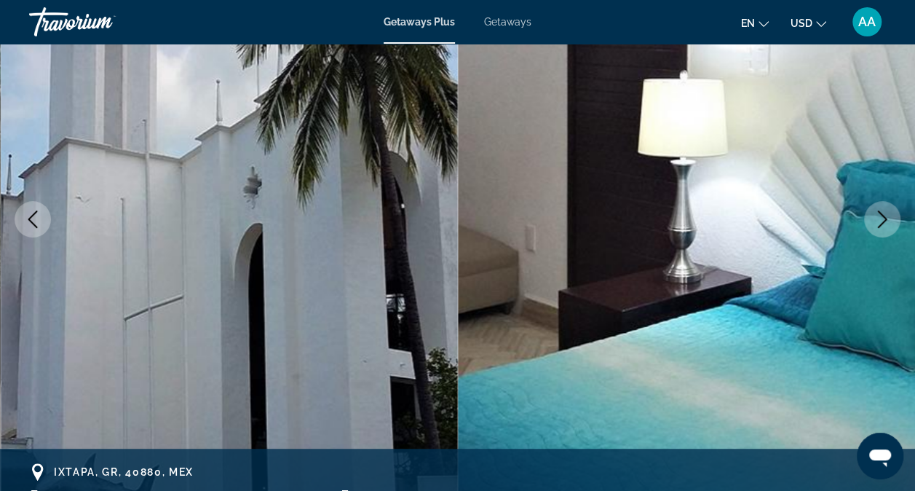
scroll to position [172, 0]
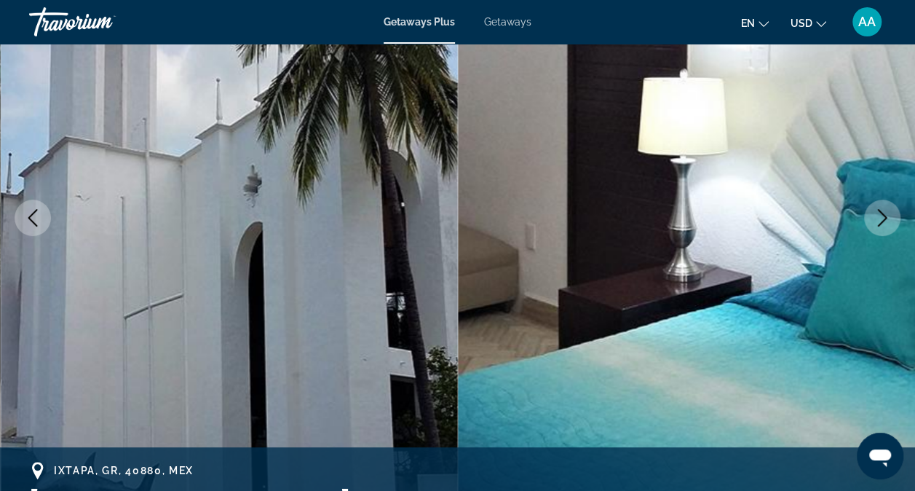
click at [874, 219] on icon "Next image" at bounding box center [882, 217] width 17 height 17
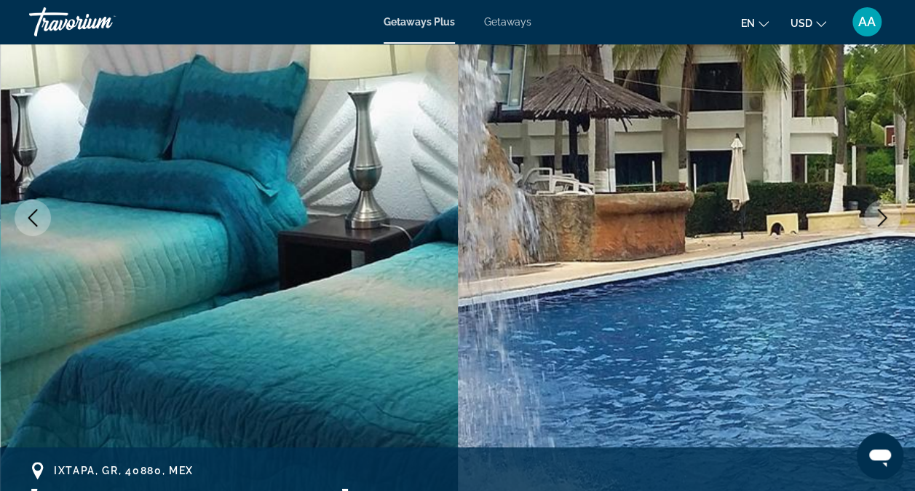
click at [879, 210] on icon "Next image" at bounding box center [882, 217] width 17 height 17
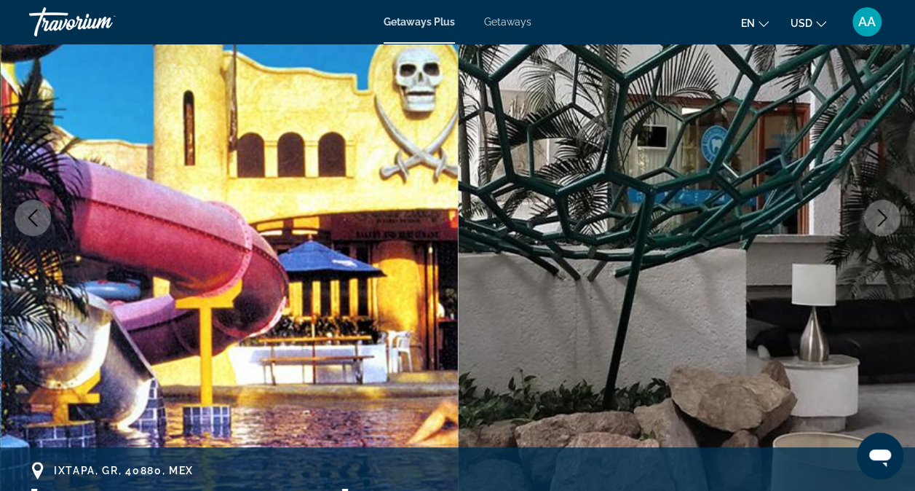
click at [871, 217] on button "Next image" at bounding box center [882, 217] width 36 height 36
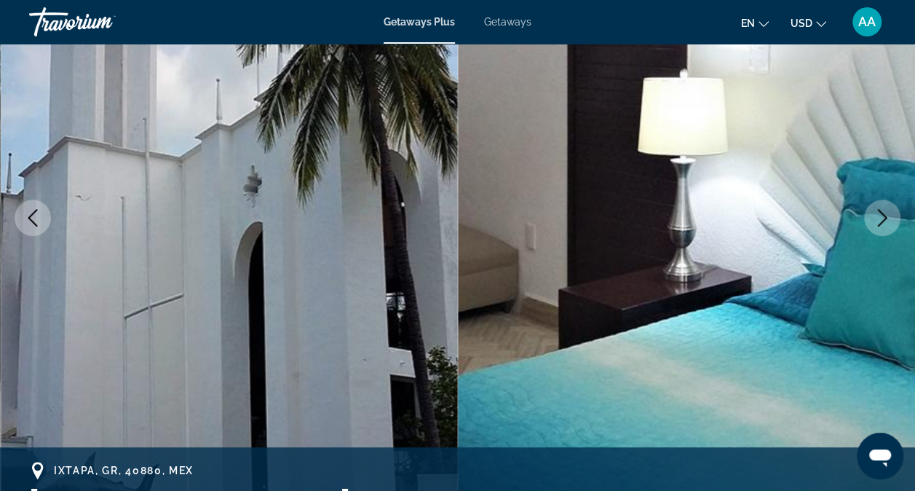
click at [879, 217] on icon "Next image" at bounding box center [882, 217] width 17 height 17
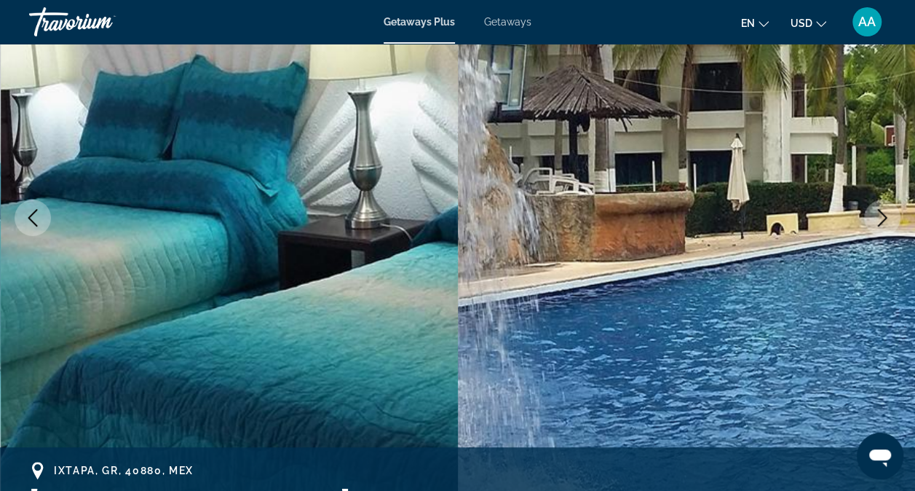
click at [879, 217] on icon "Next image" at bounding box center [882, 217] width 17 height 17
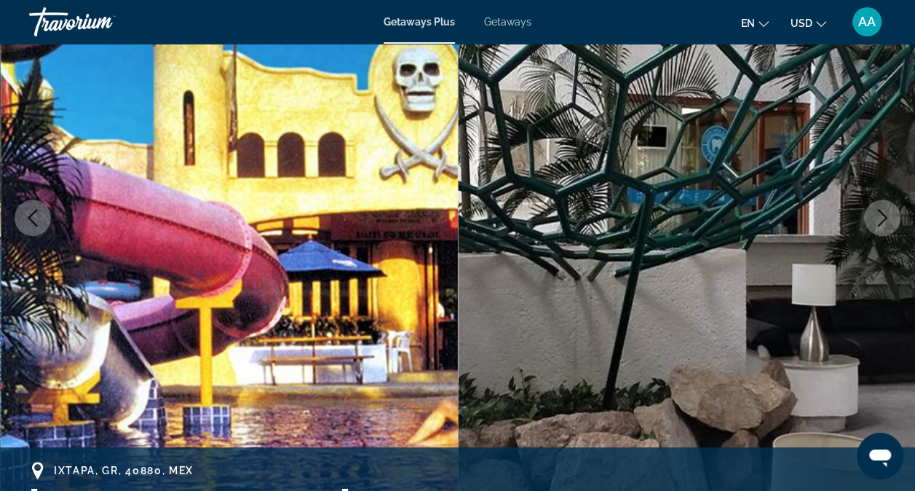
click at [879, 217] on icon "Next image" at bounding box center [882, 217] width 17 height 17
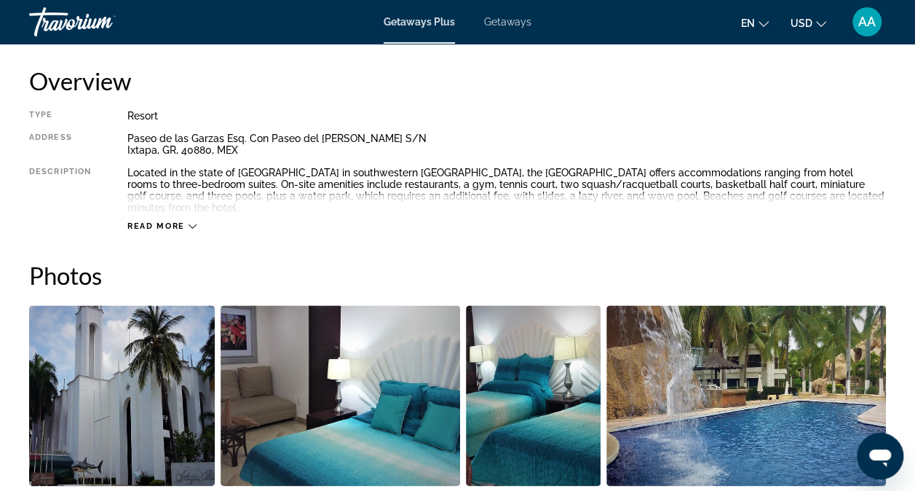
scroll to position [759, 0]
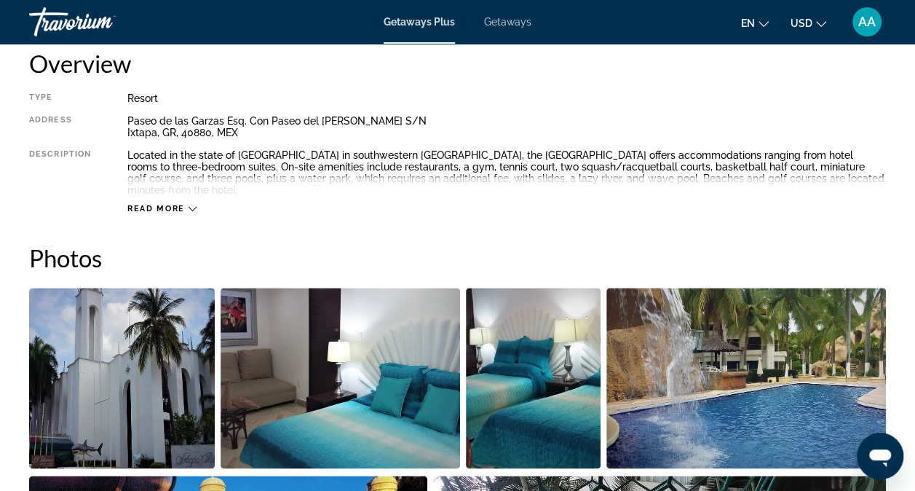
click at [191, 205] on icon "Main content" at bounding box center [193, 209] width 8 height 8
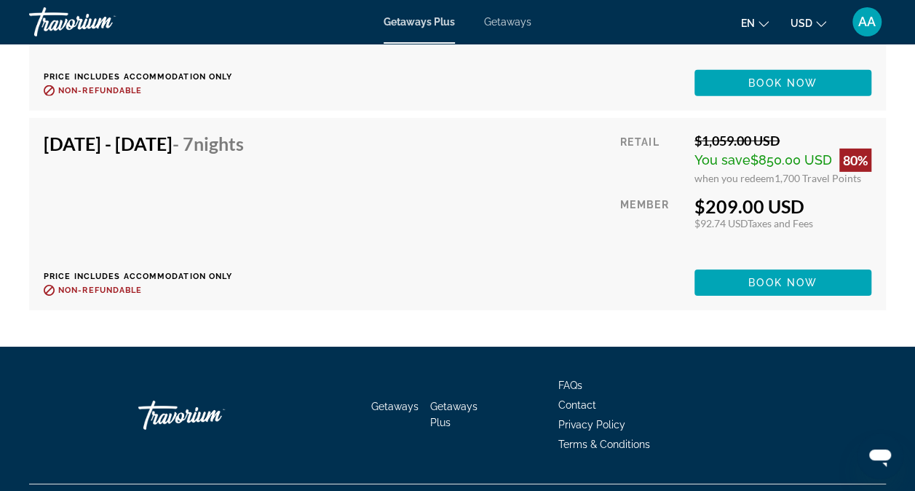
scroll to position [4966, 0]
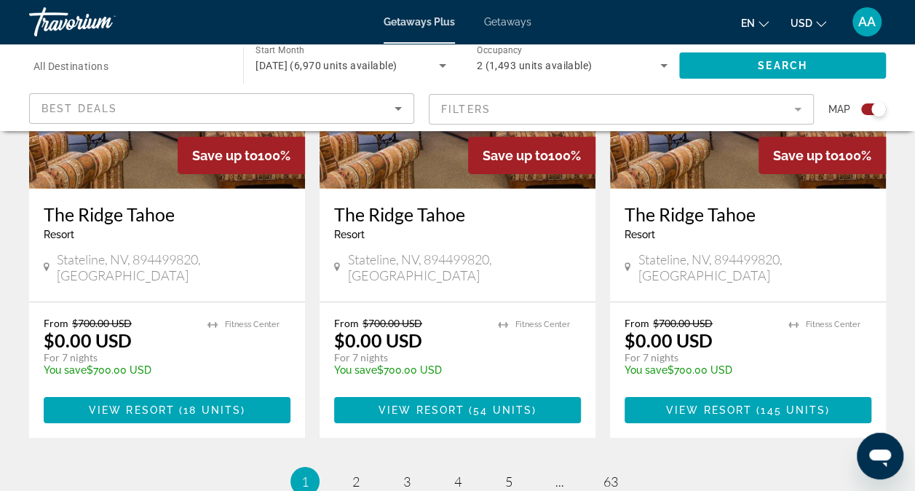
scroll to position [2268, 0]
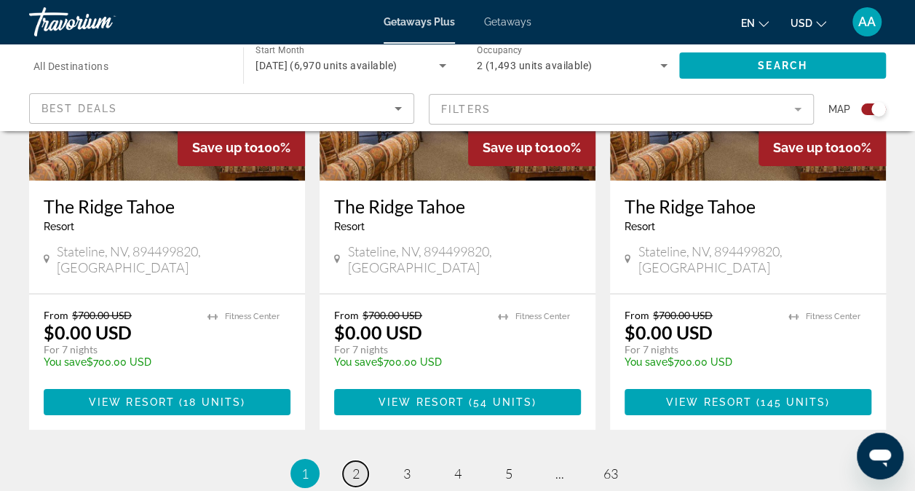
click at [355, 465] on span "2" at bounding box center [355, 473] width 7 height 16
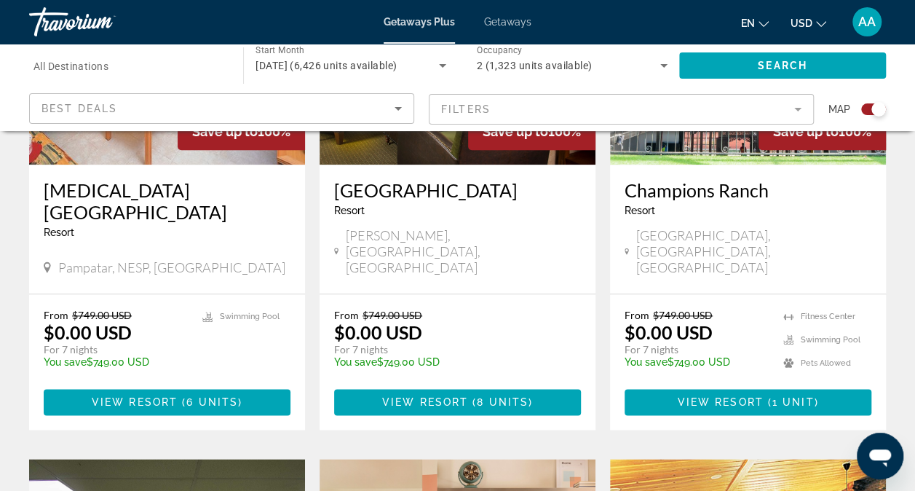
scroll to position [700, 0]
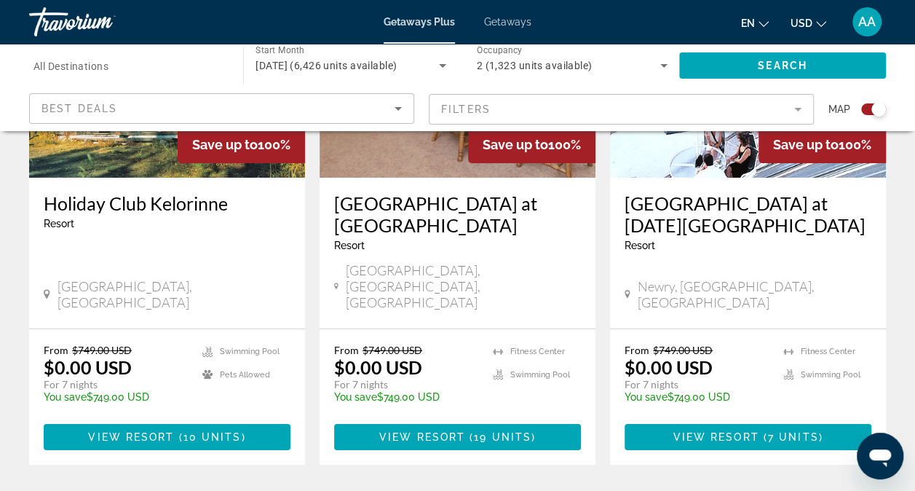
scroll to position [2385, 0]
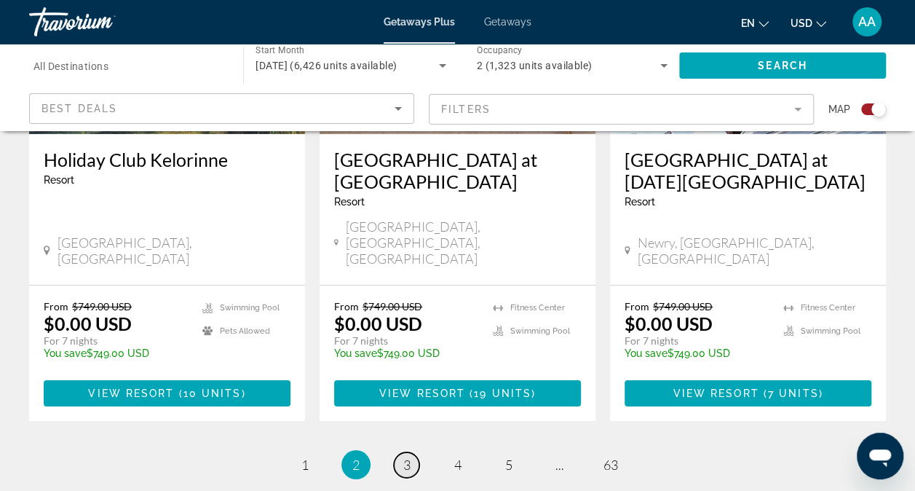
click at [405, 456] on span "3" at bounding box center [406, 464] width 7 height 16
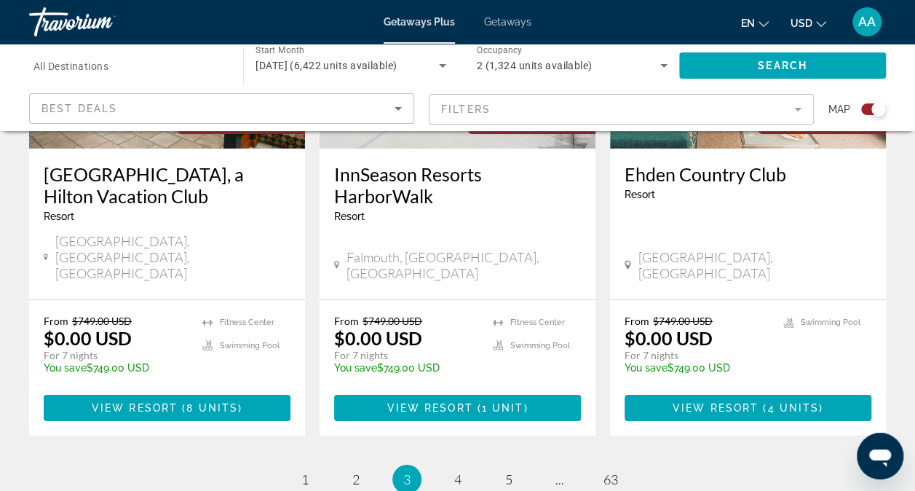
scroll to position [2387, 0]
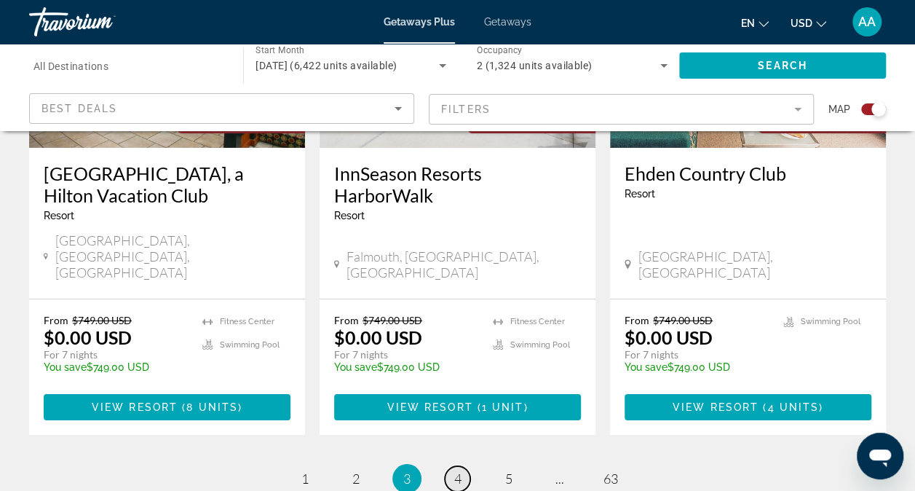
click at [462, 466] on link "page 4" at bounding box center [457, 478] width 25 height 25
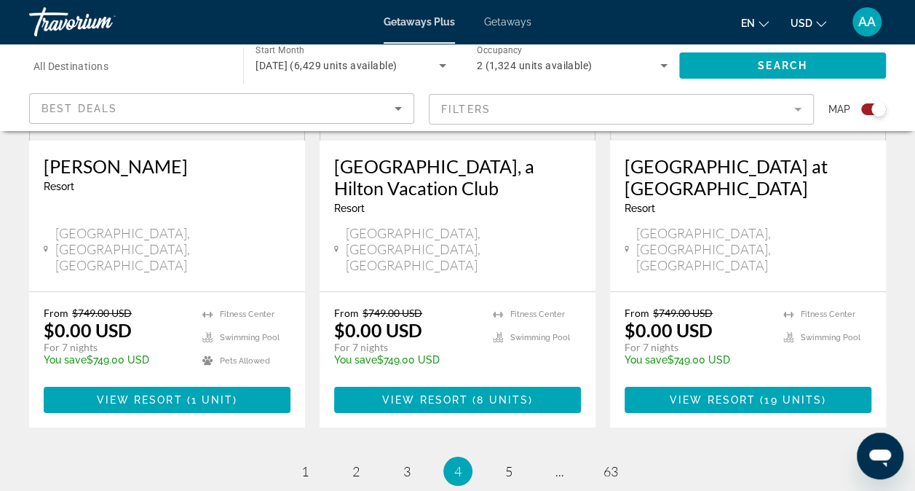
scroll to position [2360, 0]
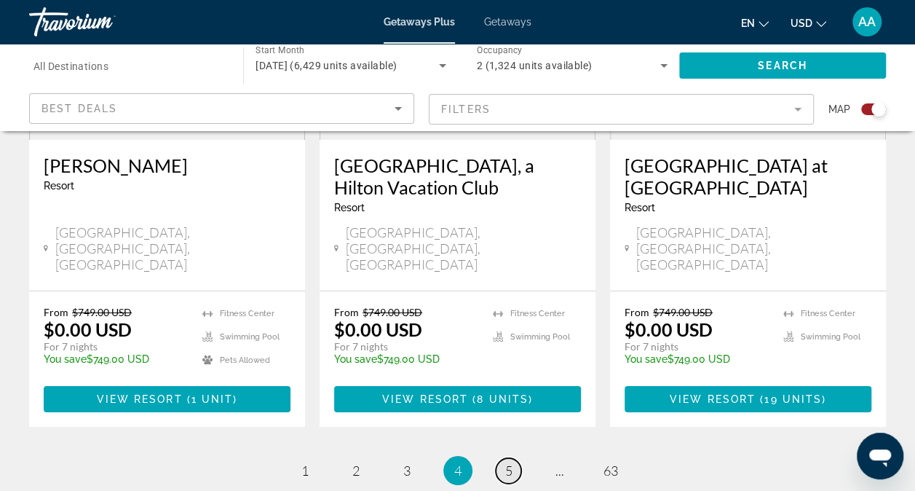
click at [510, 462] on span "5" at bounding box center [508, 470] width 7 height 16
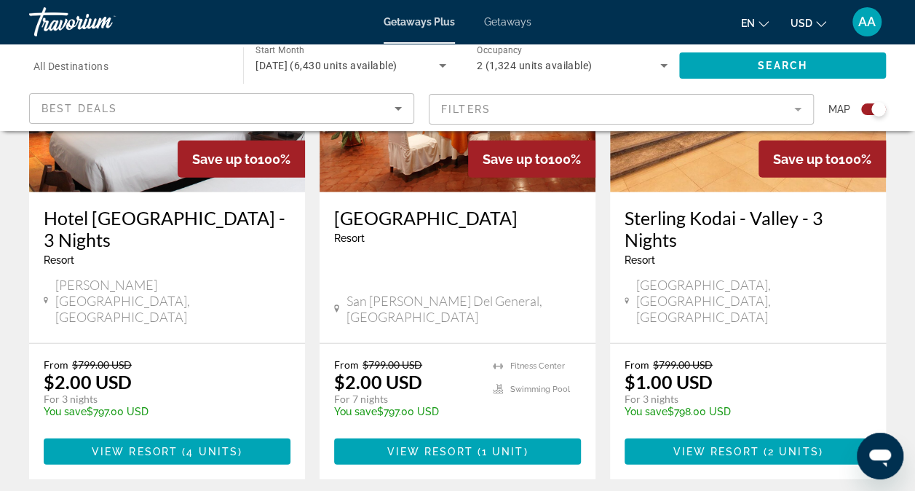
scroll to position [1771, 0]
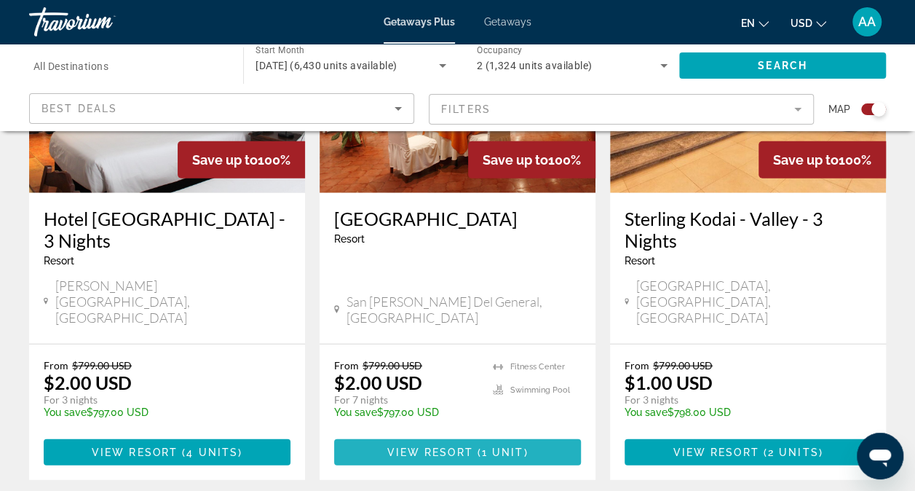
click at [425, 435] on span "Main content" at bounding box center [457, 452] width 247 height 35
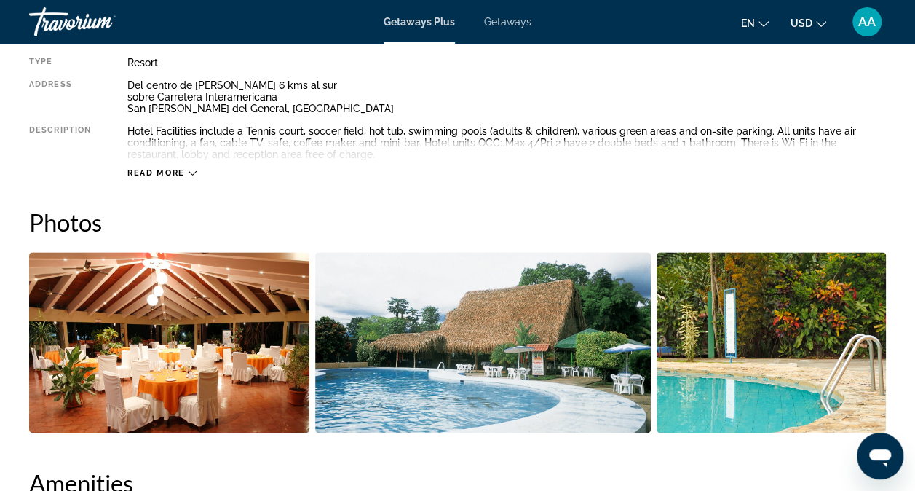
scroll to position [782, 0]
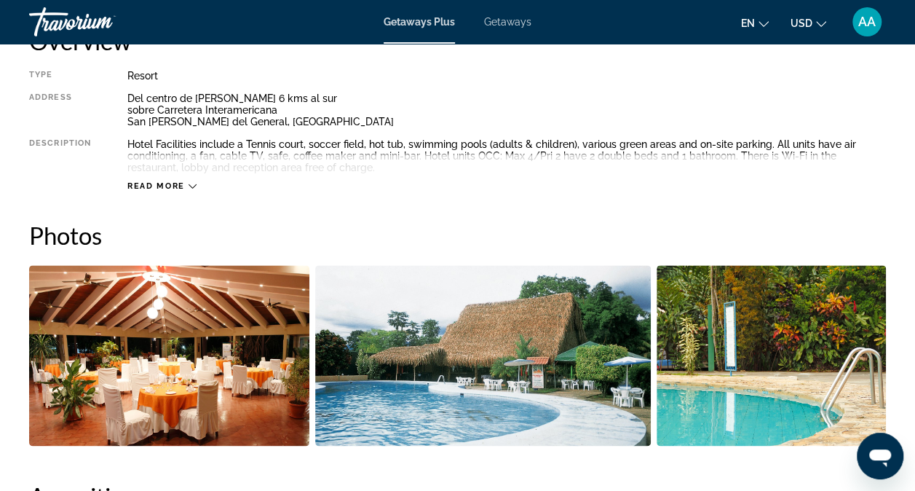
click at [150, 310] on img "Open full-screen image slider" at bounding box center [169, 355] width 280 height 181
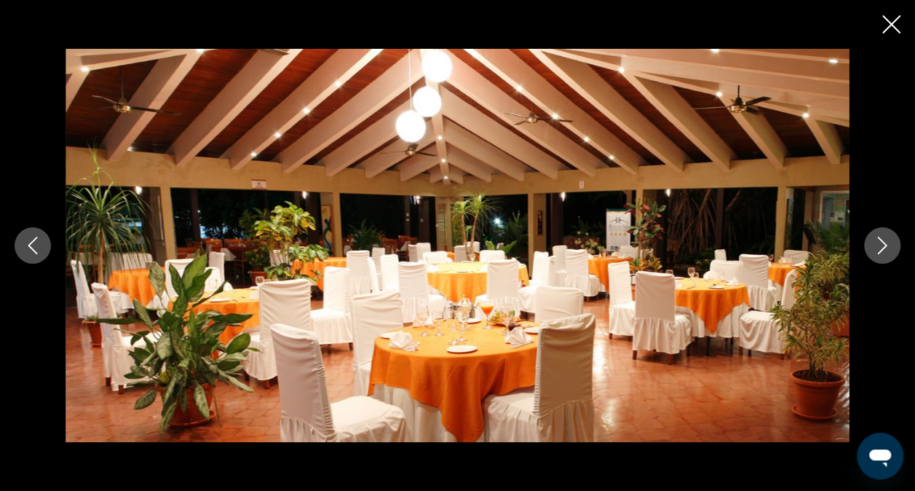
click at [869, 249] on button "Next image" at bounding box center [882, 245] width 36 height 36
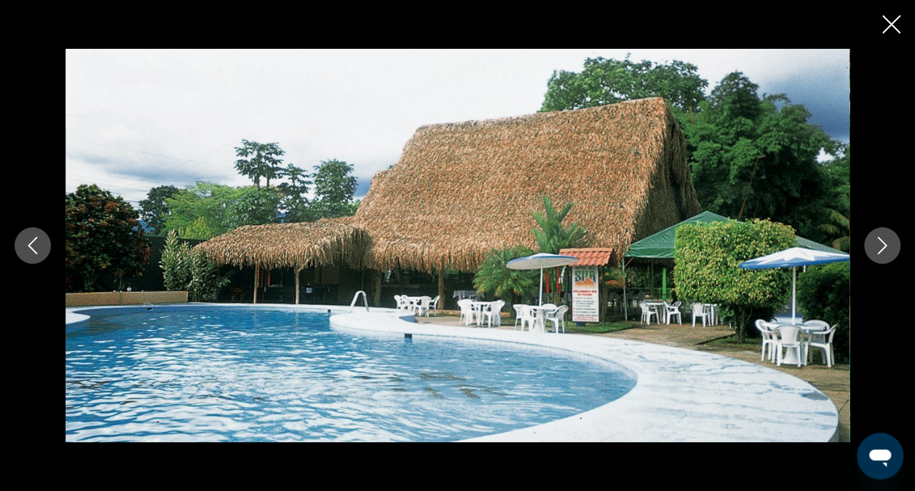
click at [869, 249] on button "Next image" at bounding box center [882, 245] width 36 height 36
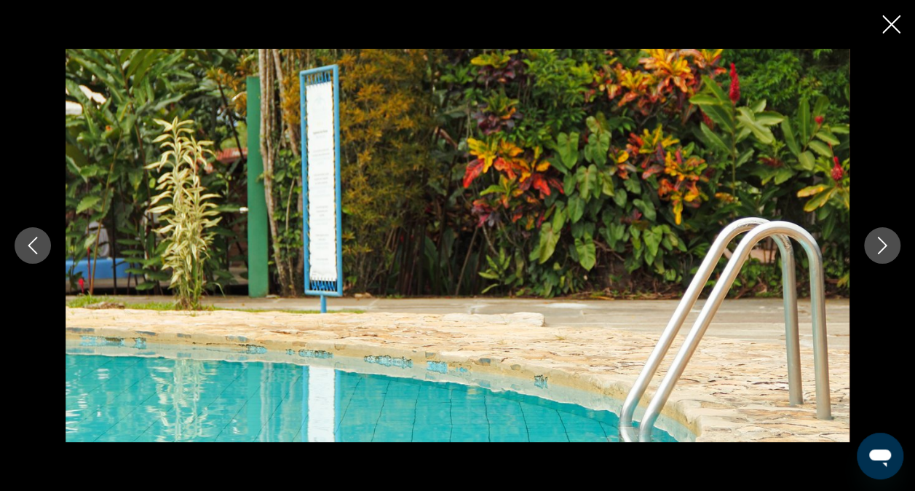
click at [869, 249] on button "Next image" at bounding box center [882, 245] width 36 height 36
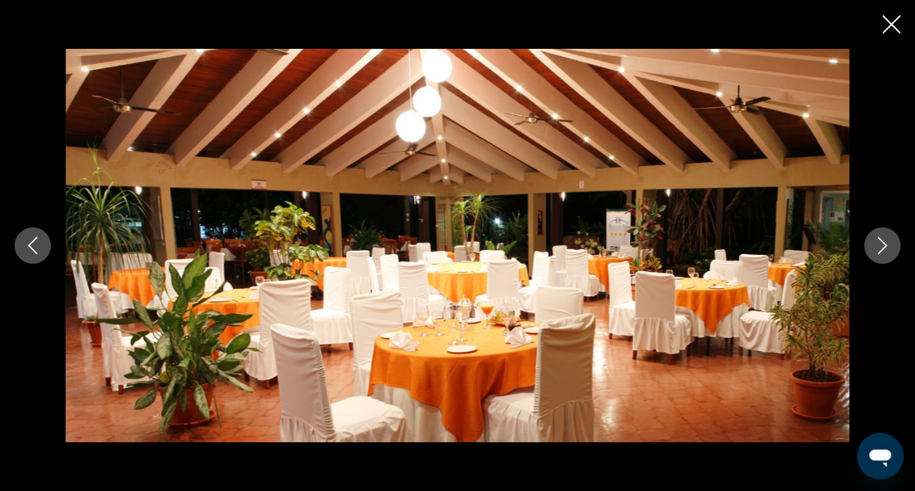
click at [869, 249] on button "Next image" at bounding box center [882, 245] width 36 height 36
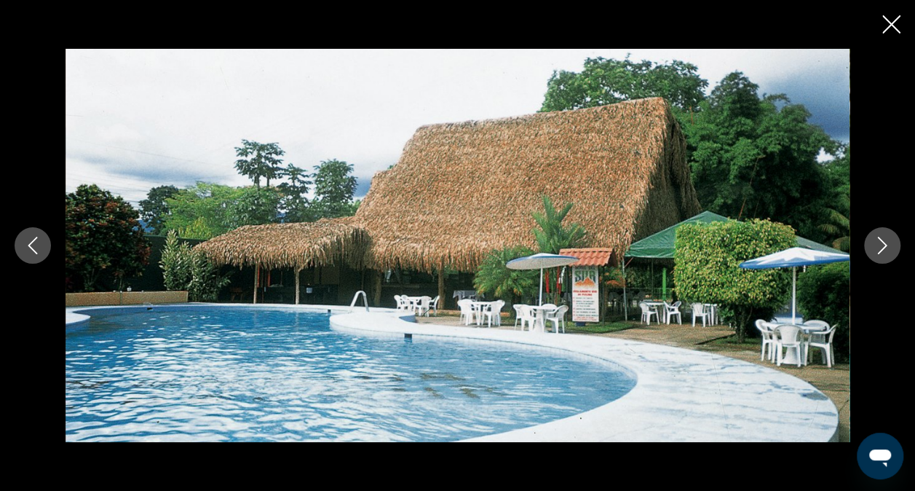
click at [888, 28] on icon "Close slideshow" at bounding box center [891, 24] width 18 height 18
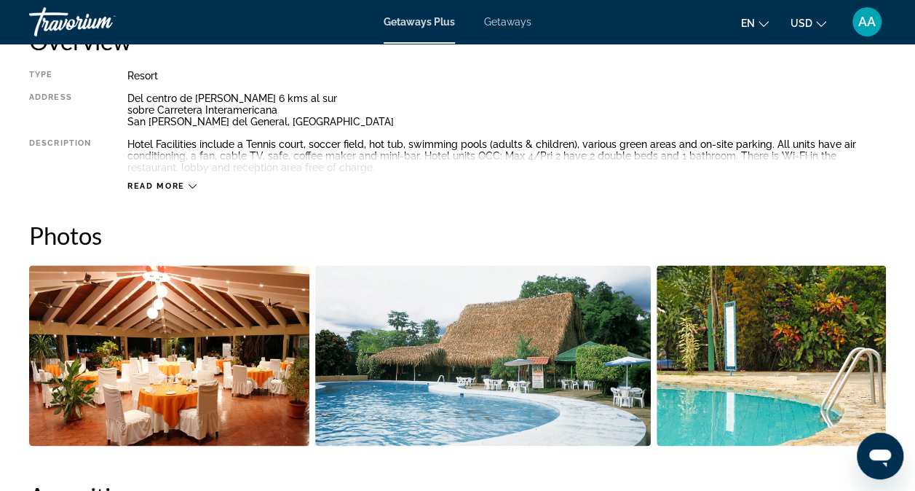
click at [194, 184] on icon "Main content" at bounding box center [193, 186] width 8 height 8
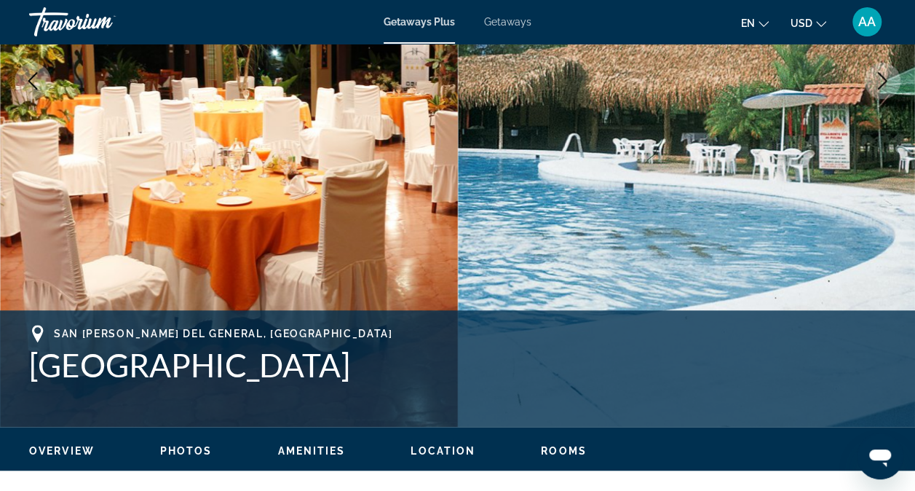
scroll to position [0, 0]
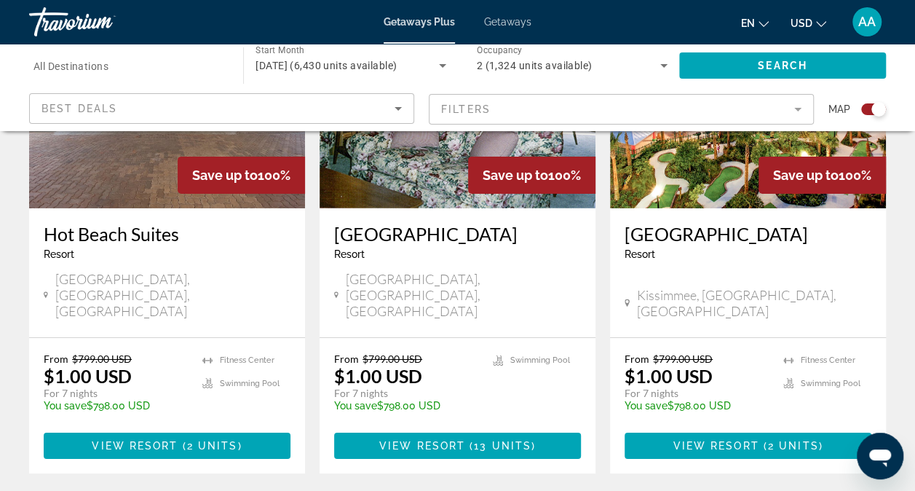
scroll to position [2306, 0]
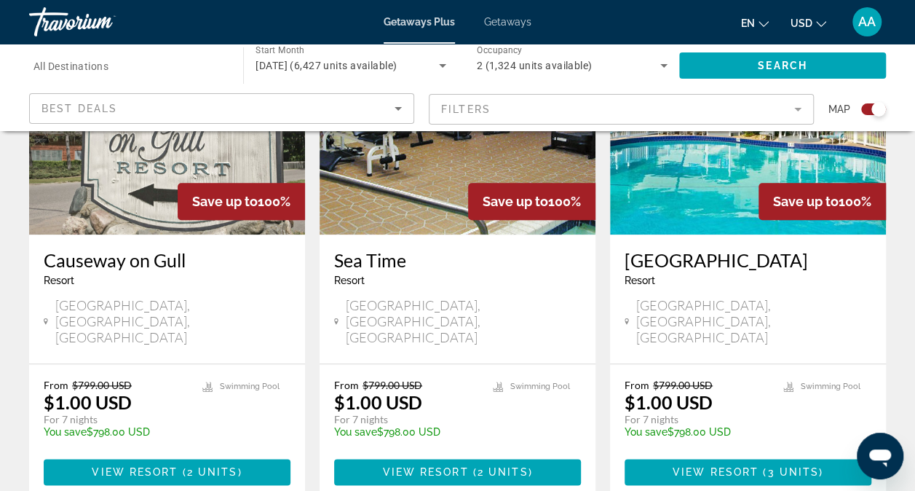
scroll to position [633, 0]
